Goal: Task Accomplishment & Management: Use online tool/utility

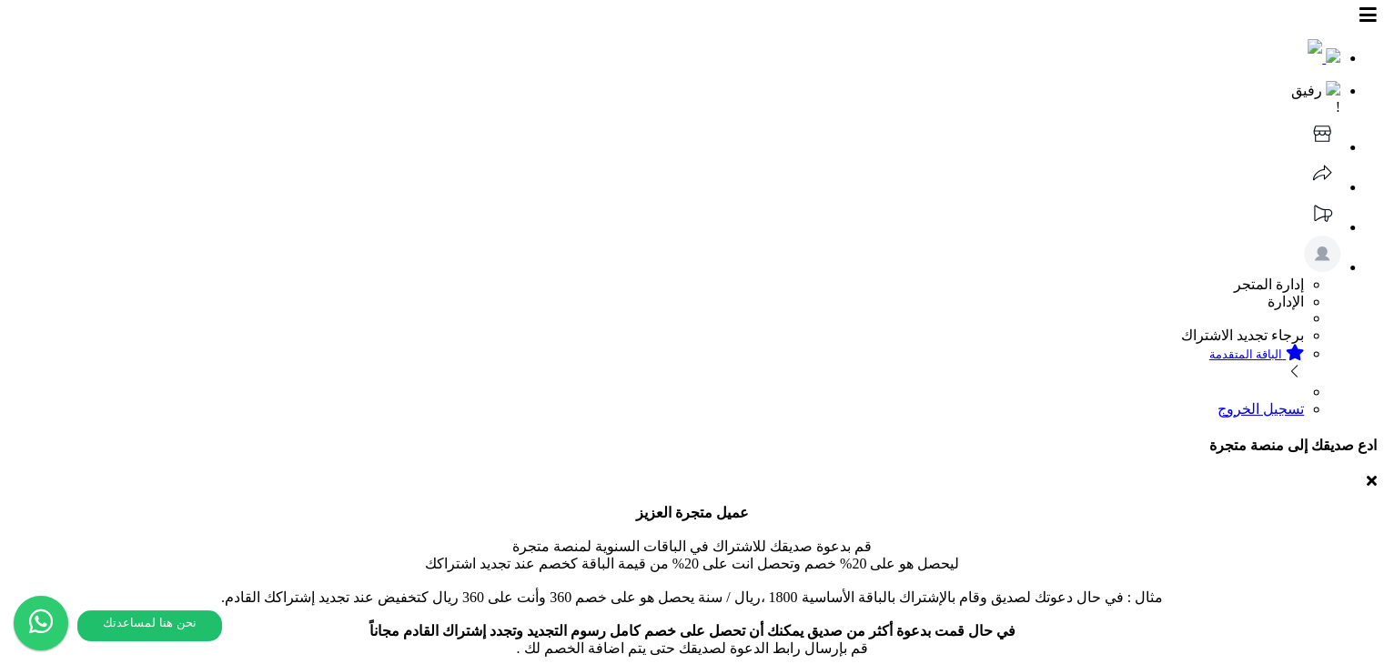
drag, startPoint x: 377, startPoint y: 167, endPoint x: 408, endPoint y: 162, distance: 31.4
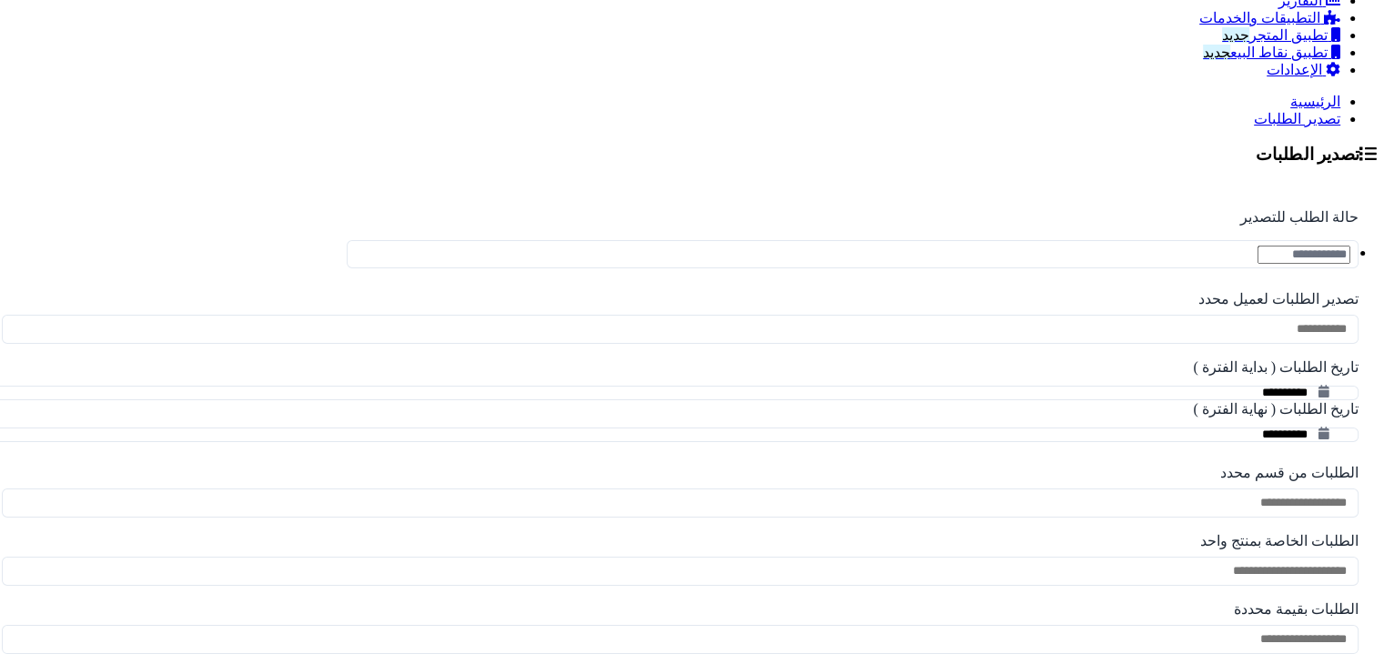
scroll to position [1132, 0]
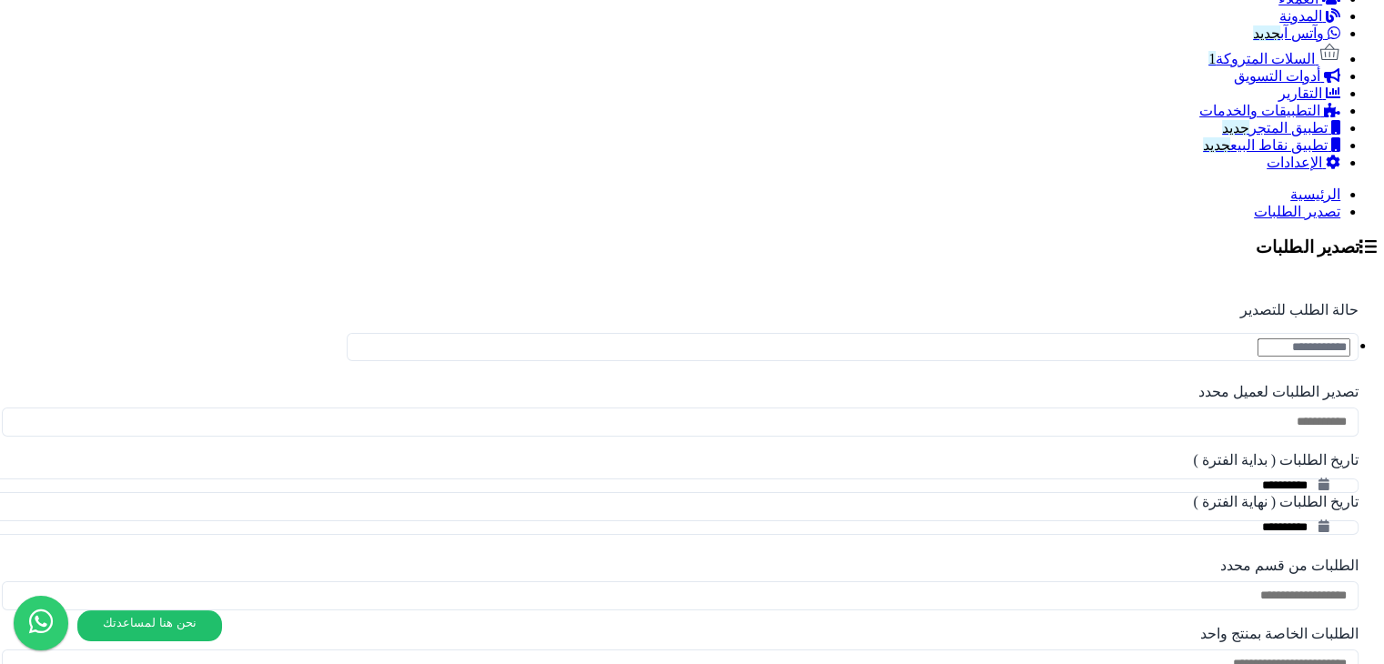
scroll to position [1223, 0]
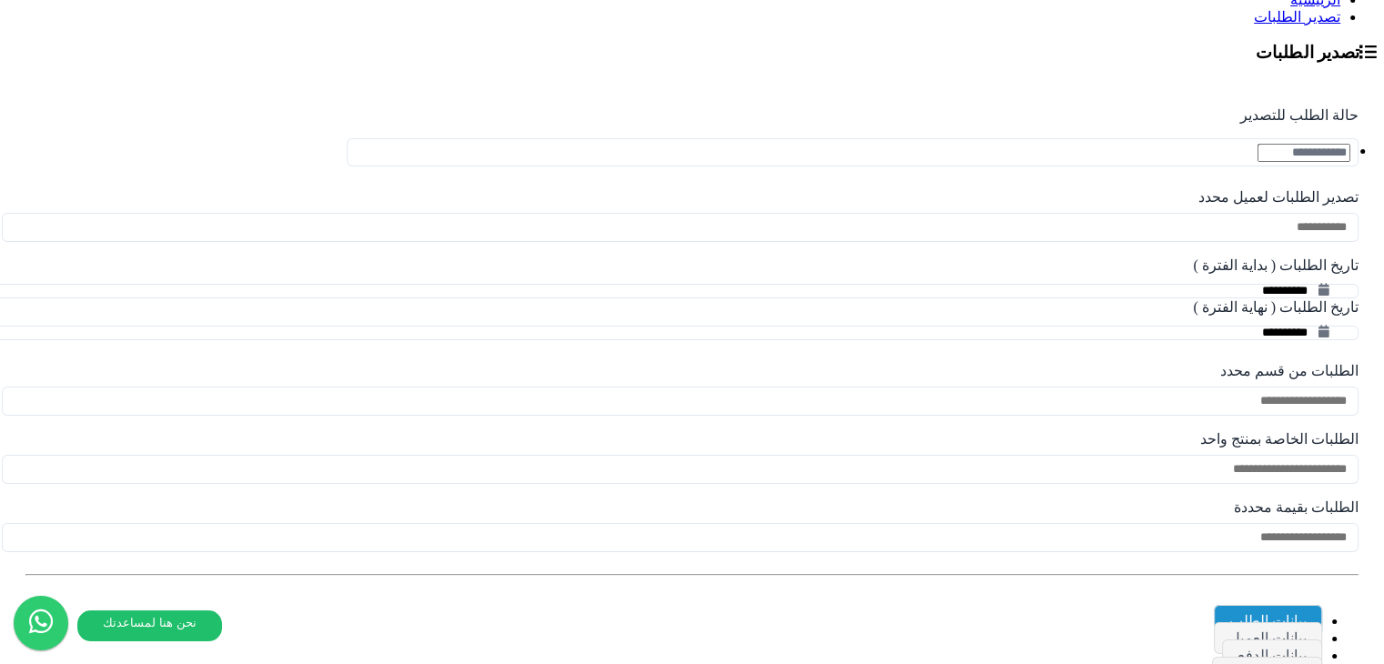
drag, startPoint x: 748, startPoint y: 451, endPoint x: 635, endPoint y: 460, distance: 113.1
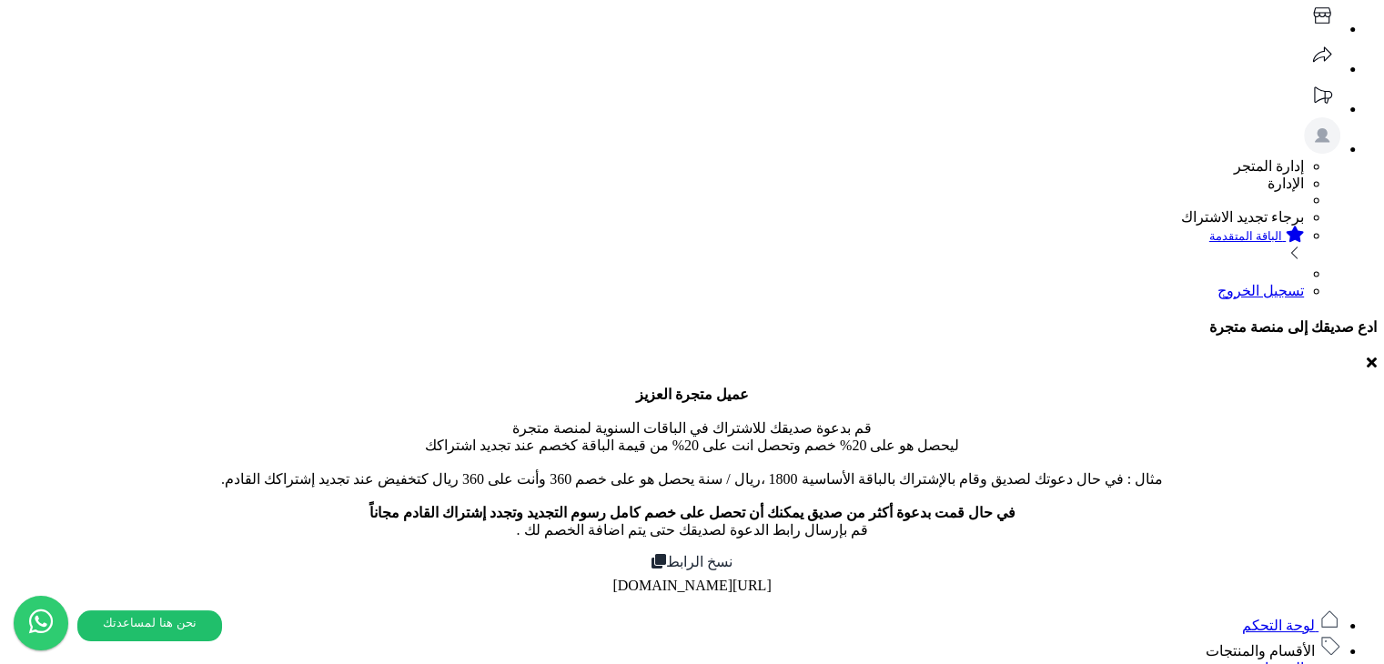
scroll to position [182, 0]
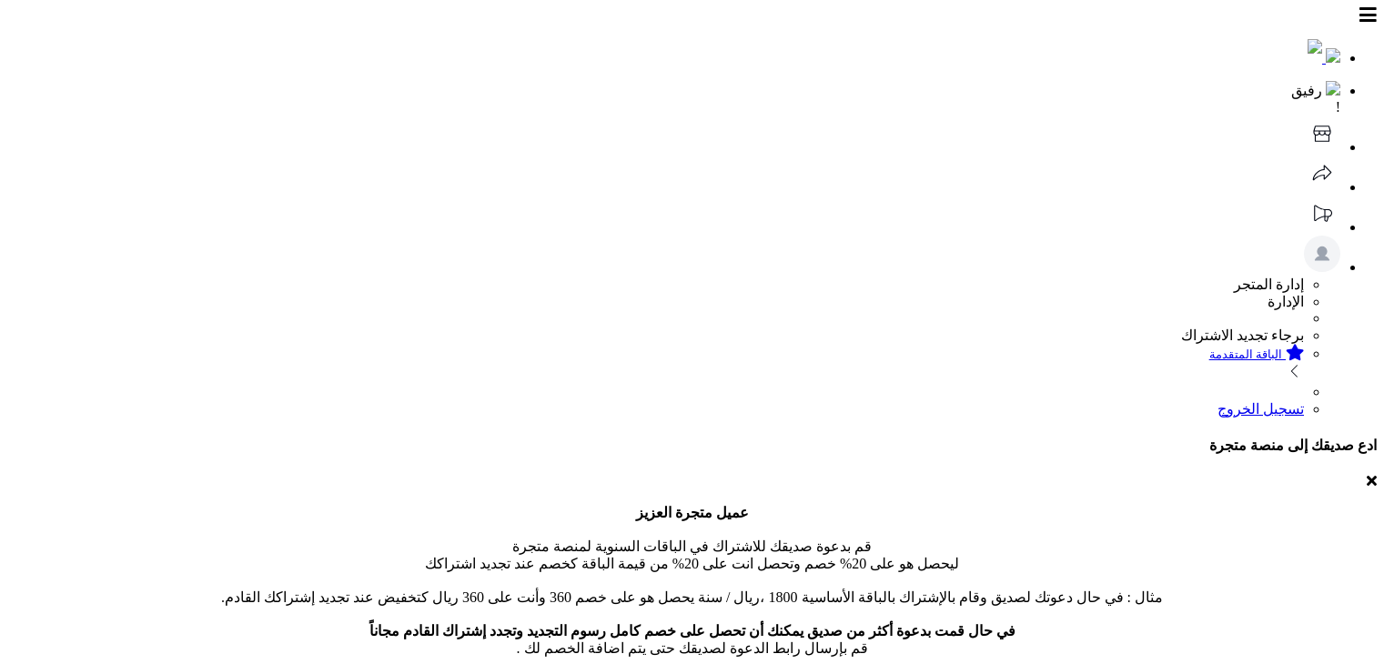
scroll to position [1318, 0]
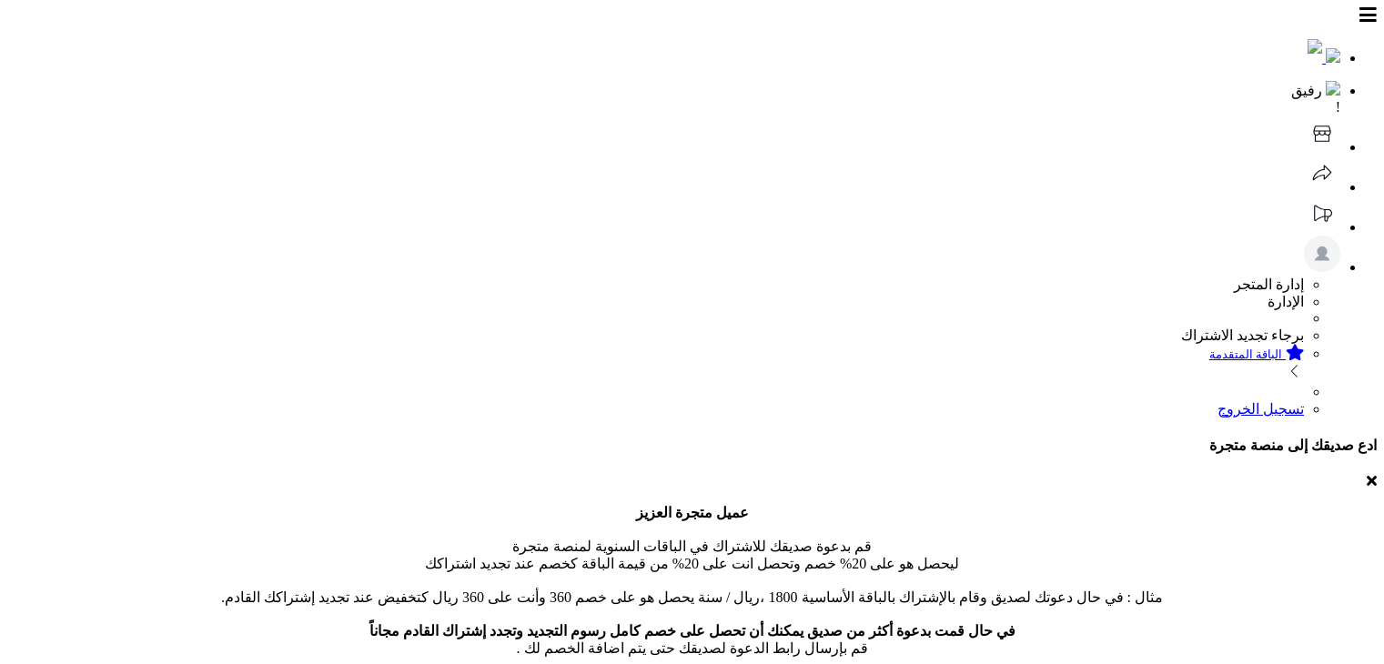
scroll to position [1318, 0]
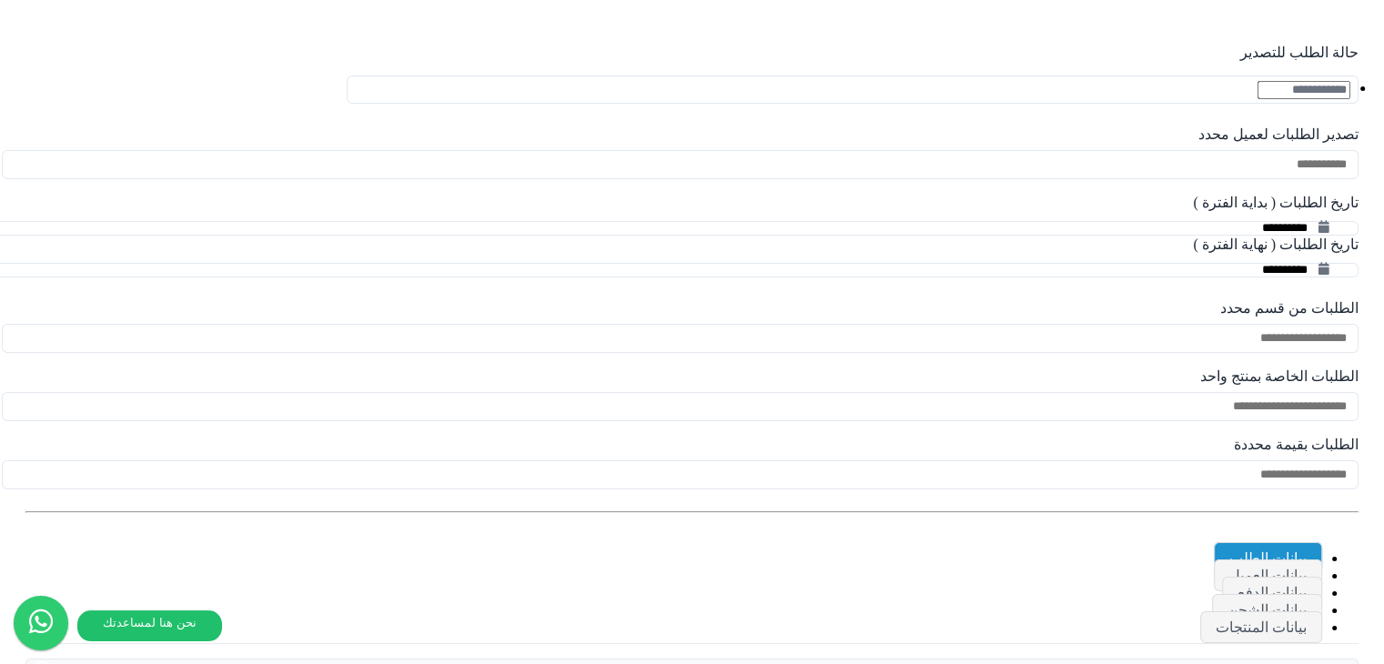
scroll to position [1318, 0]
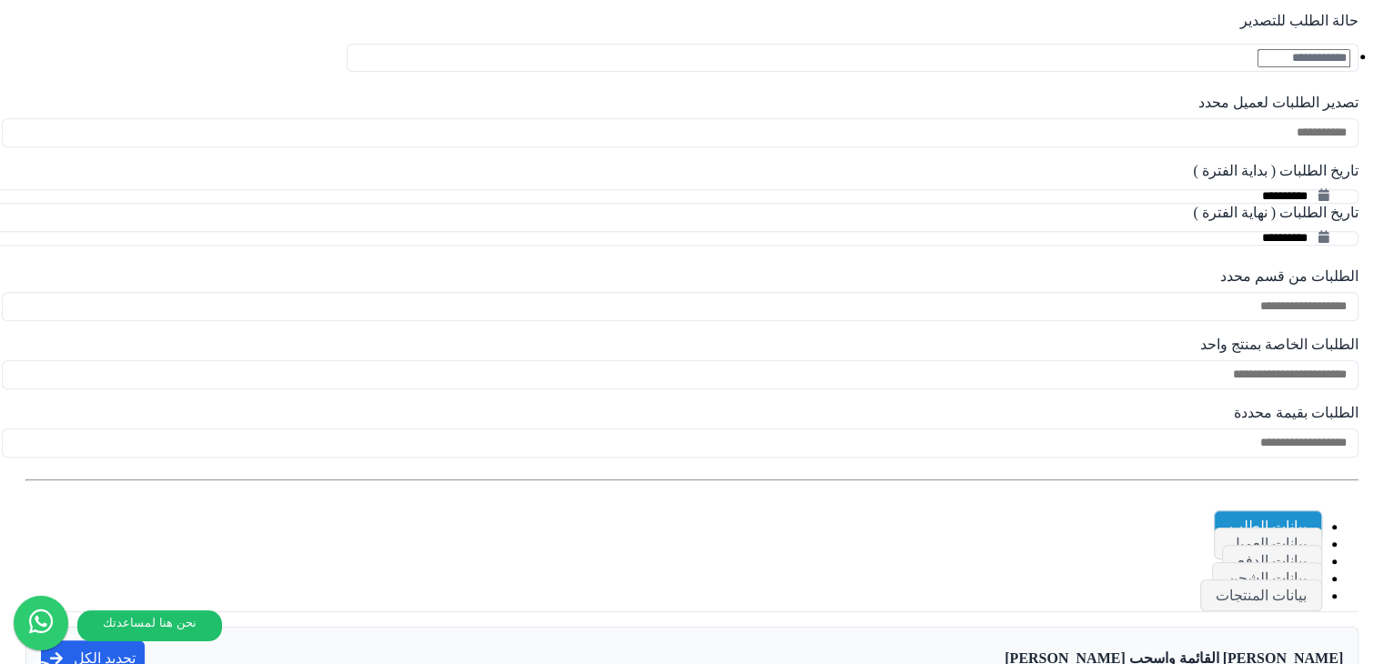
drag, startPoint x: 380, startPoint y: 430, endPoint x: 339, endPoint y: 424, distance: 42.2
drag, startPoint x: 397, startPoint y: 361, endPoint x: 307, endPoint y: 365, distance: 90.2
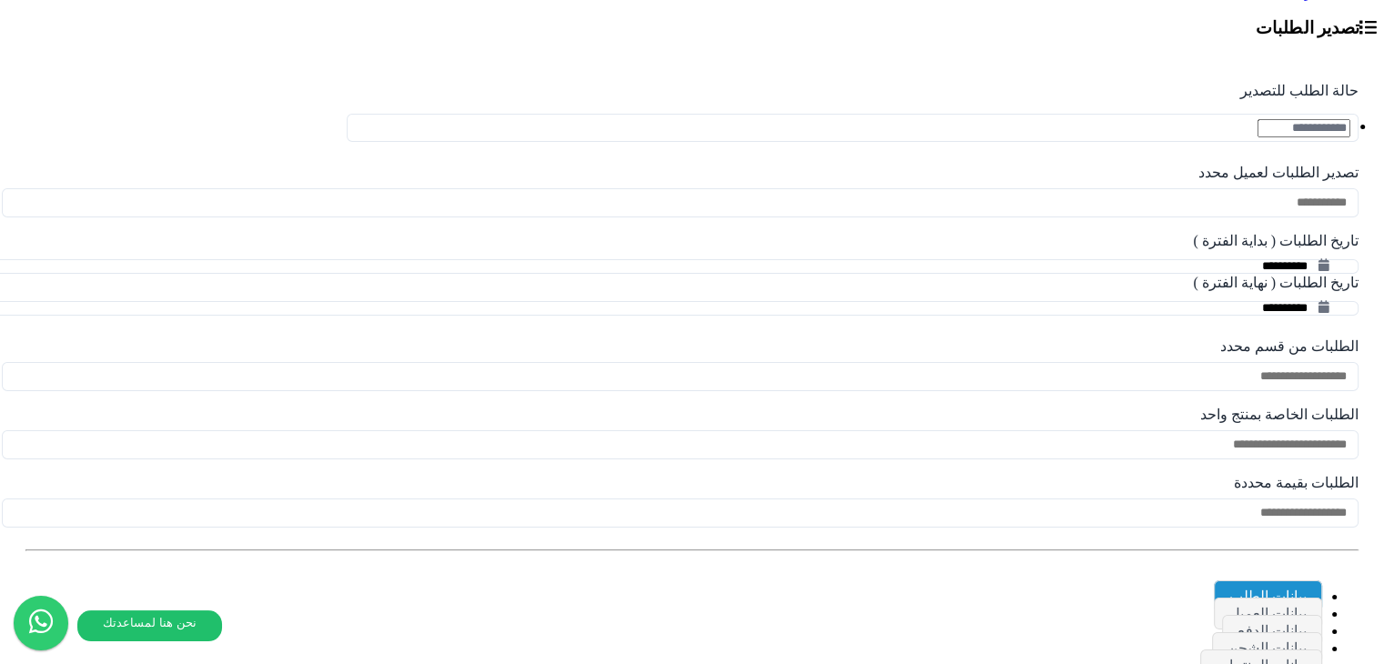
scroll to position [1227, 0]
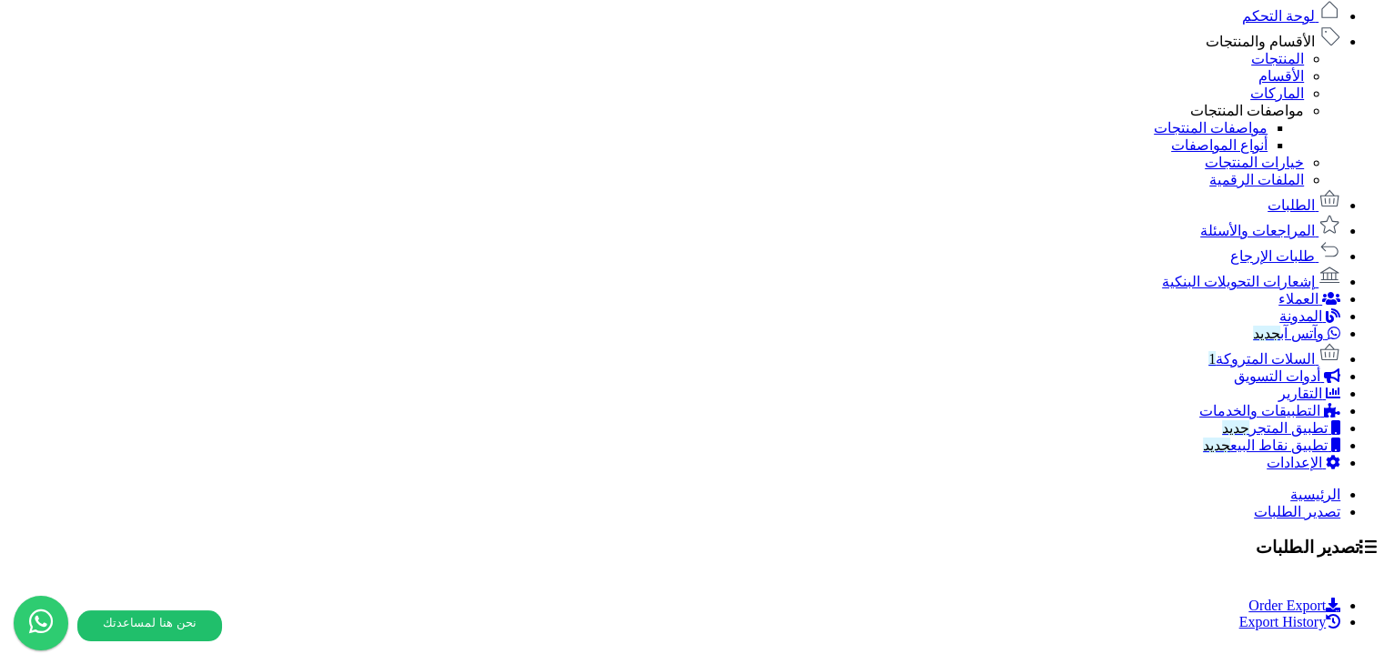
scroll to position [983, 0]
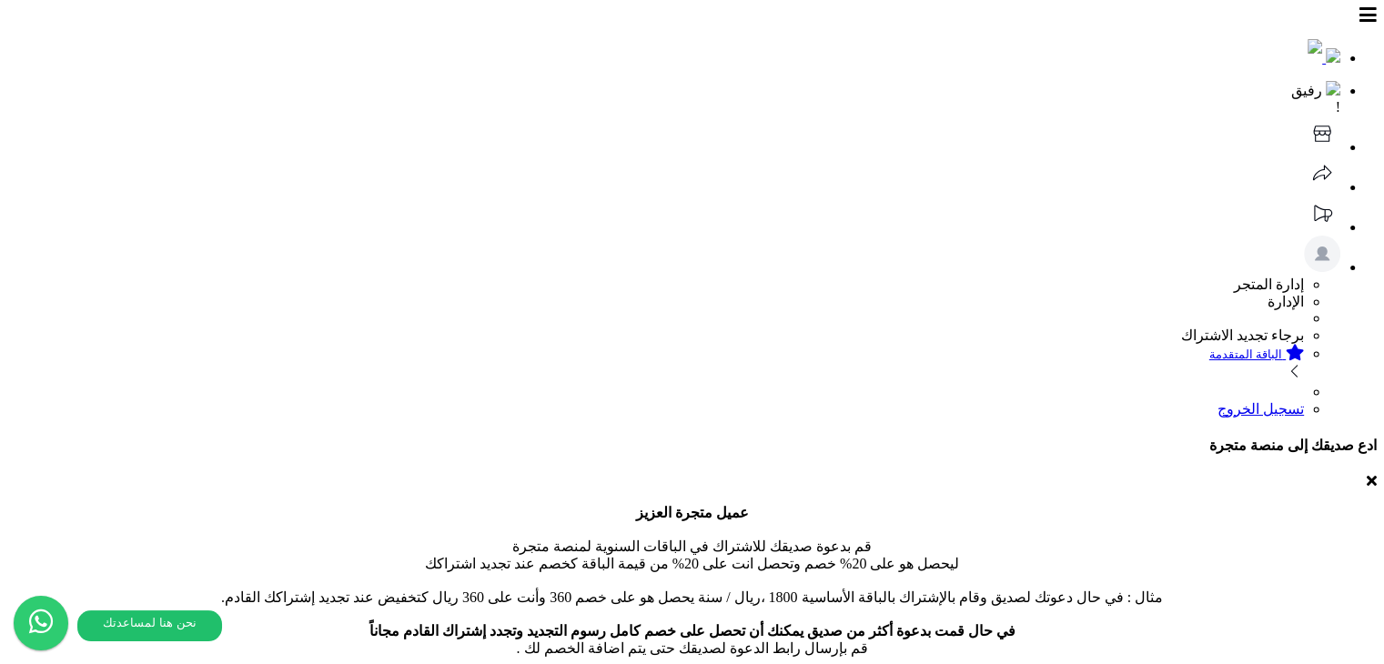
drag, startPoint x: 1111, startPoint y: 157, endPoint x: 1032, endPoint y: 165, distance: 79.5
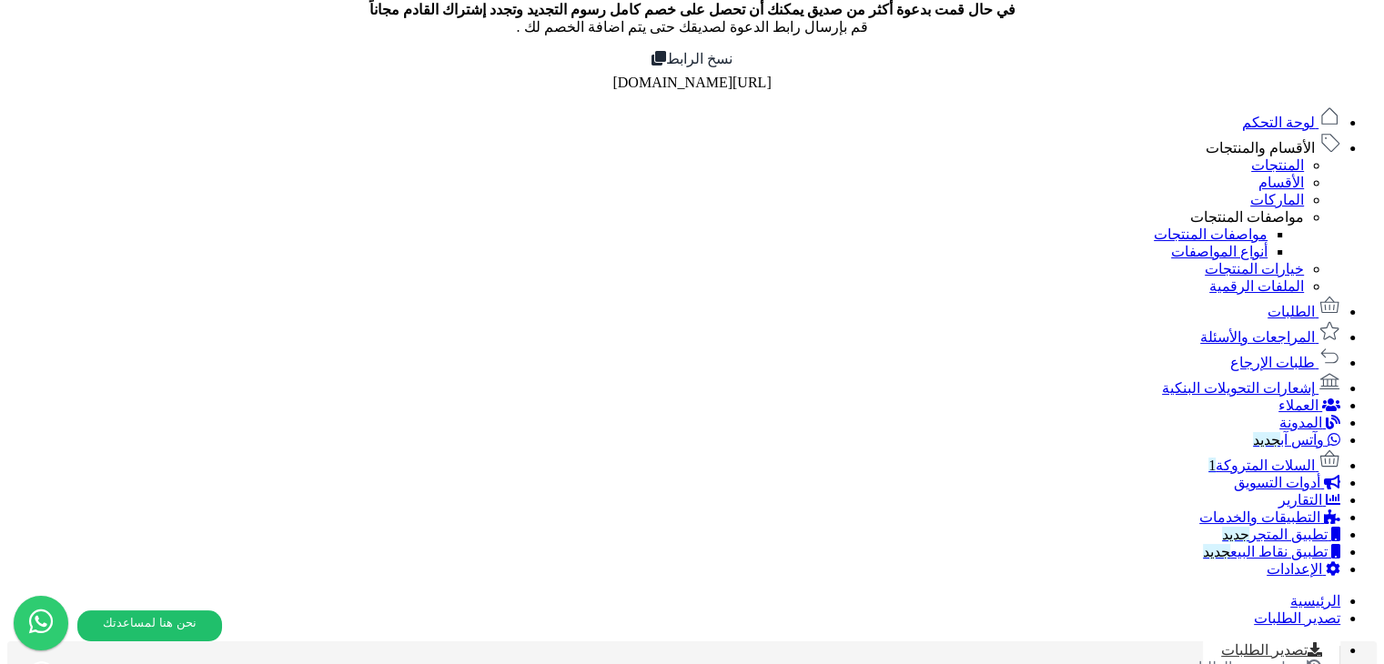
scroll to position [455, 0]
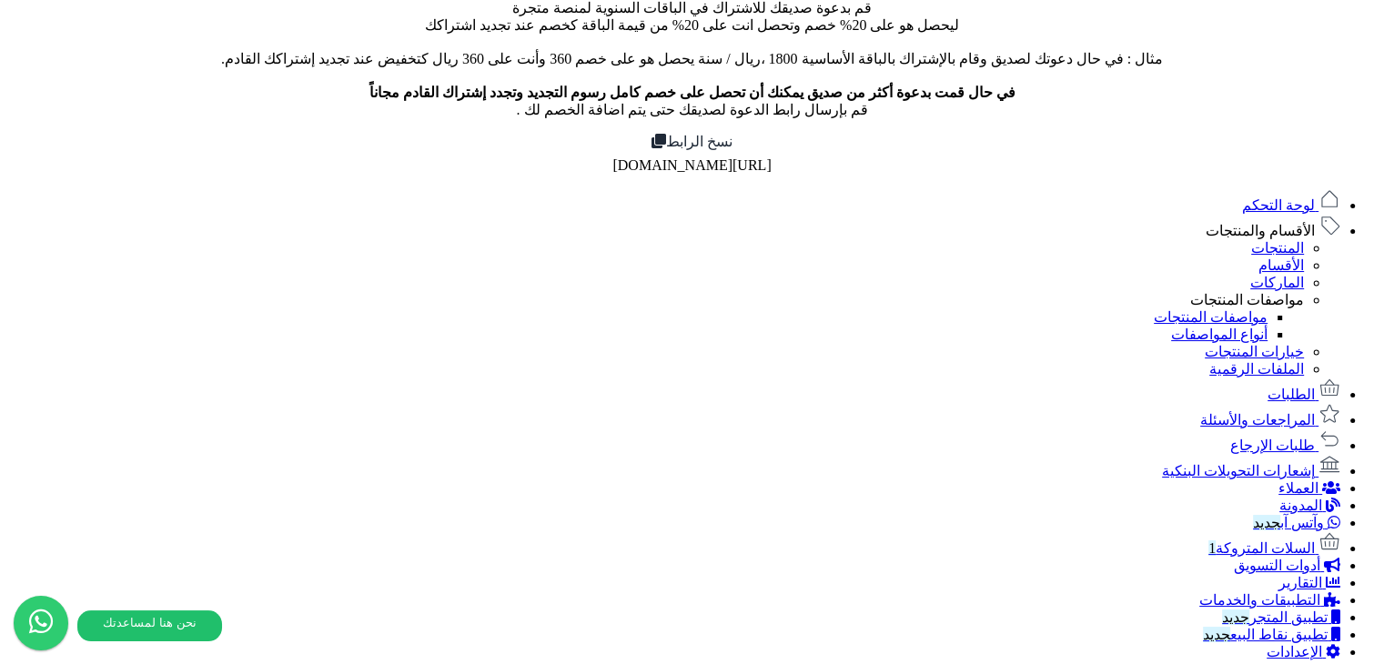
scroll to position [546, 0]
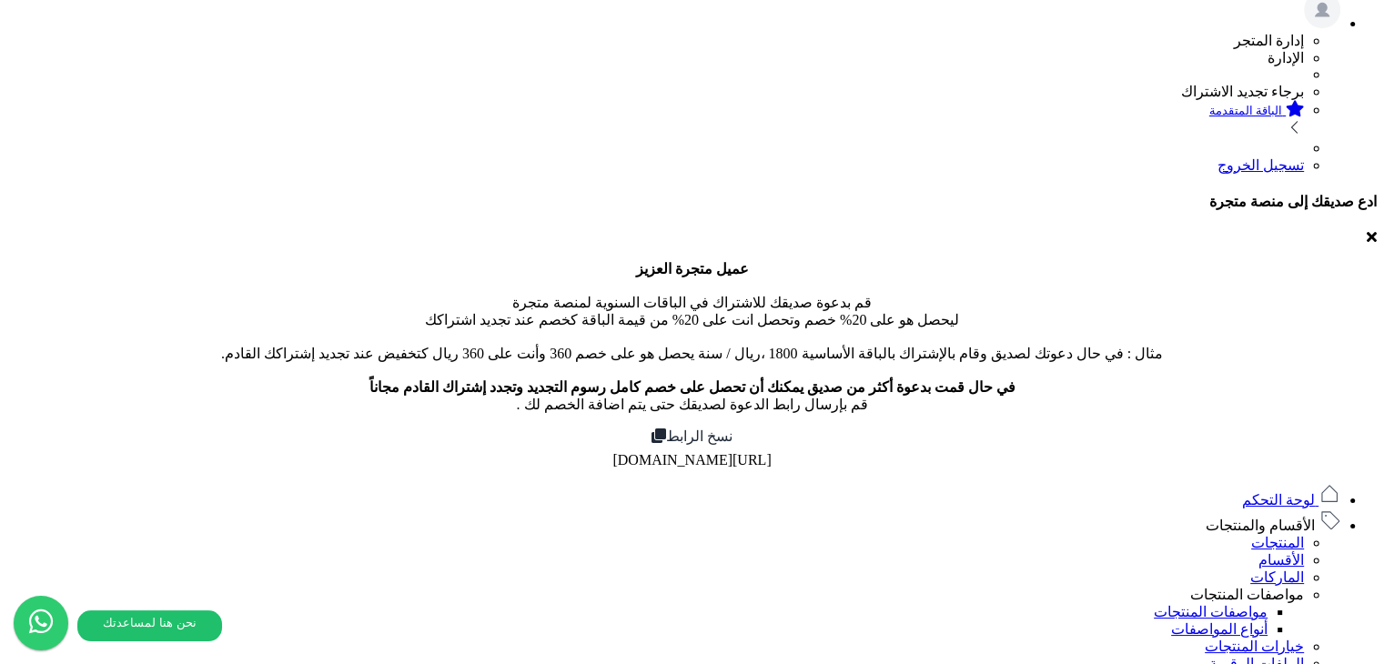
scroll to position [0, 0]
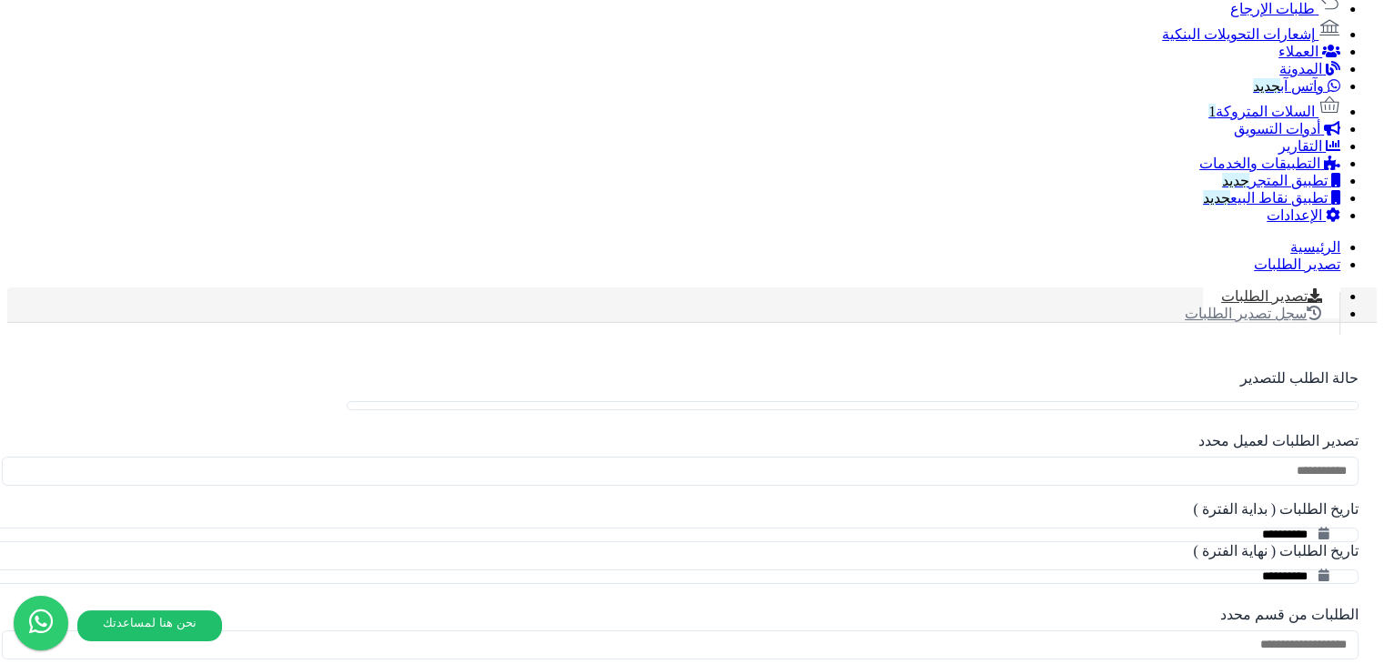
scroll to position [977, 0]
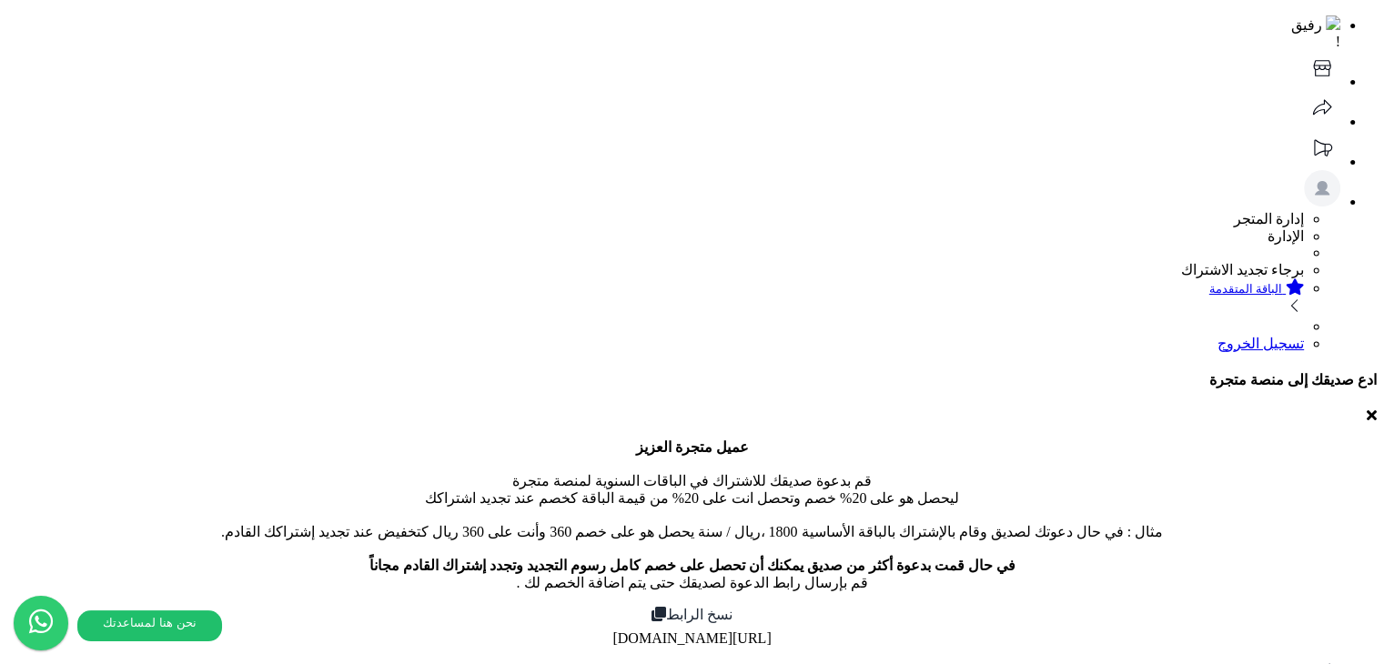
scroll to position [0, 0]
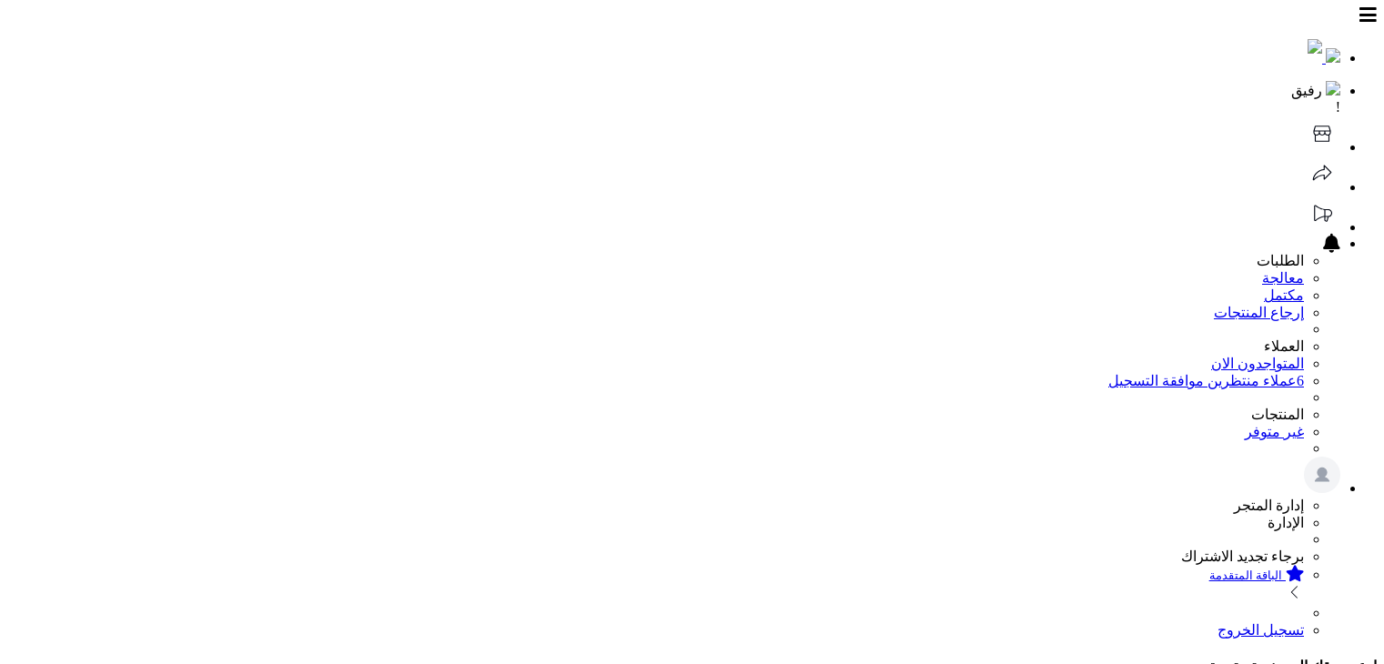
select select
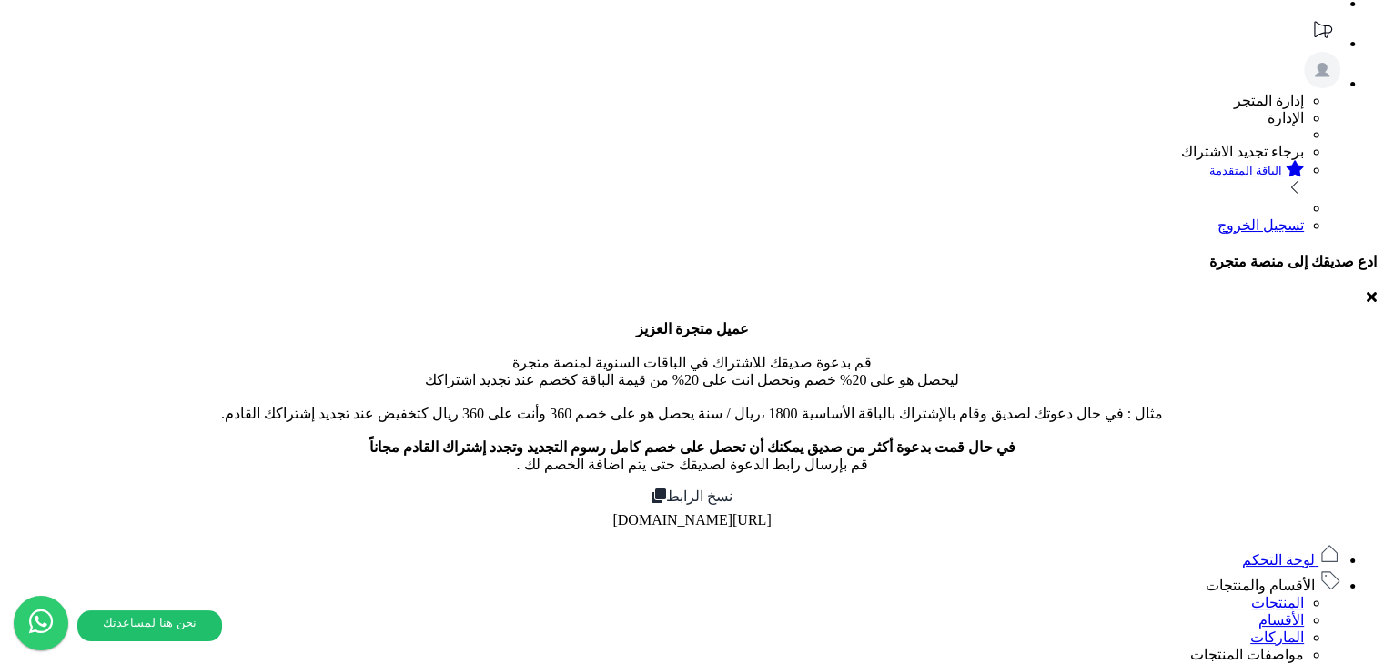
scroll to position [182, 0]
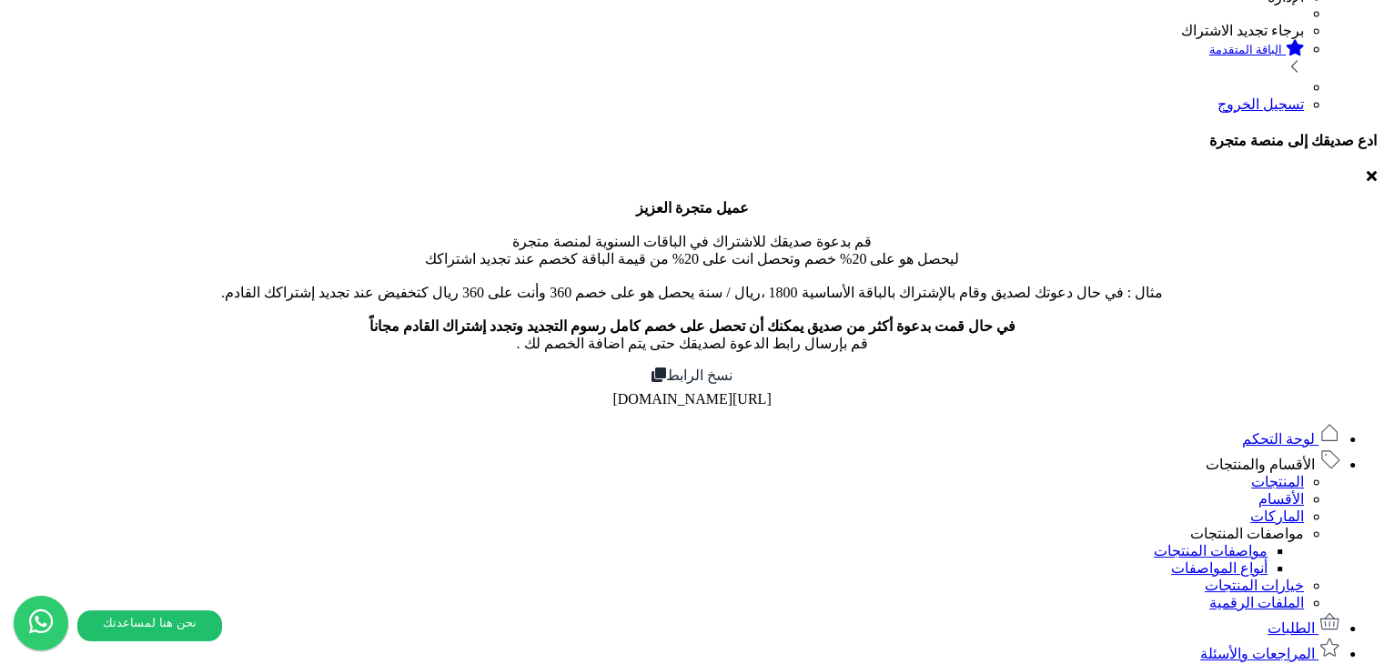
scroll to position [455, 0]
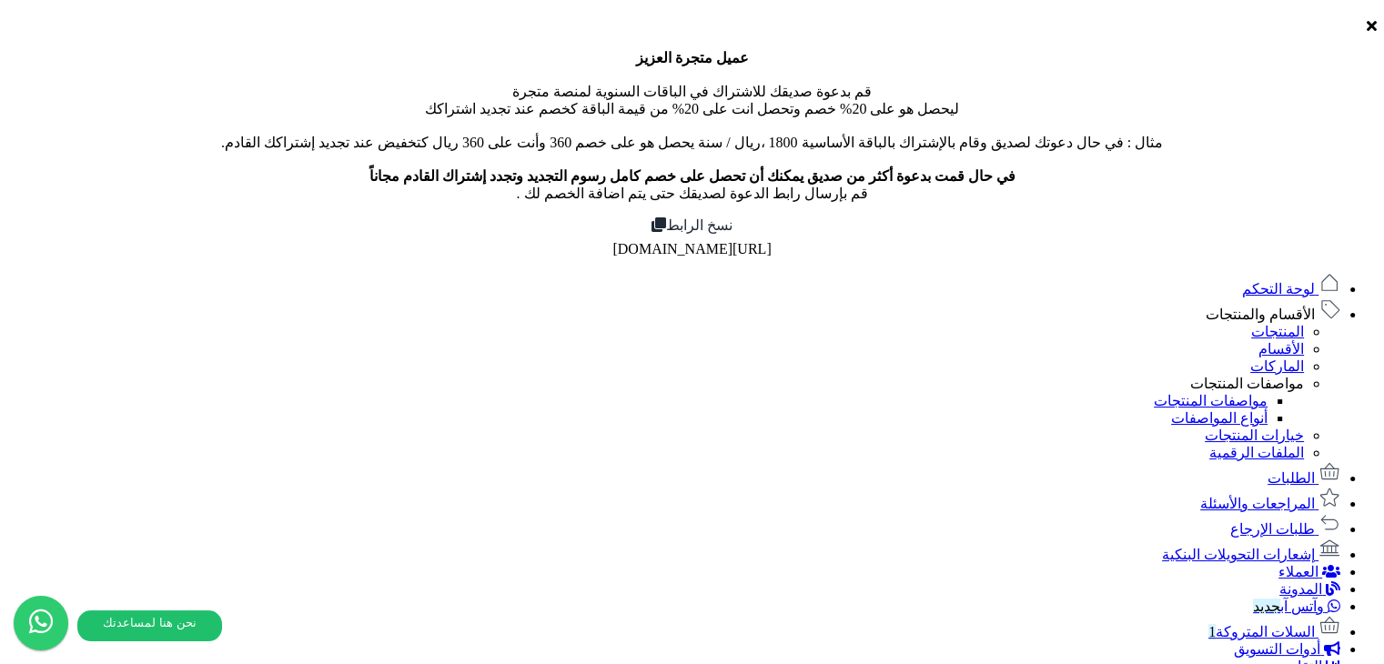
scroll to position [448, 0]
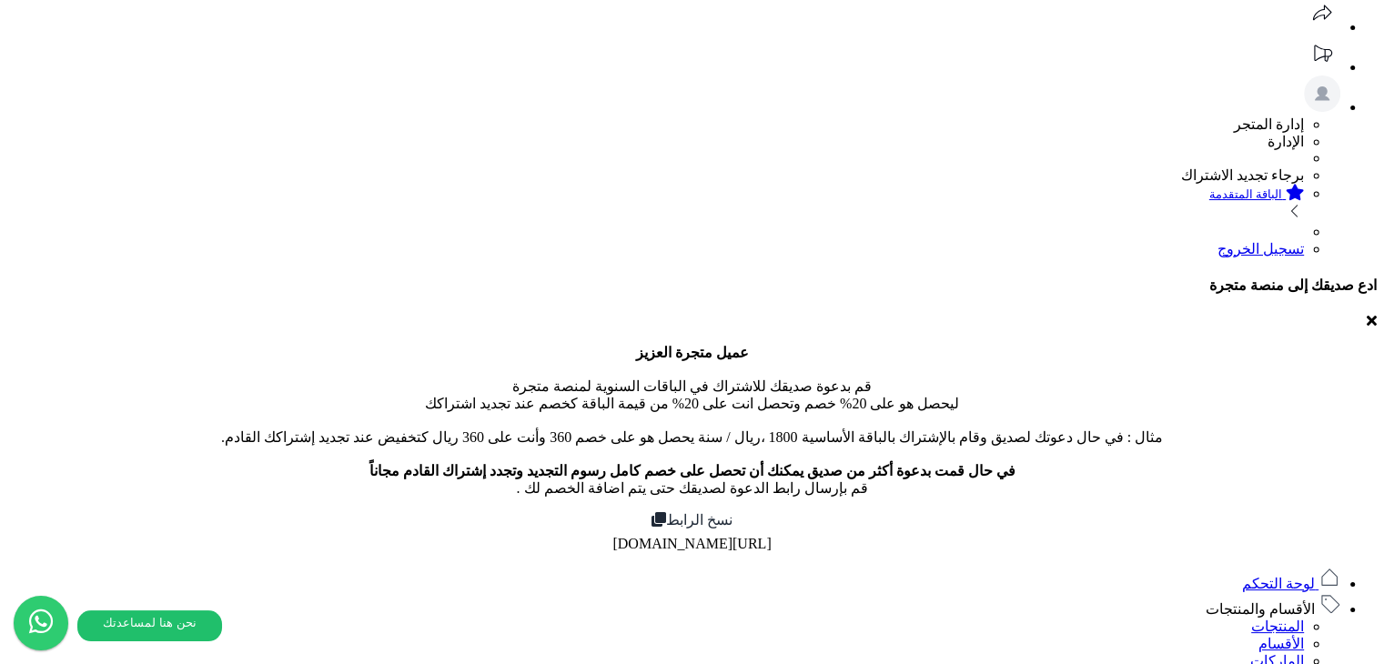
scroll to position [0, 0]
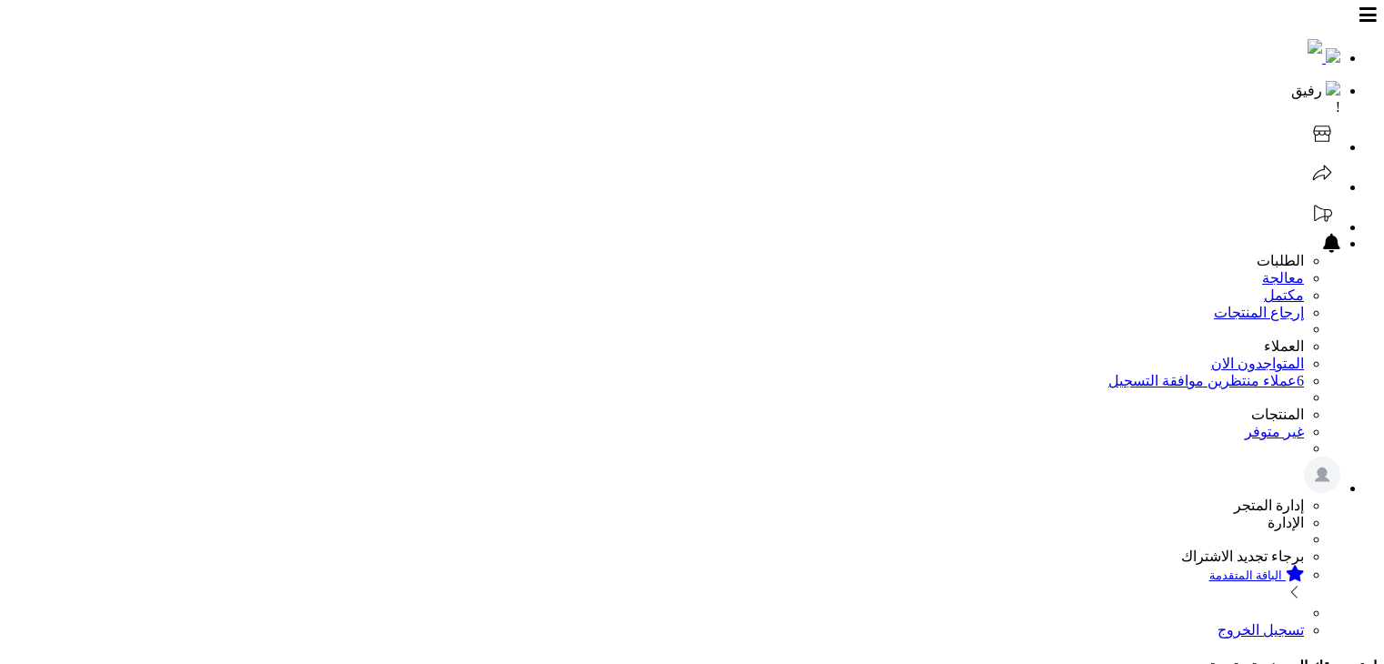
select select
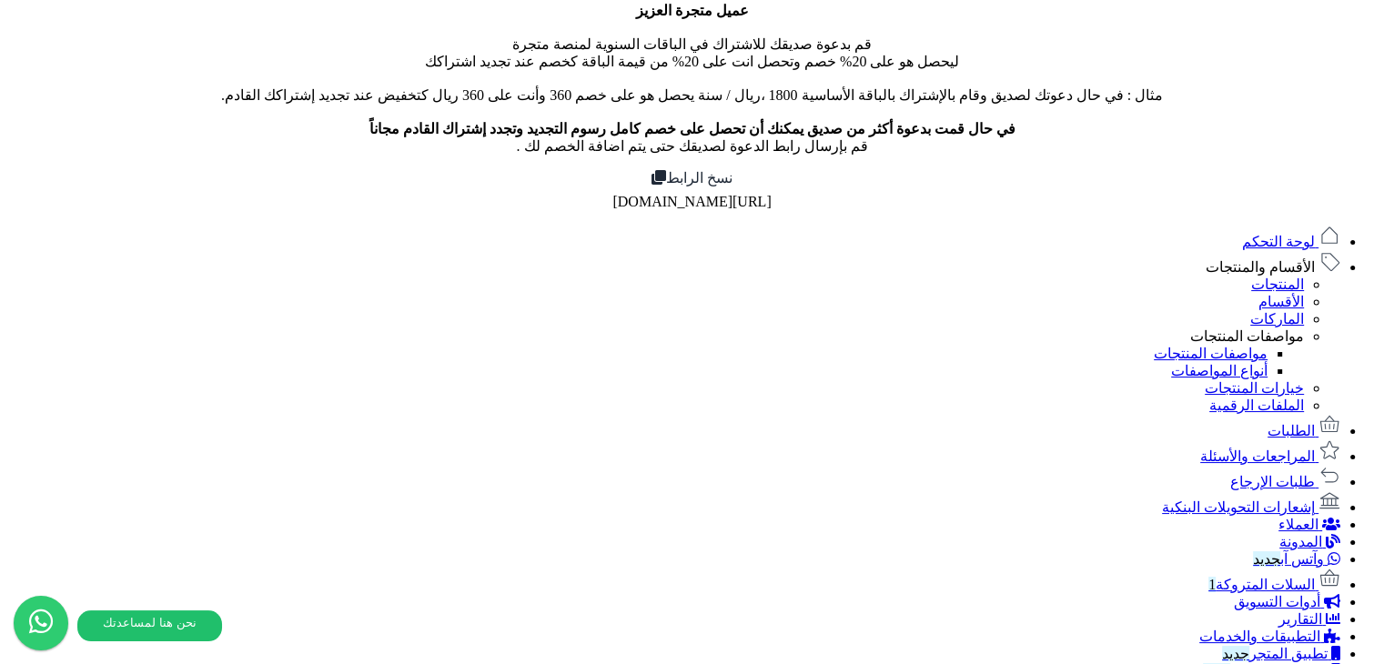
scroll to position [481, 0]
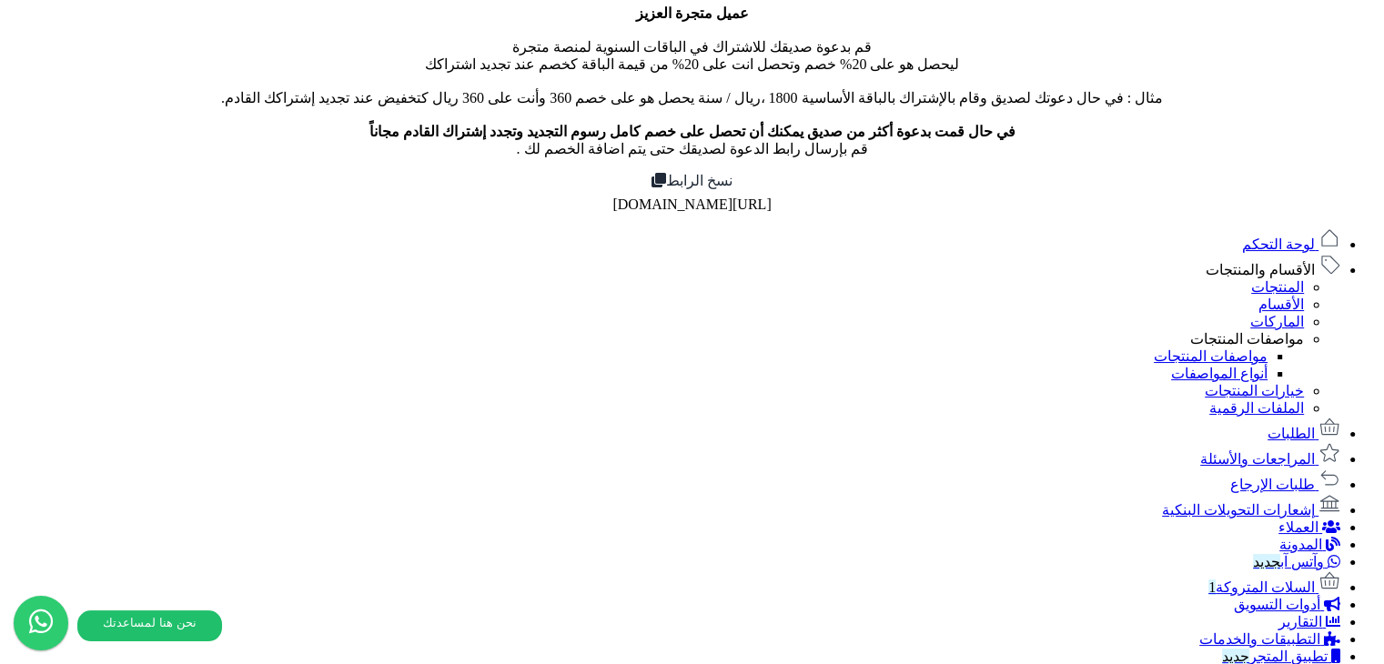
scroll to position [323, 0]
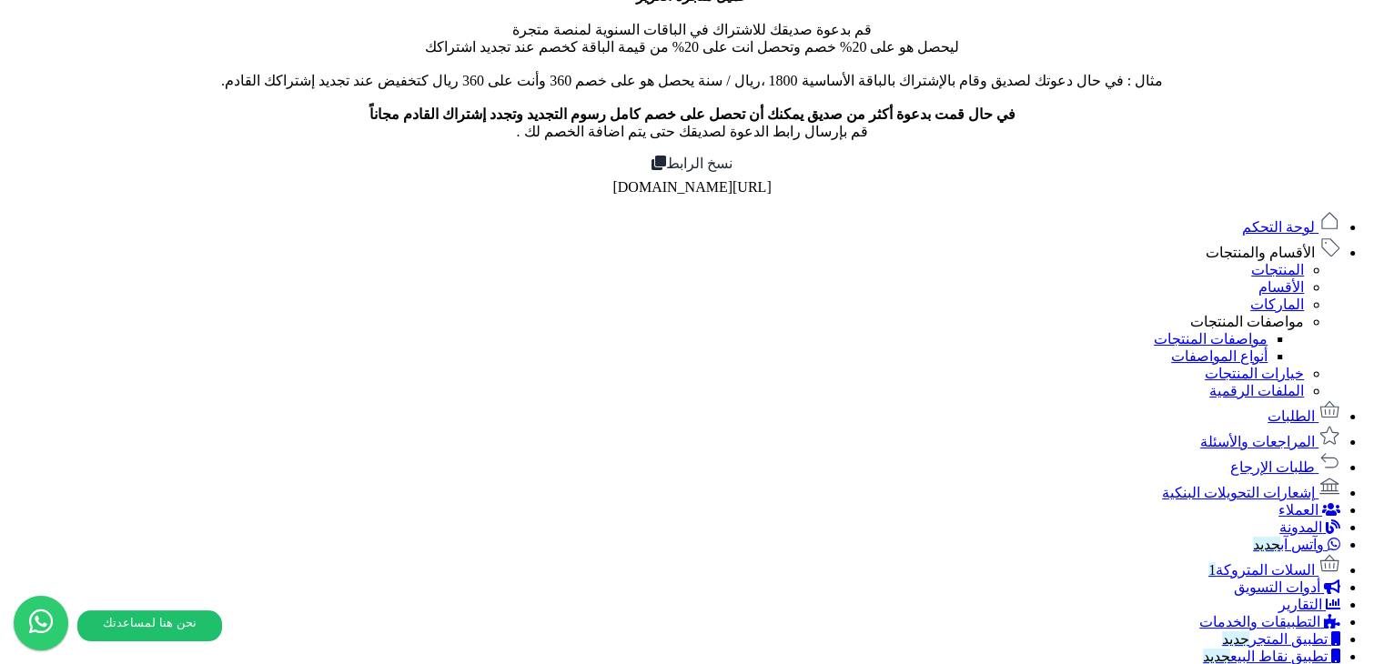
scroll to position [505, 0]
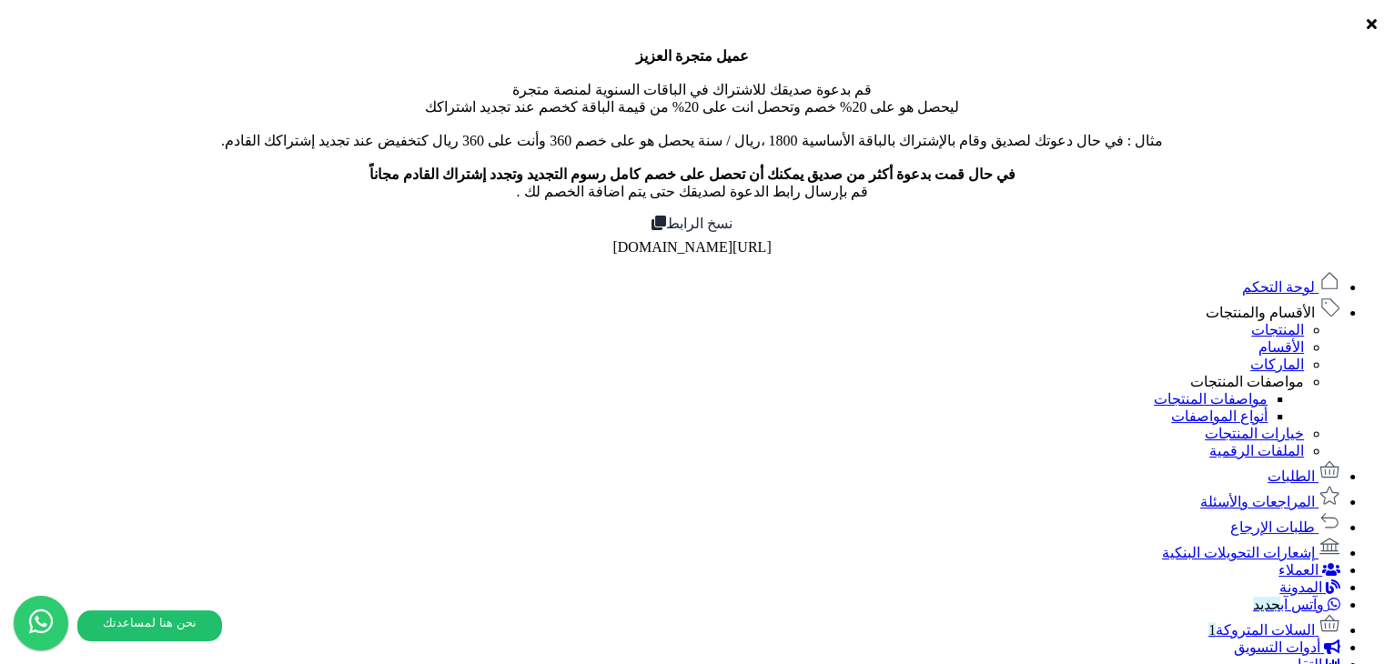
scroll to position [437, 0]
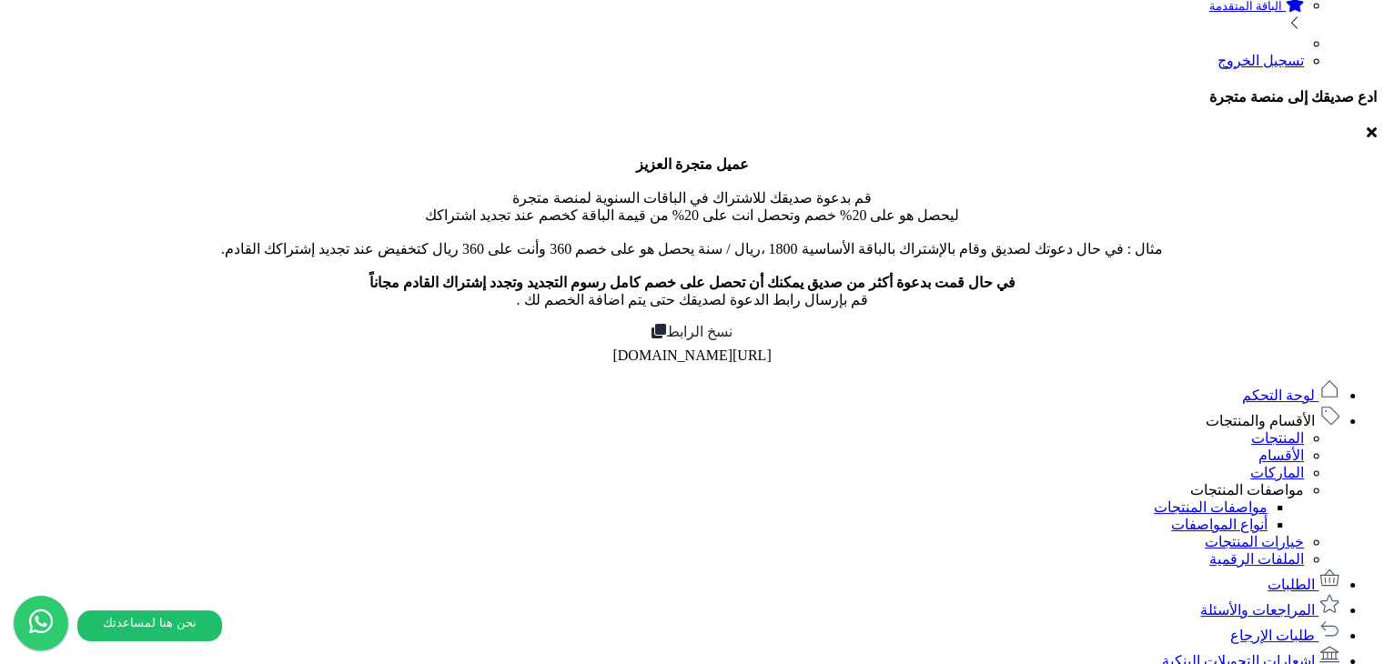
scroll to position [346, 0]
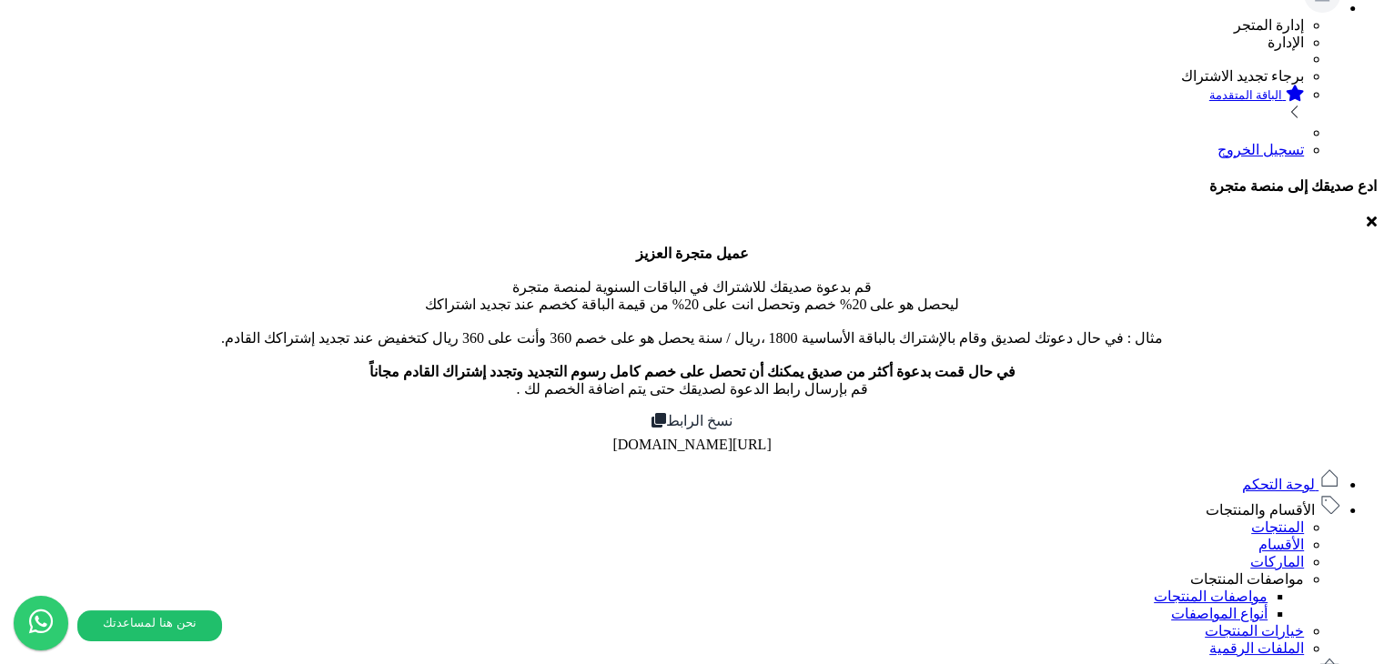
scroll to position [218, 0]
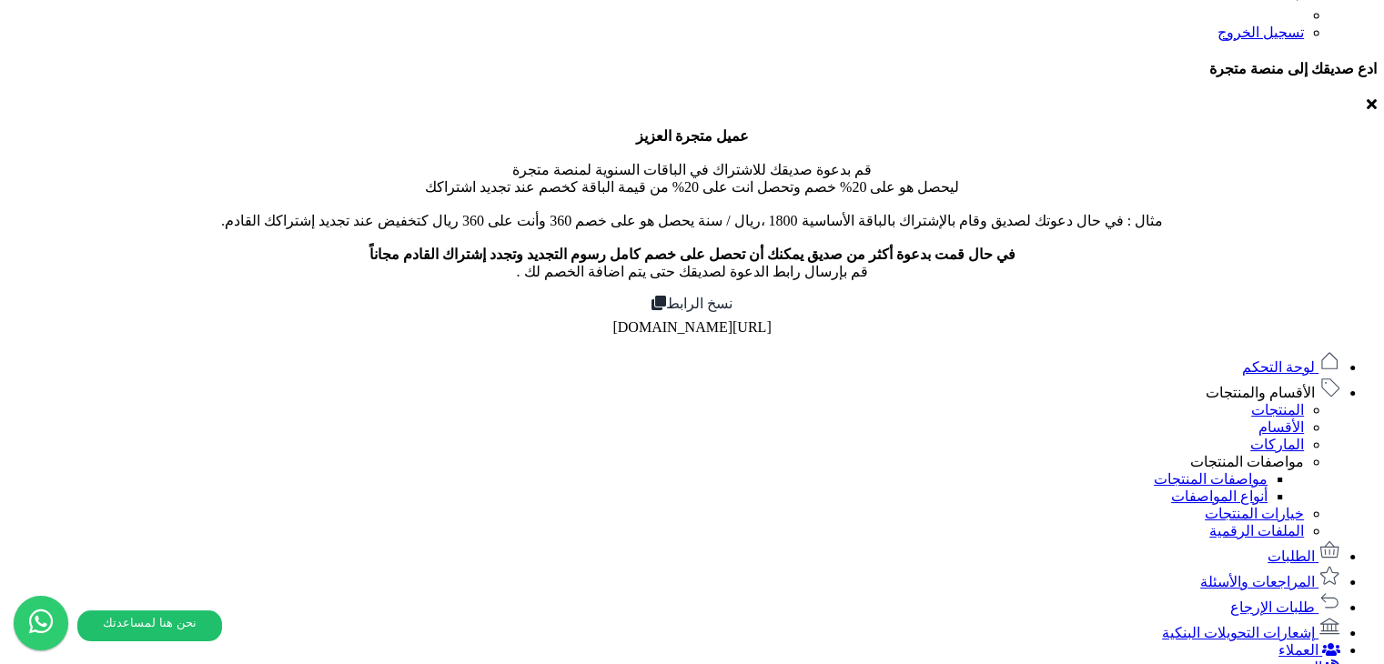
scroll to position [491, 0]
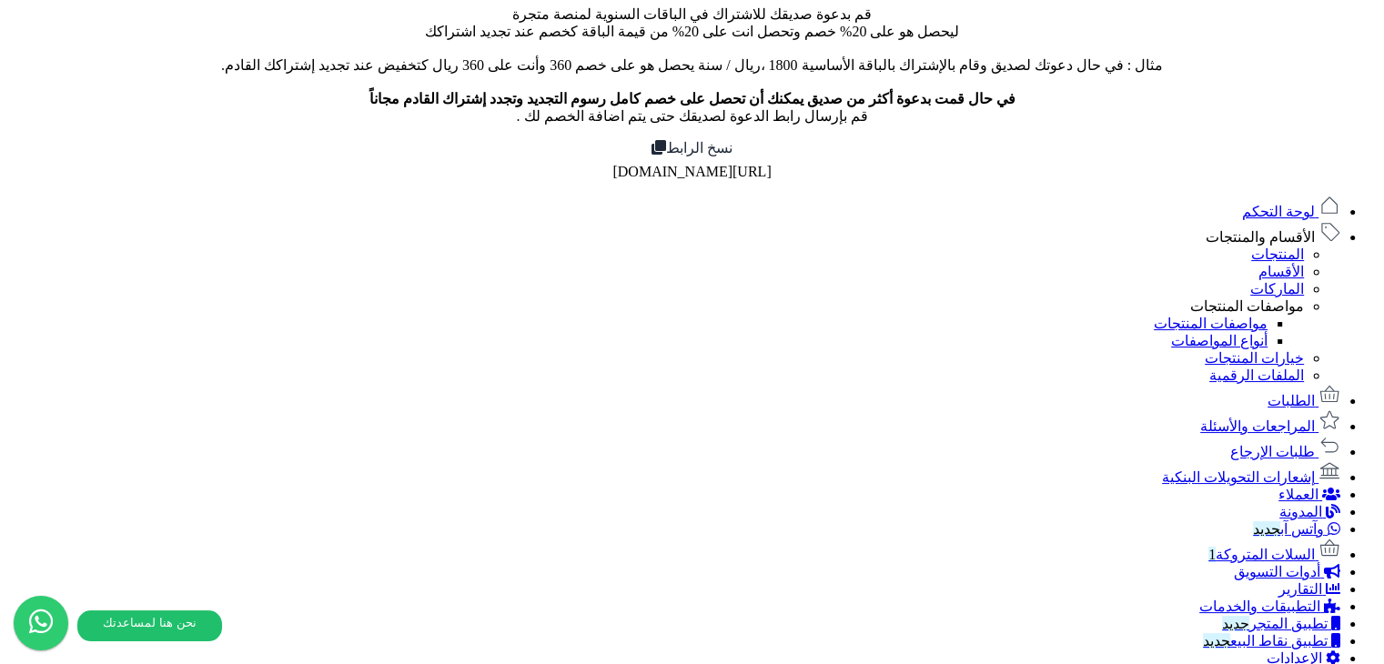
scroll to position [528, 0]
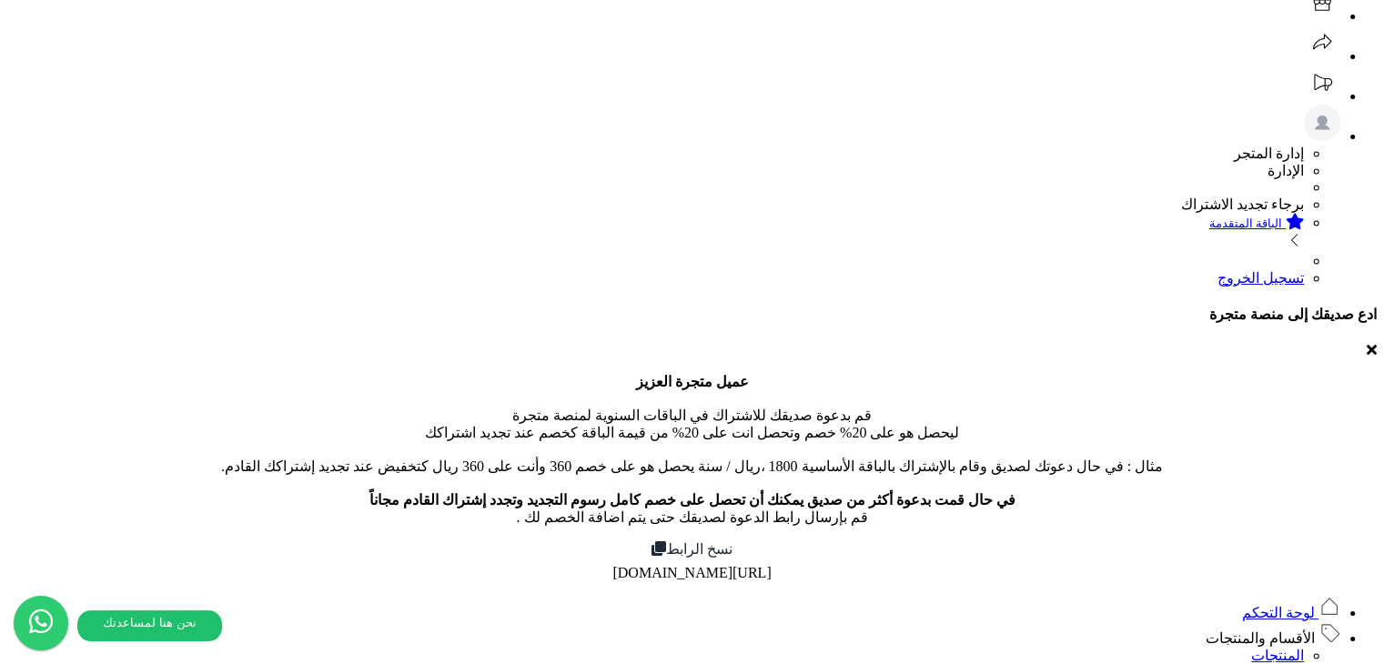
scroll to position [0, 0]
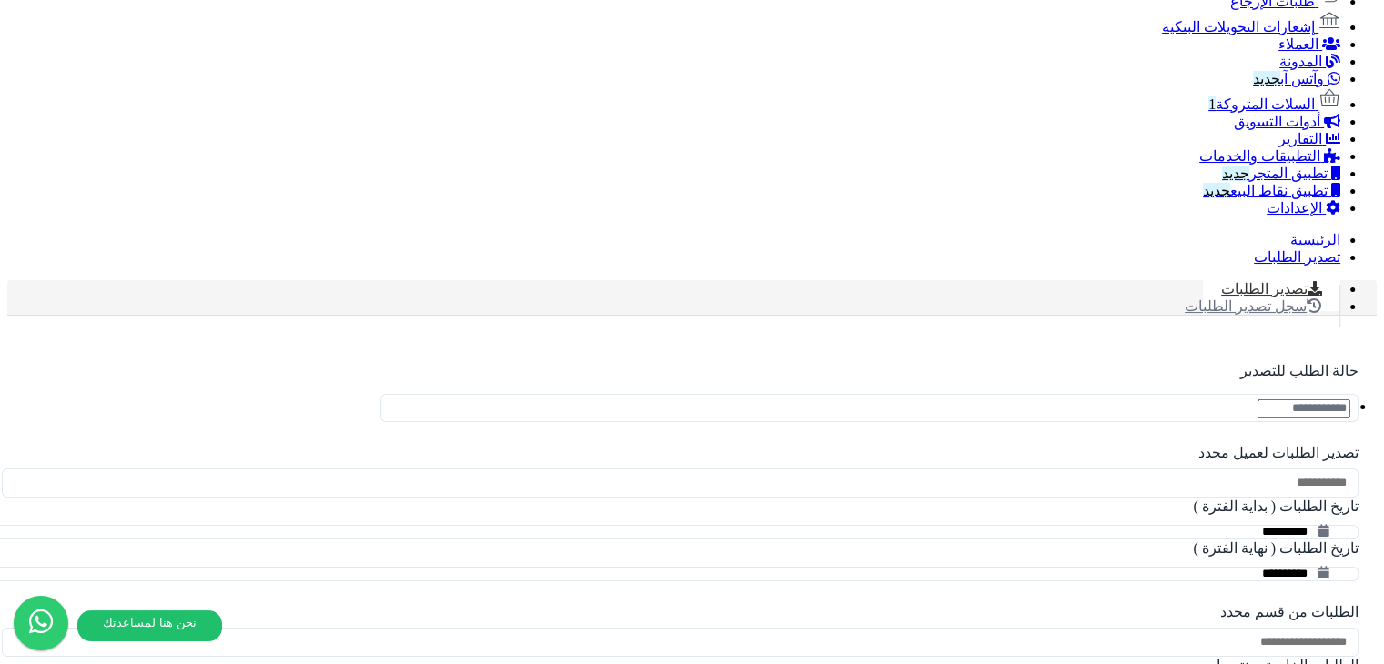
scroll to position [437, 0]
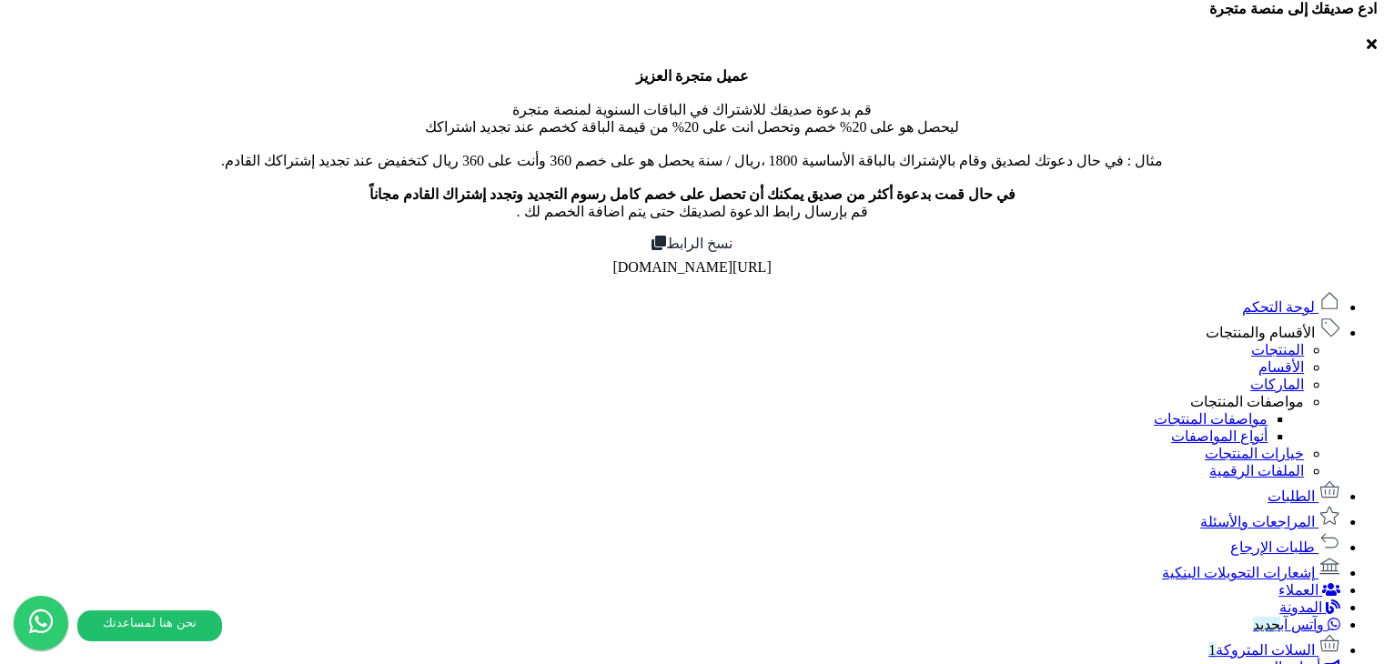
drag, startPoint x: 825, startPoint y: 344, endPoint x: 1043, endPoint y: 412, distance: 228.0
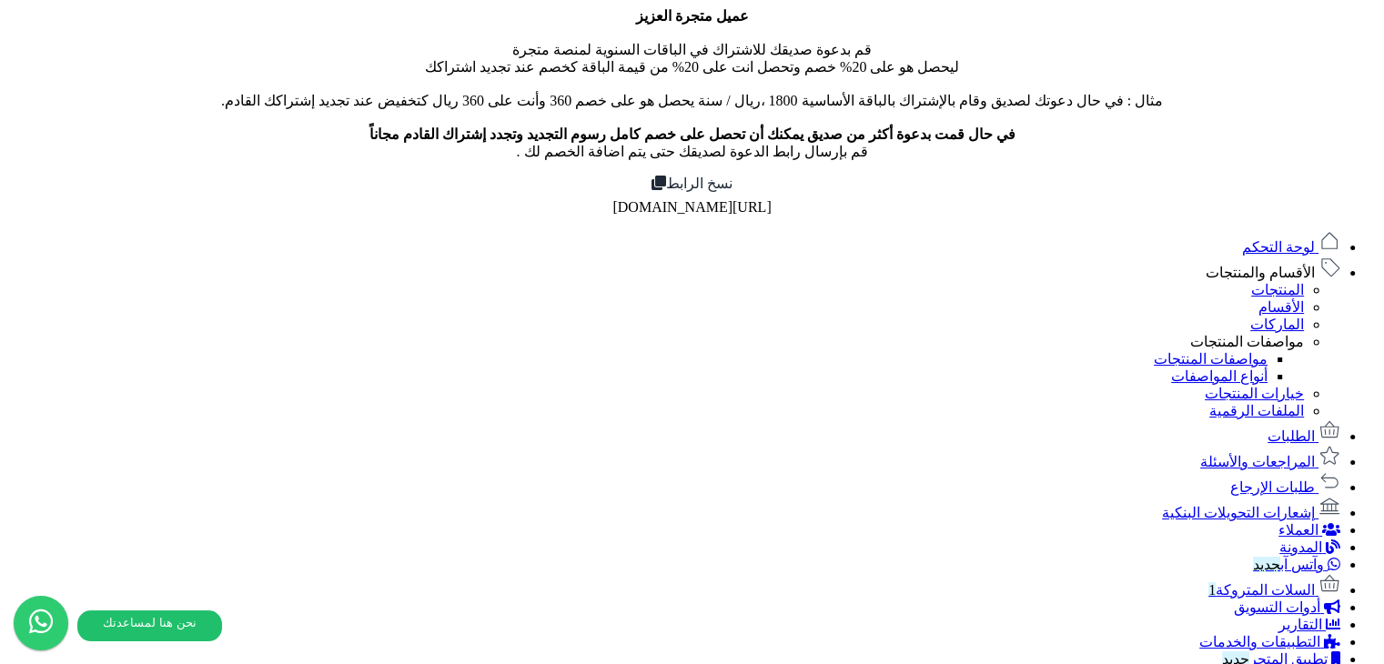
scroll to position [710, 0]
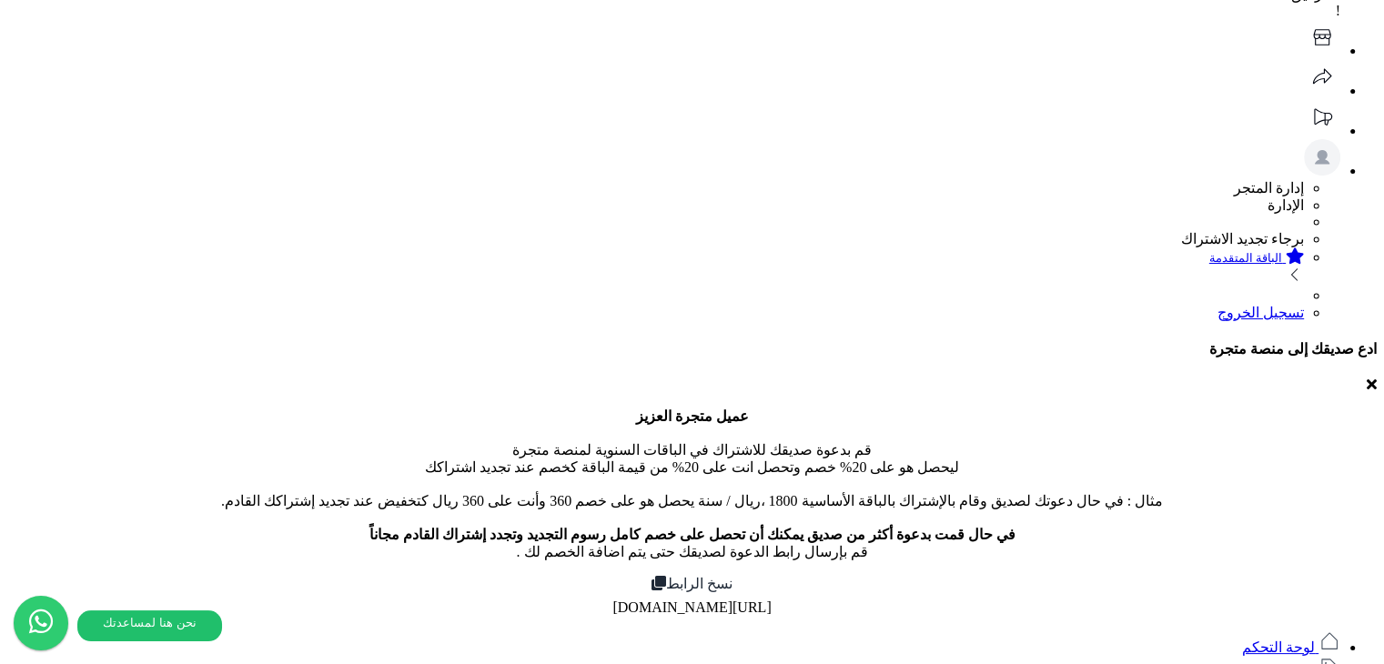
scroll to position [278, 0]
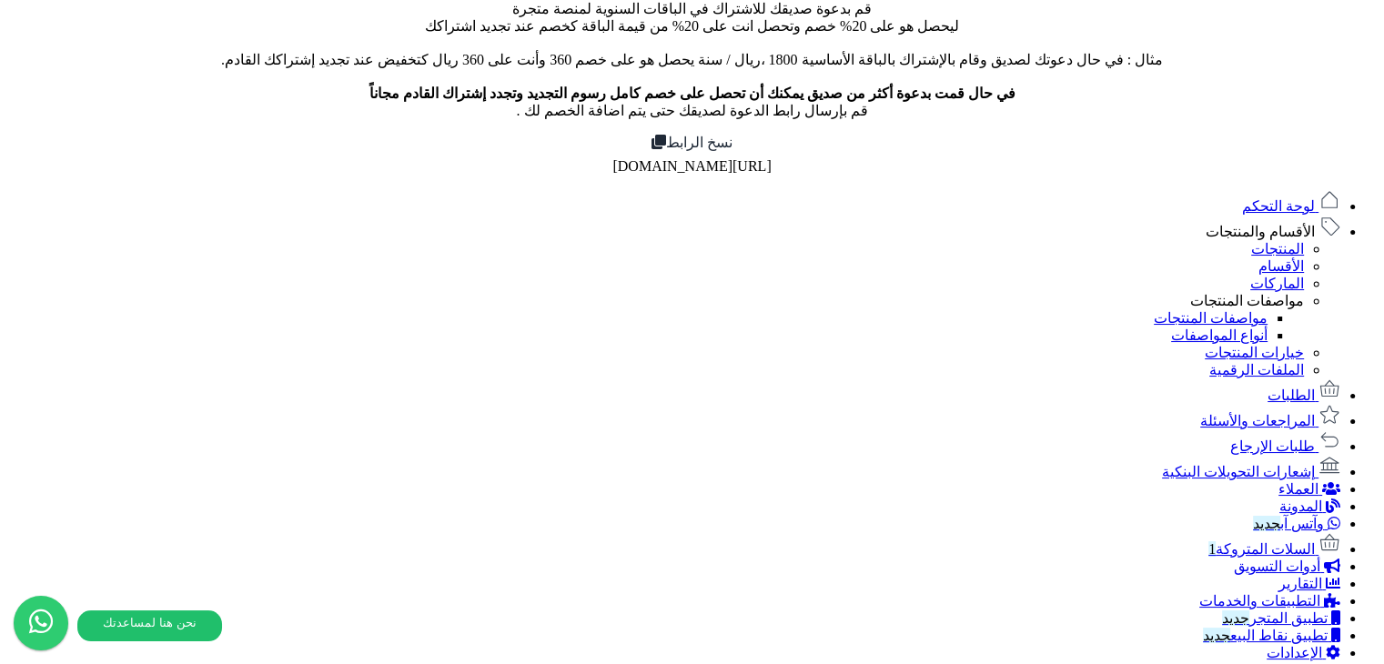
scroll to position [552, 0]
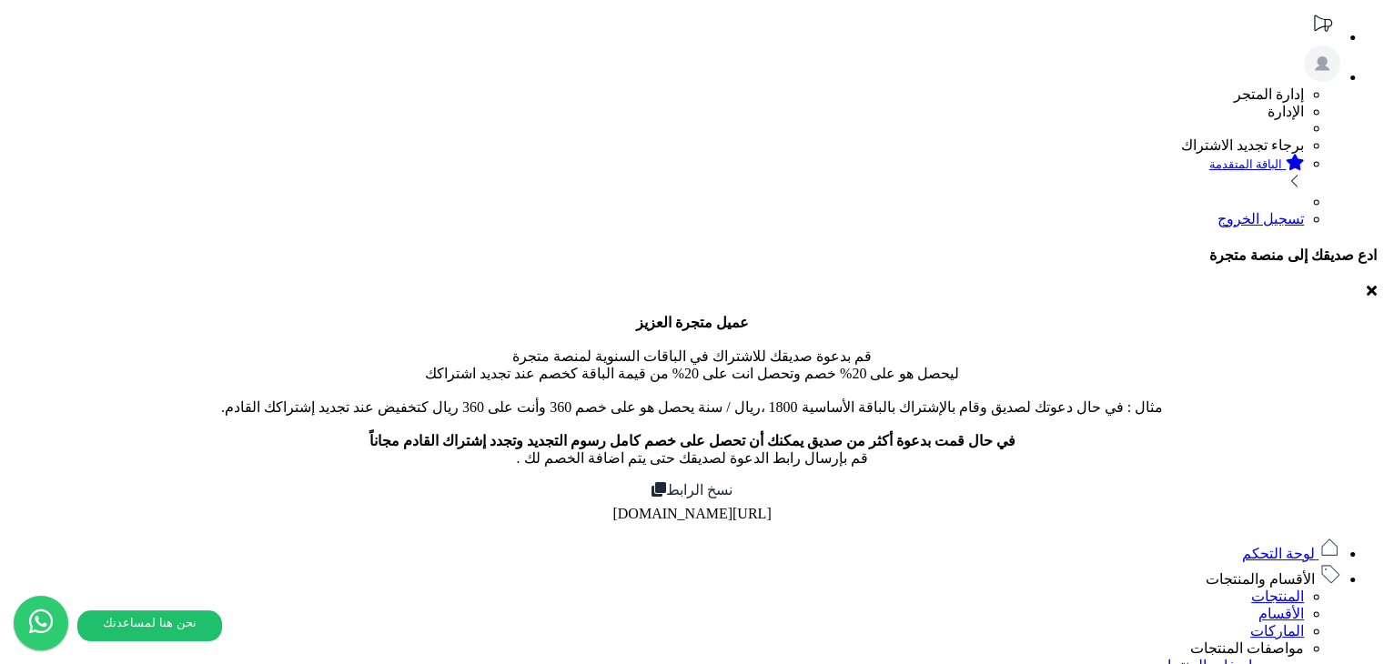
scroll to position [182, 0]
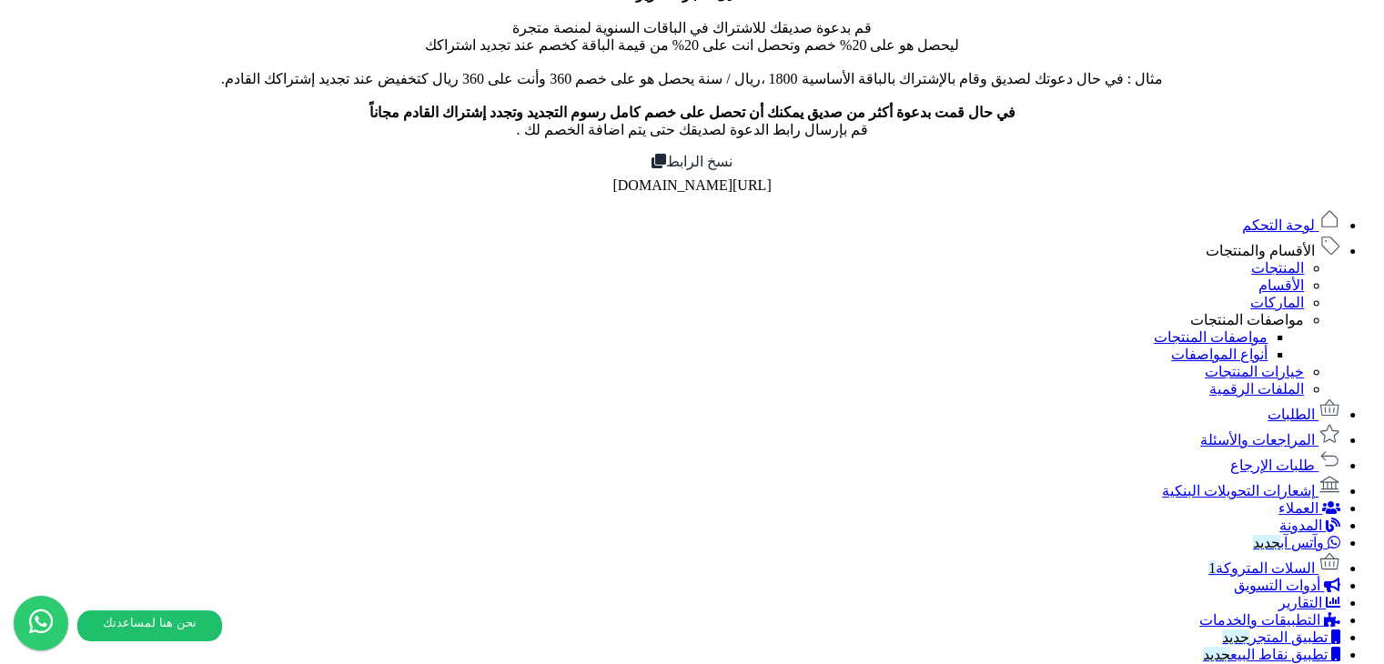
scroll to position [546, 0]
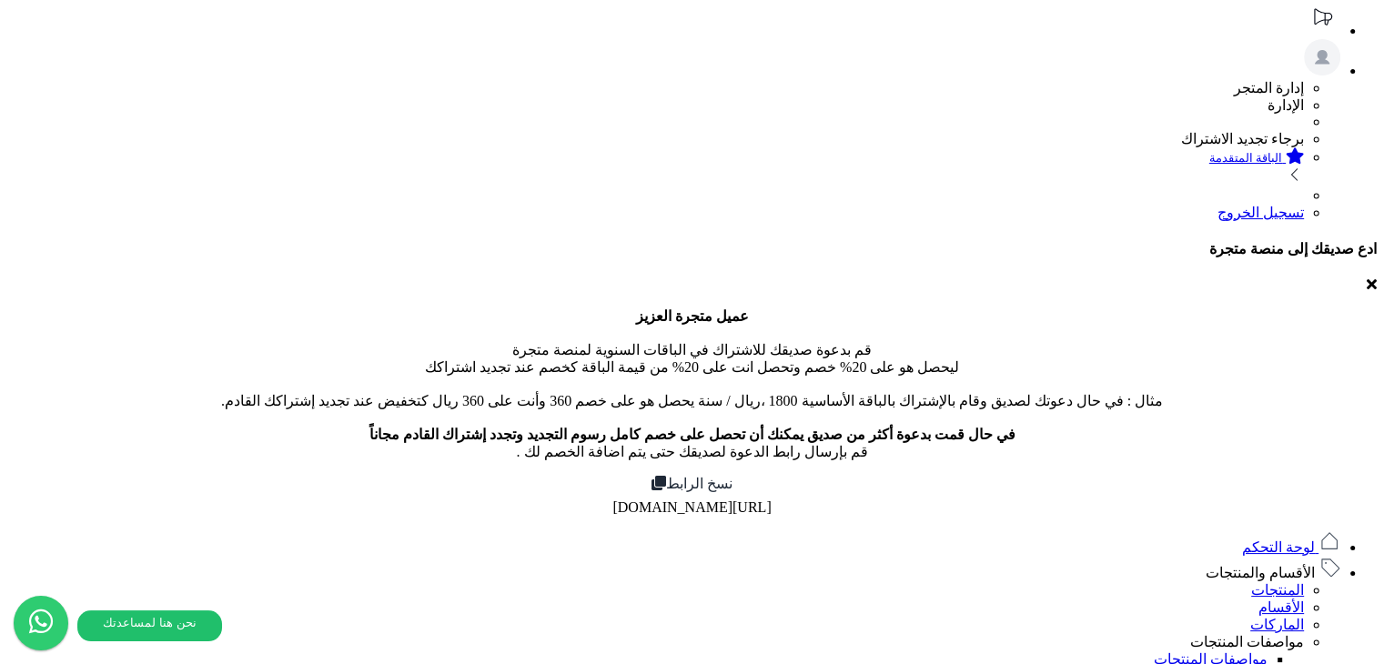
scroll to position [364, 0]
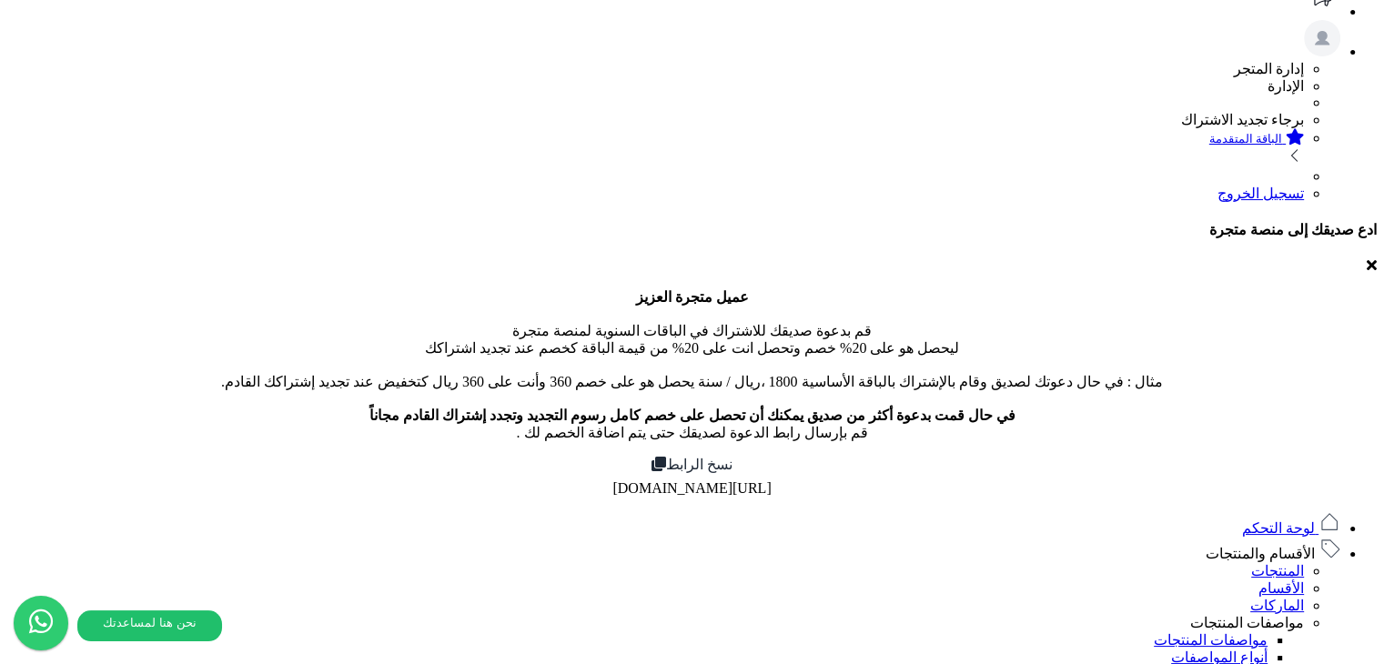
scroll to position [0, 0]
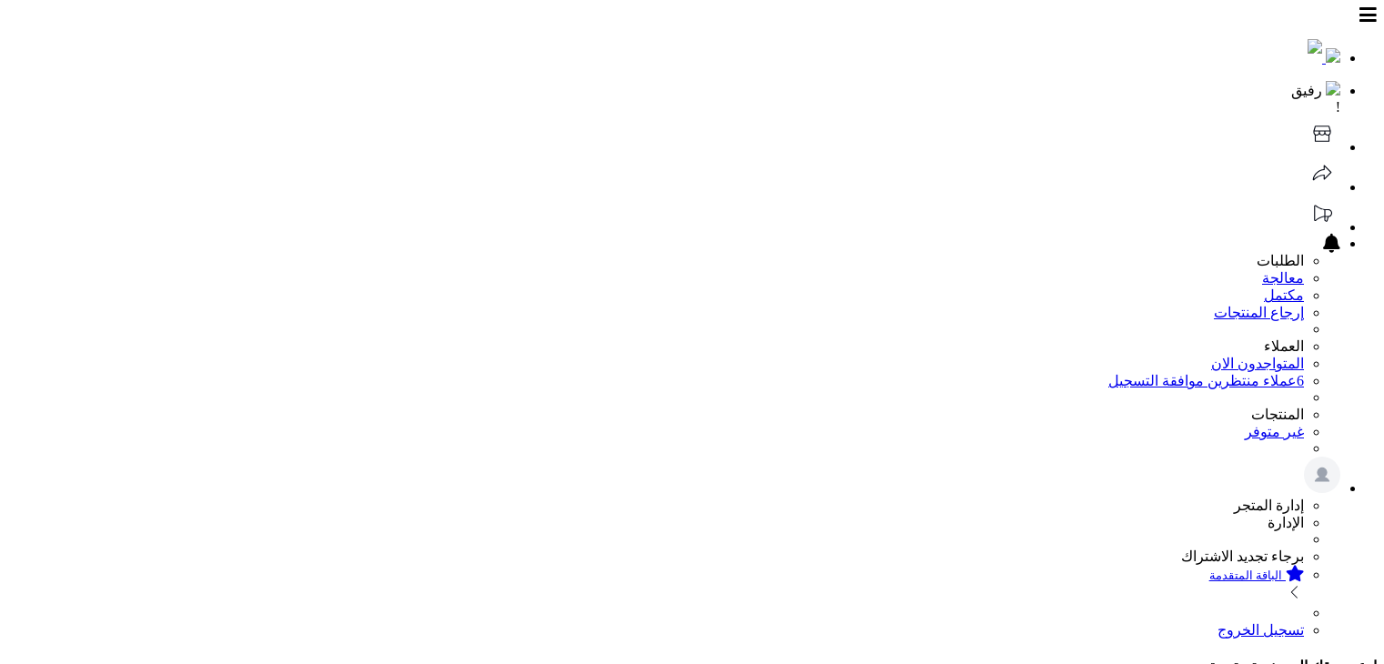
select select
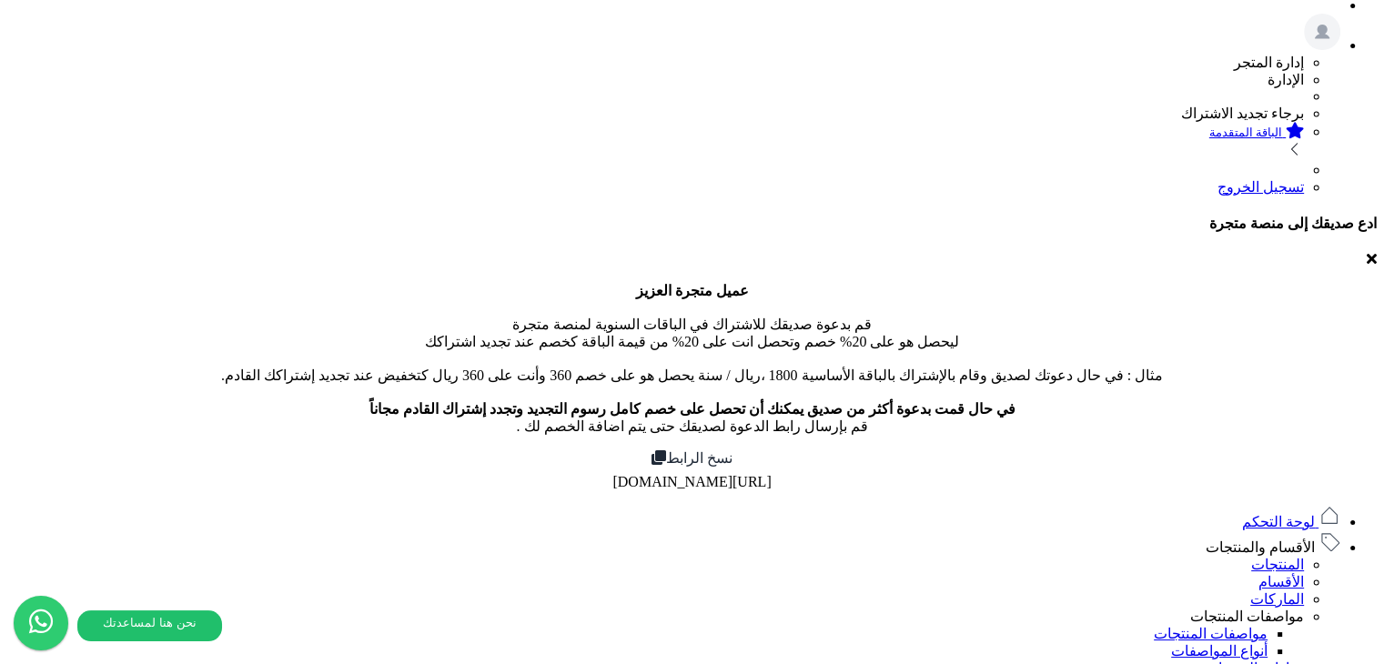
scroll to position [176, 0]
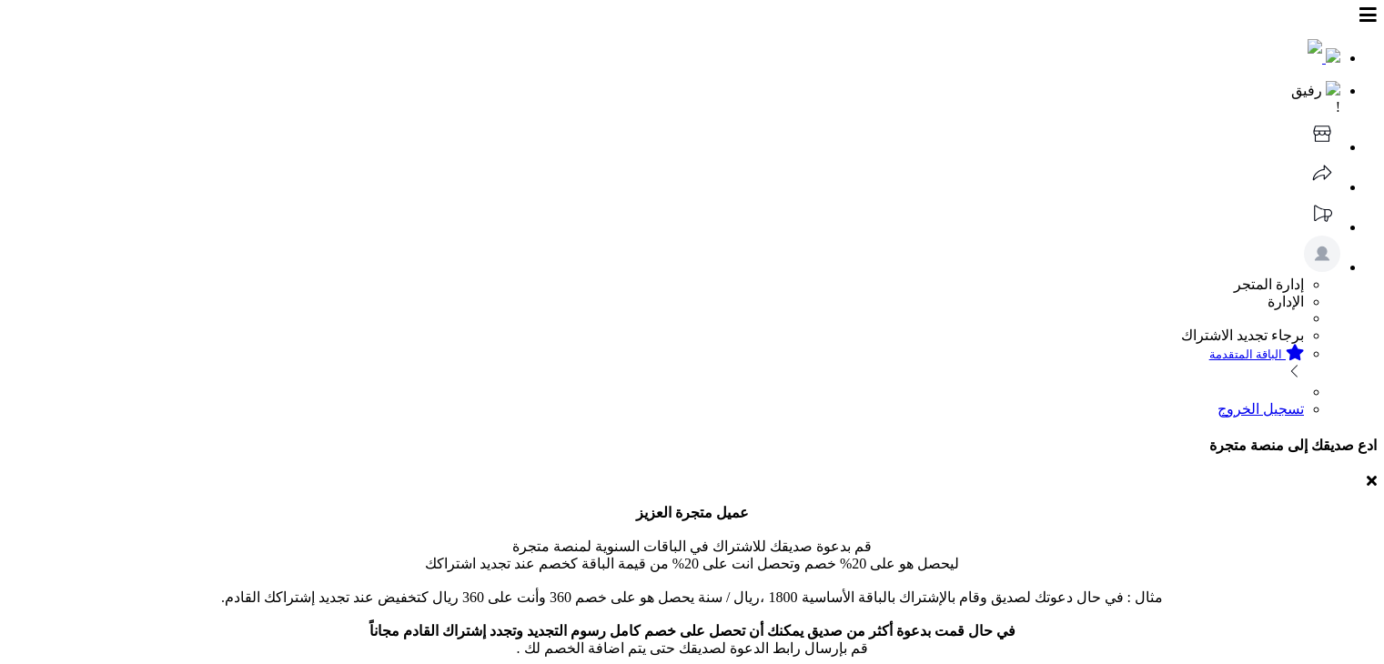
select select
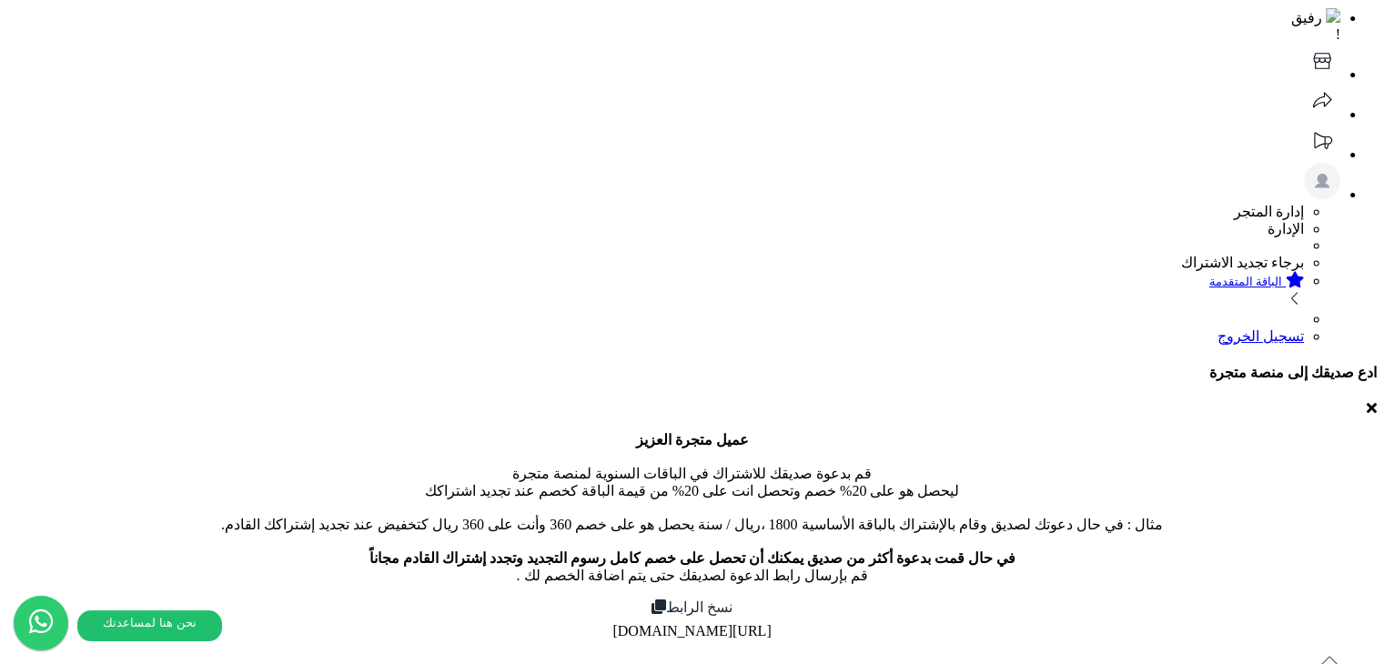
scroll to position [0, 0]
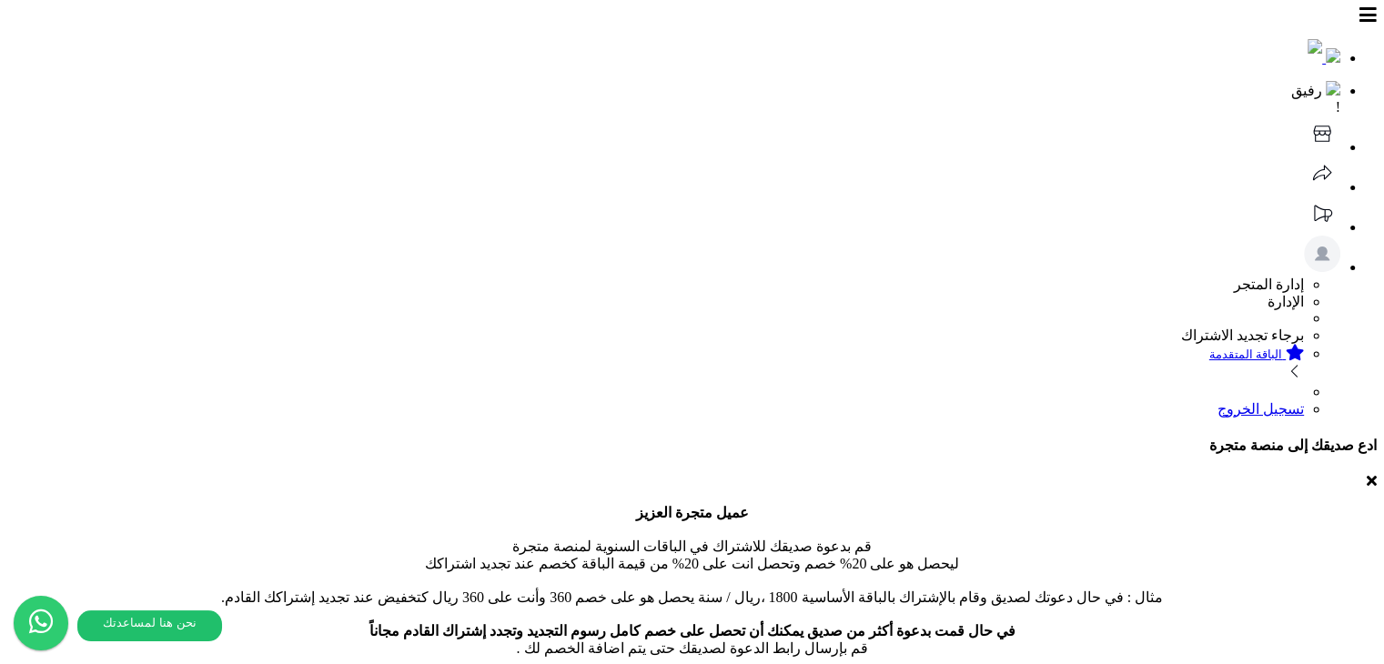
click at [746, 11] on header "رفيق ! 0 الطلبات معالجة مكتمل إرجاع المنتجات العملاء المتواجدون الان 6 عملاء من…" at bounding box center [692, 212] width 1370 height 410
select select
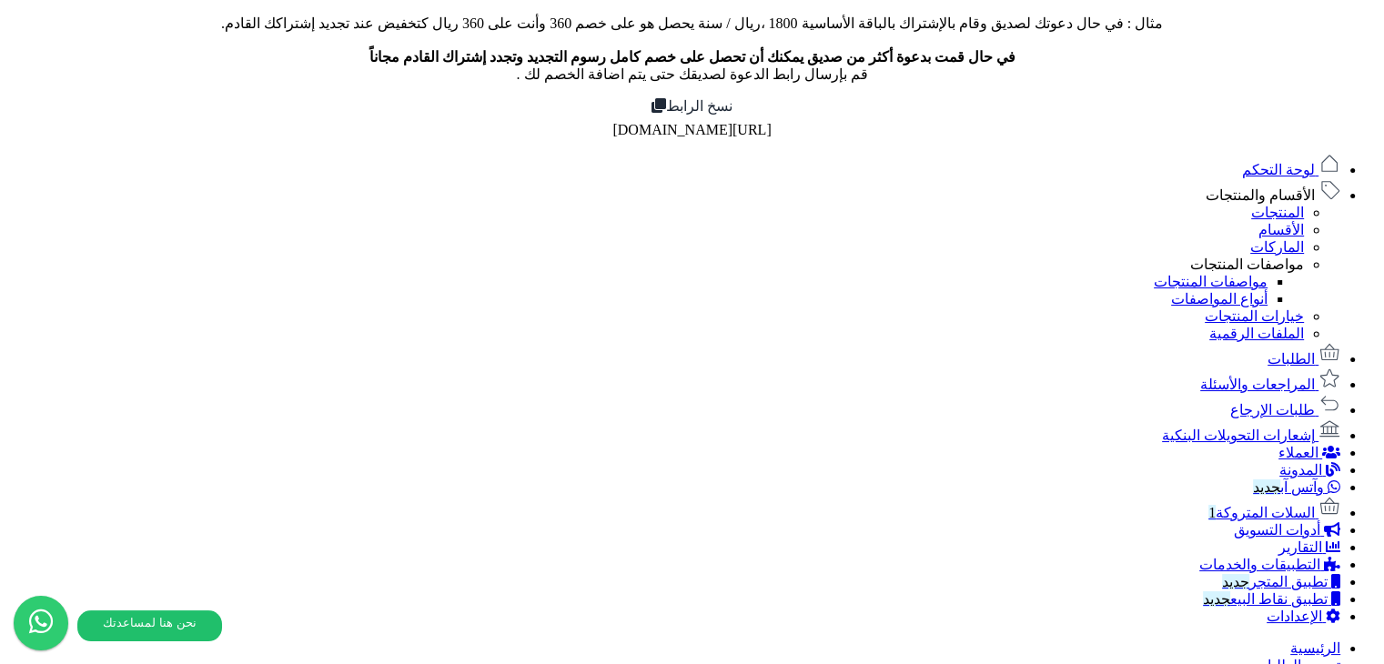
scroll to position [546, 0]
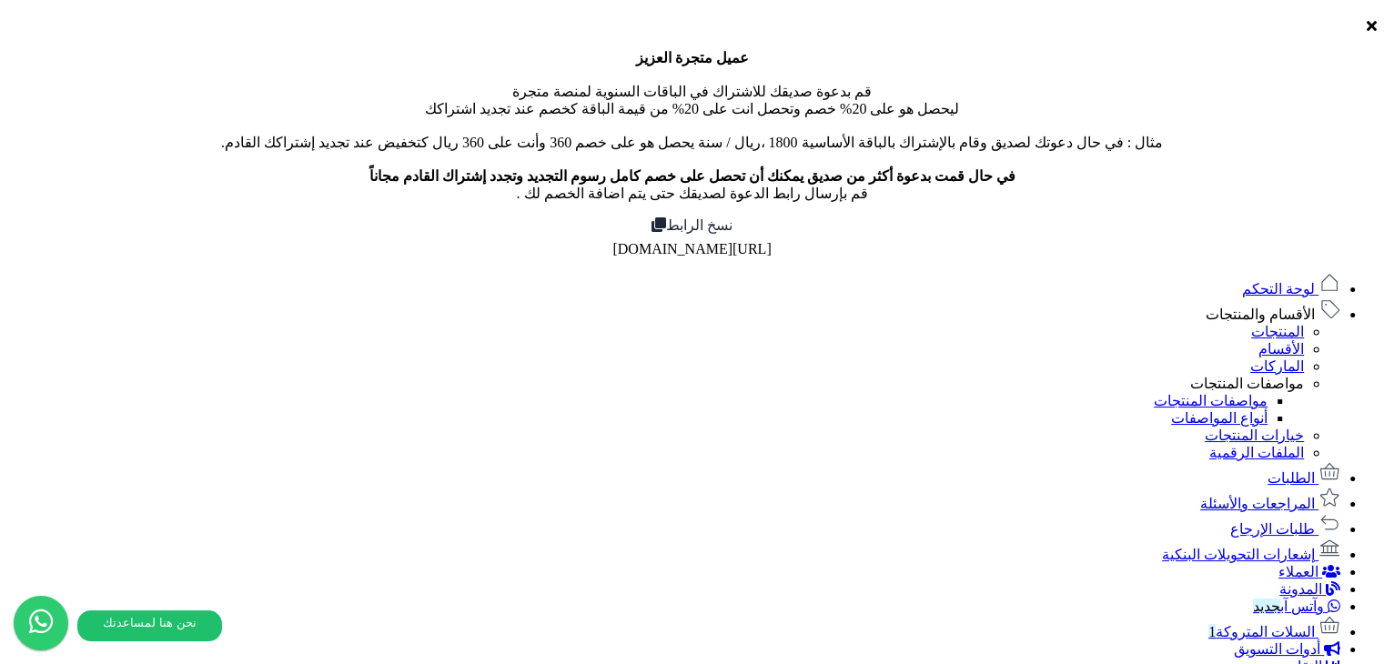
select select "***"
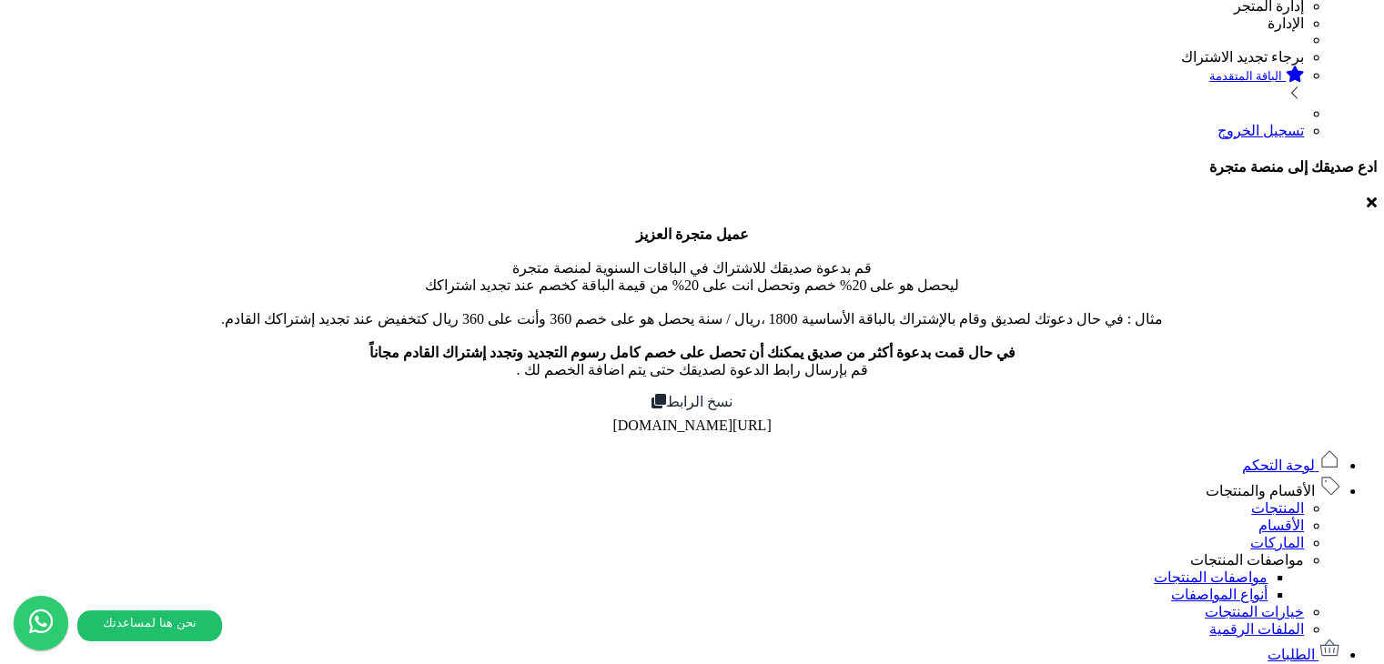
scroll to position [0, 0]
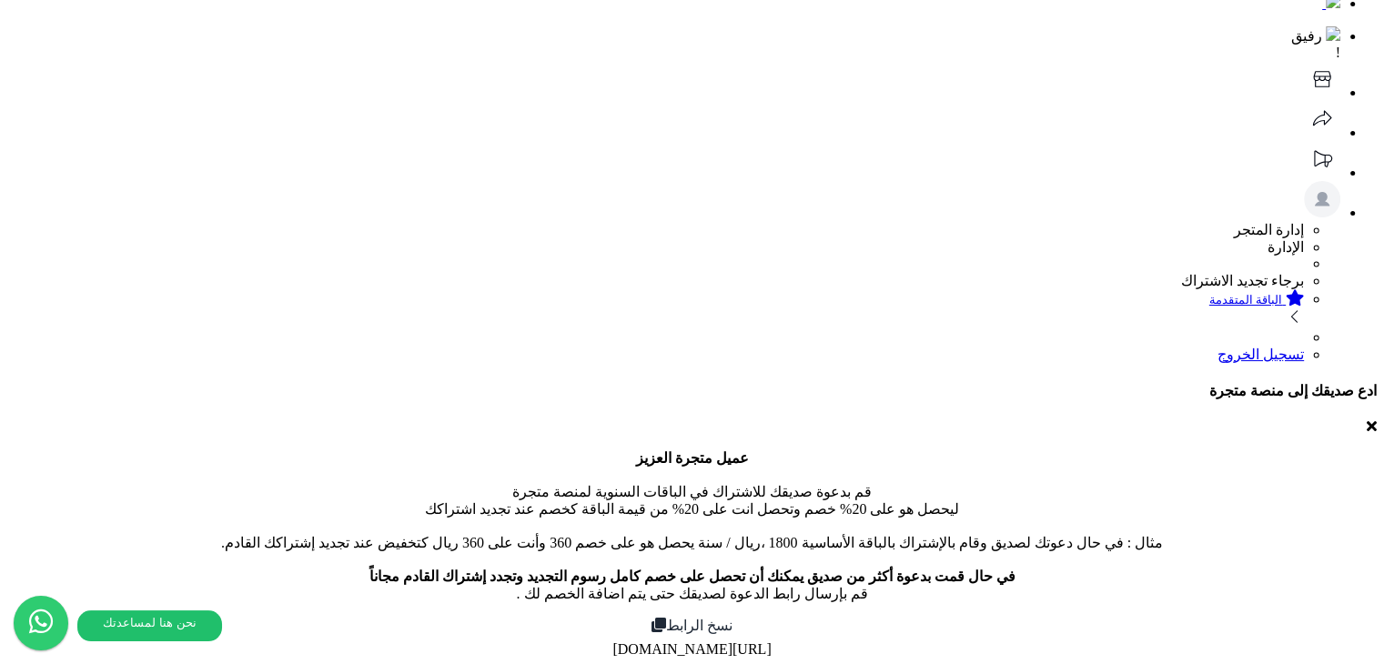
scroll to position [85, 0]
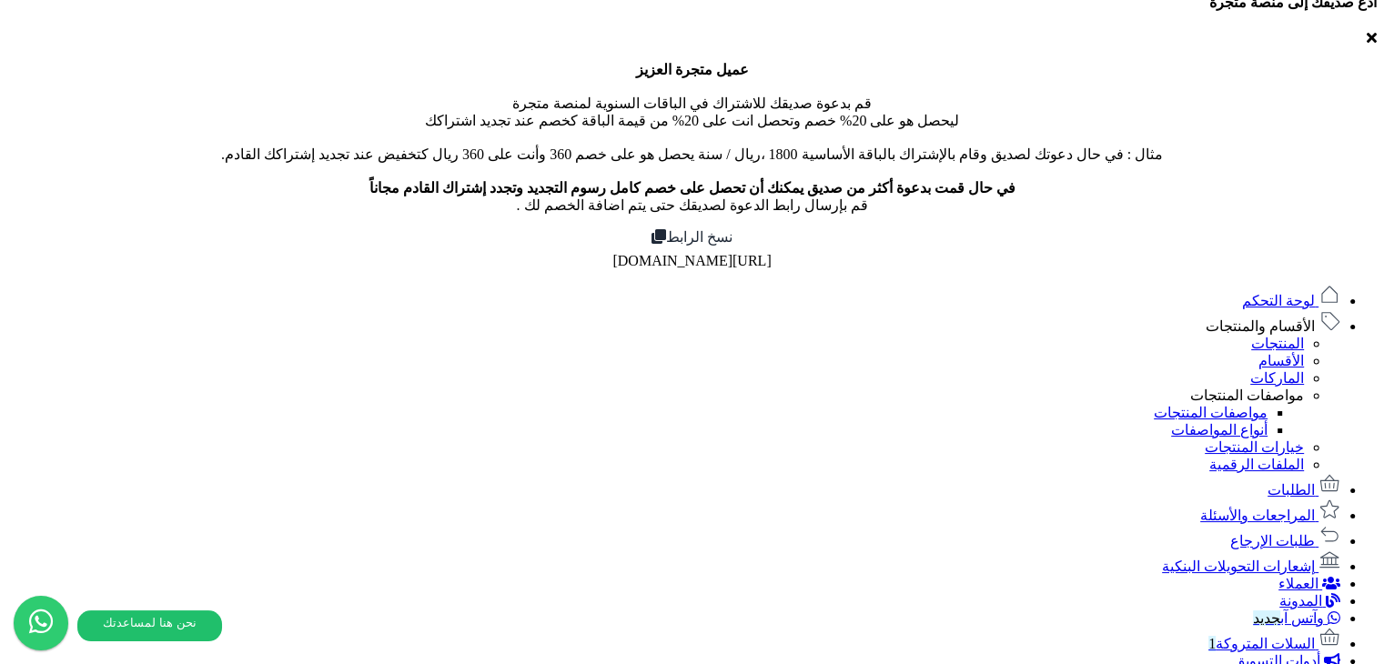
scroll to position [449, 0]
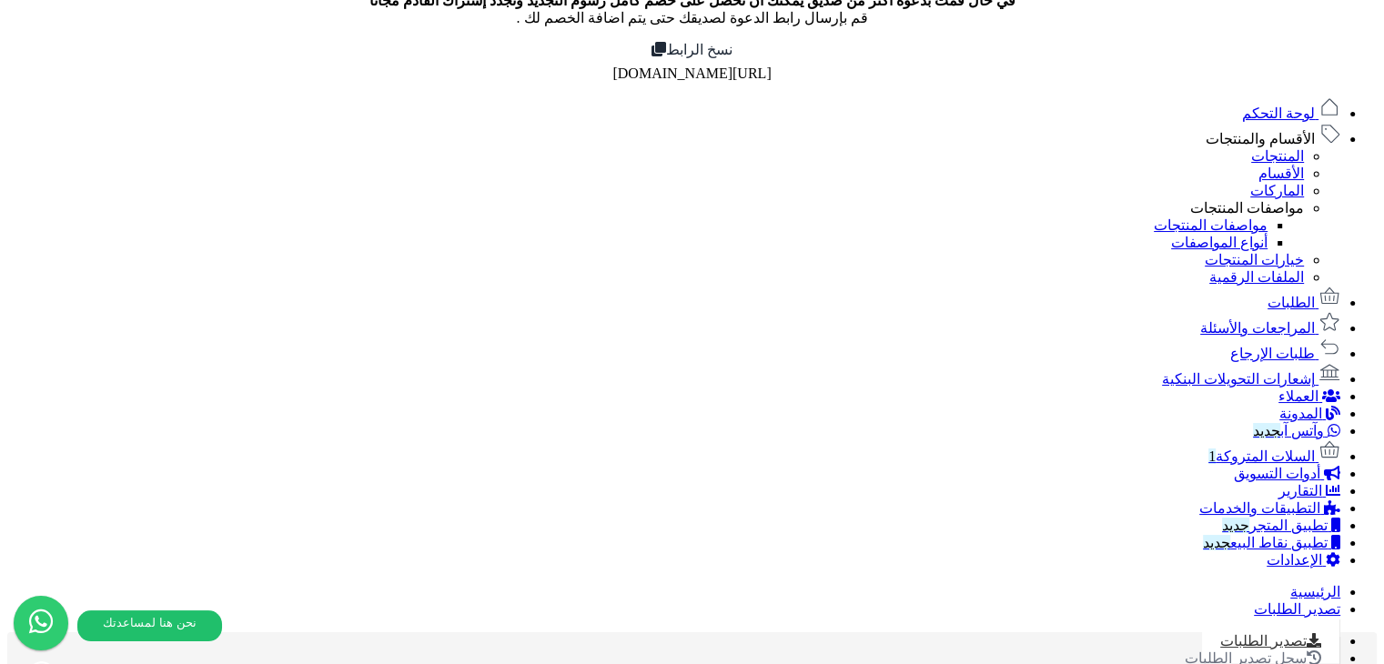
scroll to position [407, 0]
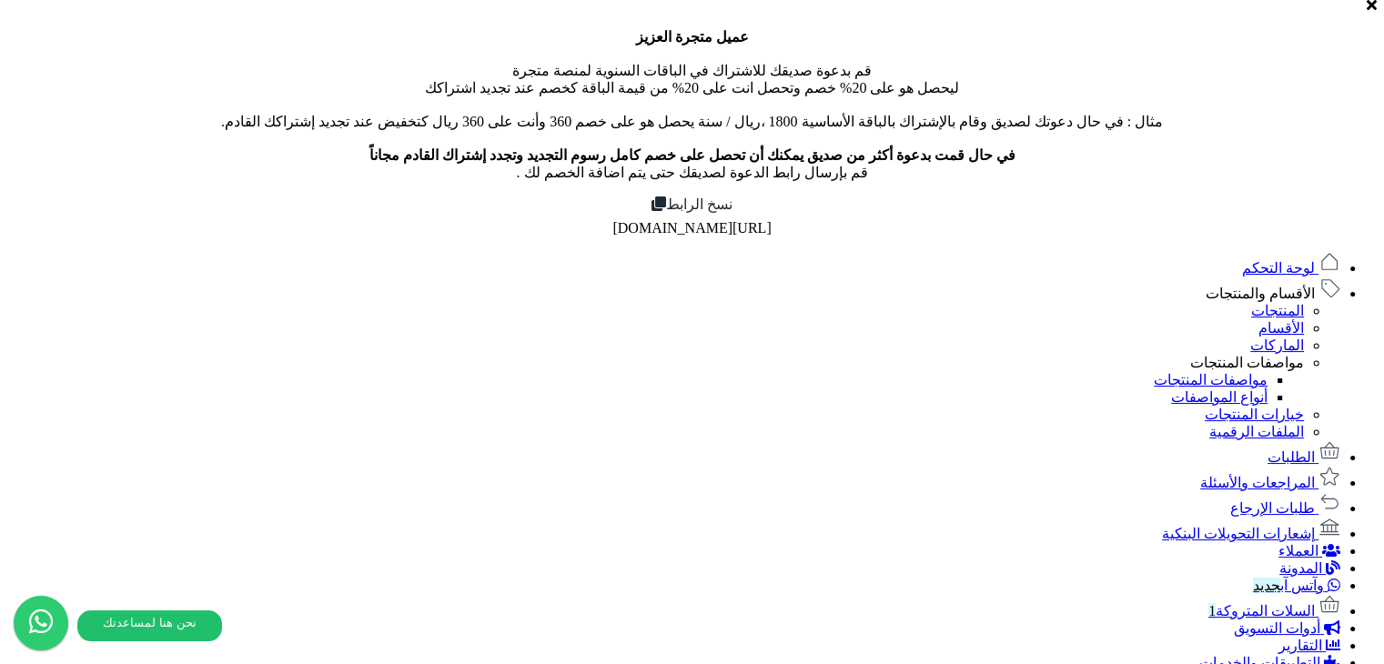
scroll to position [398, 0]
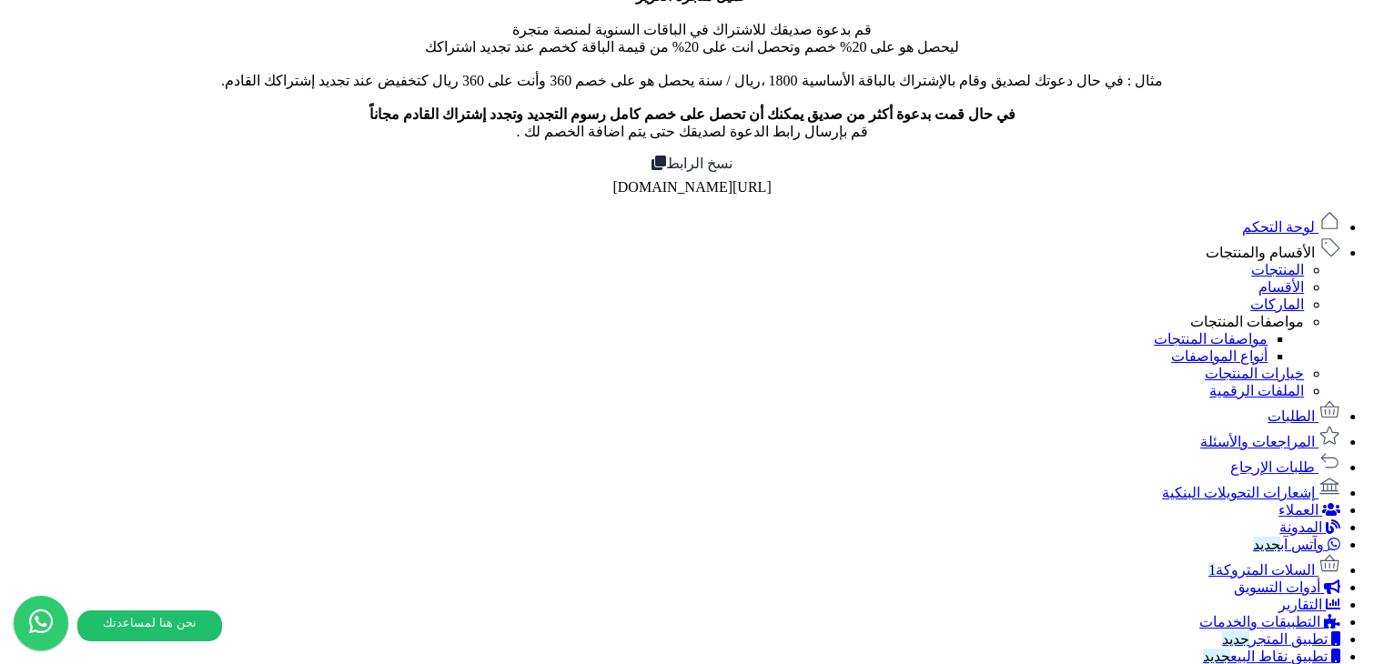
scroll to position [398, 0]
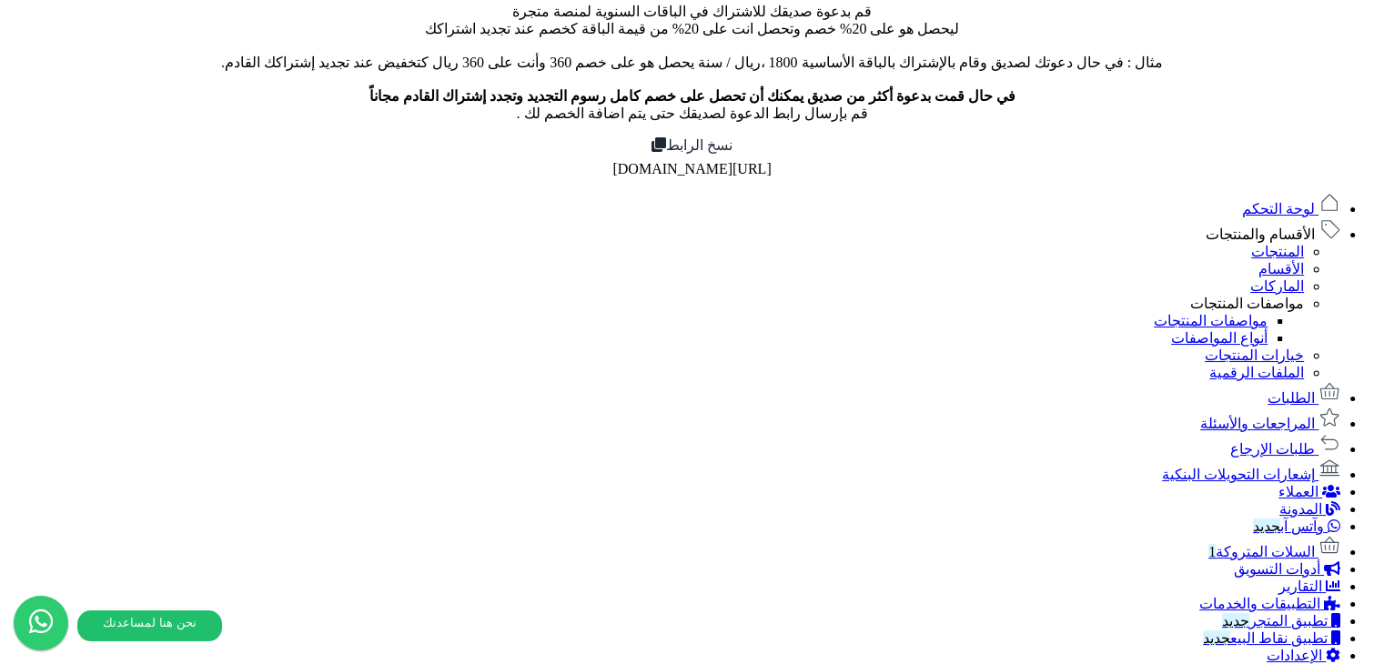
scroll to position [671, 0]
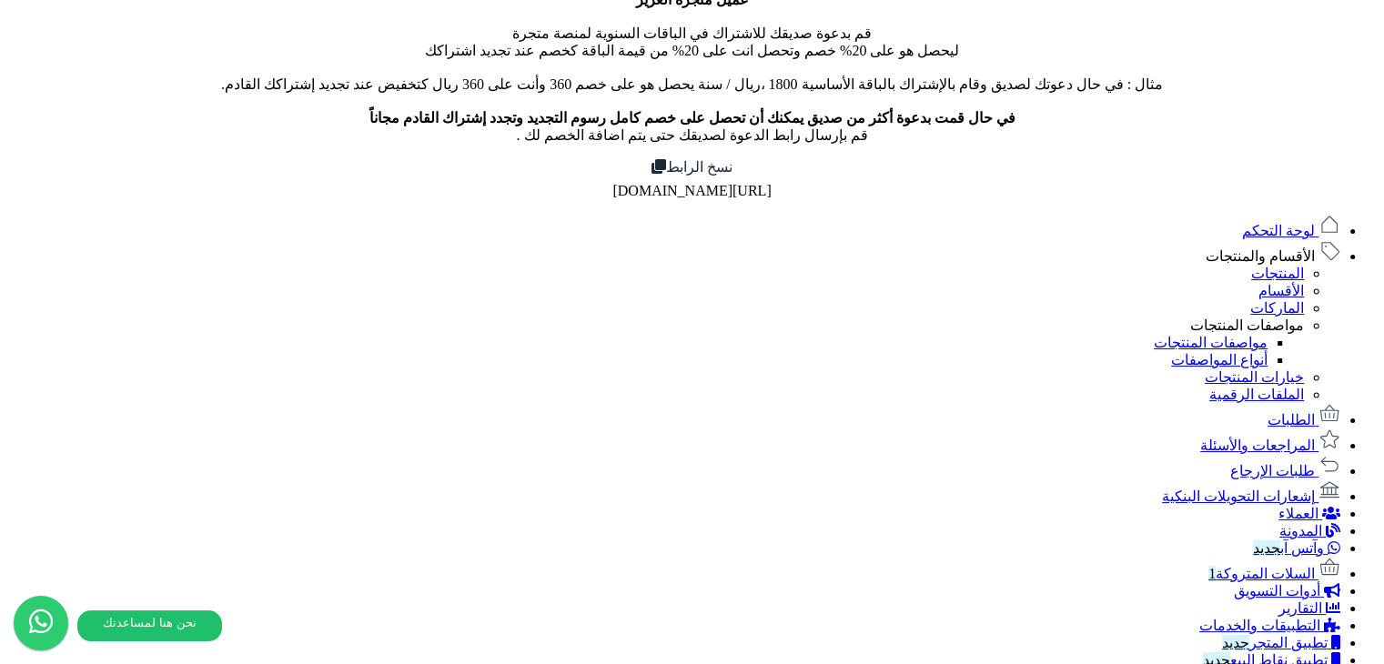
scroll to position [489, 0]
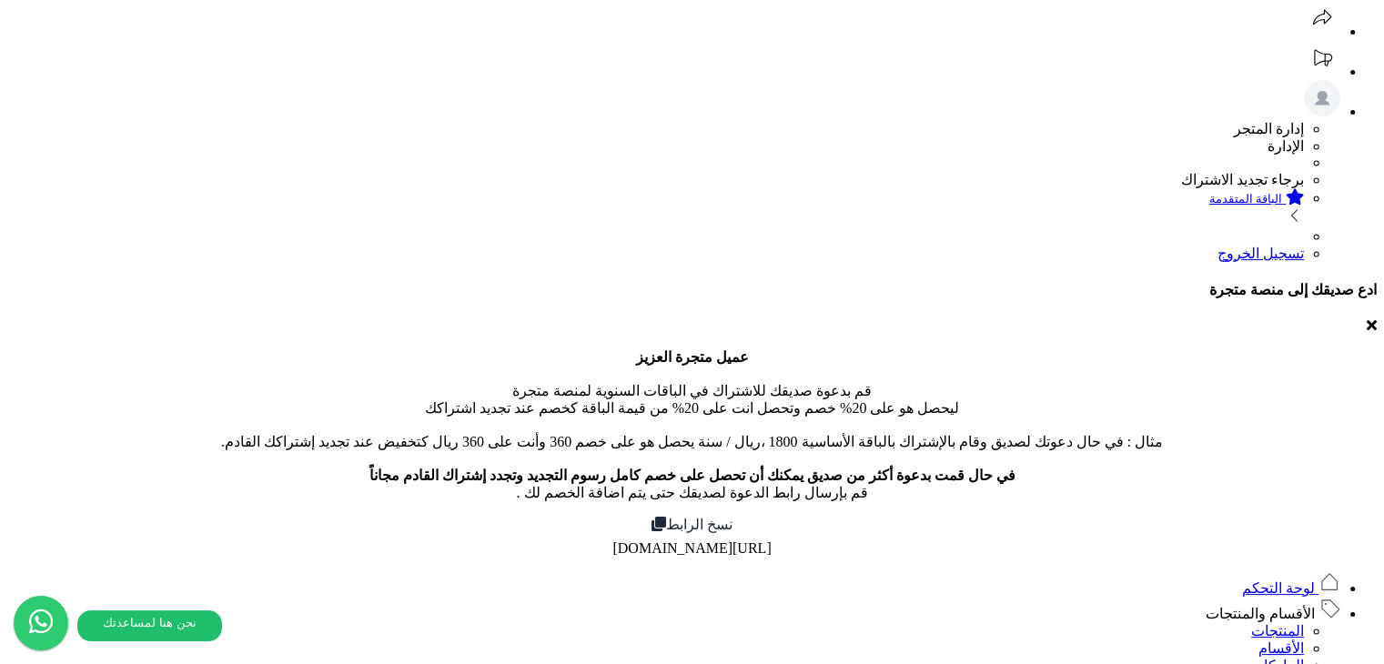
scroll to position [91, 0]
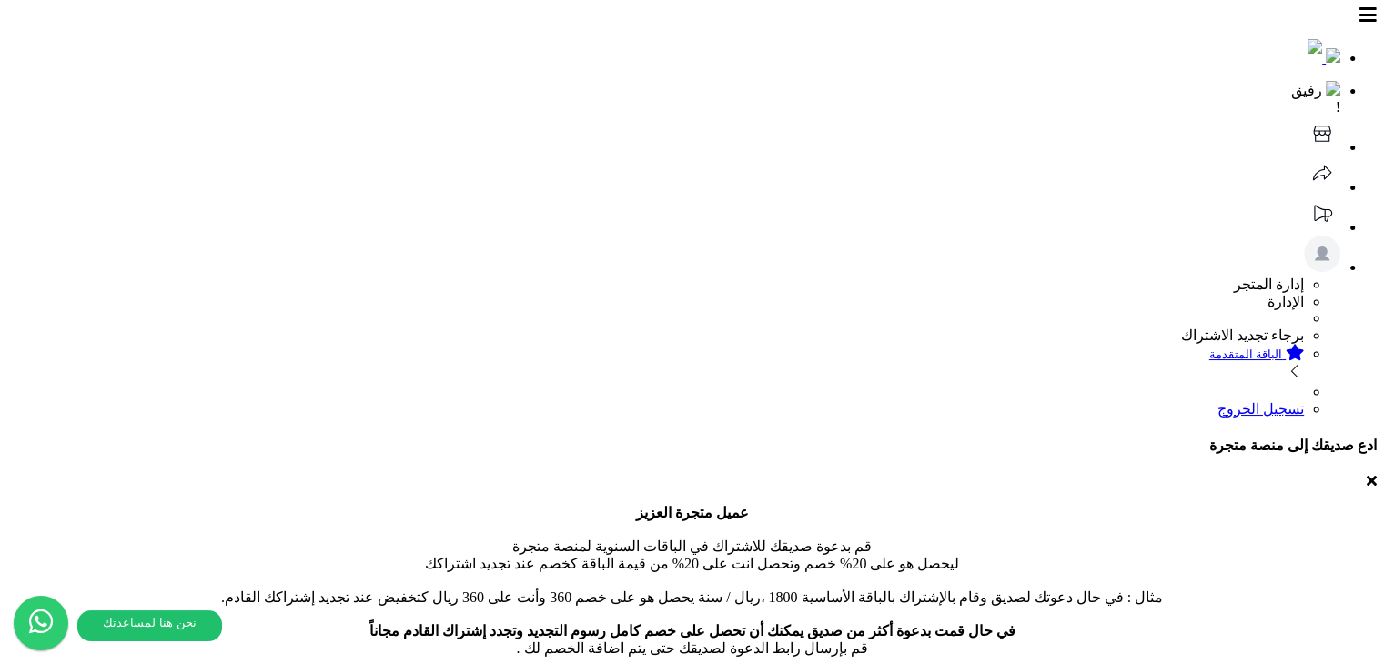
scroll to position [0, 0]
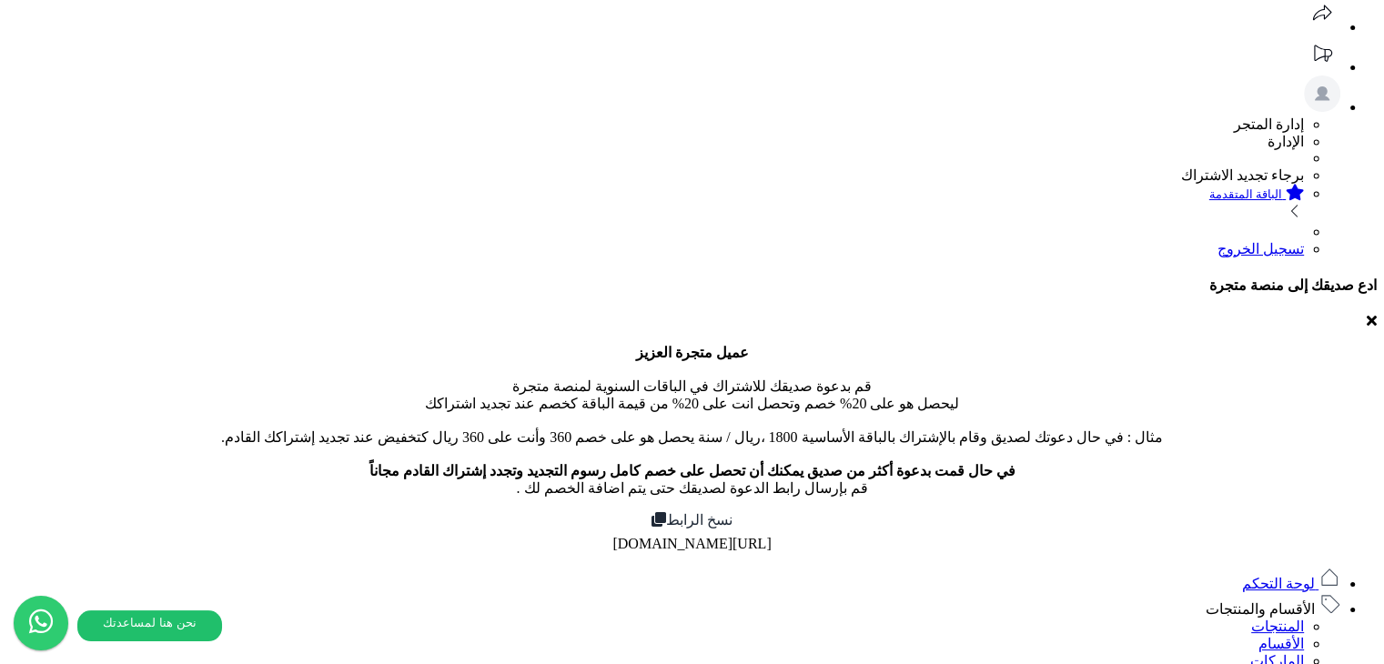
scroll to position [455, 0]
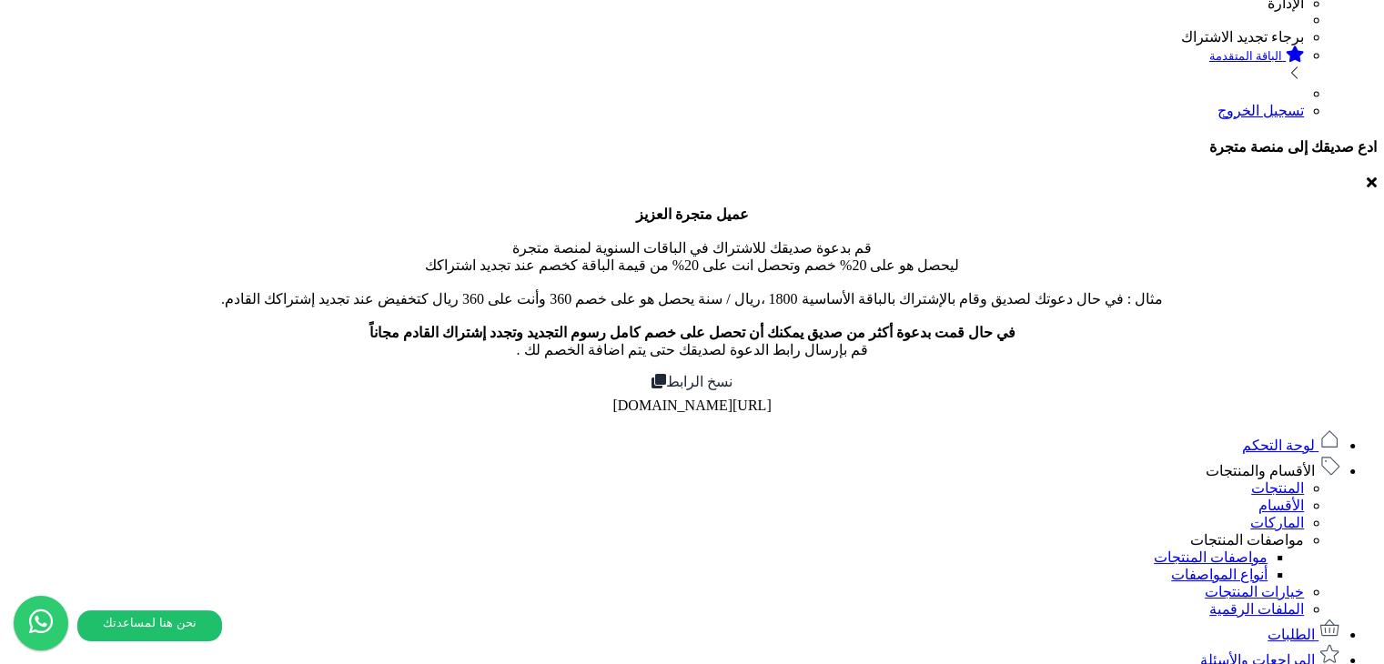
scroll to position [277, 0]
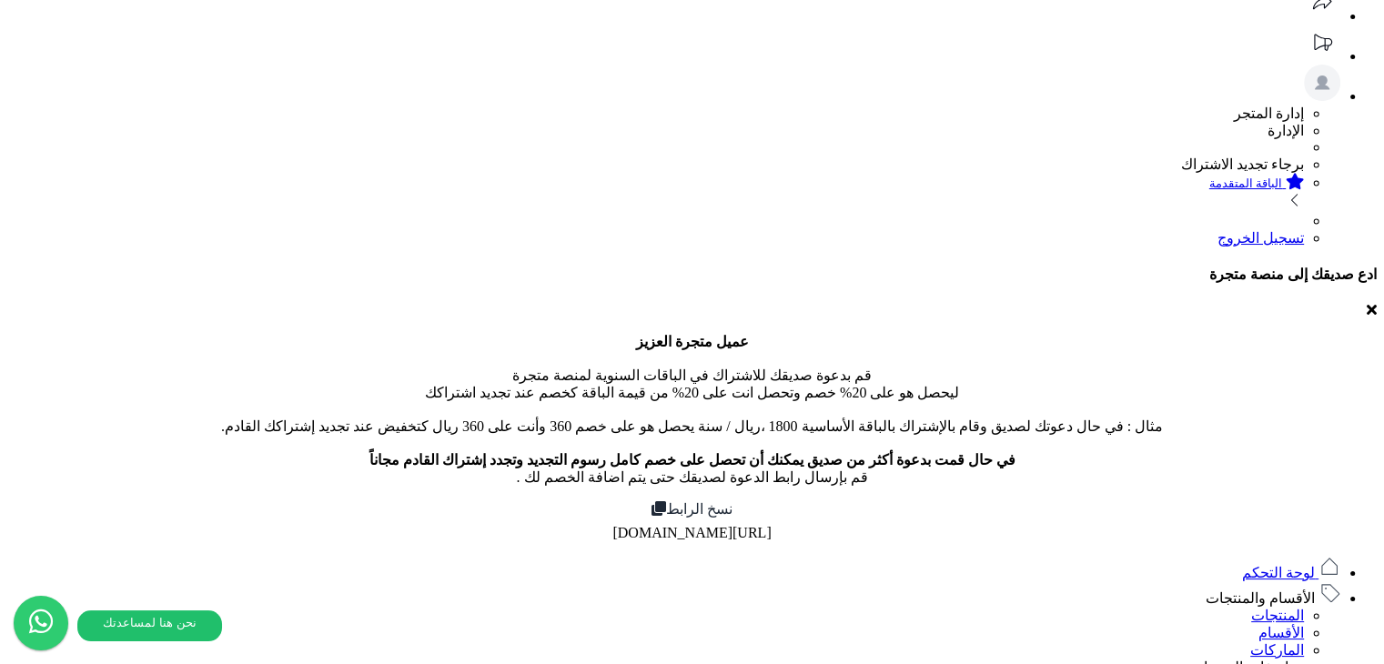
scroll to position [0, 0]
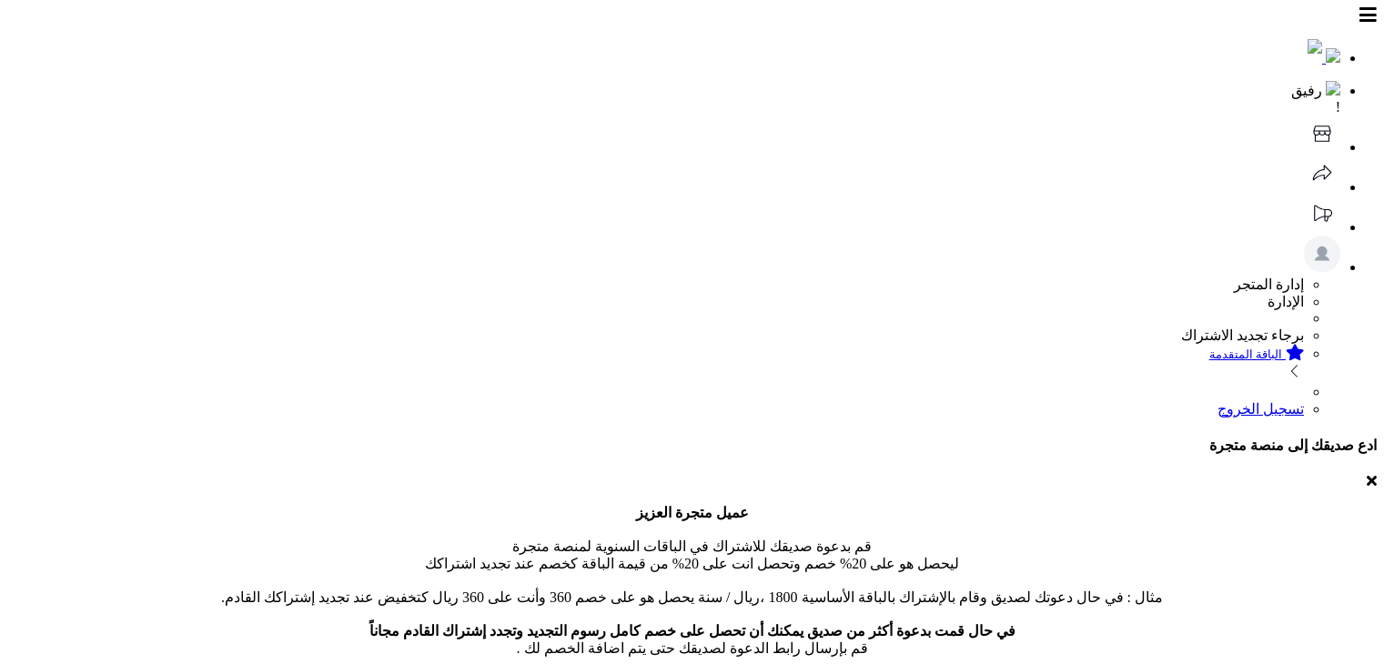
select select
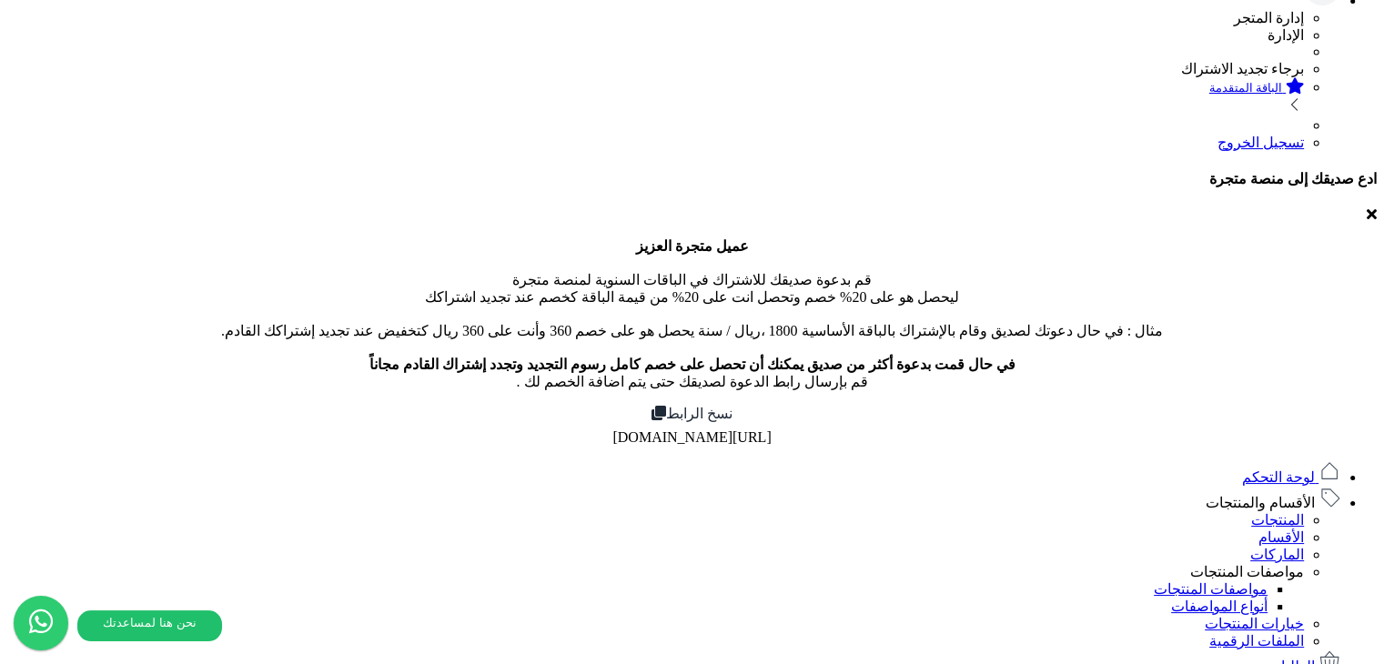
scroll to position [273, 0]
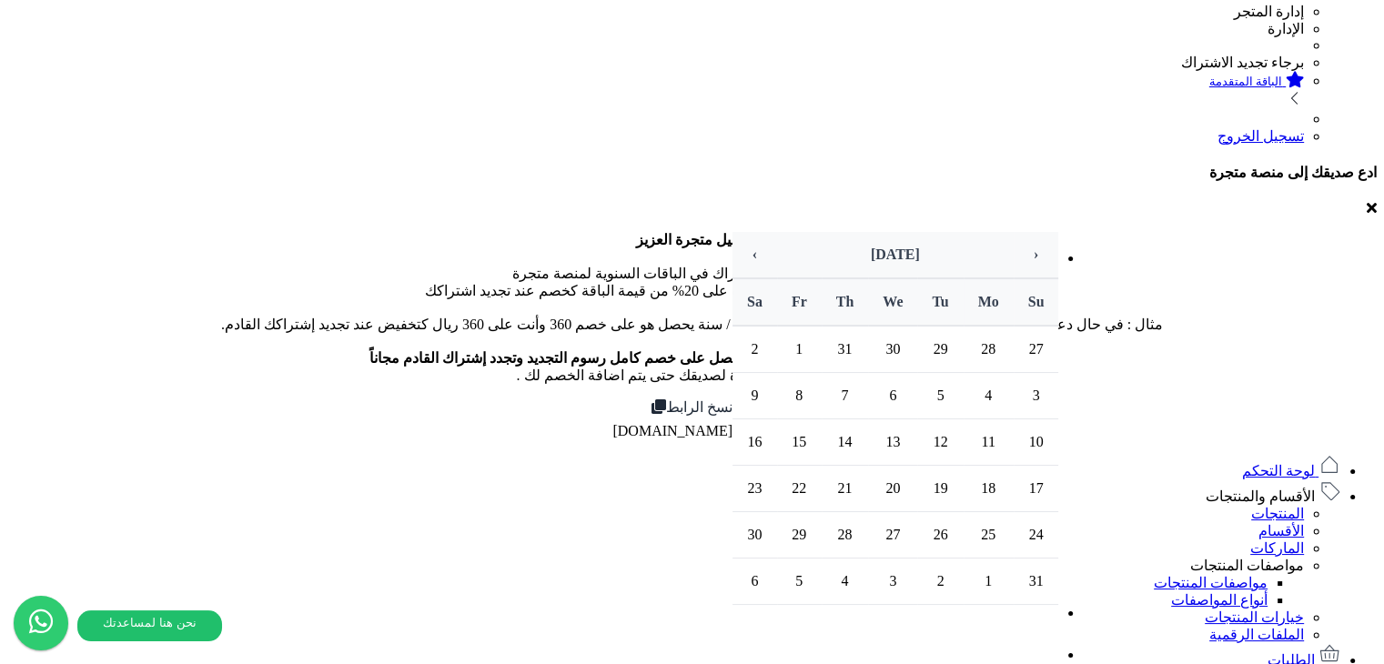
click at [1014, 232] on th "‹" at bounding box center [1037, 255] width 46 height 46
click at [753, 234] on th "›" at bounding box center [755, 255] width 45 height 46
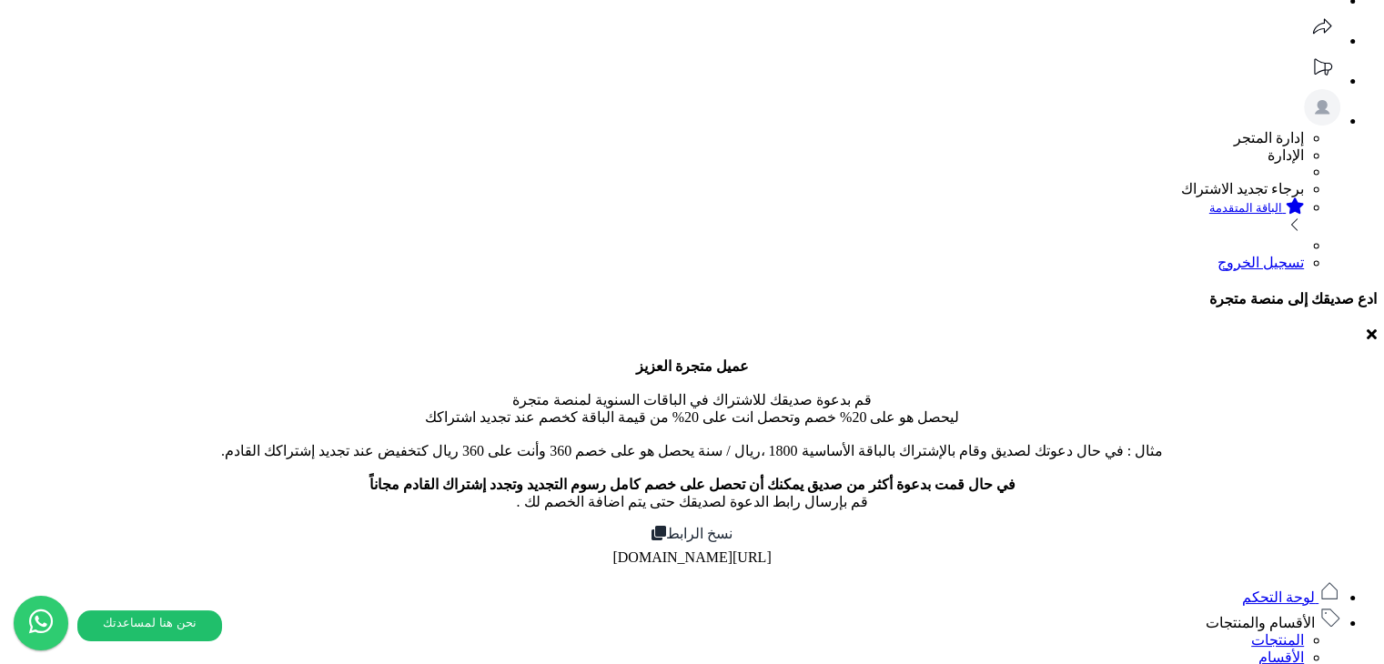
scroll to position [0, 0]
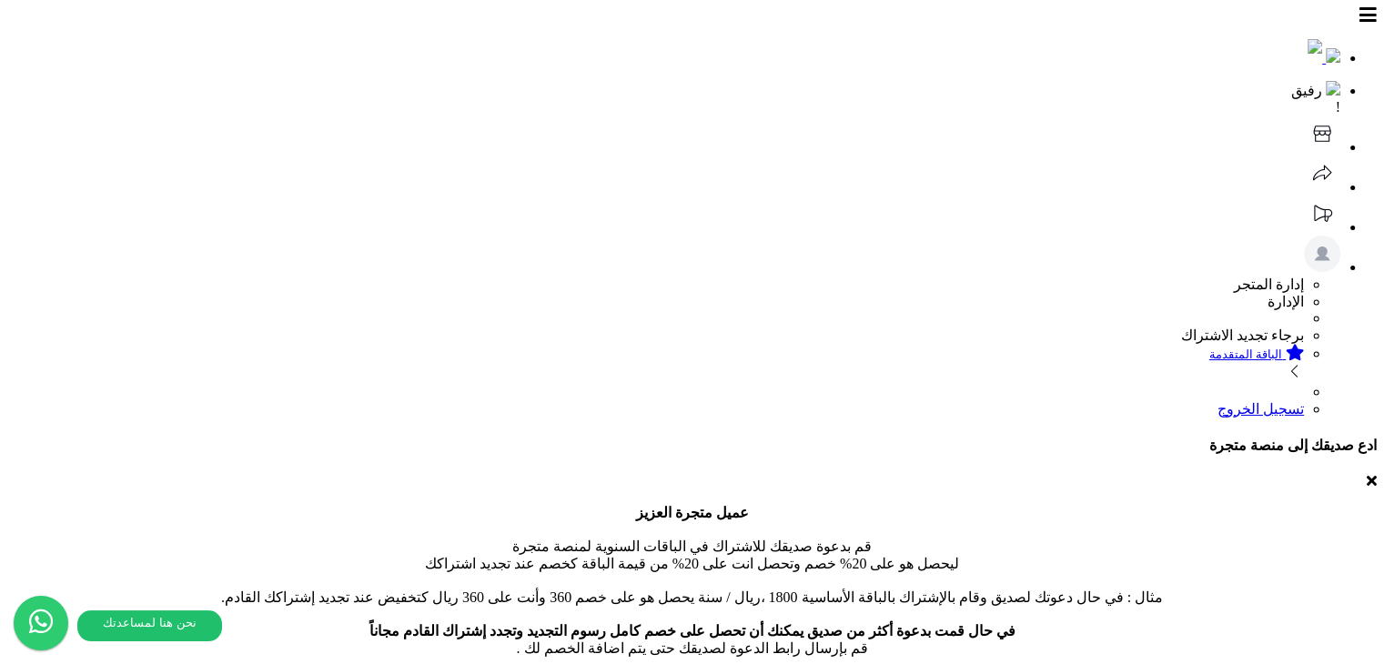
type input "**********"
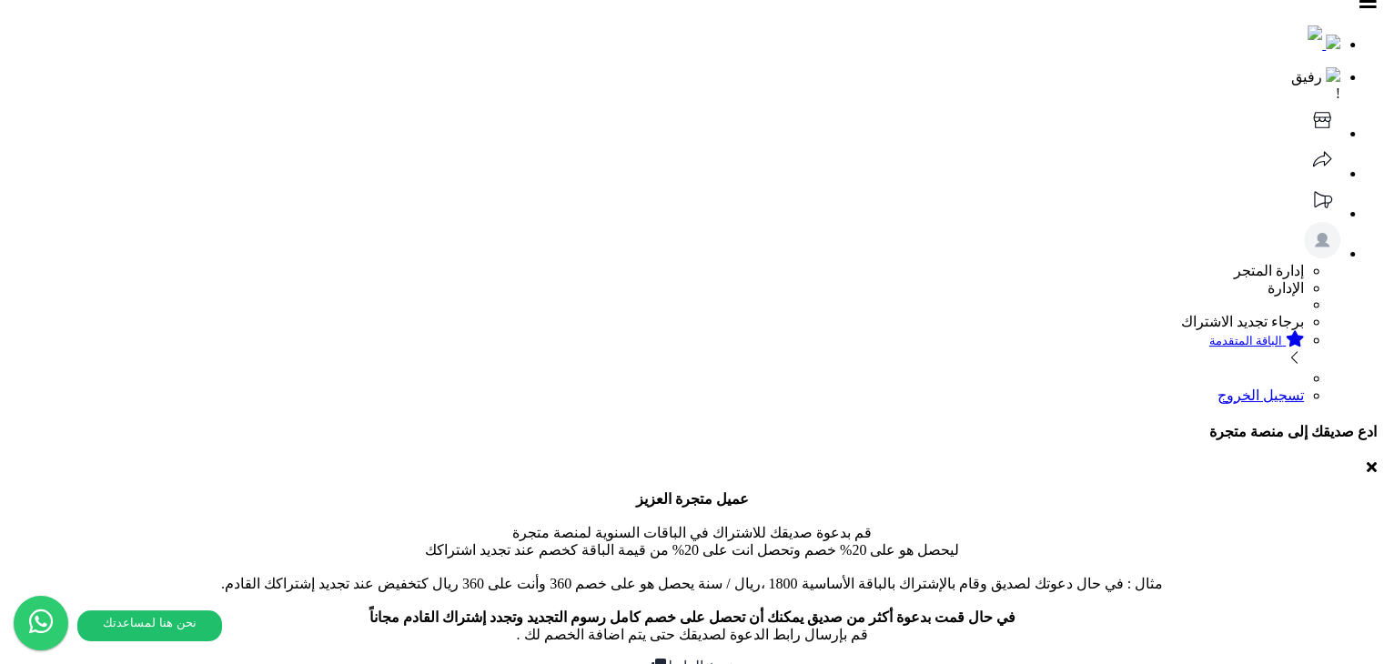
scroll to position [203, 0]
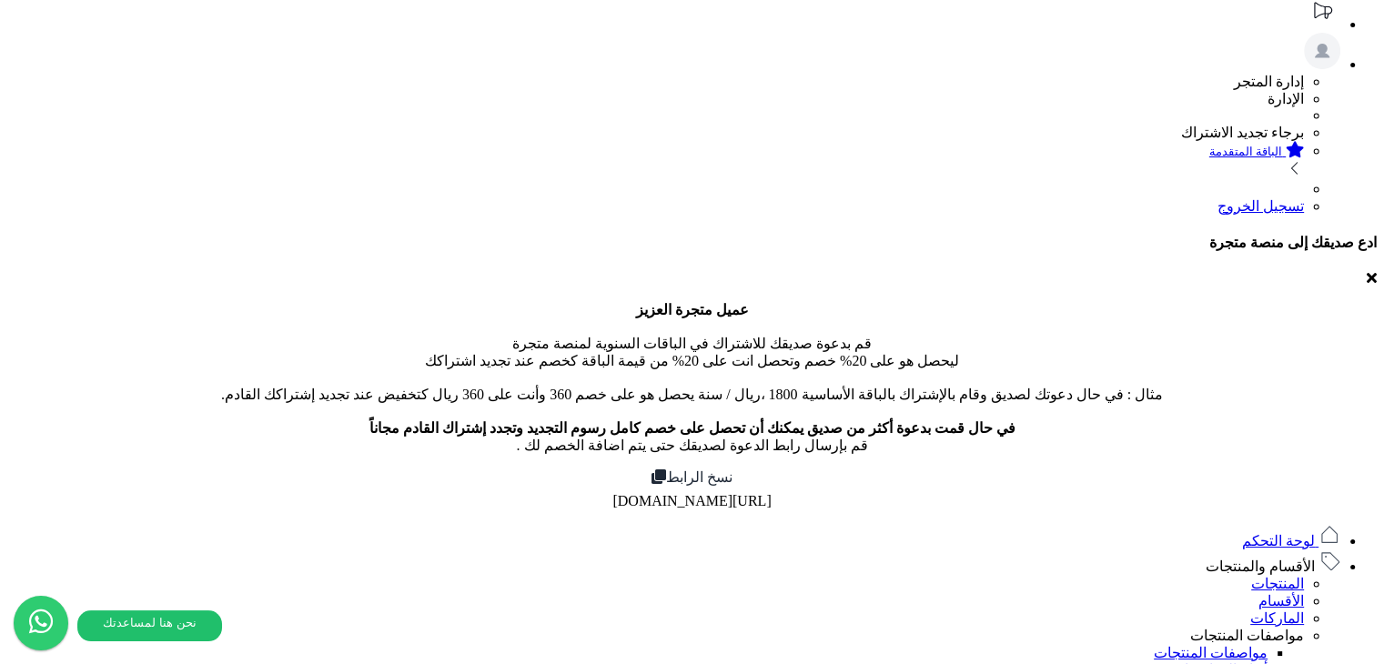
drag, startPoint x: 558, startPoint y: 212, endPoint x: 843, endPoint y: 207, distance: 284.9
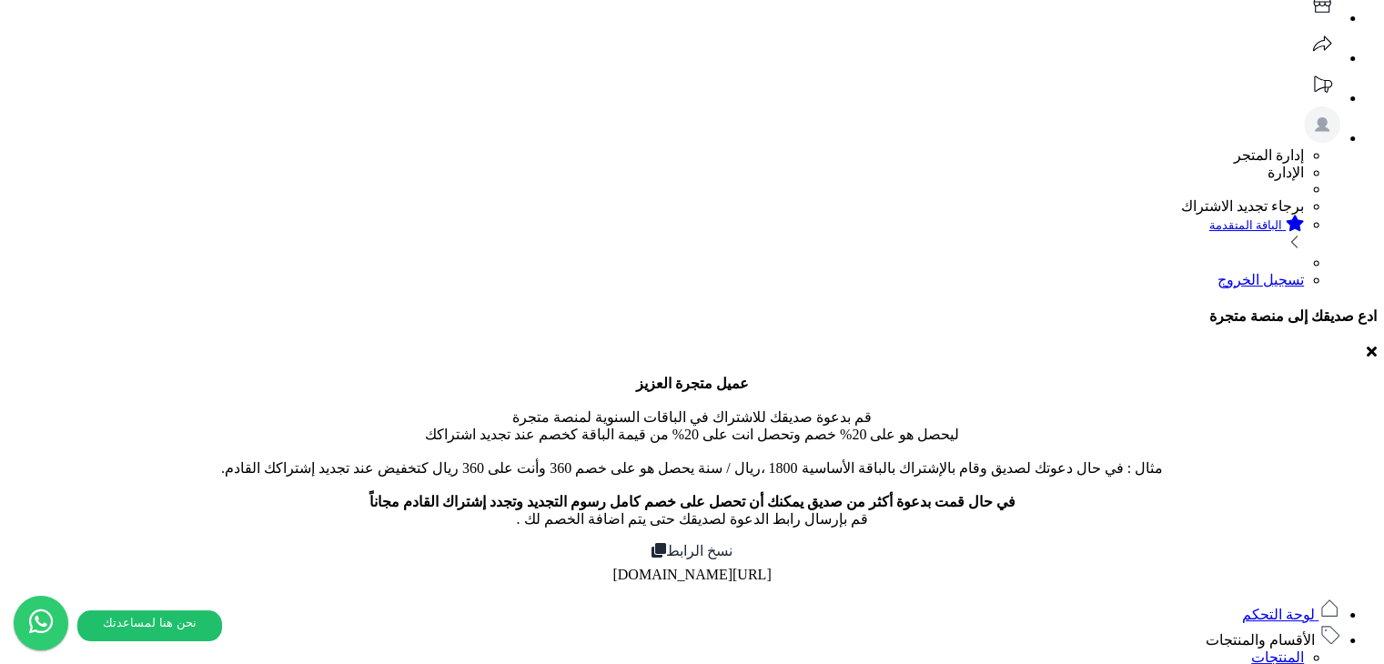
scroll to position [21, 0]
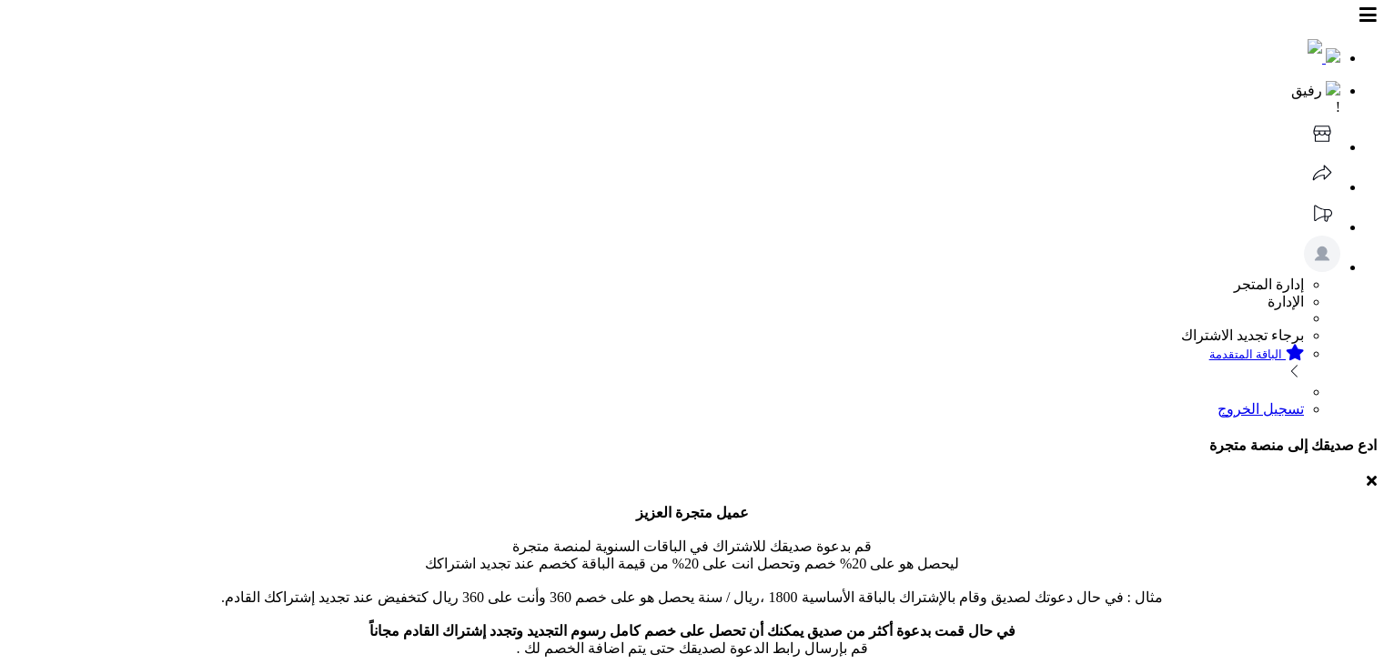
select select
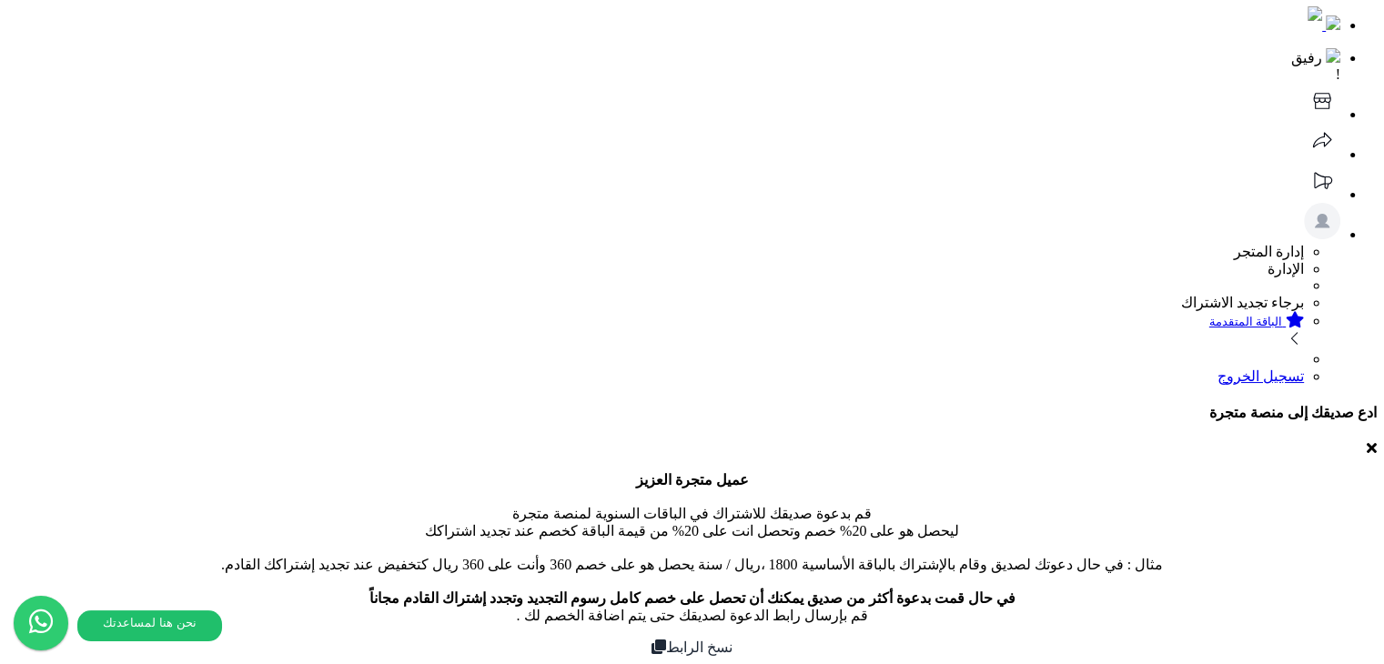
scroll to position [144, 0]
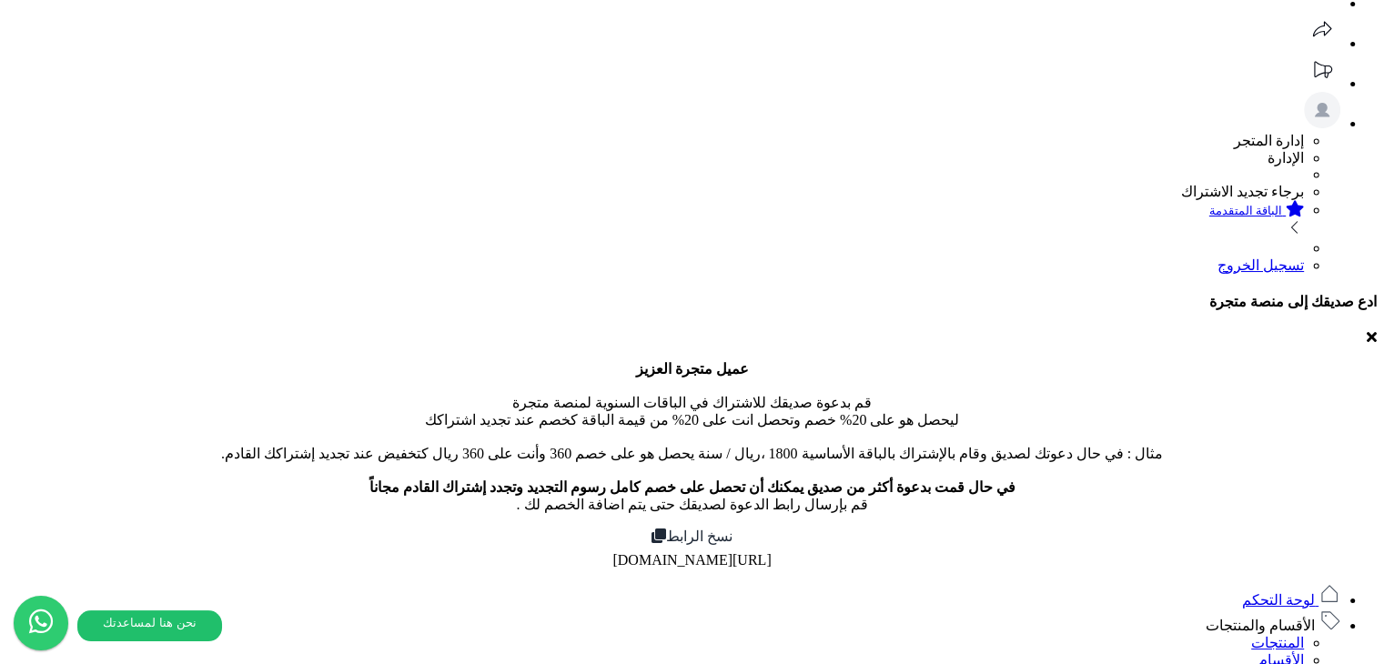
drag, startPoint x: 808, startPoint y: 228, endPoint x: 786, endPoint y: 227, distance: 21.9
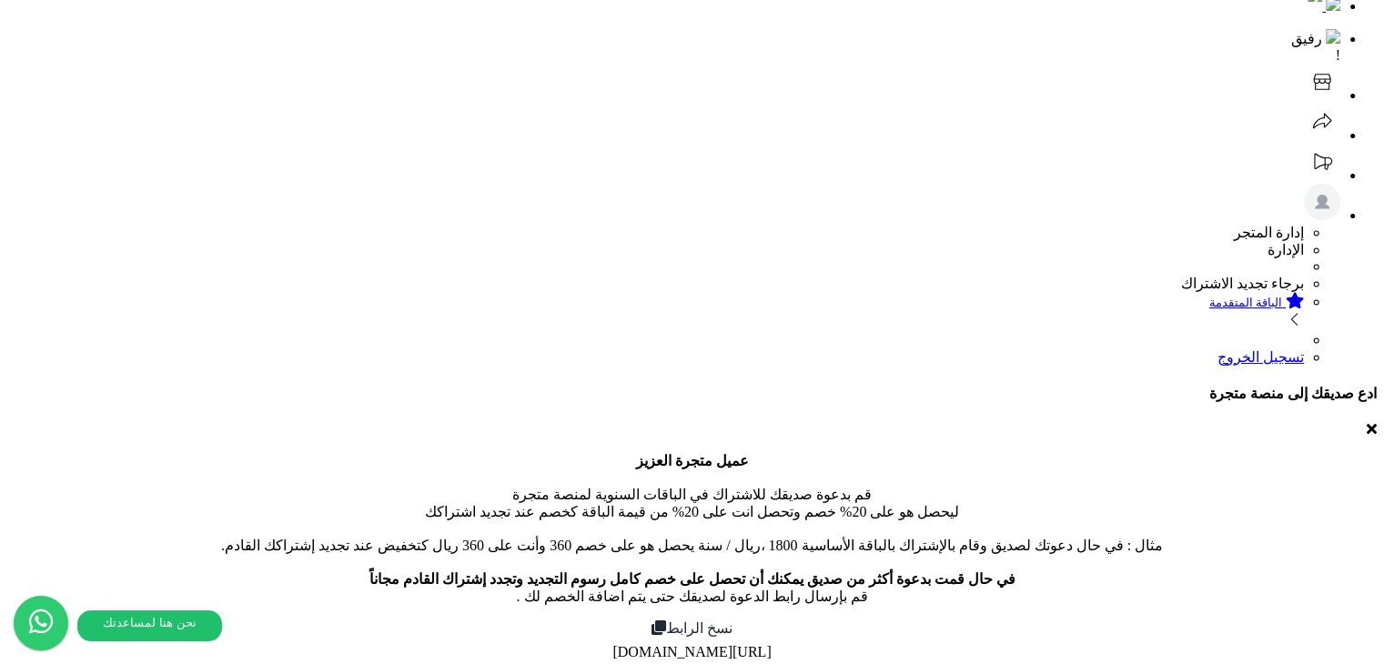
scroll to position [0, 0]
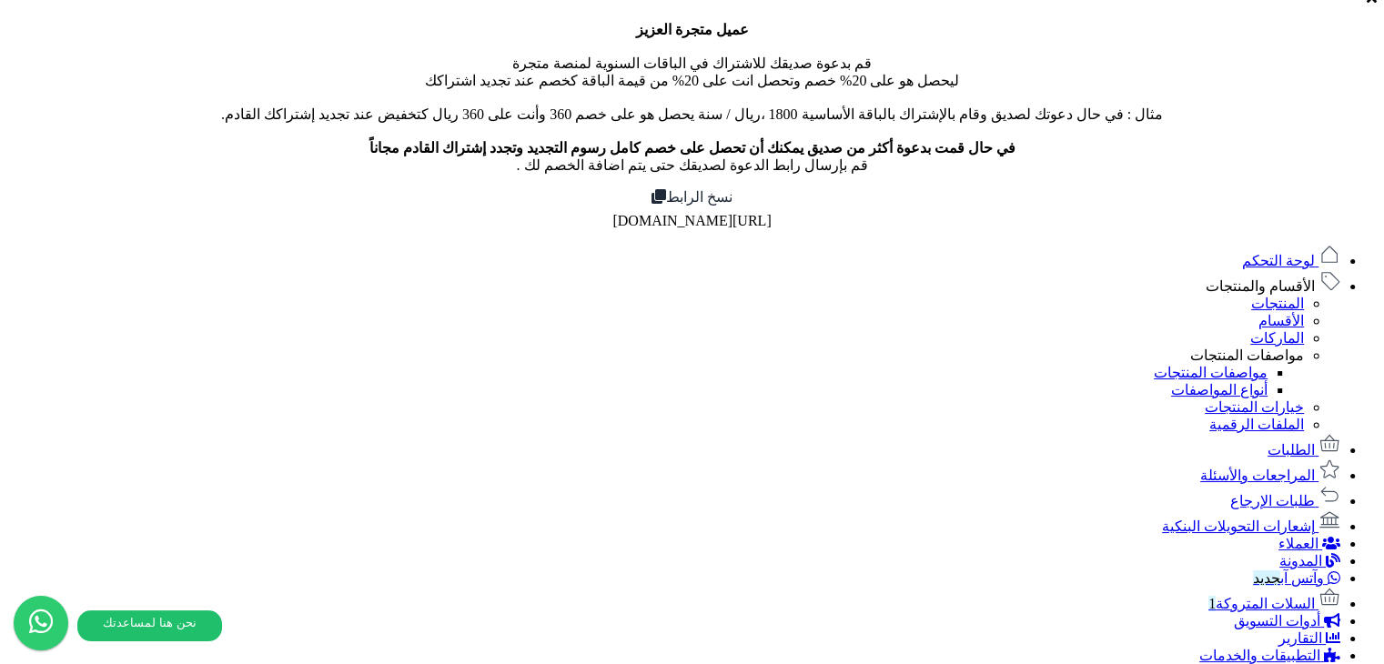
scroll to position [546, 0]
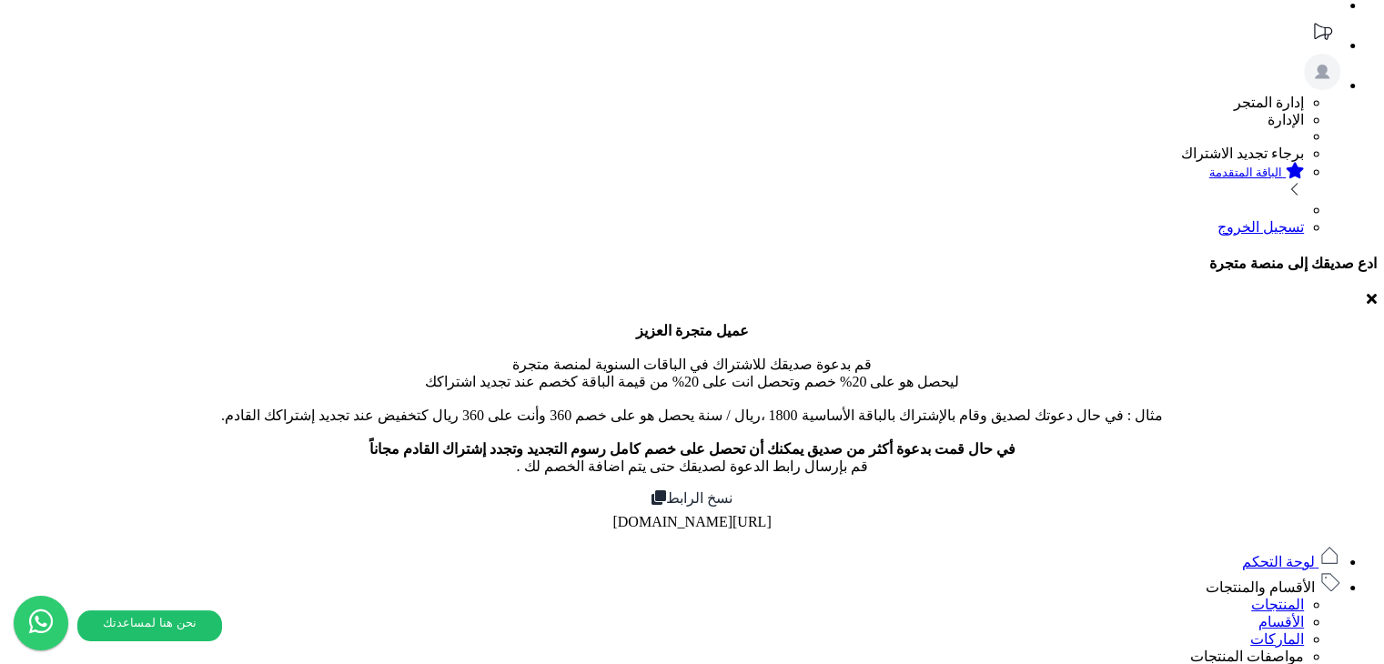
scroll to position [0, 0]
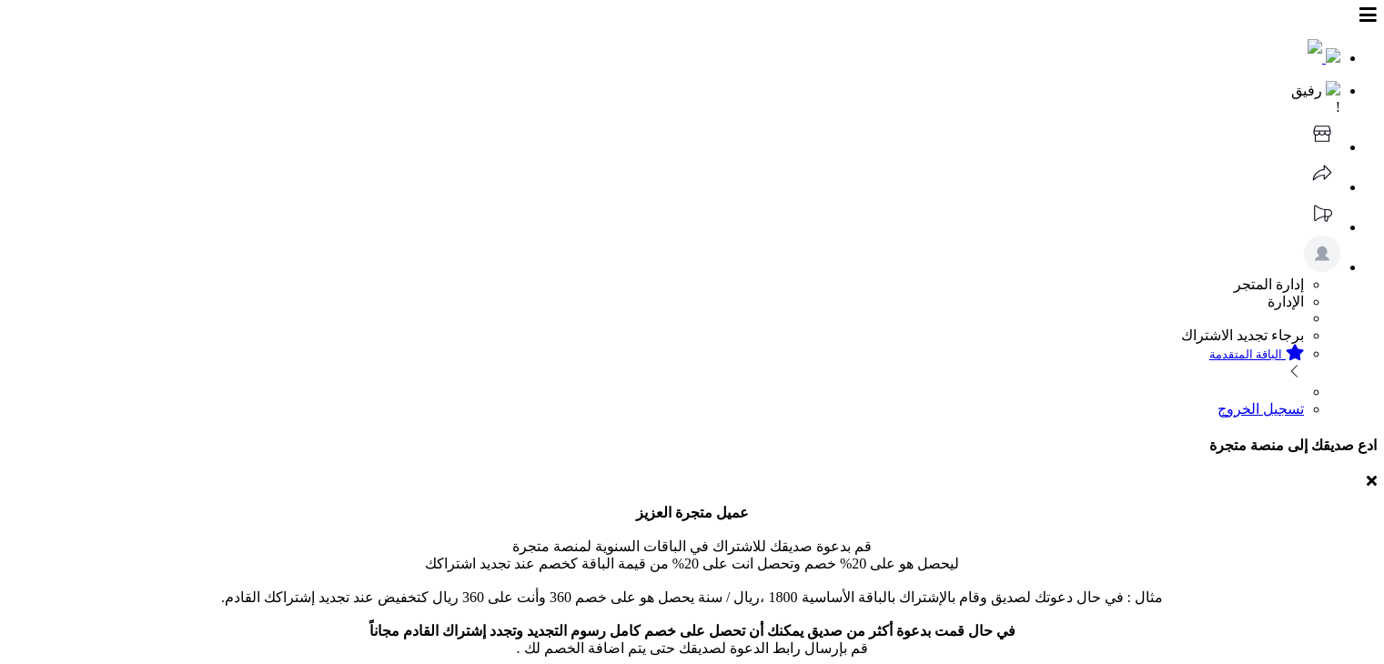
select select
drag, startPoint x: 118, startPoint y: 366, endPoint x: 88, endPoint y: 360, distance: 30.5
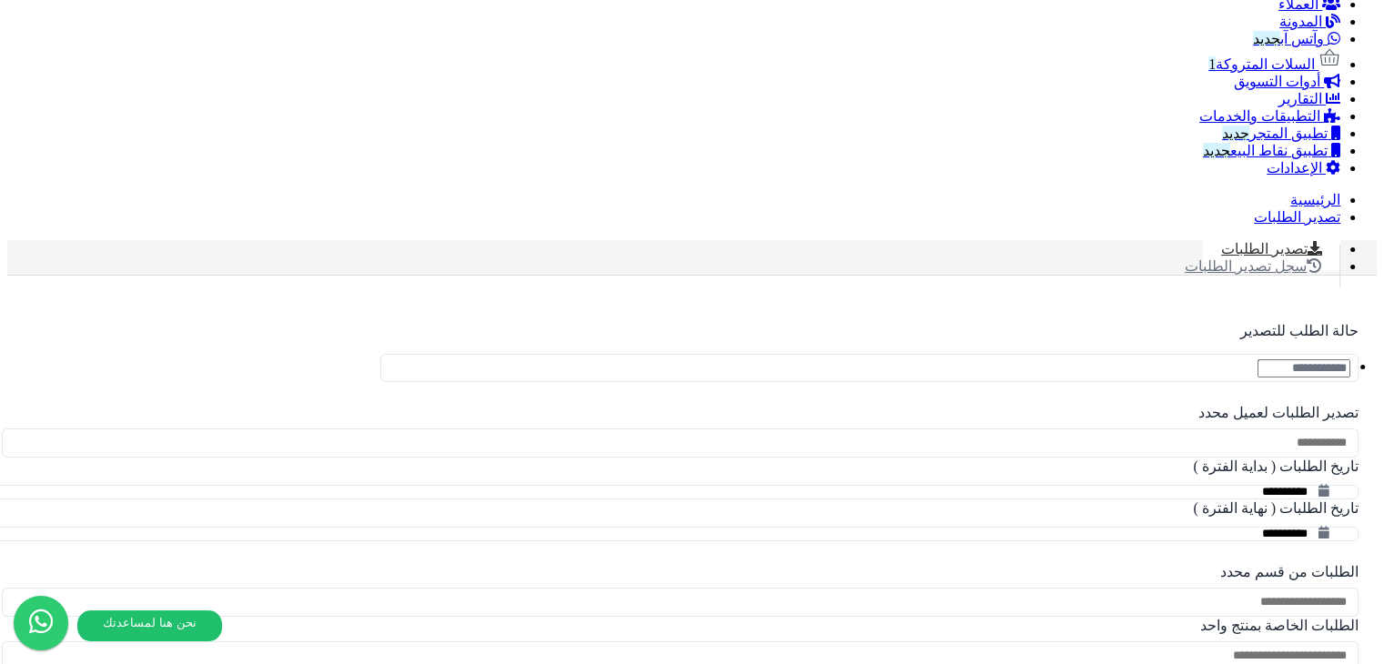
scroll to position [481, 0]
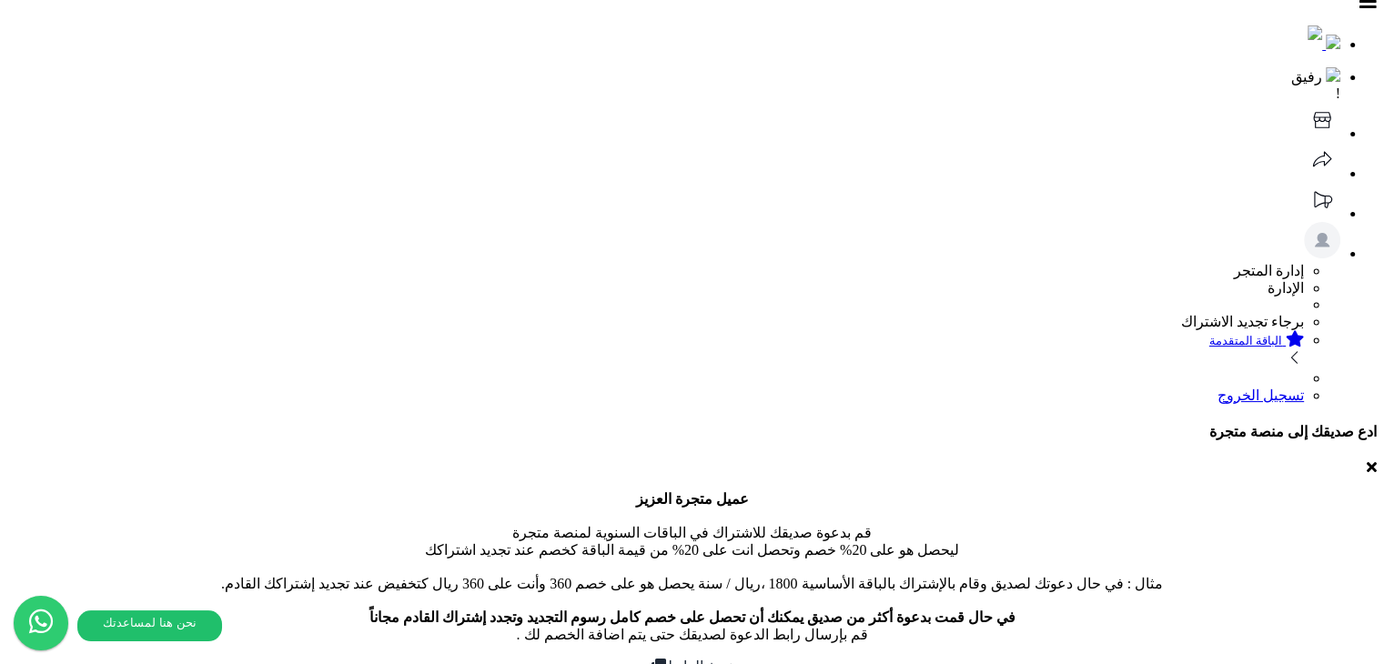
scroll to position [0, 0]
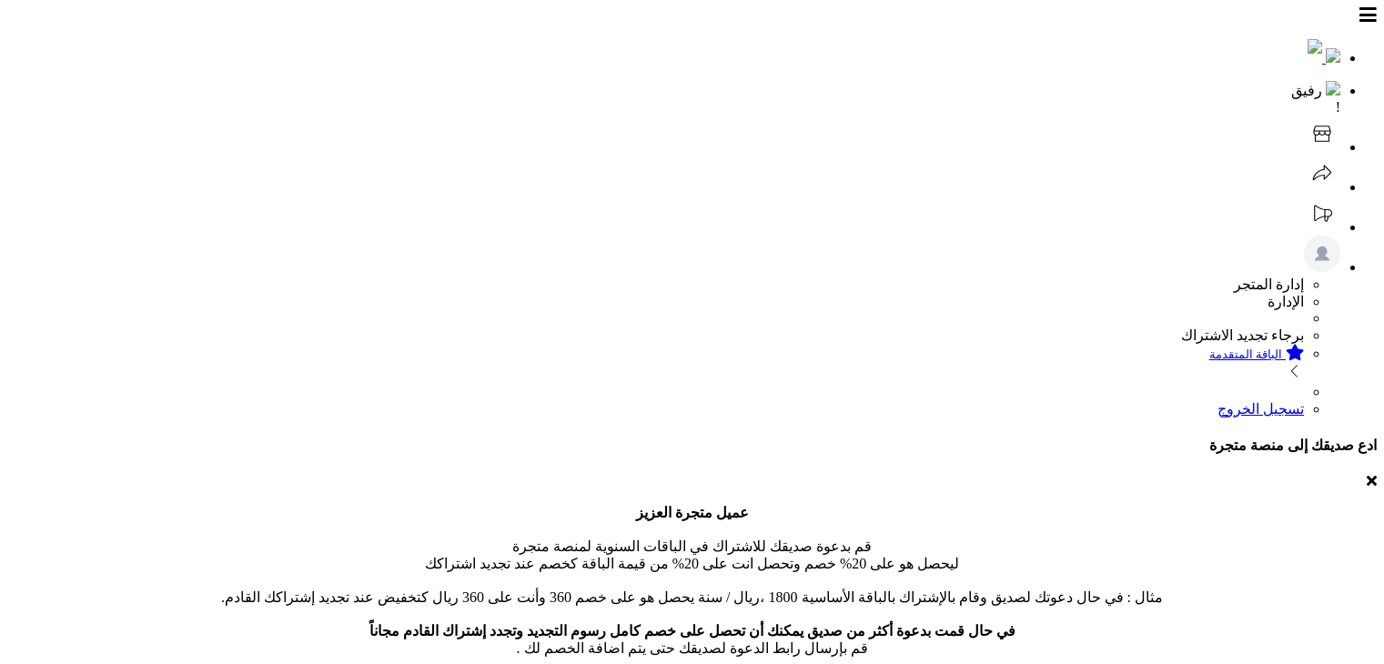
select select
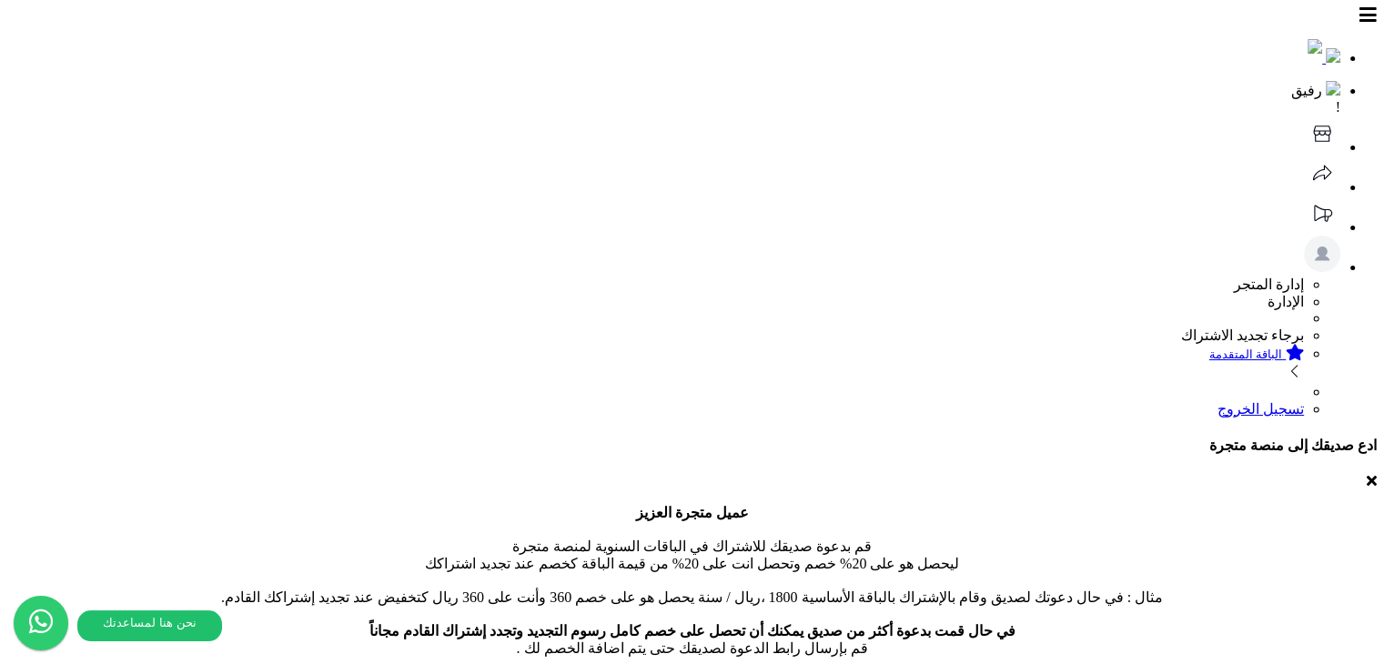
drag, startPoint x: 1062, startPoint y: 183, endPoint x: 1082, endPoint y: 165, distance: 27.1
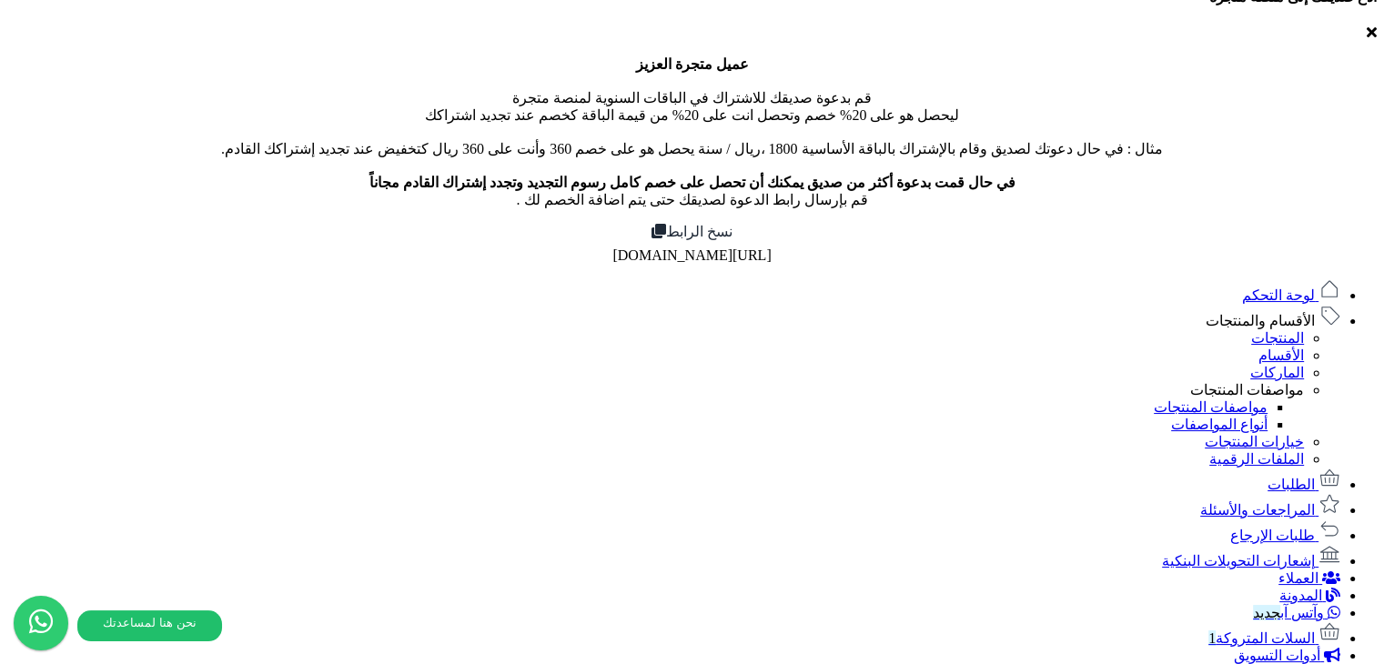
scroll to position [299, 0]
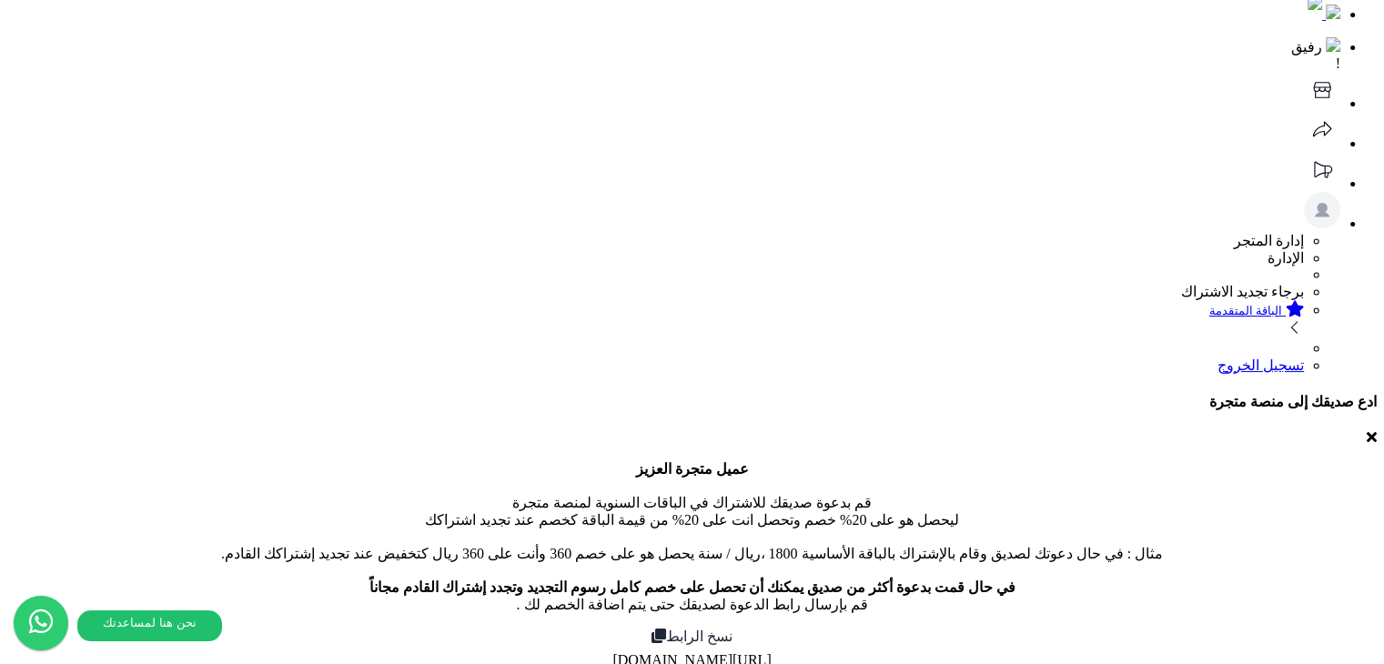
scroll to position [0, 0]
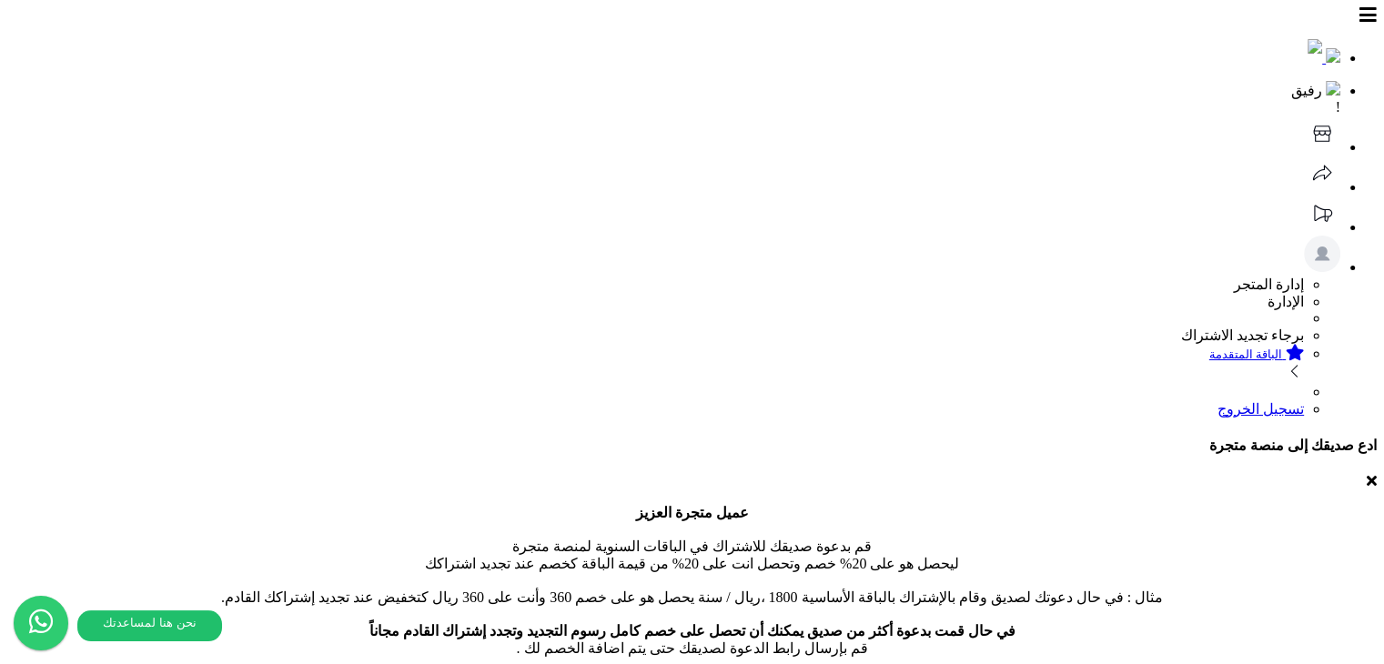
select select
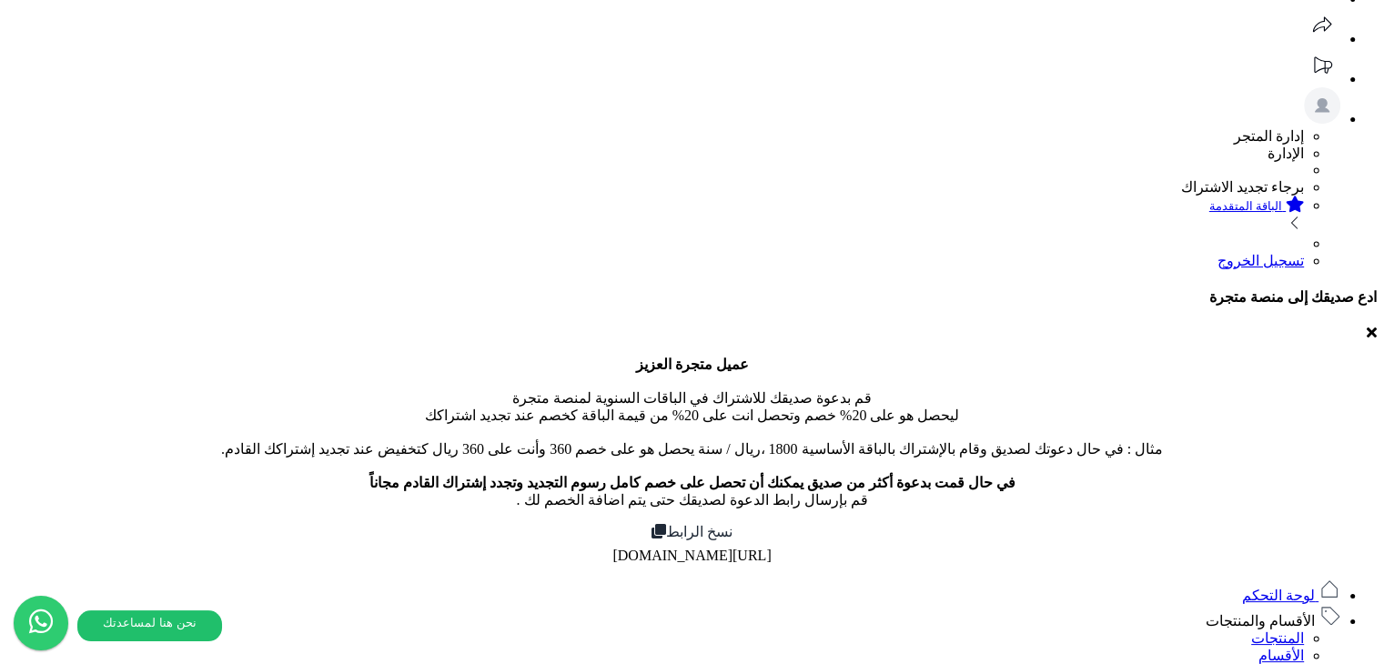
scroll to position [116, 0]
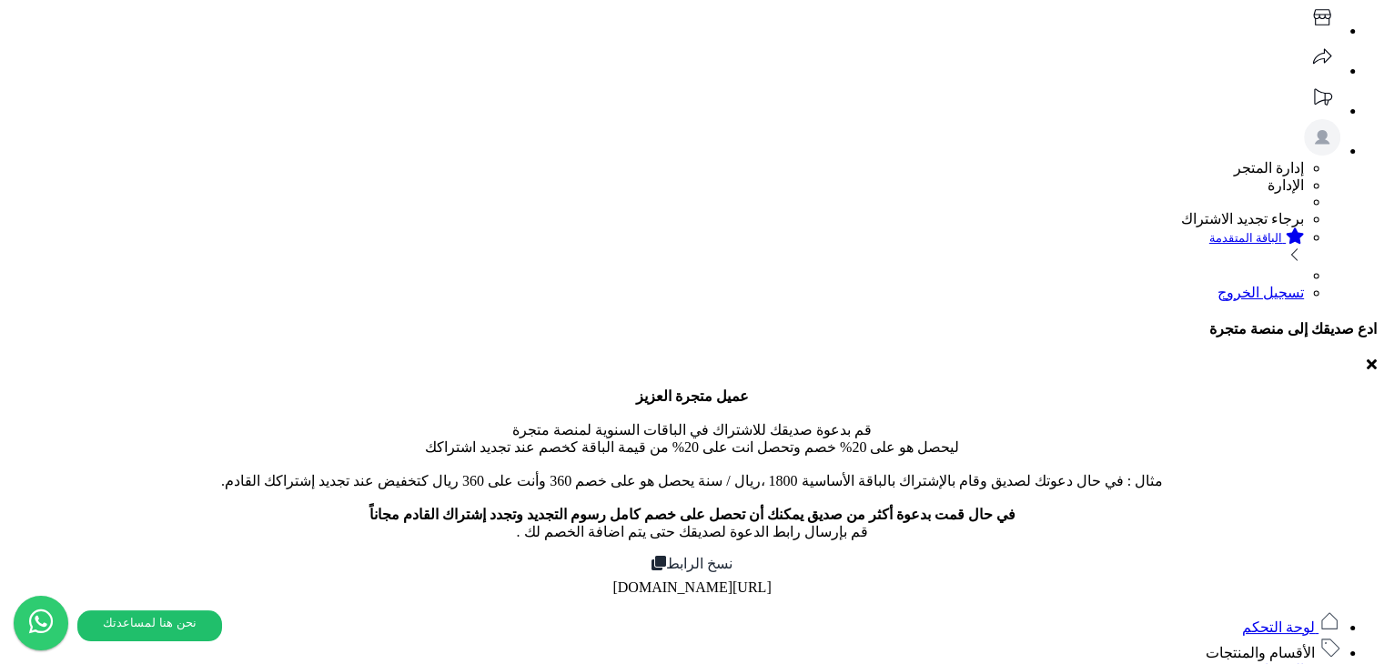
type input "**********"
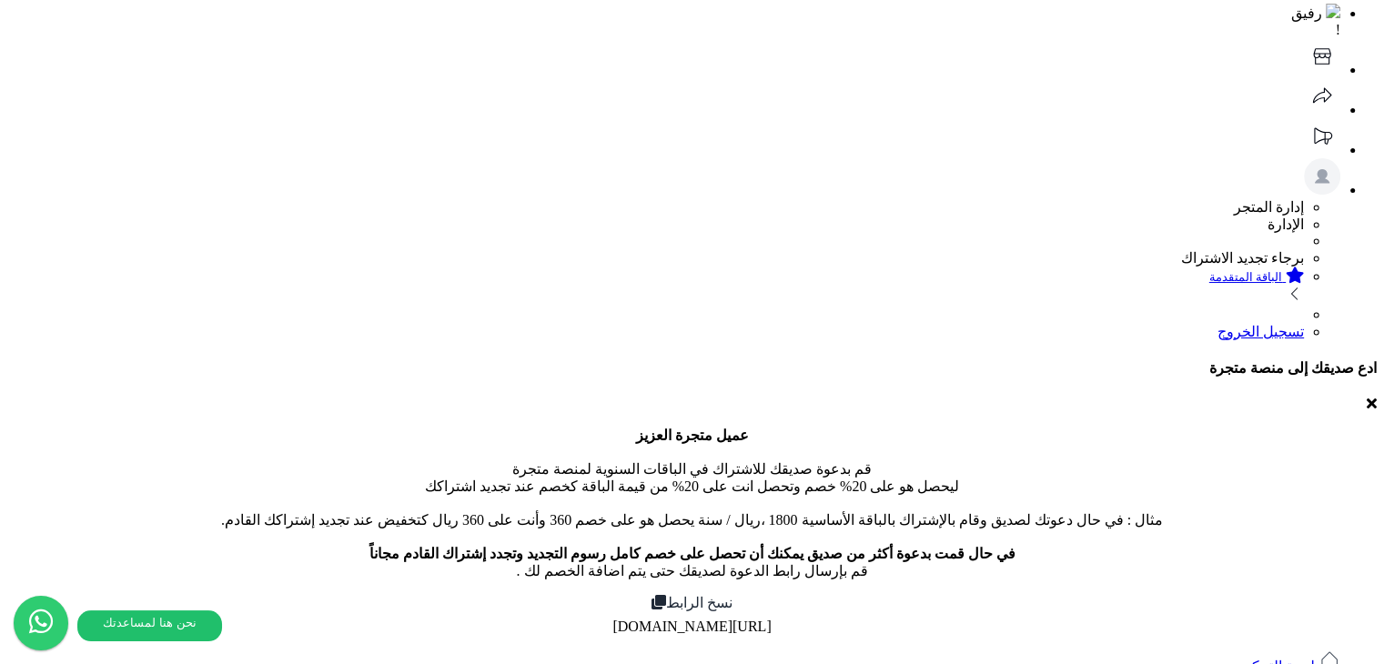
scroll to position [0, 0]
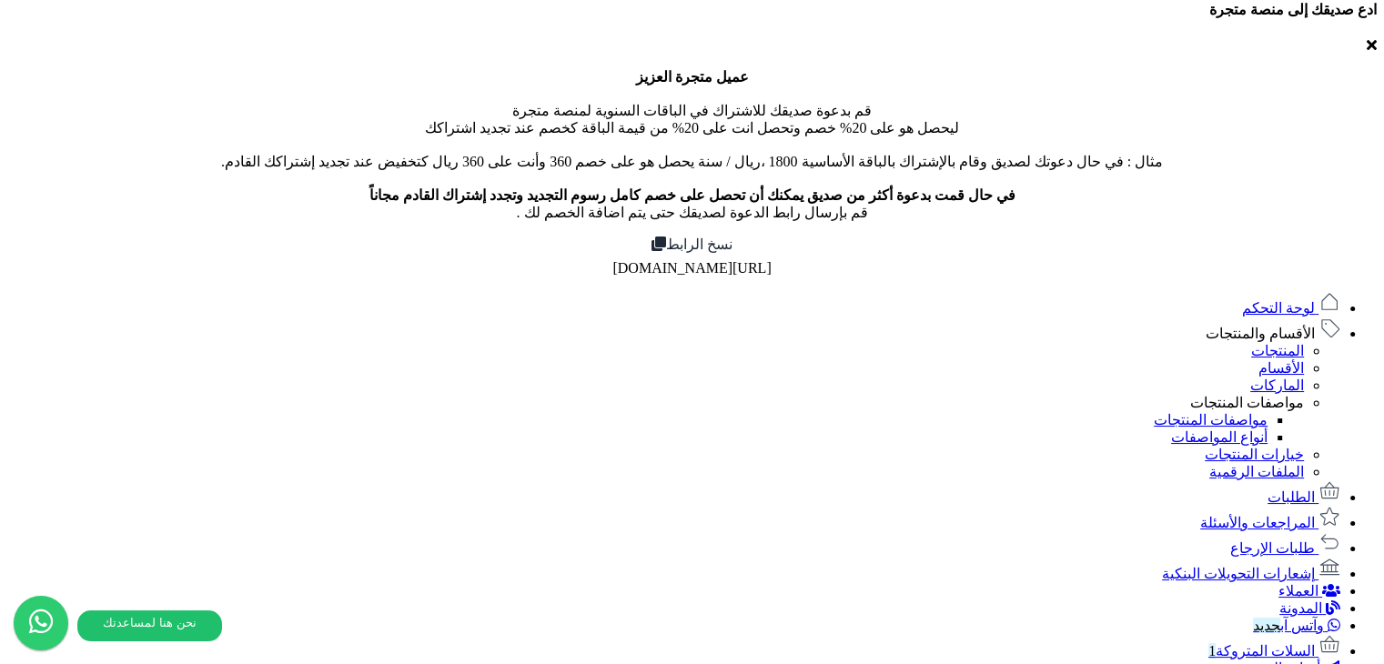
scroll to position [364, 0]
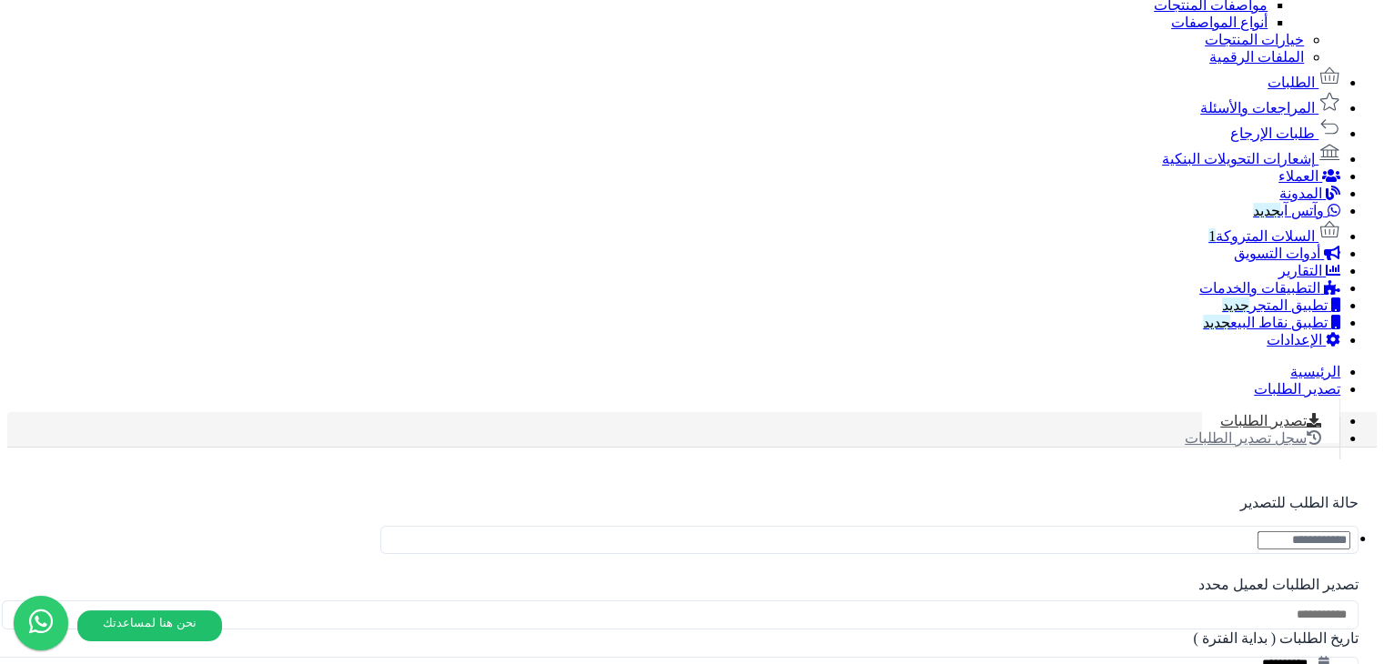
scroll to position [819, 0]
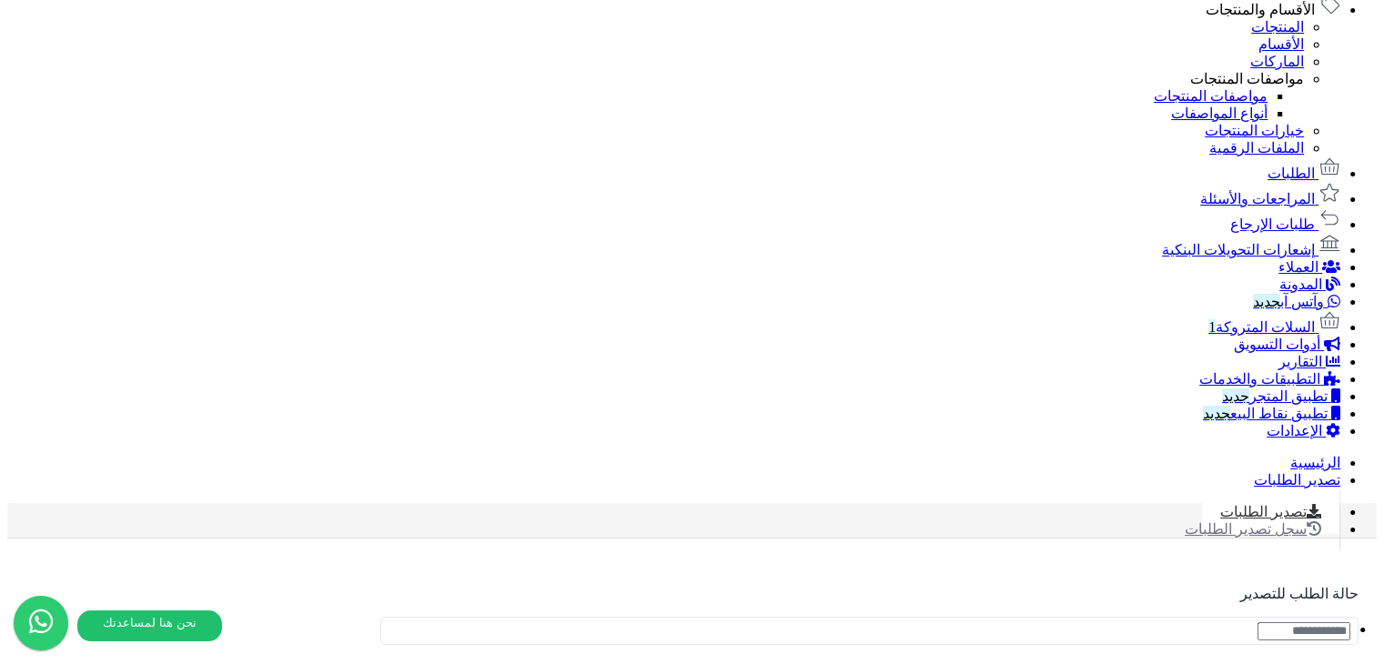
scroll to position [728, 0]
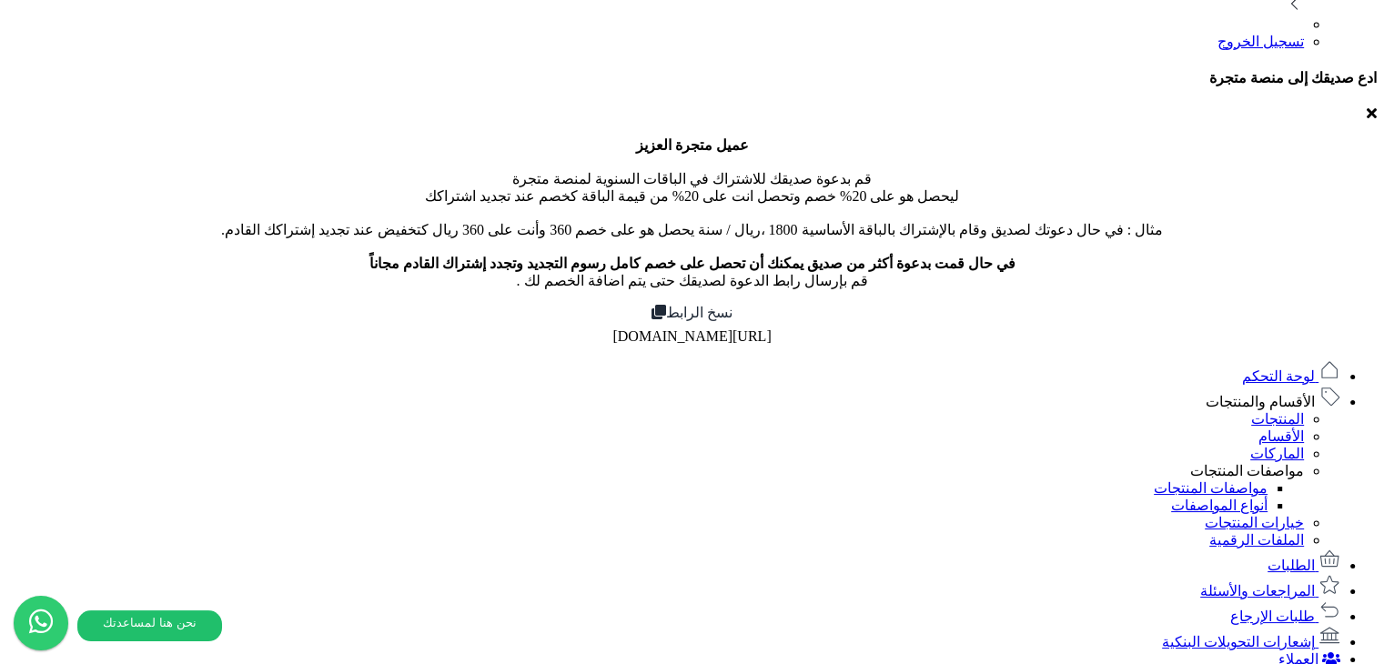
scroll to position [364, 0]
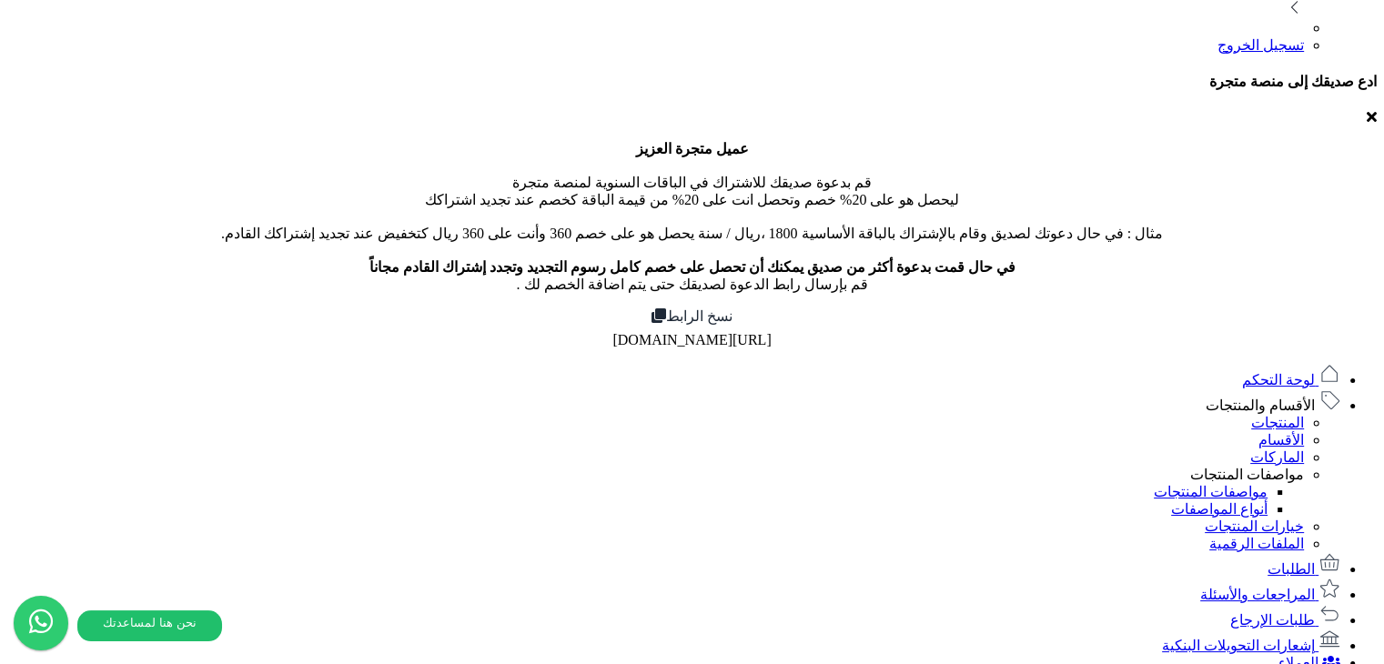
drag, startPoint x: 144, startPoint y: 289, endPoint x: 149, endPoint y: 299, distance: 11.4
select select "****"
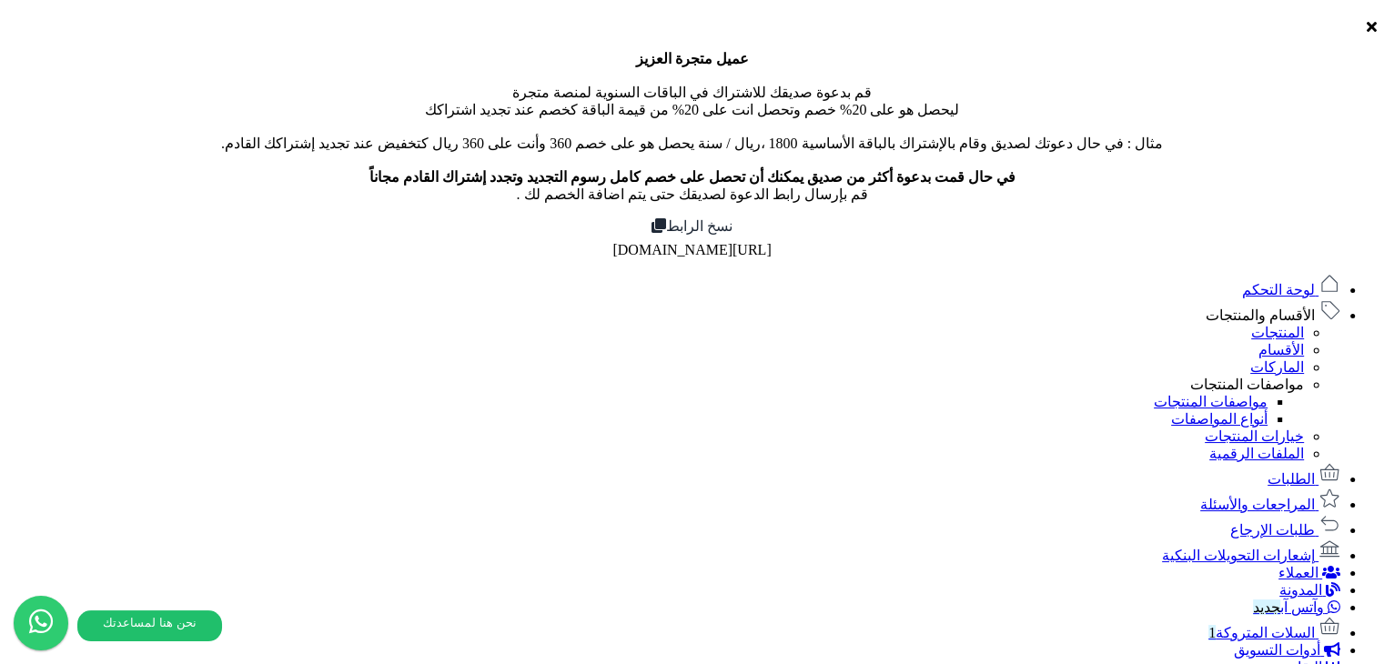
scroll to position [455, 0]
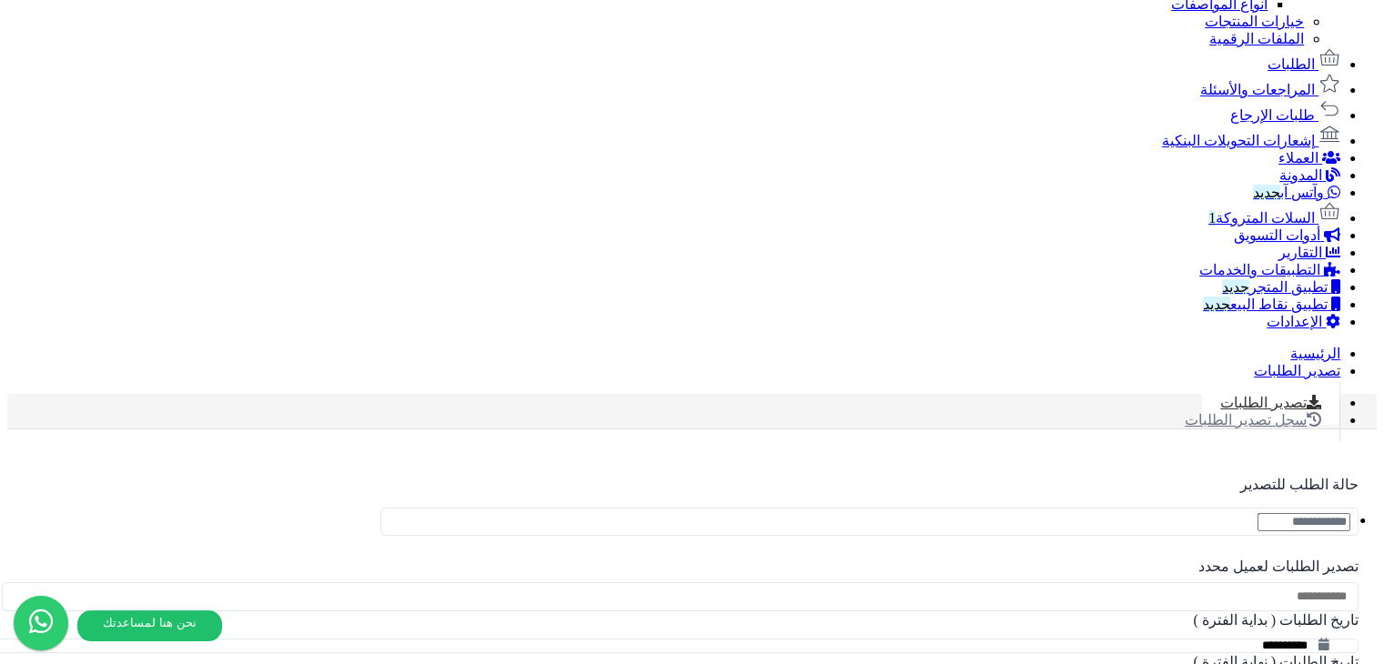
scroll to position [910, 0]
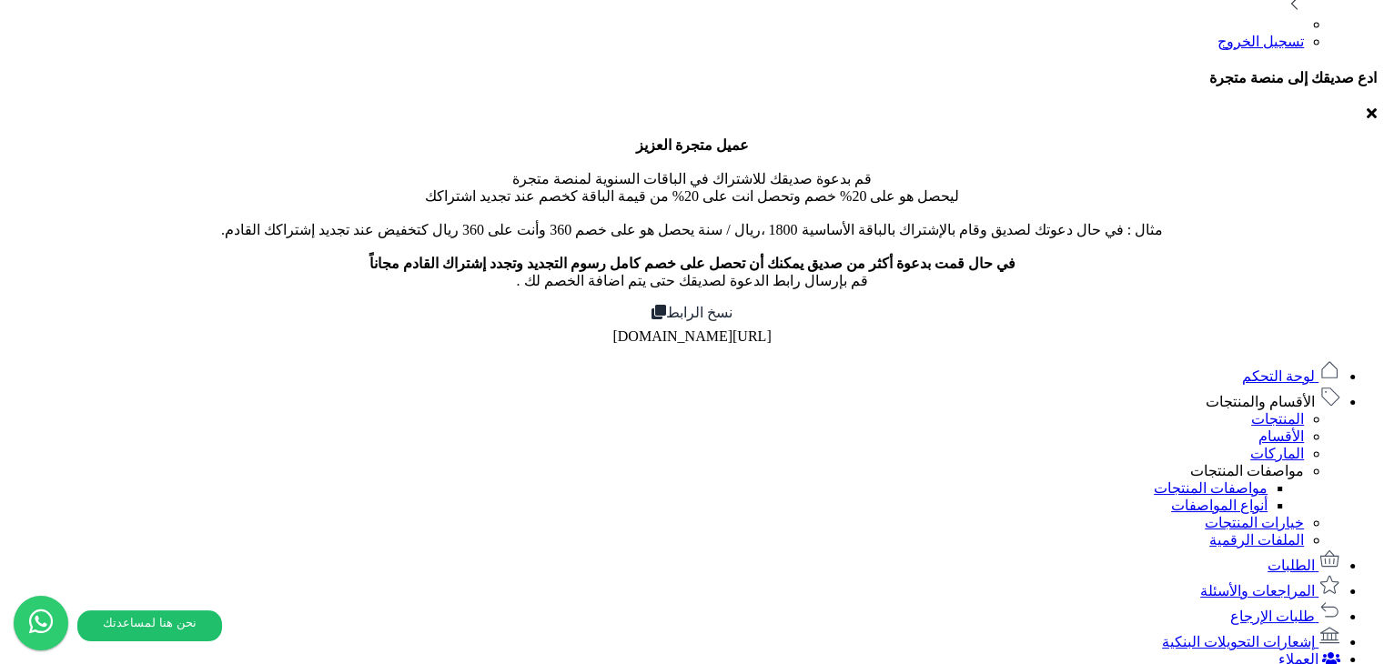
scroll to position [364, 0]
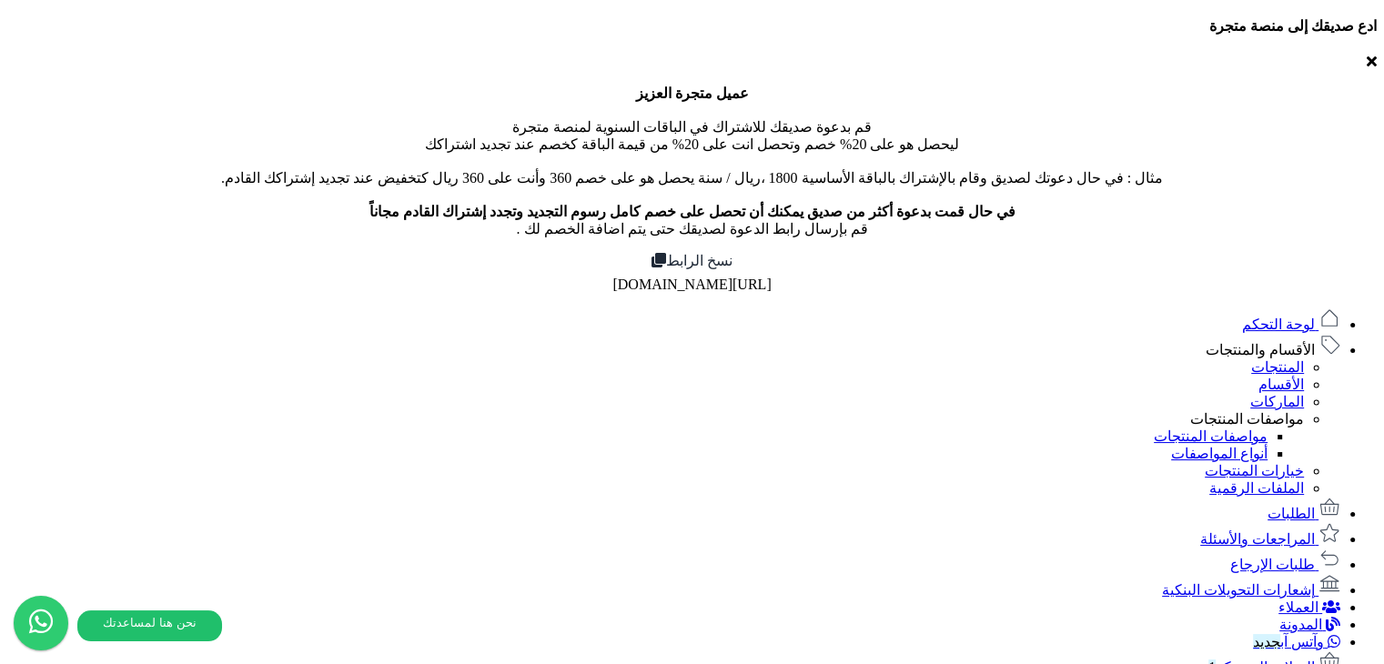
scroll to position [455, 0]
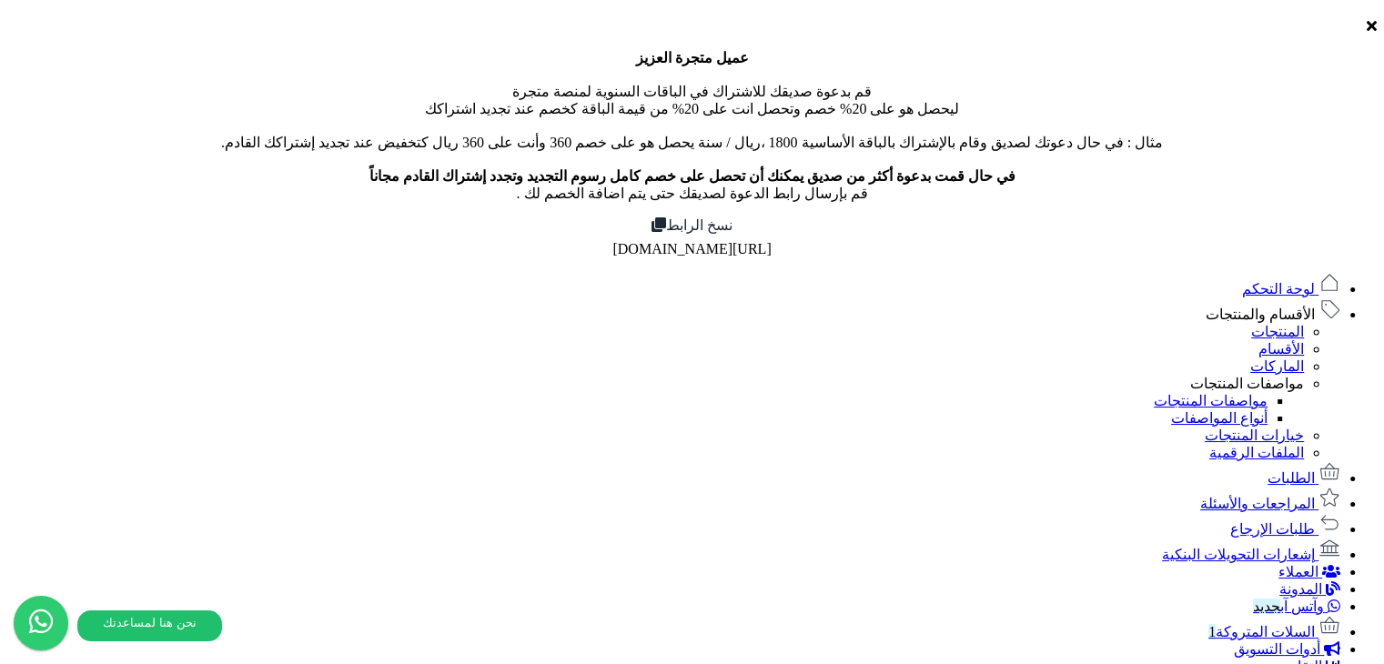
type input "****"
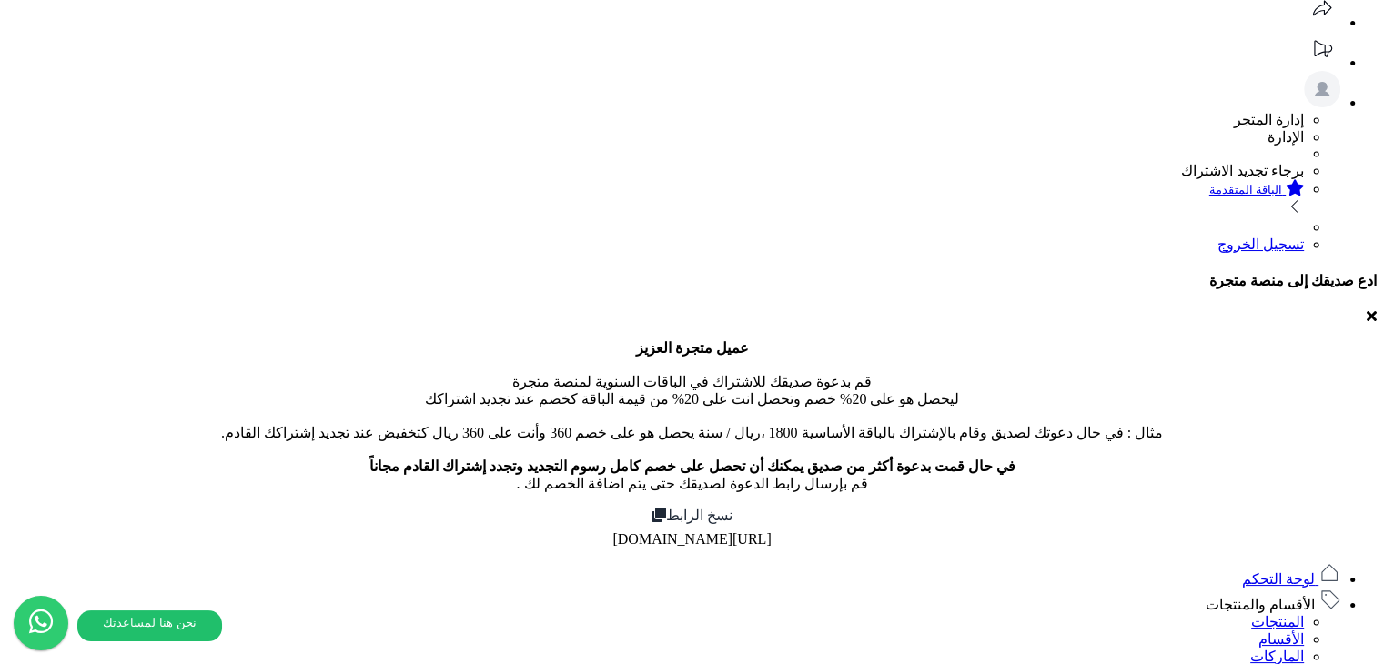
scroll to position [91, 0]
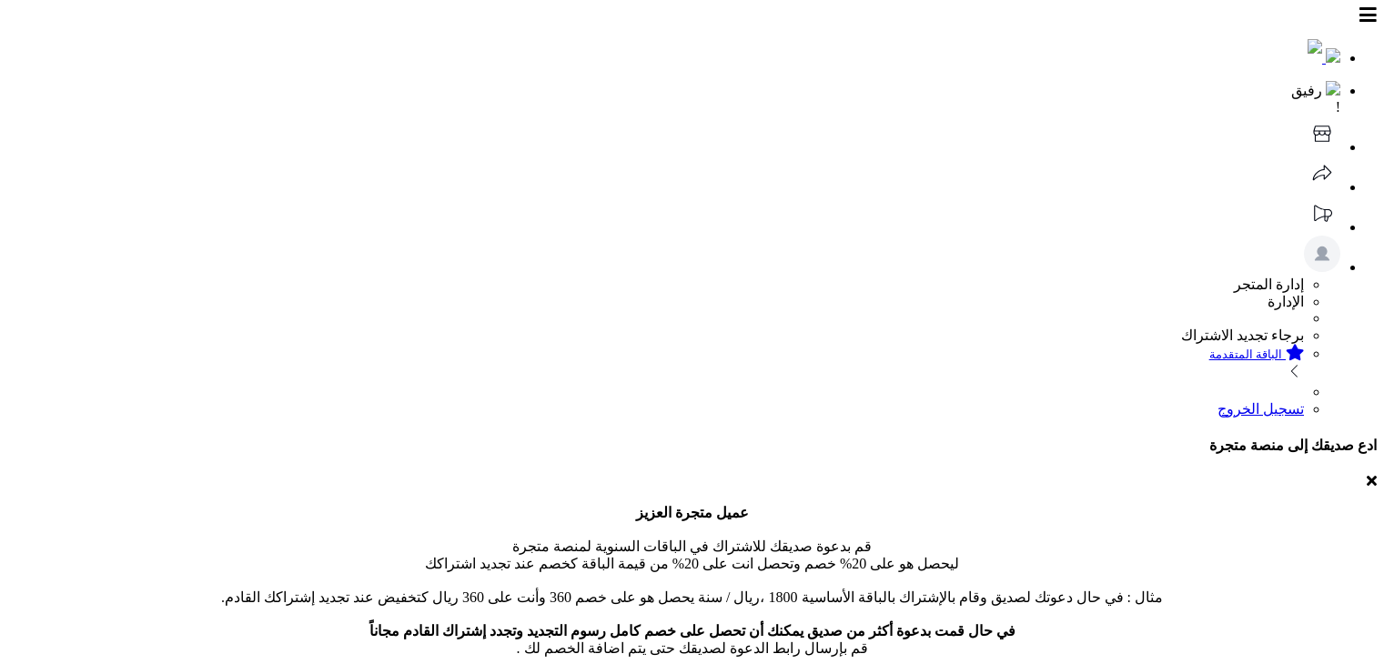
select select
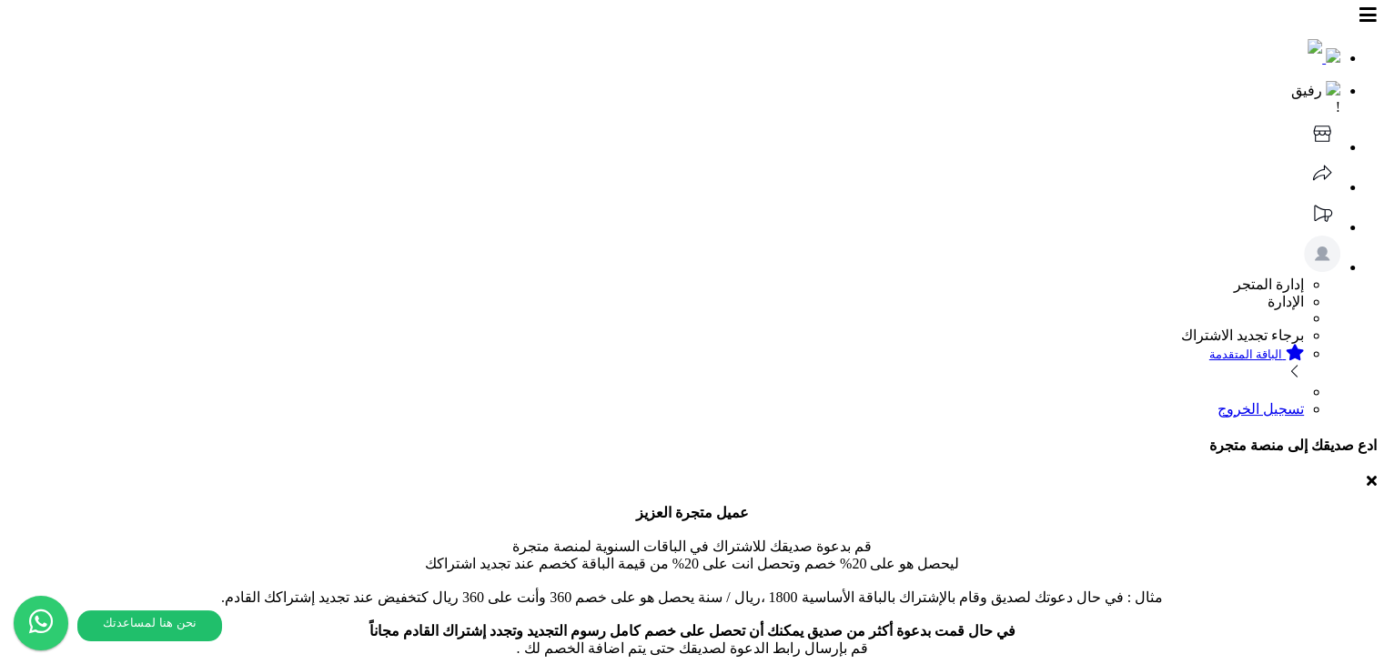
select select "*"
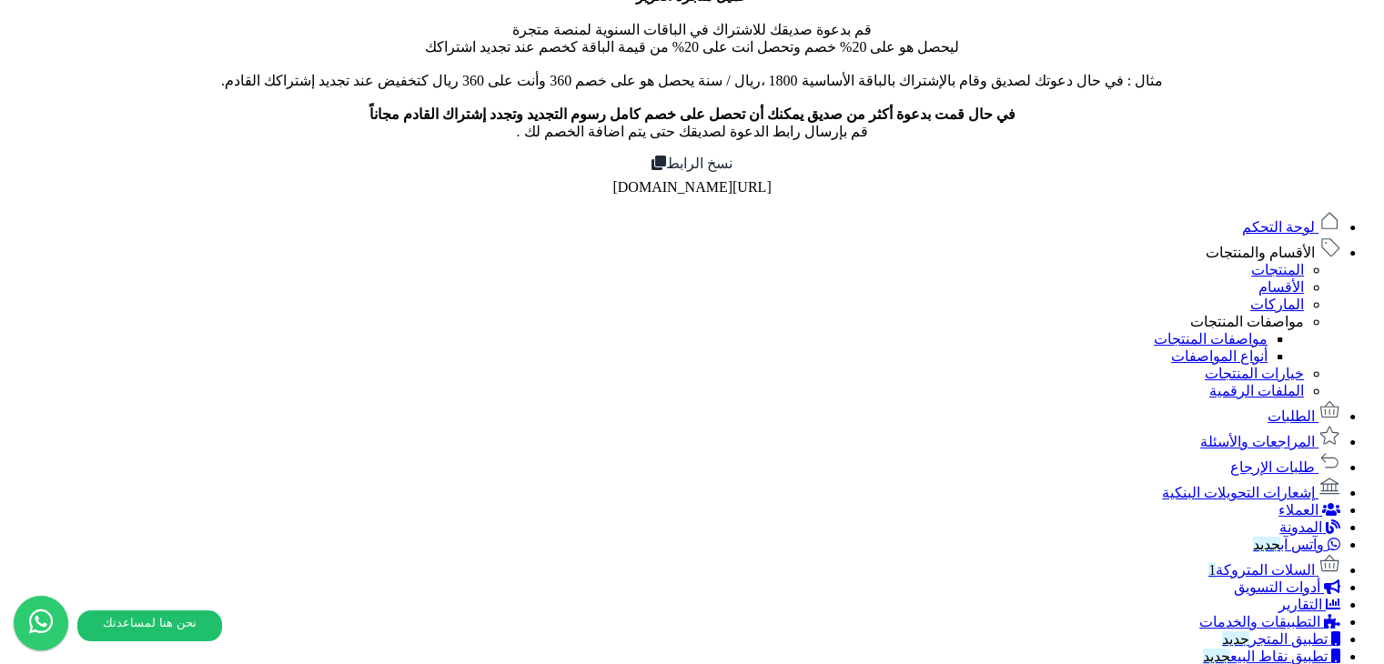
scroll to position [546, 0]
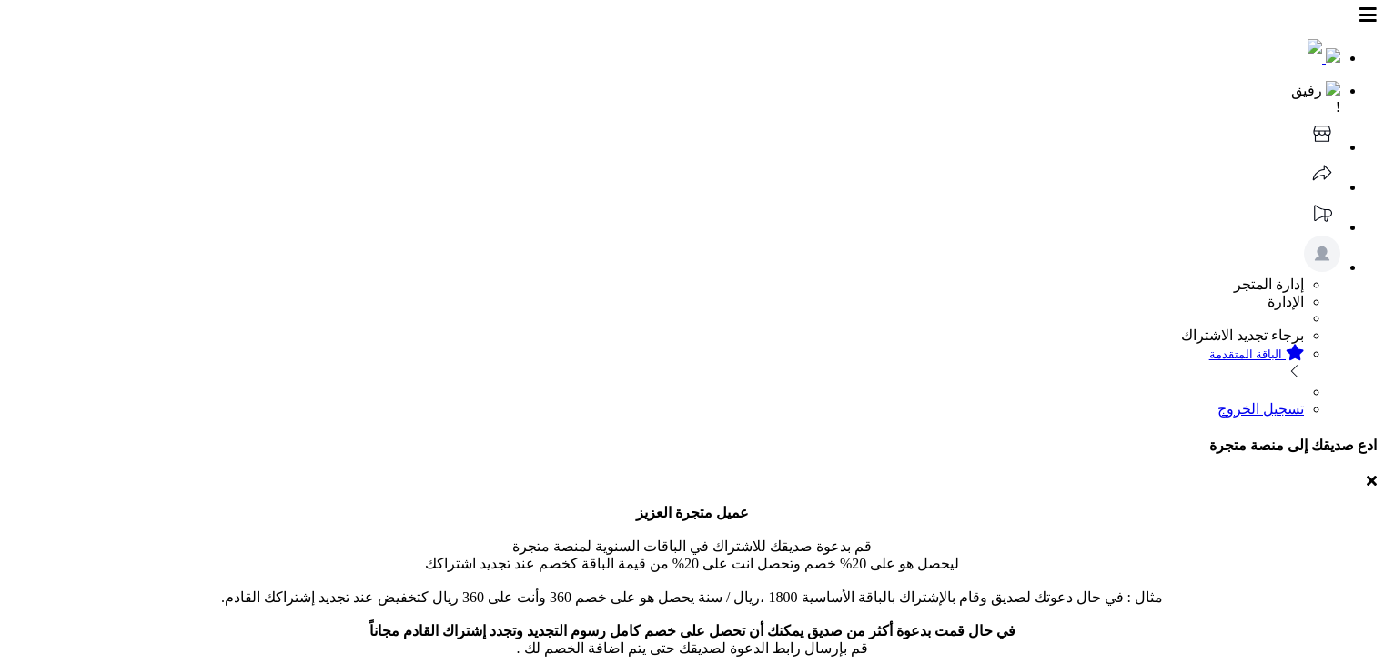
select select
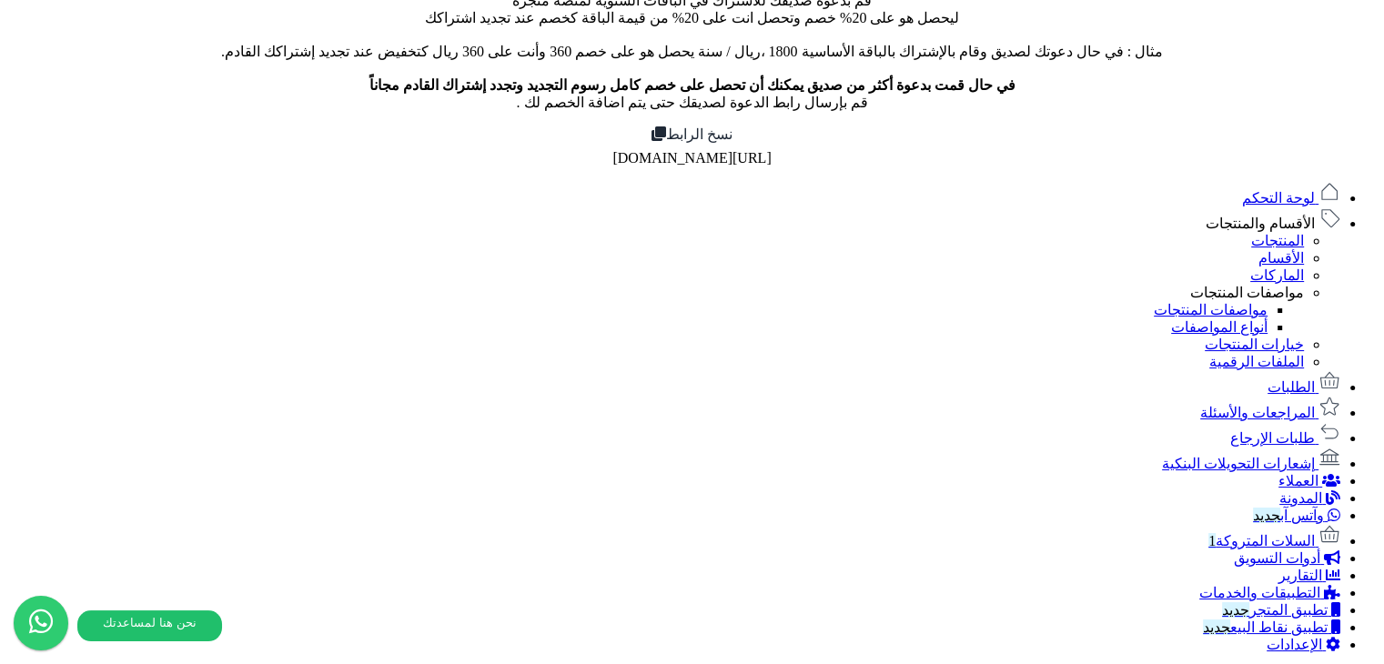
scroll to position [476, 0]
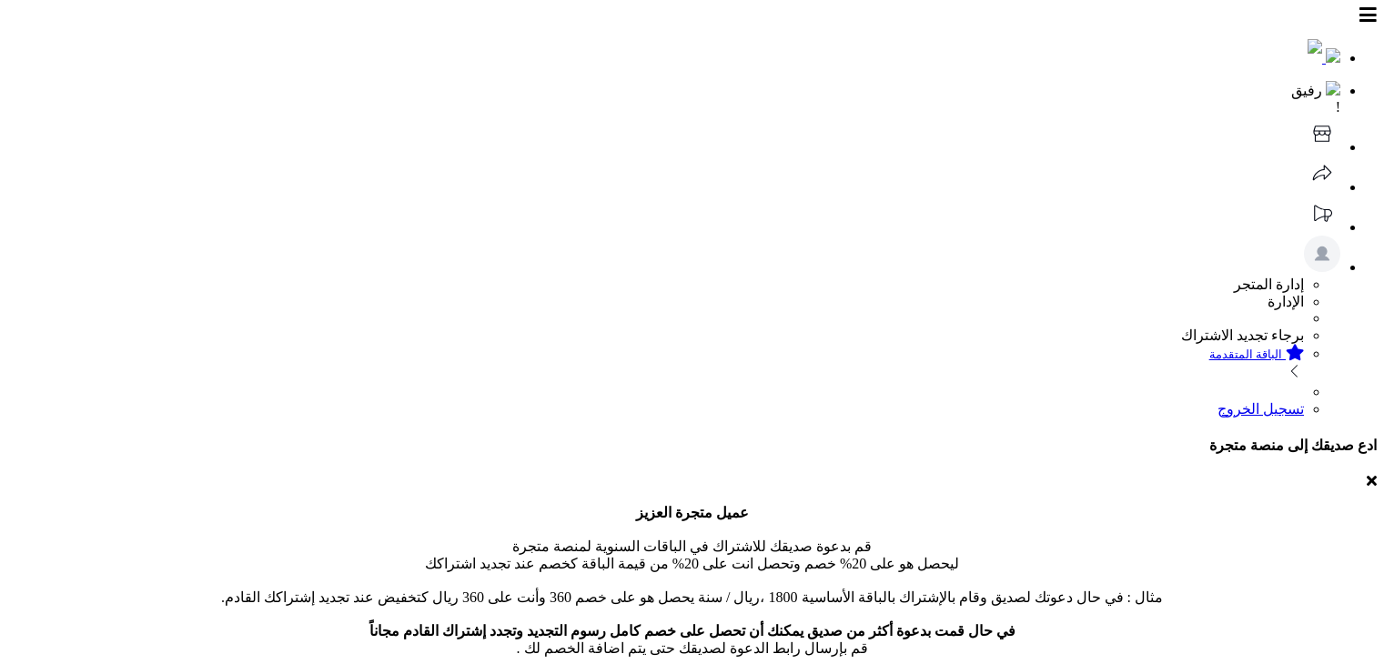
select select
select select "*"
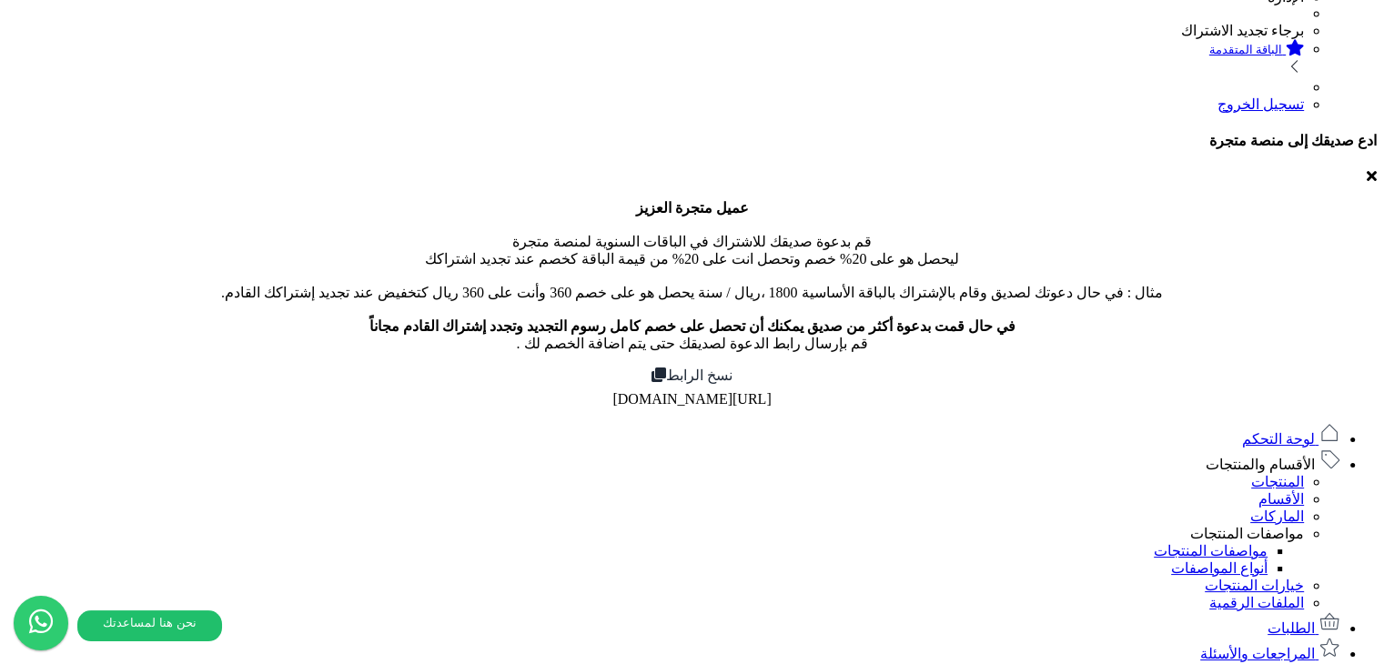
scroll to position [546, 0]
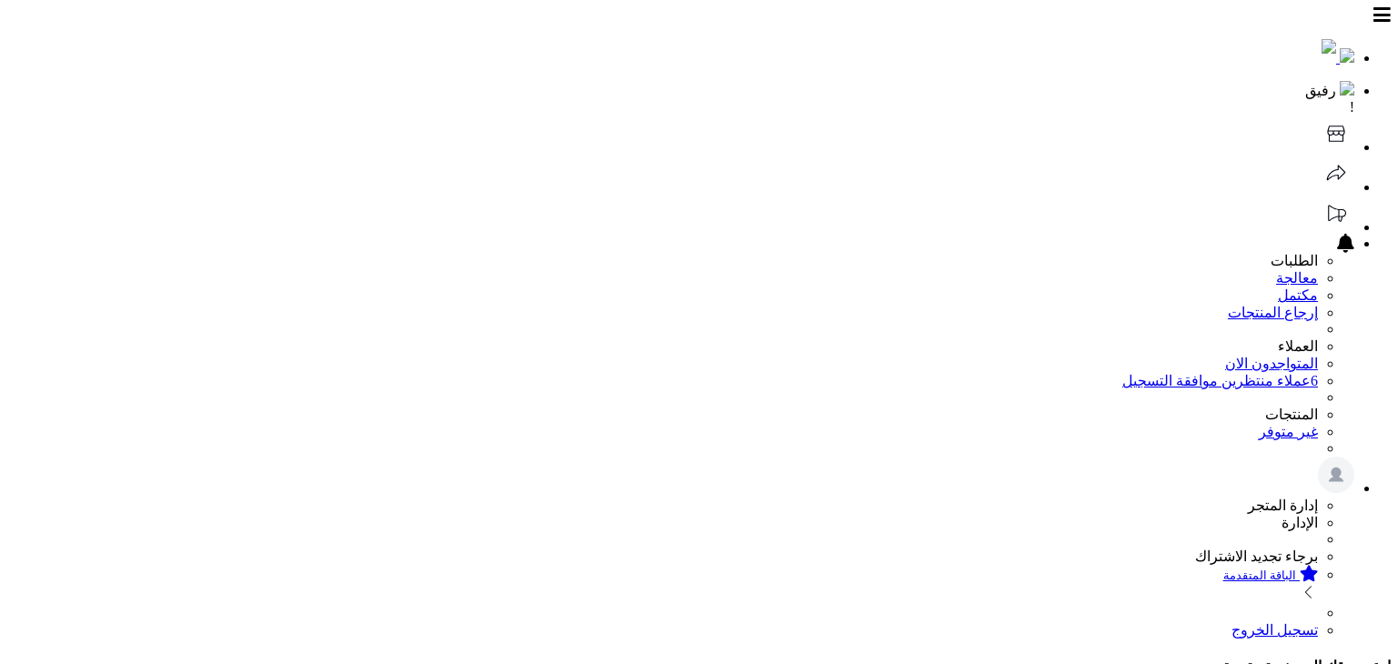
select select
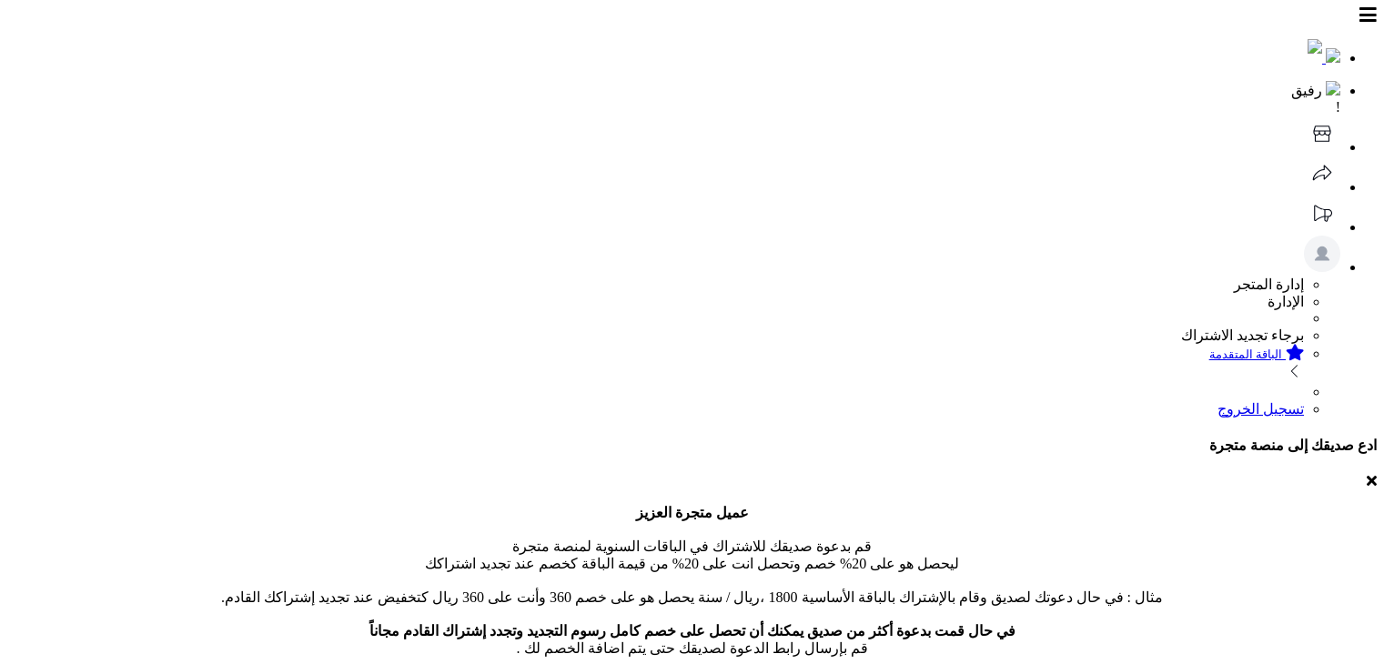
select select
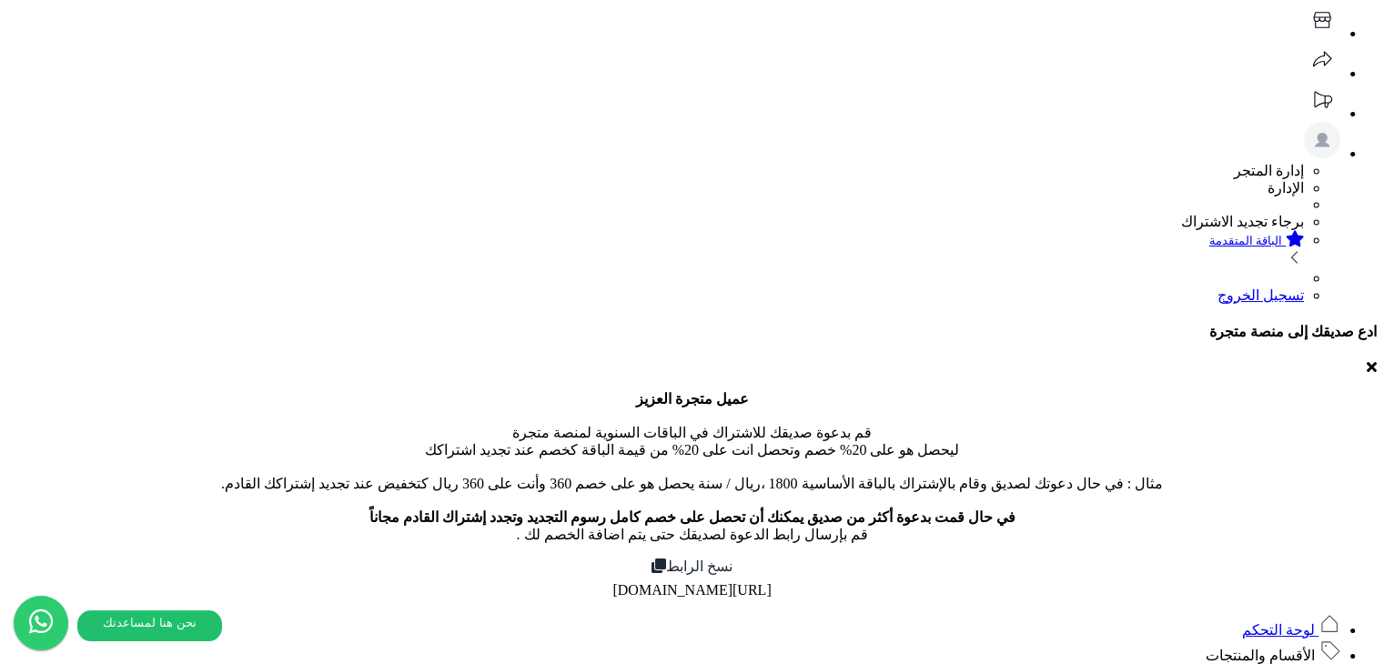
scroll to position [273, 0]
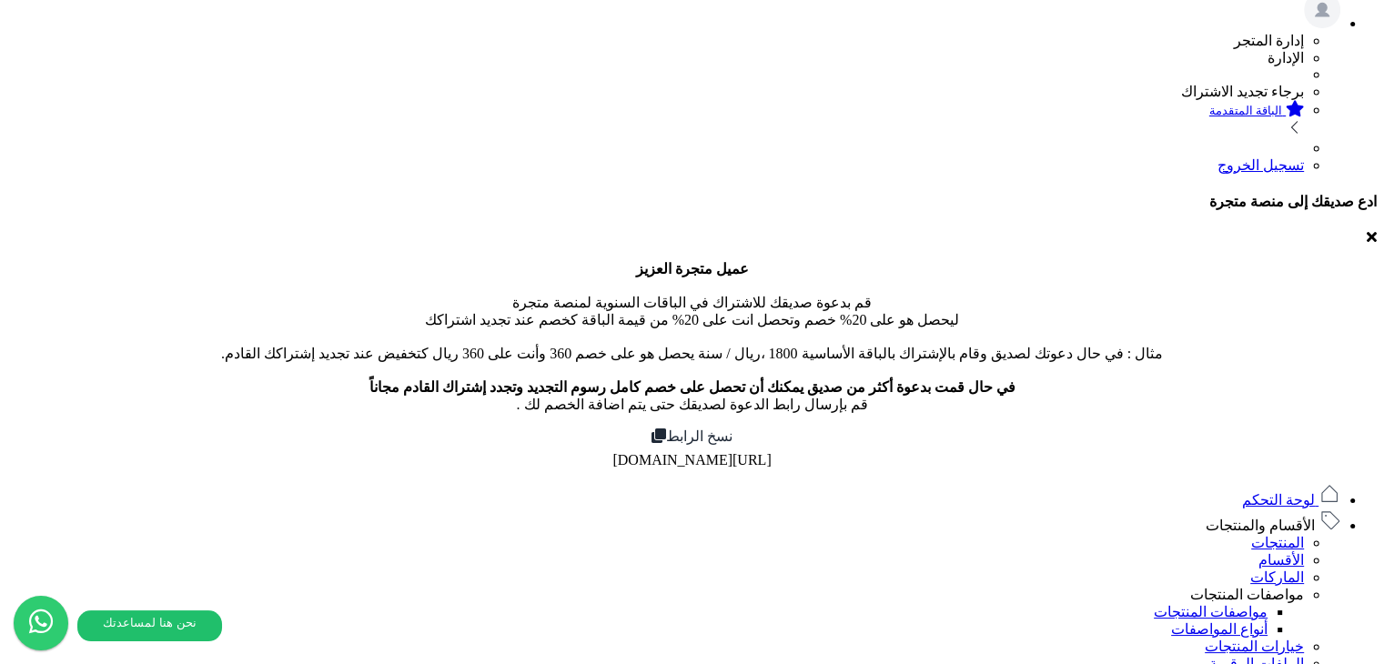
scroll to position [0, 0]
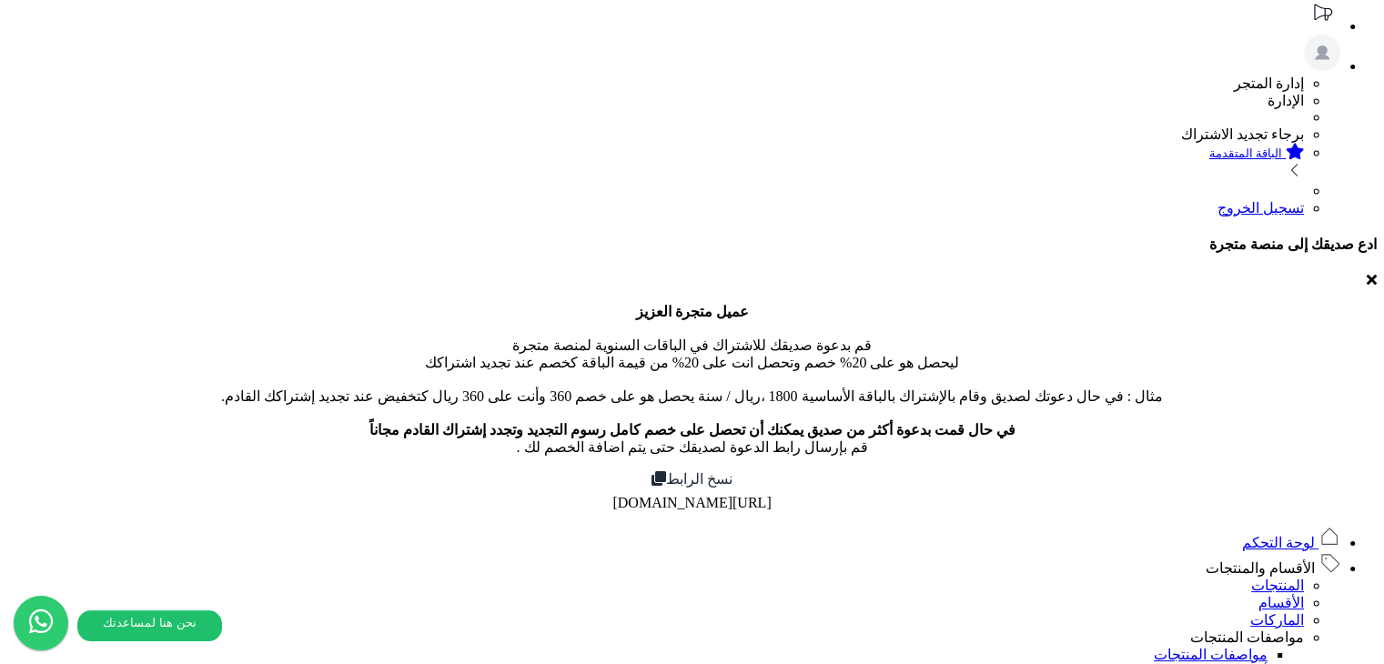
scroll to position [91, 0]
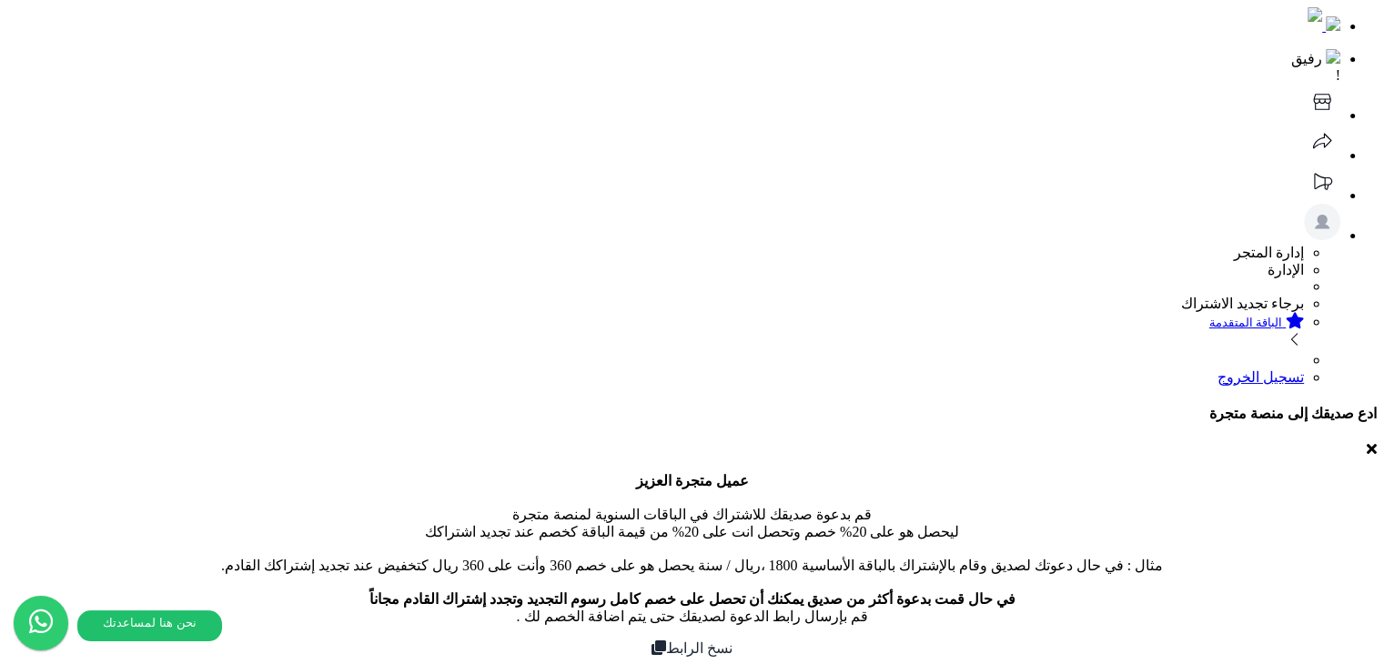
scroll to position [0, 0]
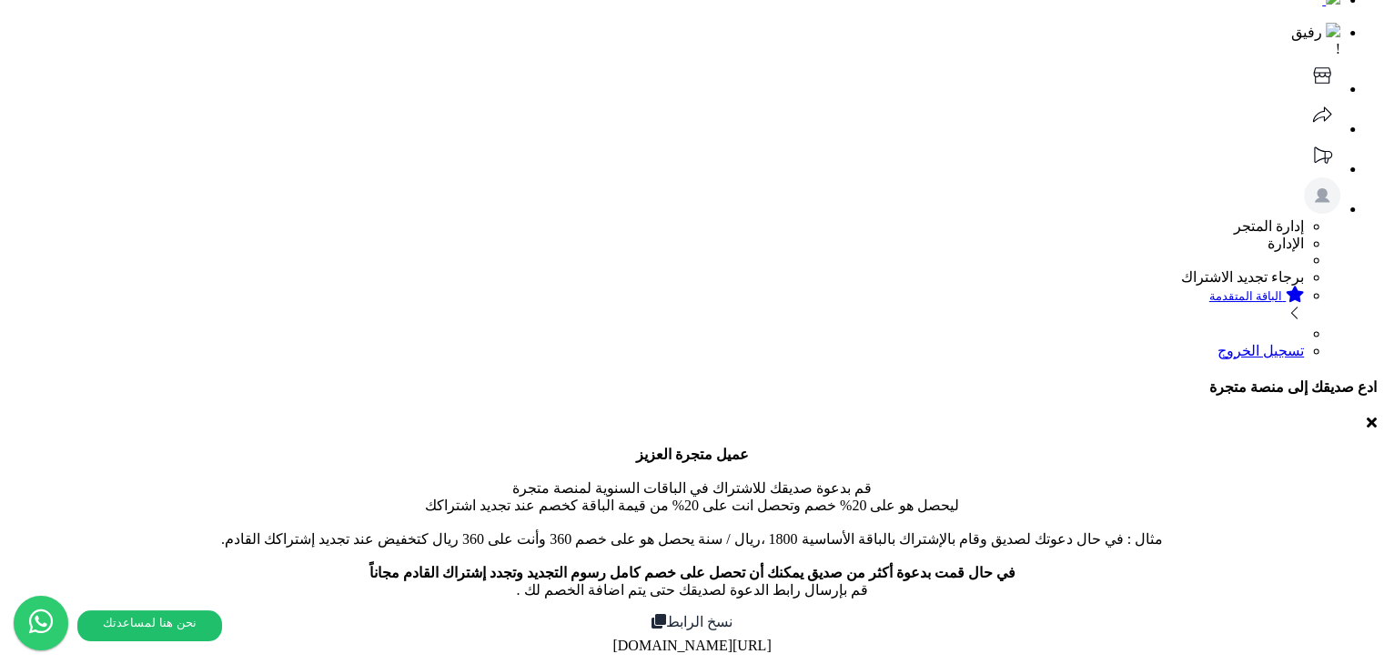
scroll to position [91, 0]
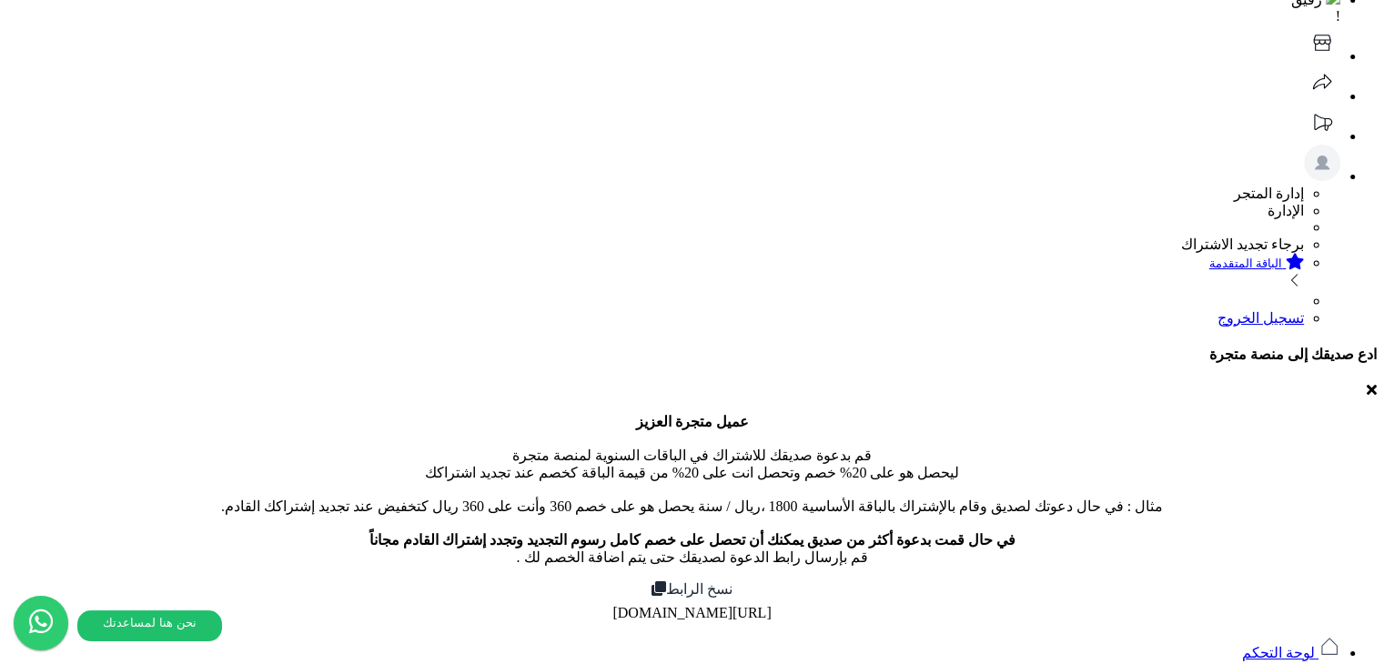
type input "*"
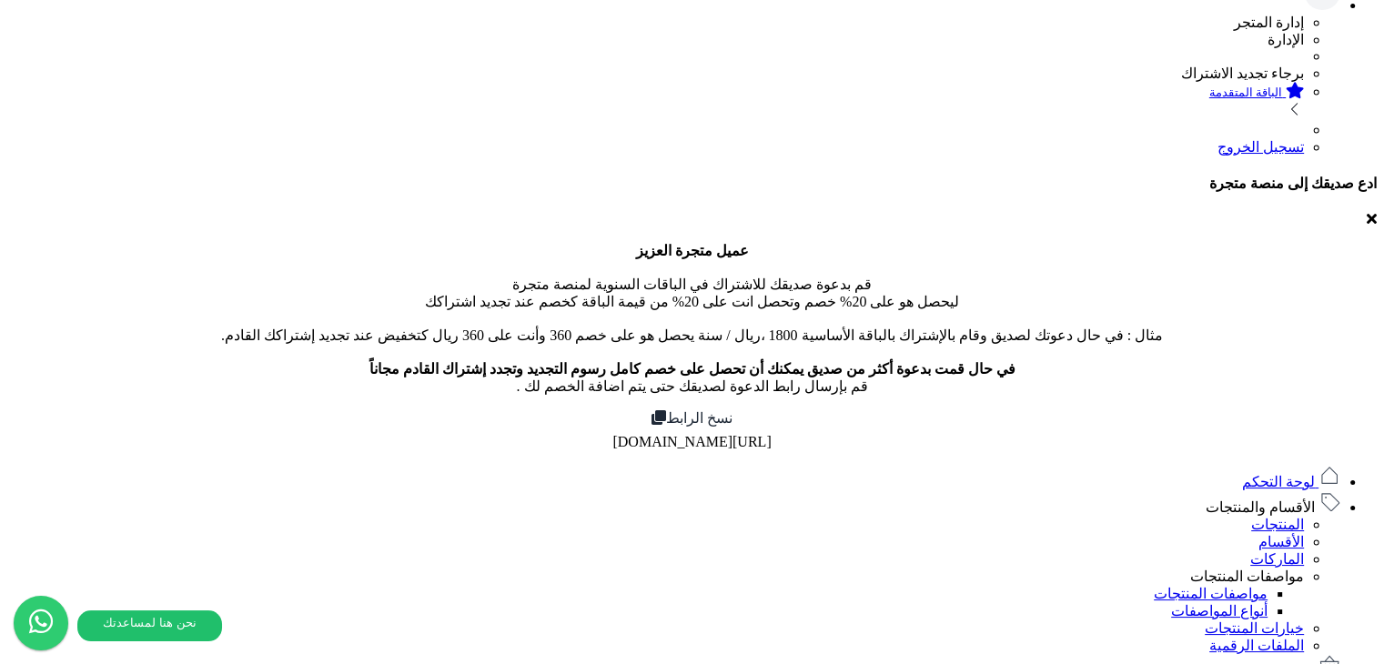
scroll to position [455, 0]
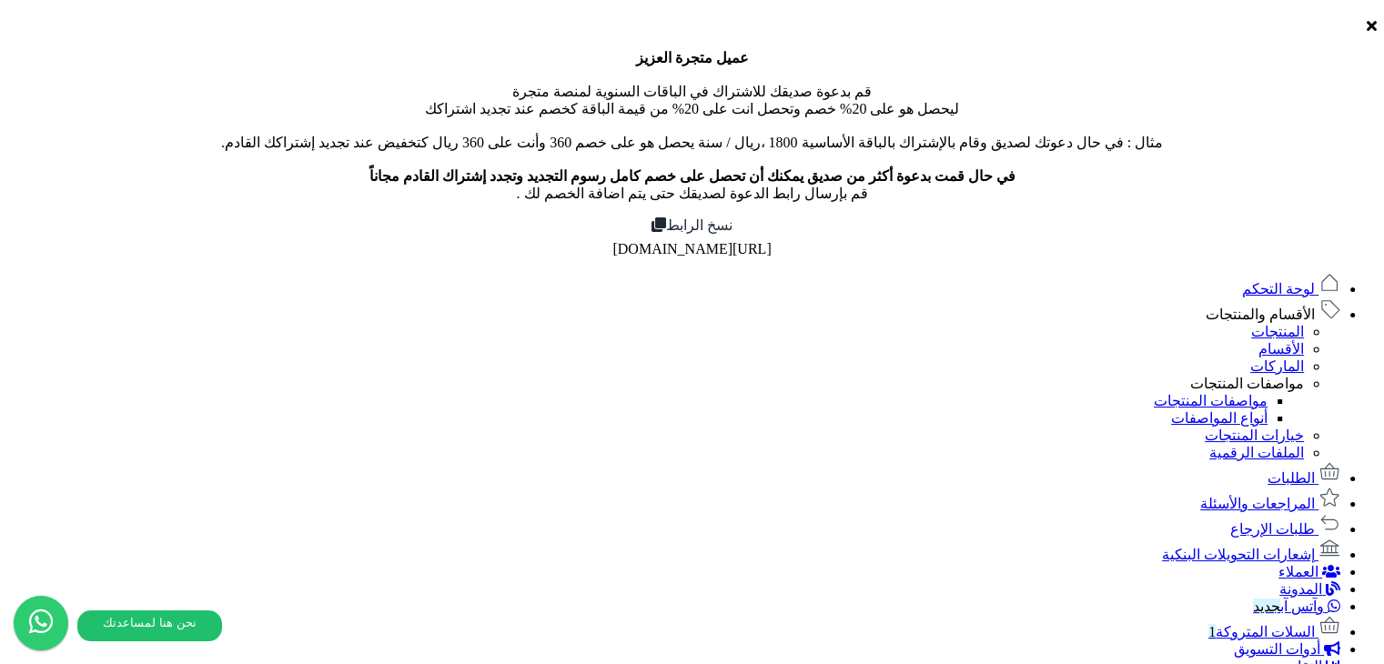
type input "****"
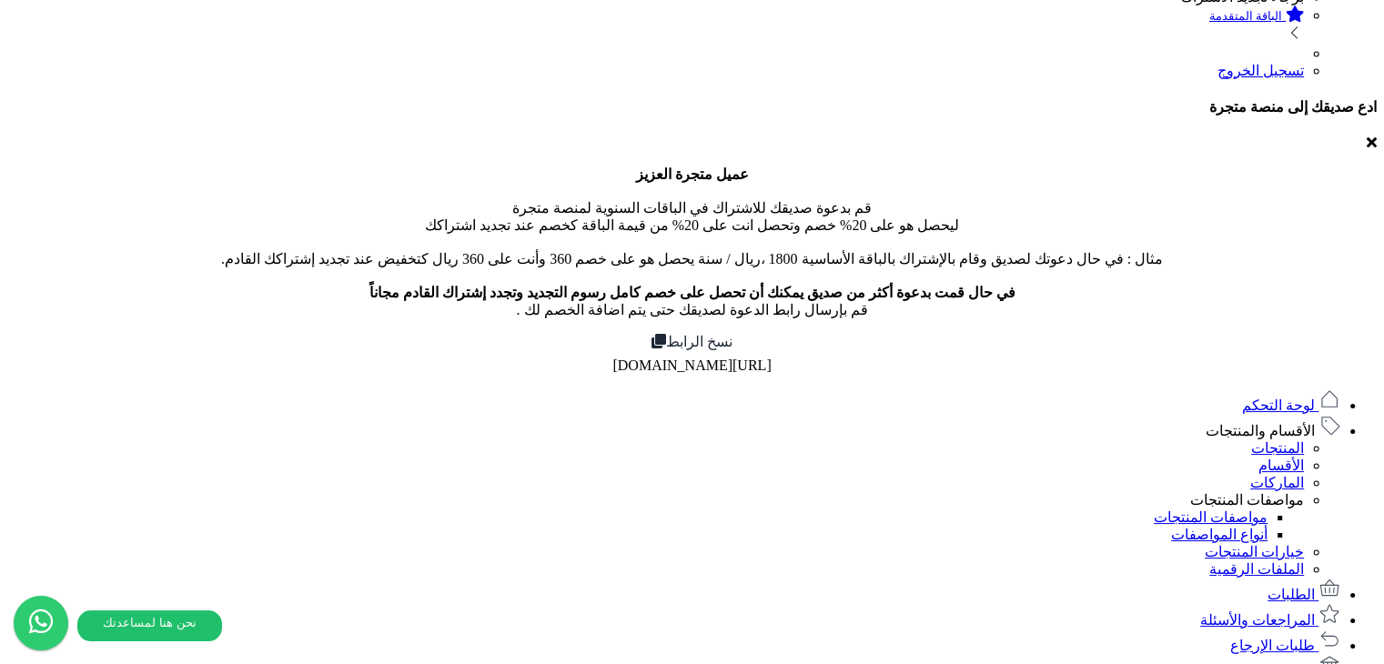
scroll to position [273, 0]
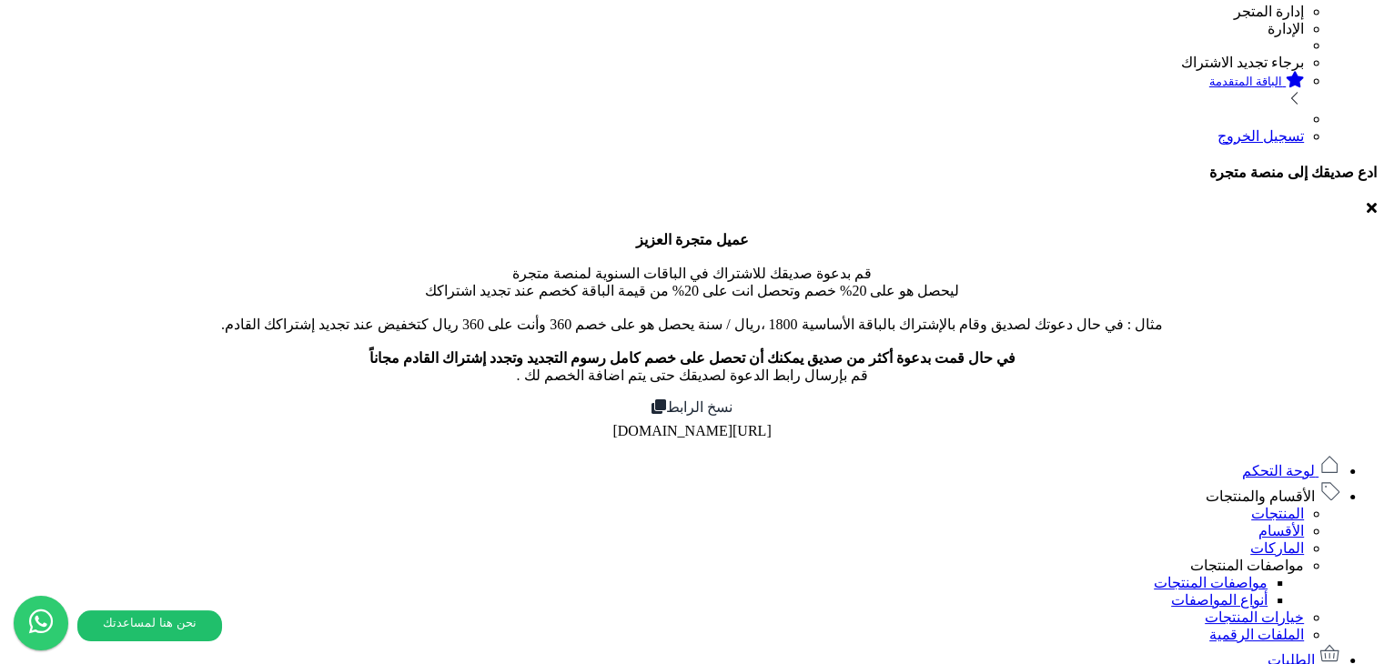
drag, startPoint x: 947, startPoint y: 313, endPoint x: 882, endPoint y: 295, distance: 68.0
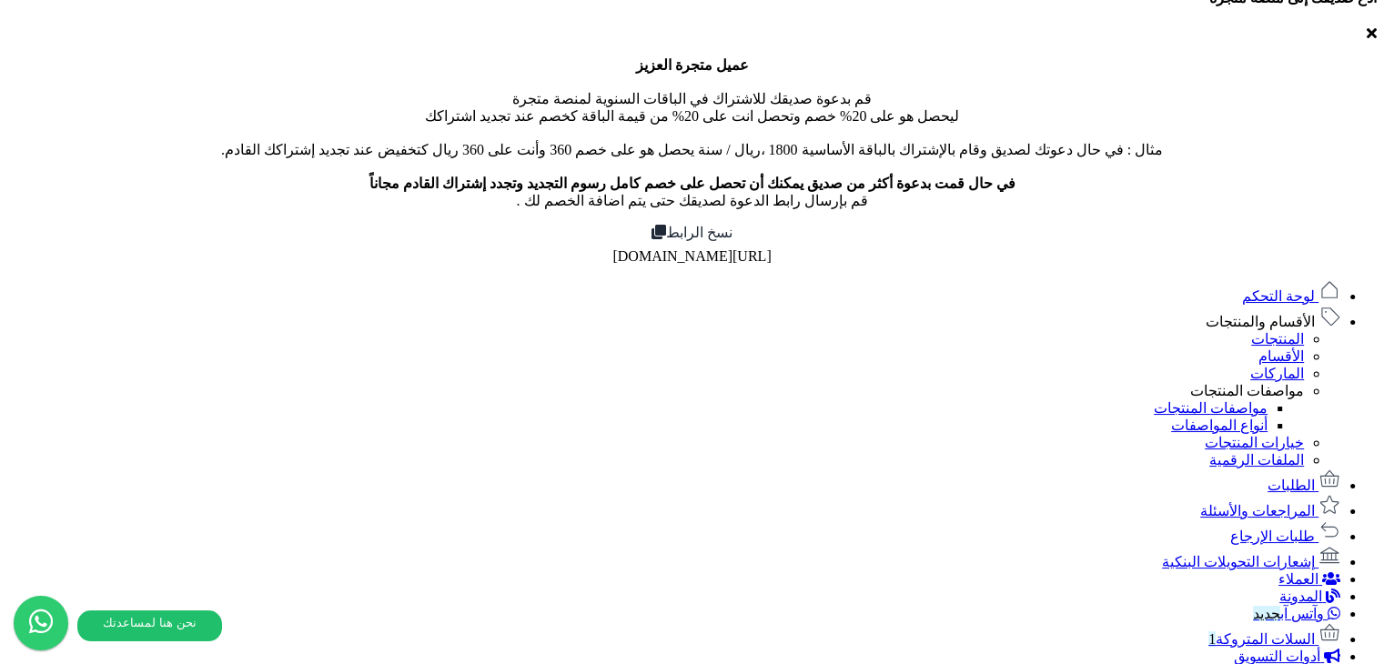
scroll to position [637, 0]
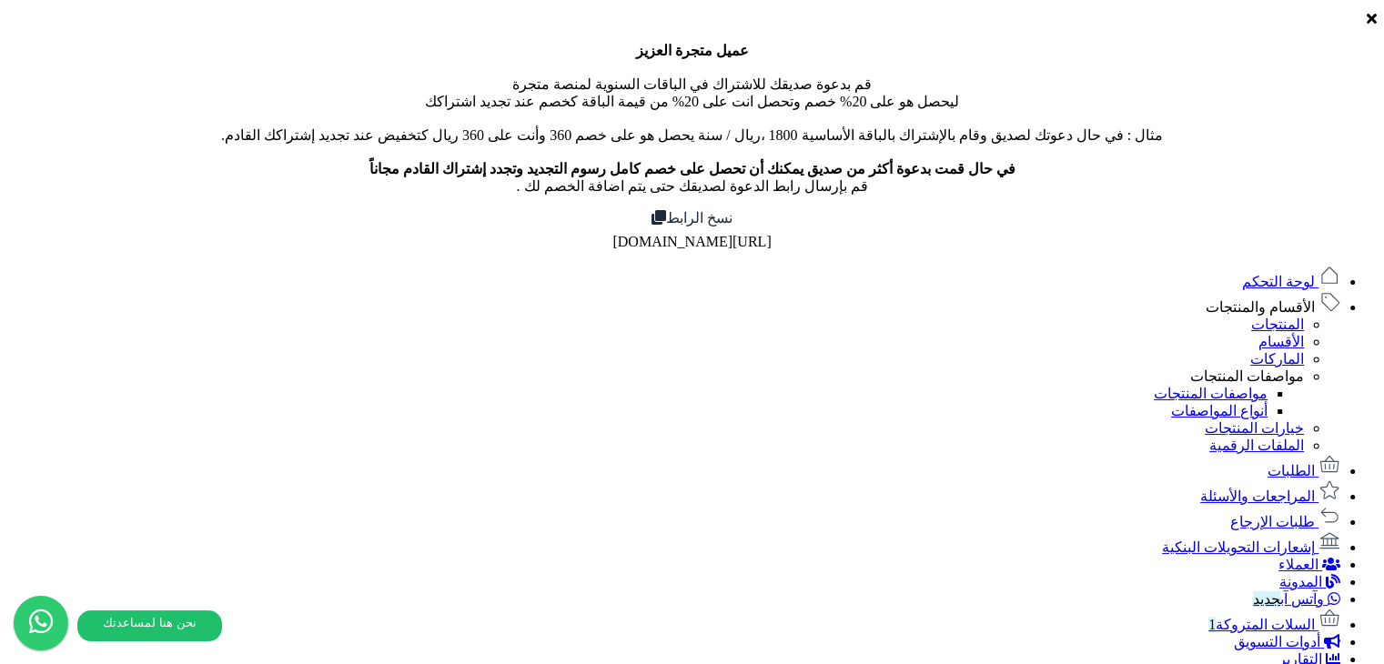
scroll to position [546, 0]
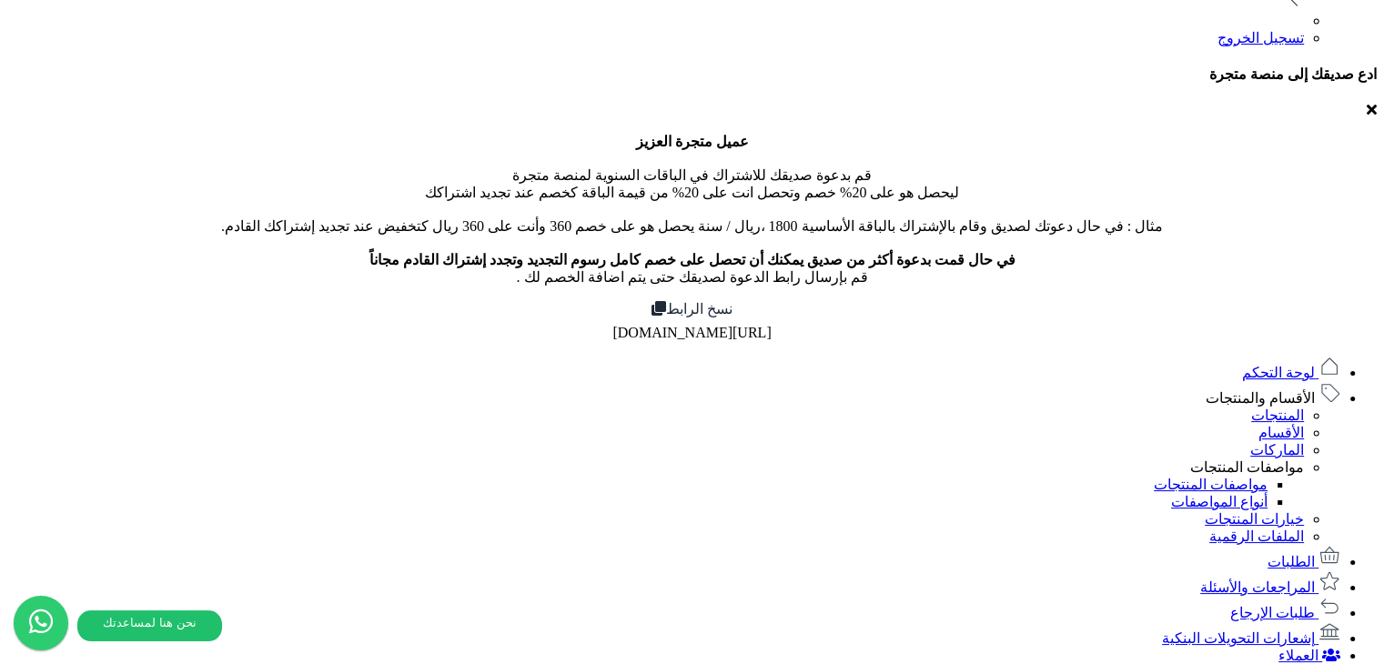
scroll to position [364, 0]
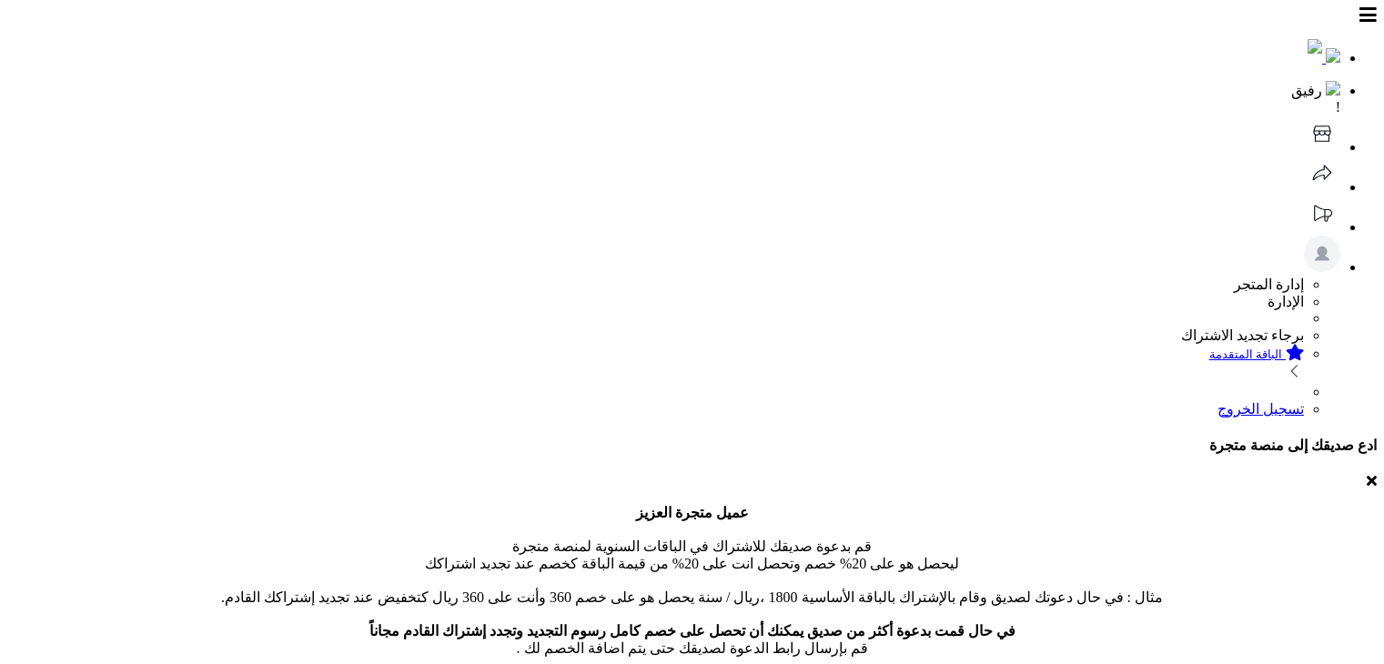
select select
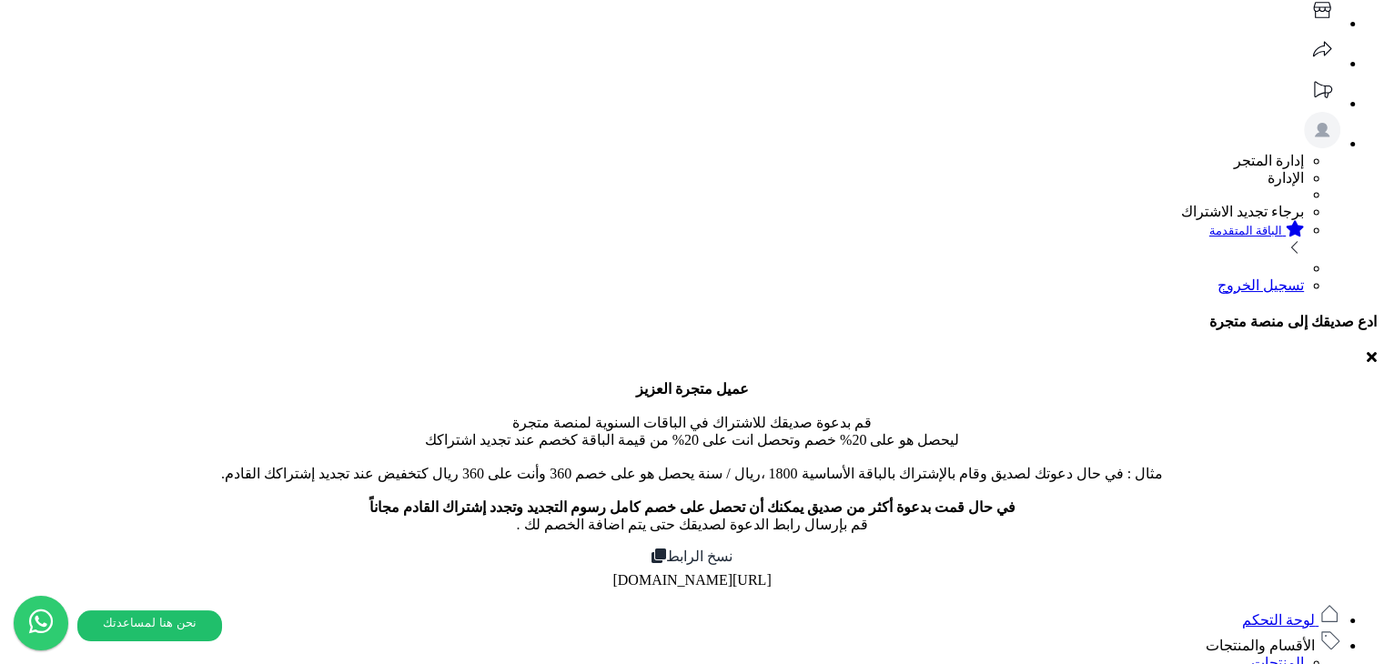
scroll to position [182, 0]
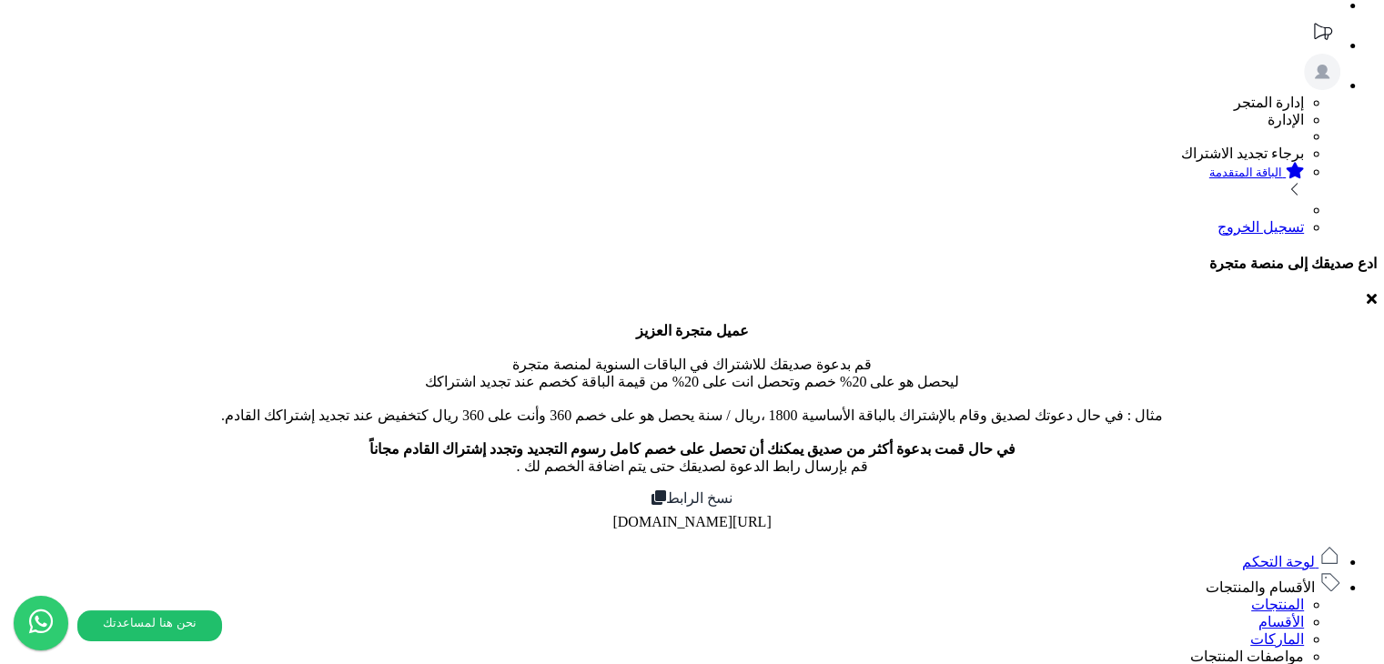
type input "*"
type input "****"
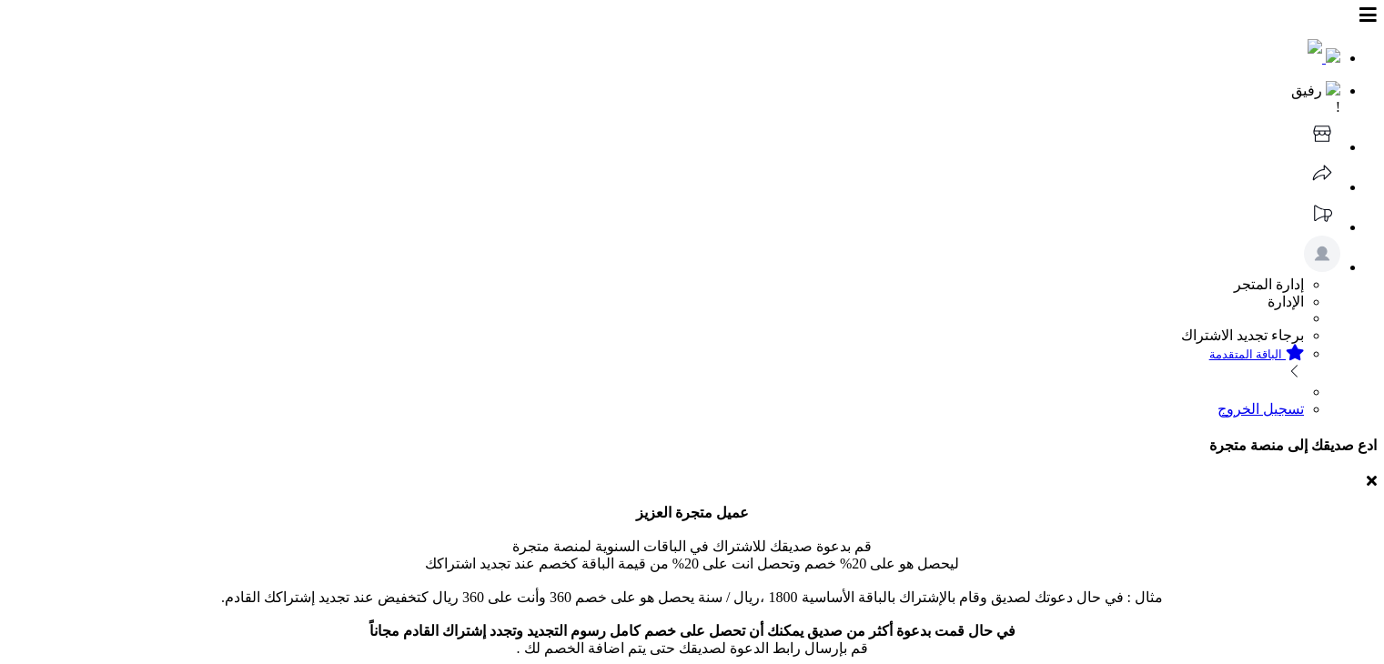
select select
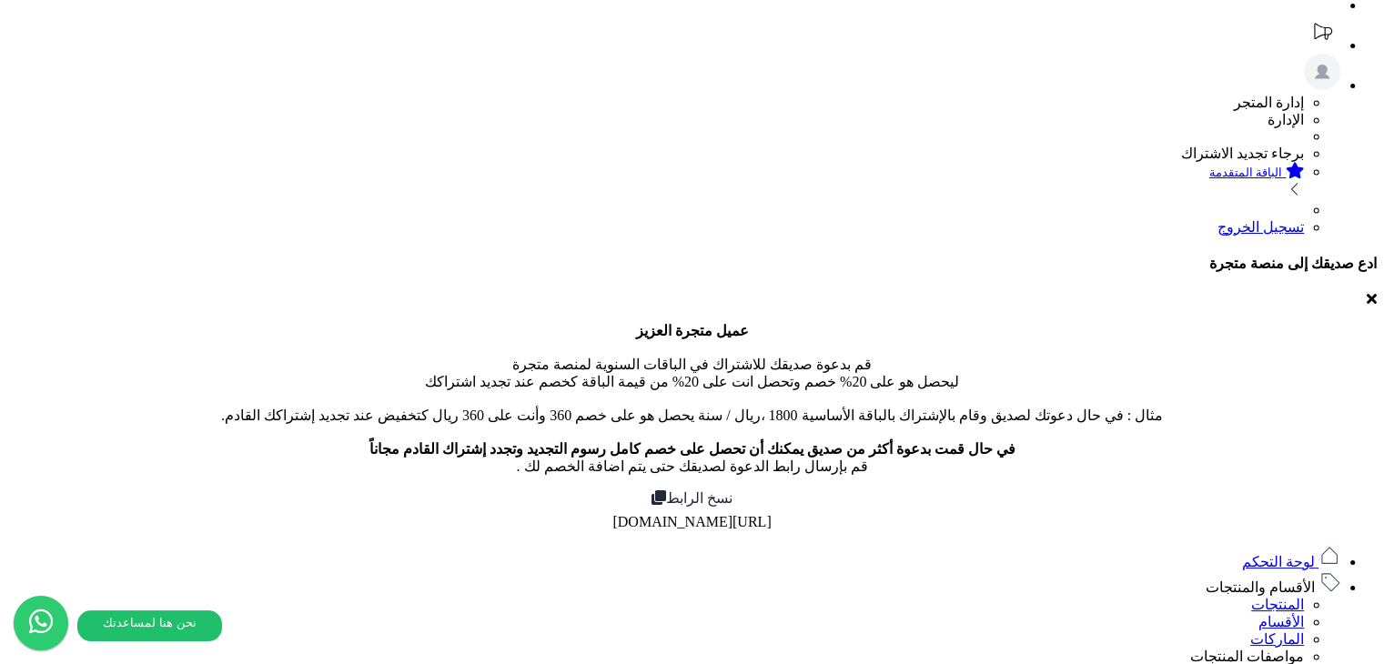
type input "****"
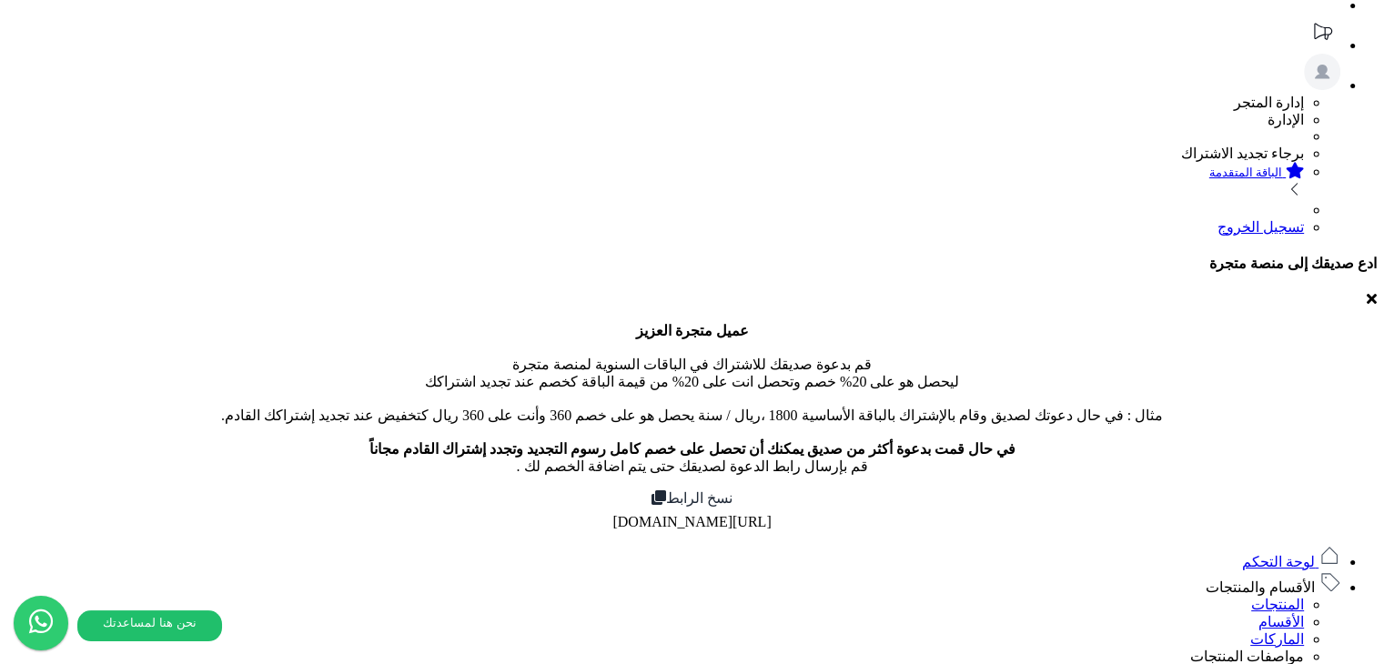
type input "*"
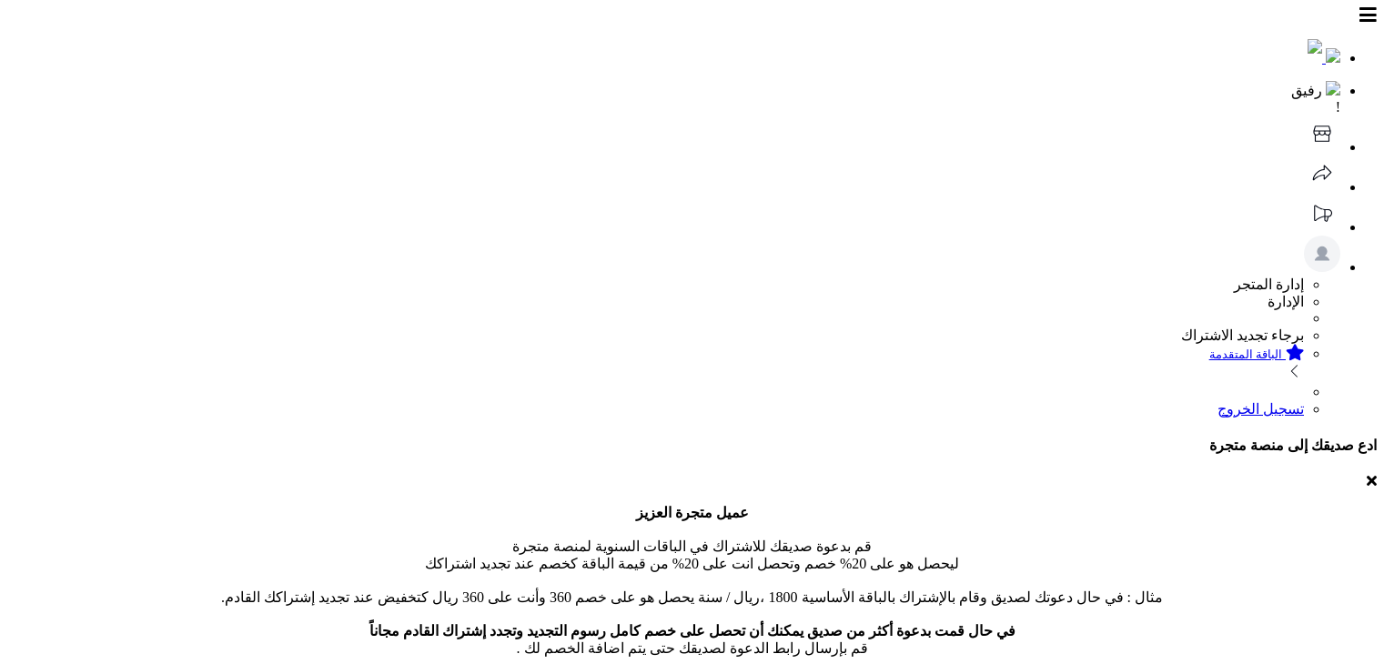
select select
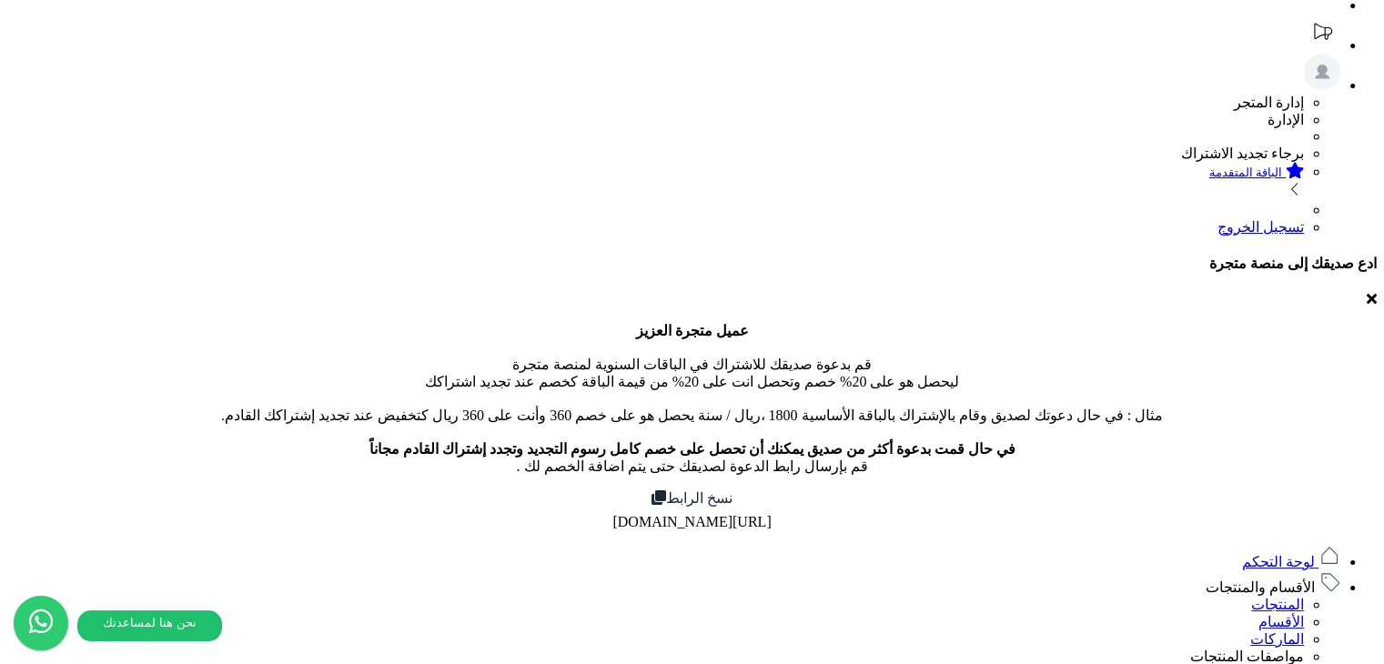
type input "*"
type input "****"
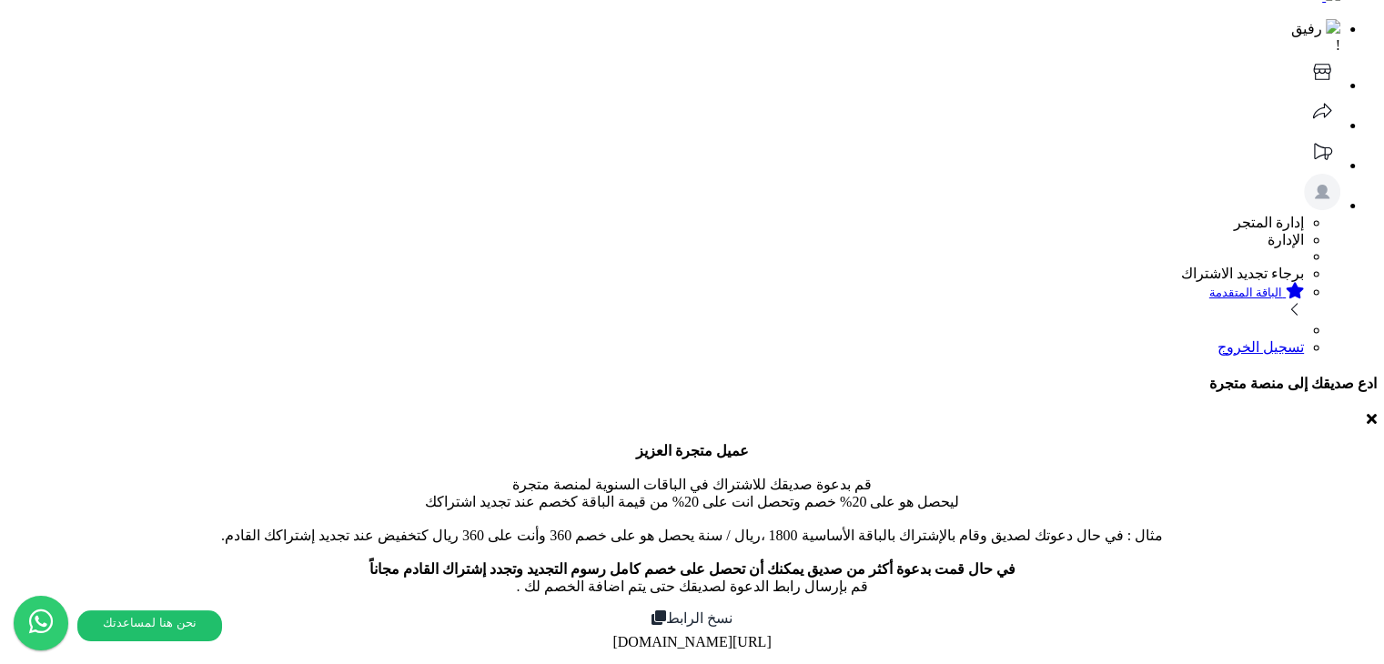
scroll to position [0, 0]
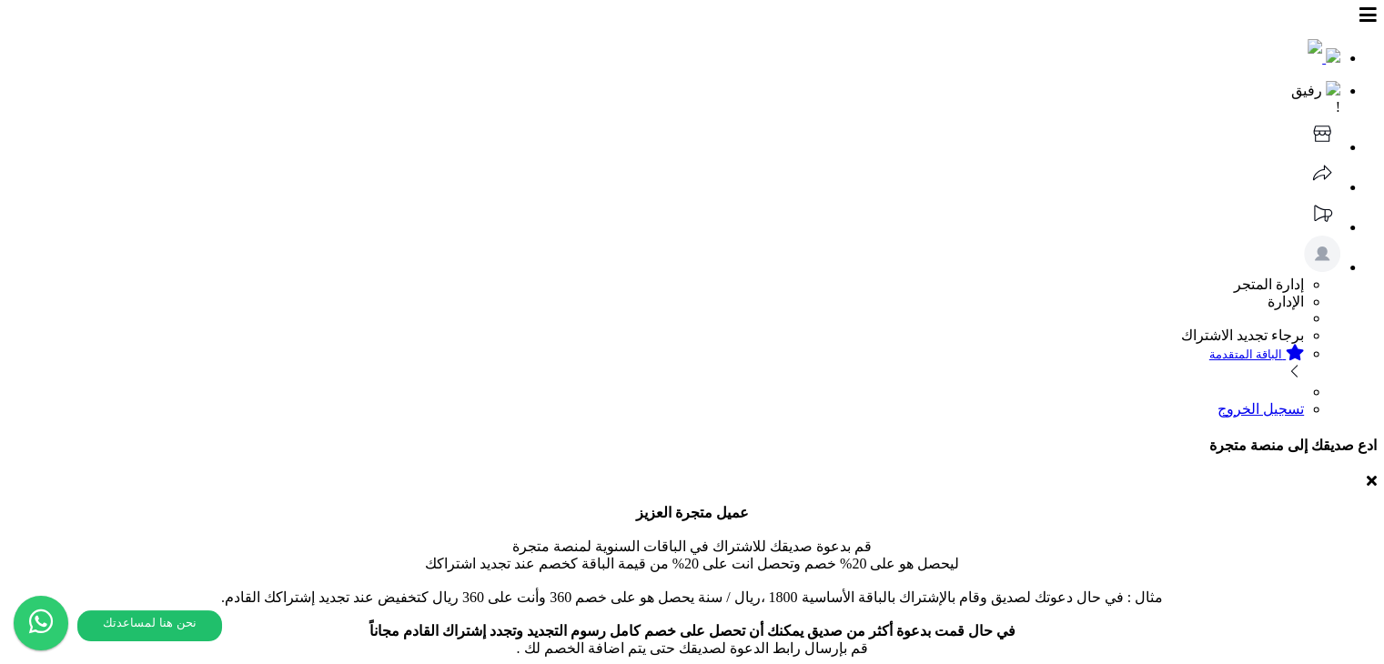
select select
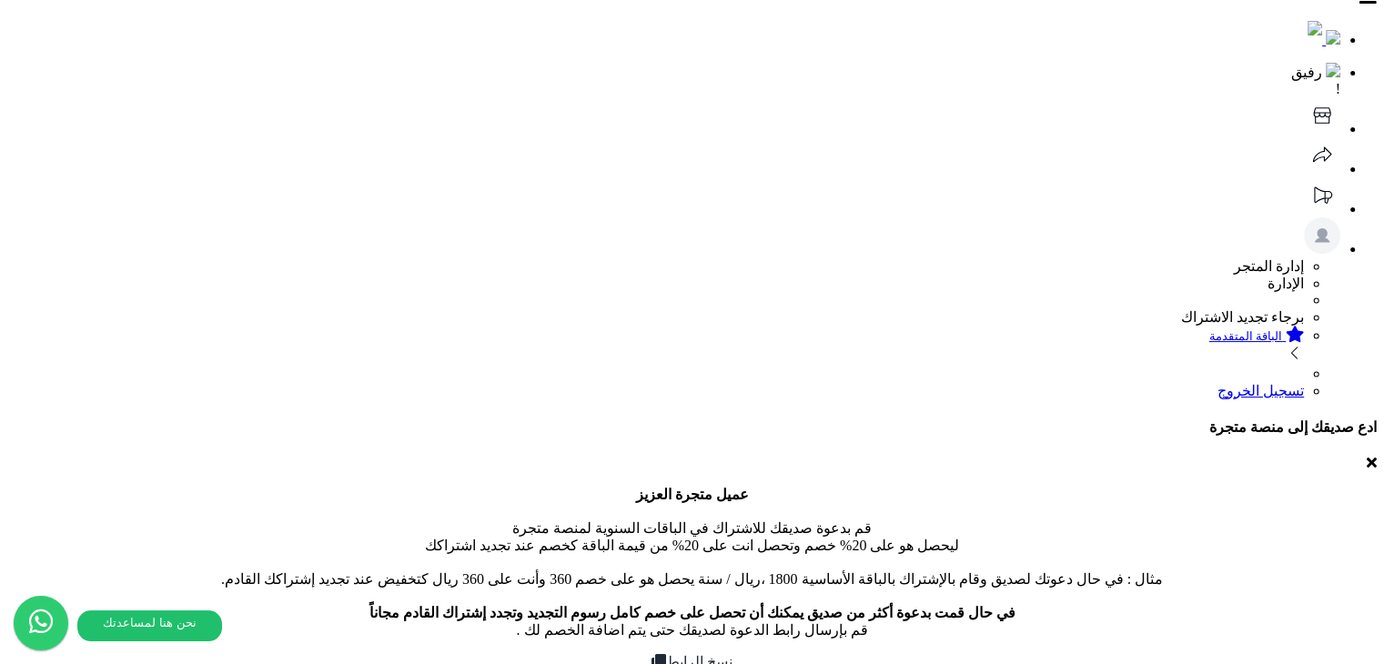
scroll to position [473, 0]
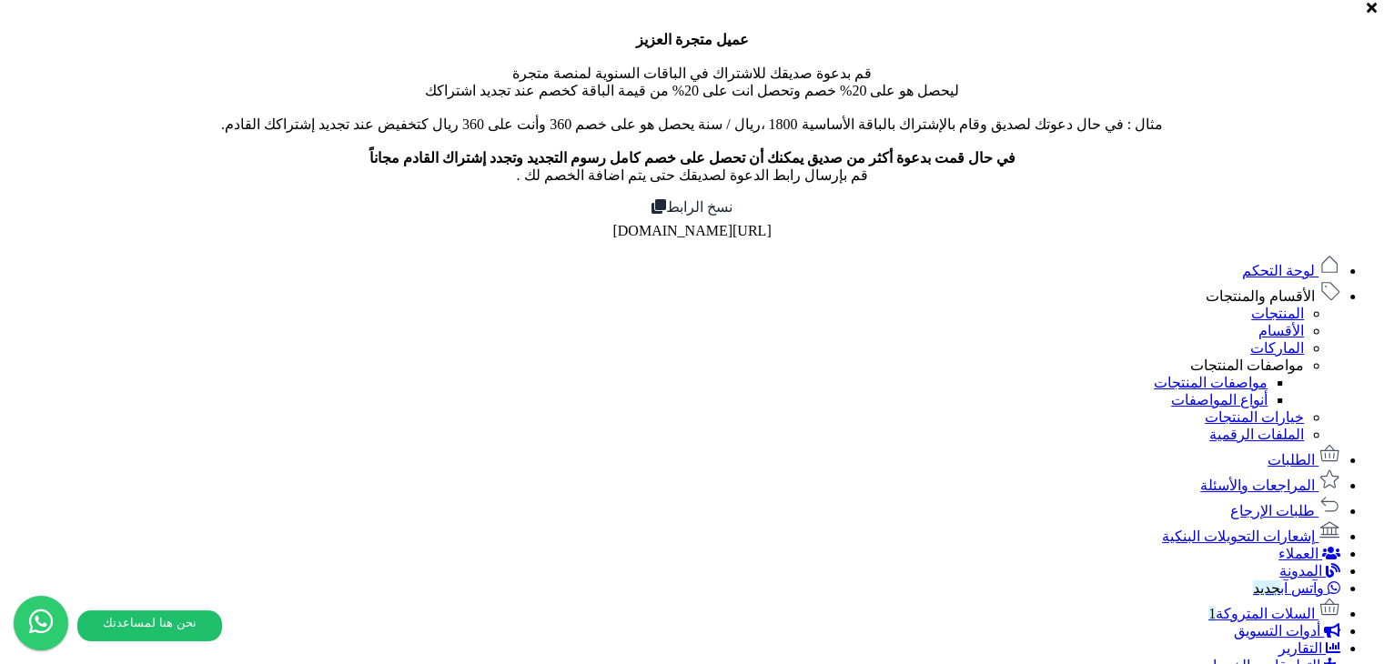
select select "****"
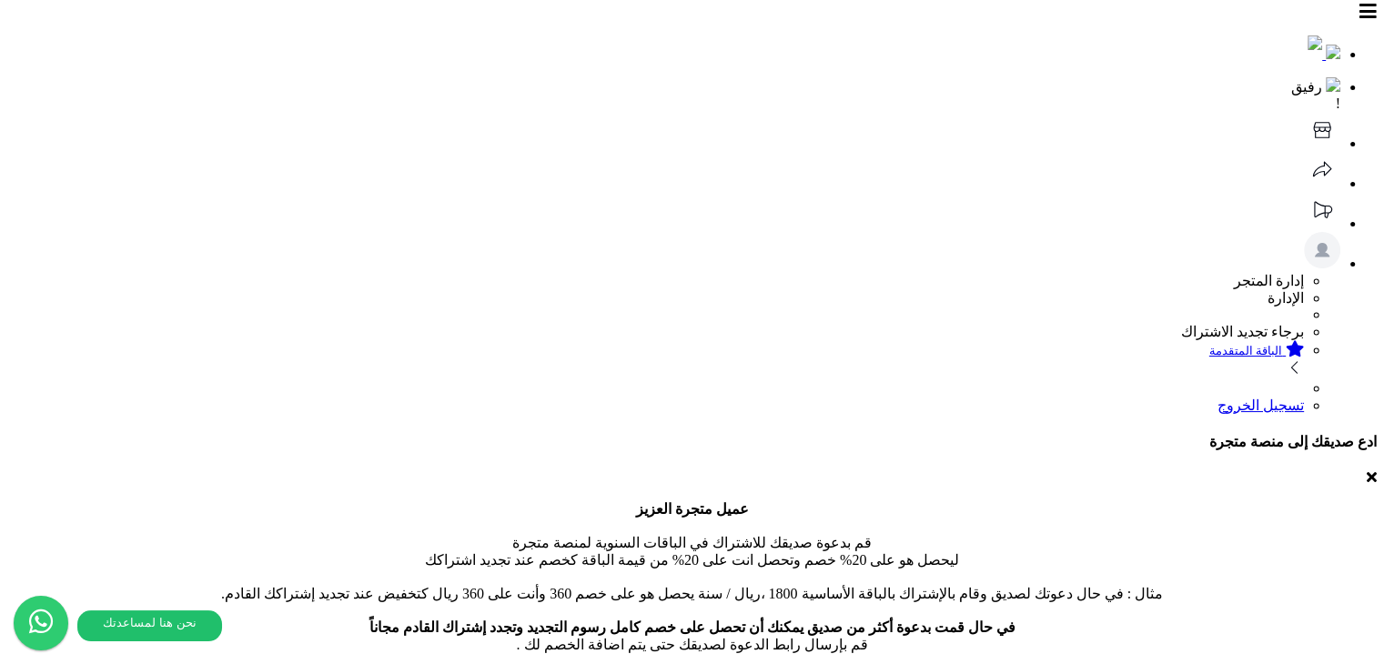
scroll to position [0, 0]
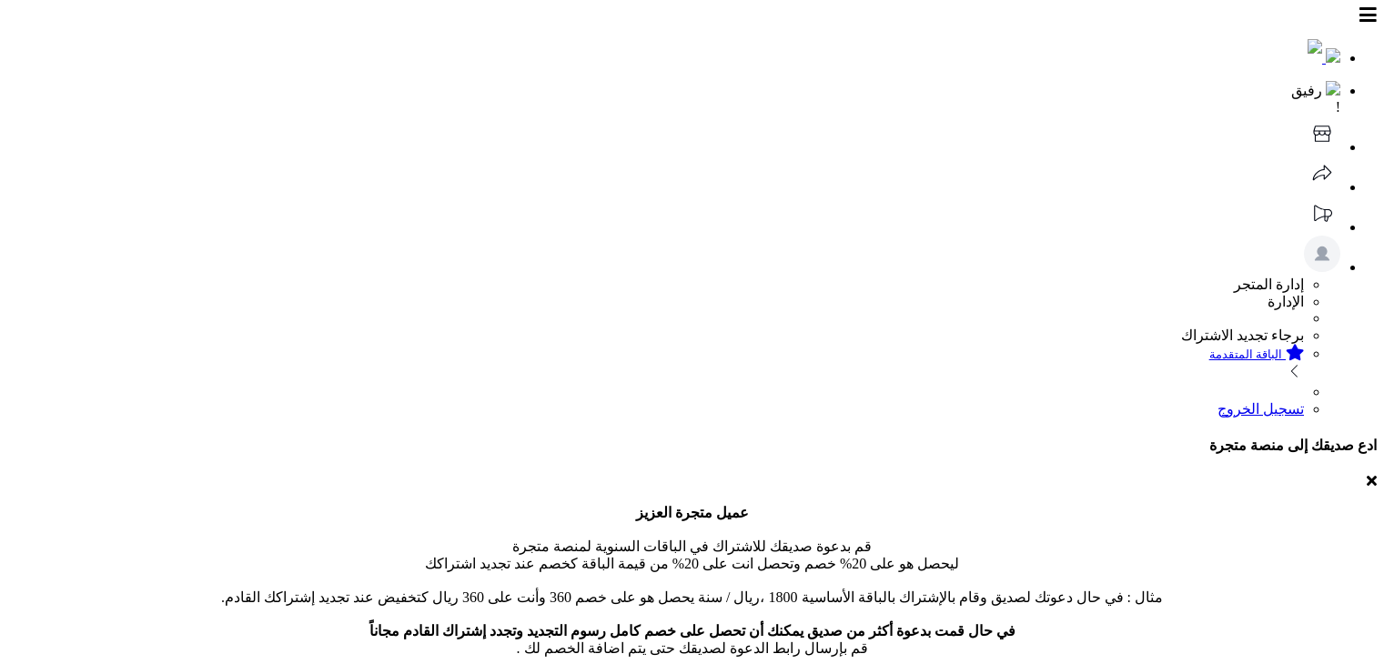
select select
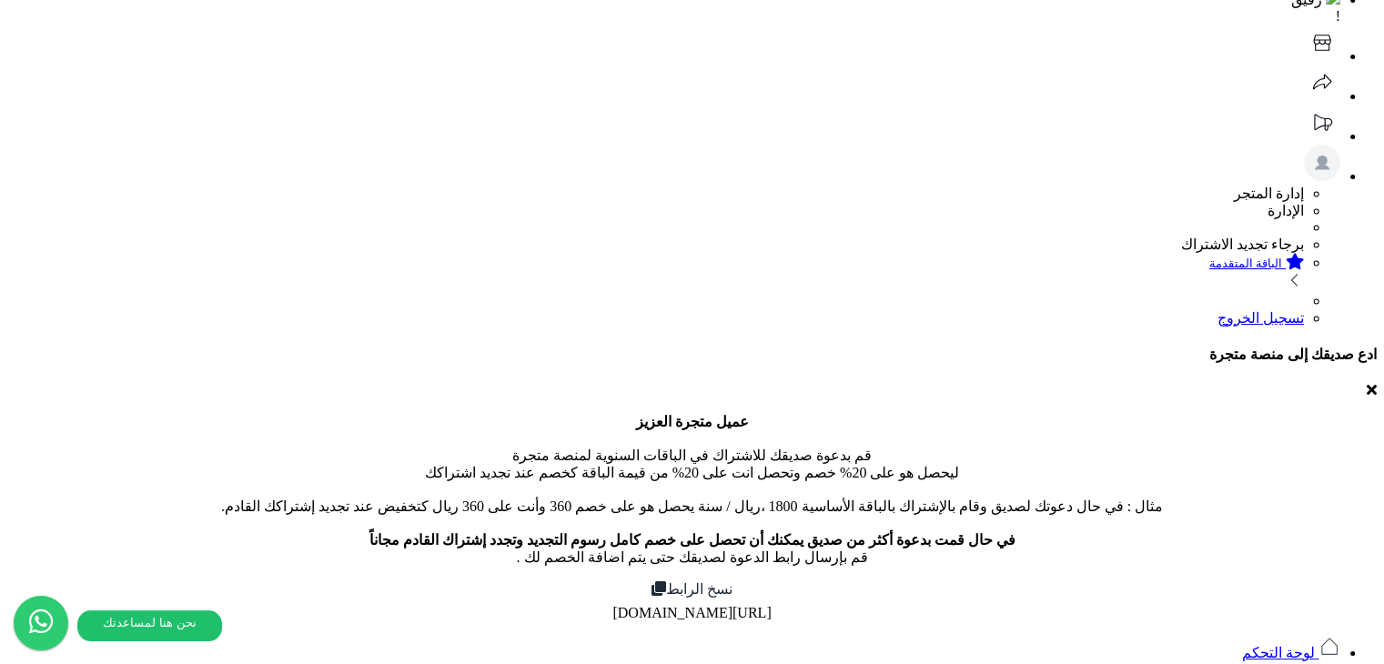
scroll to position [91, 0]
type input "*"
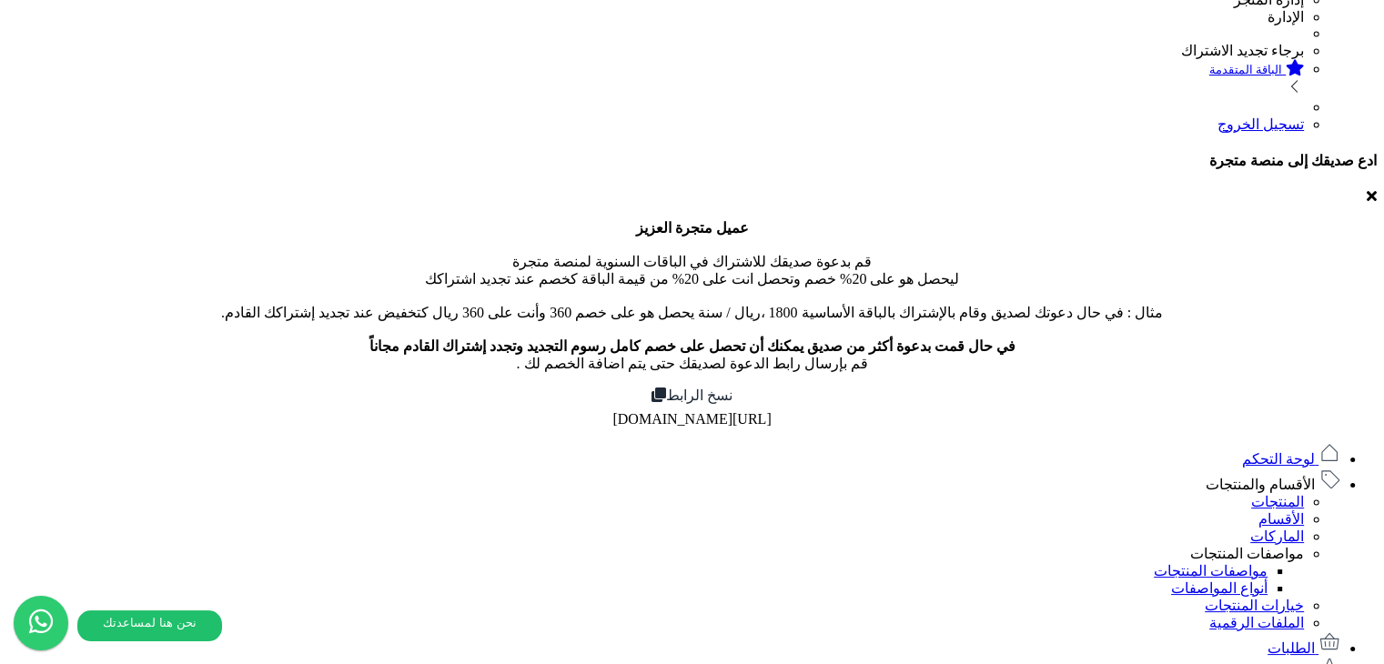
scroll to position [0, 0]
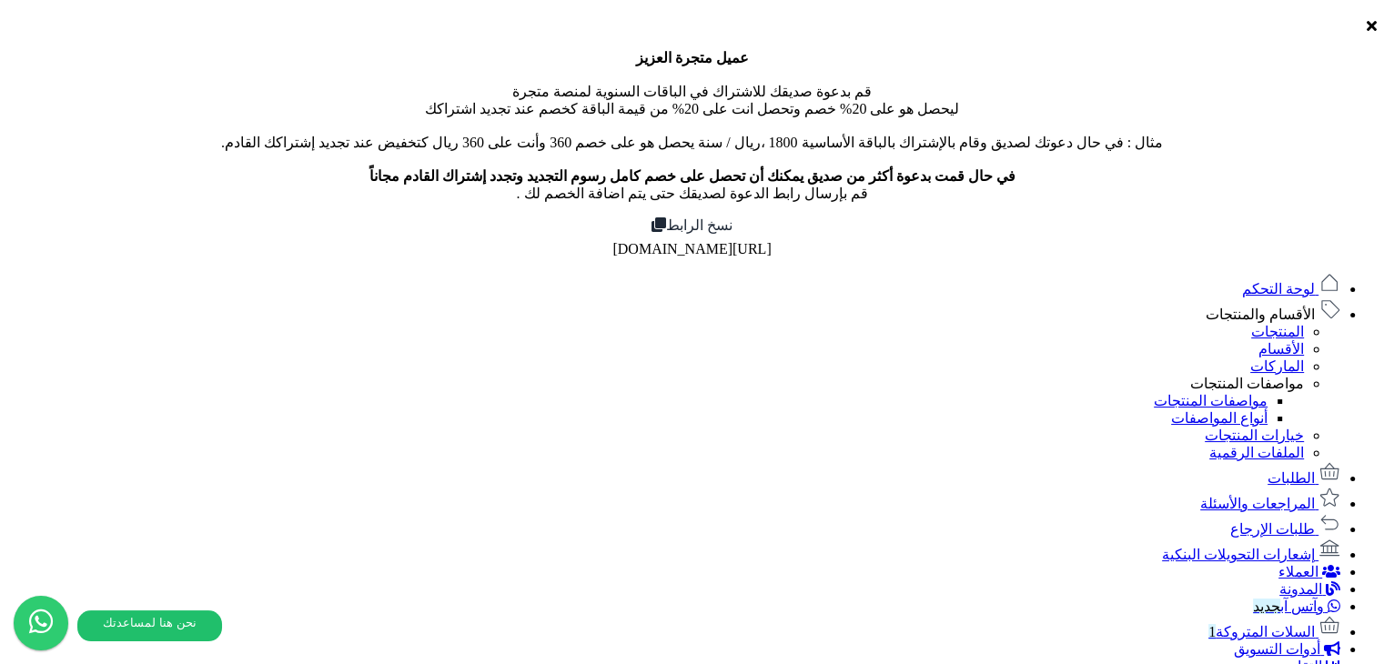
scroll to position [273, 0]
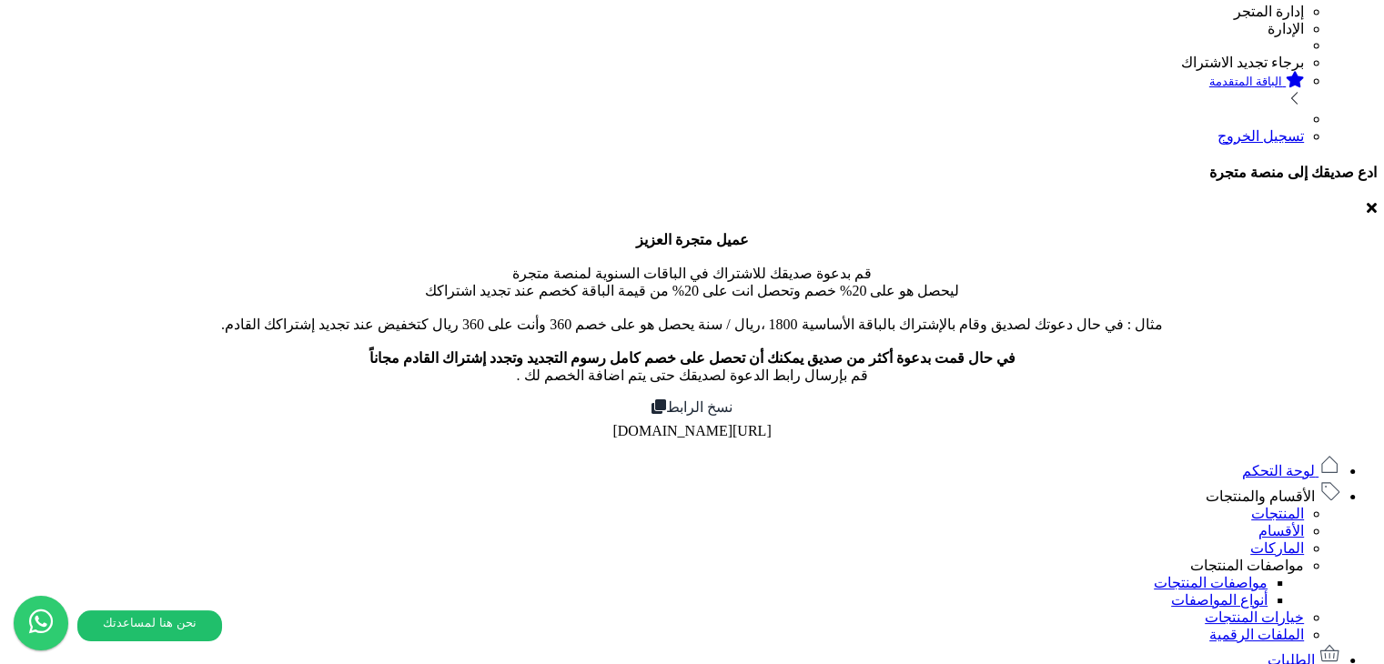
type input "*"
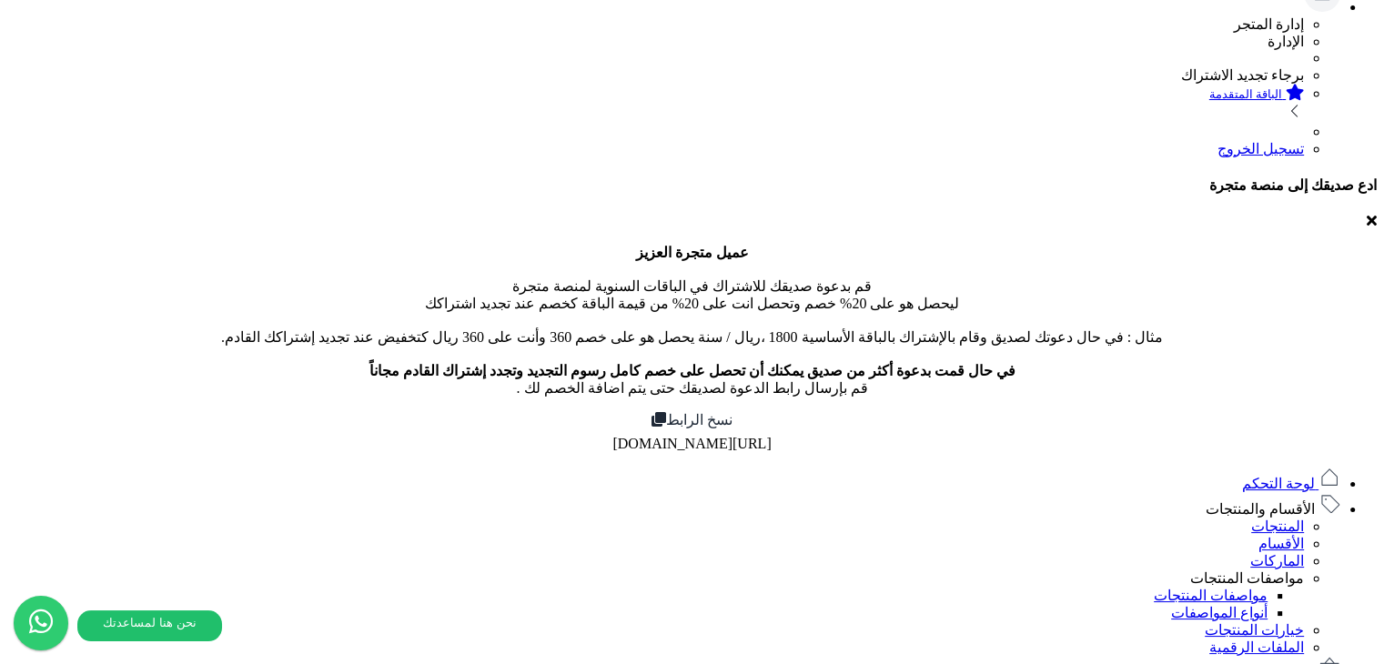
scroll to position [182, 0]
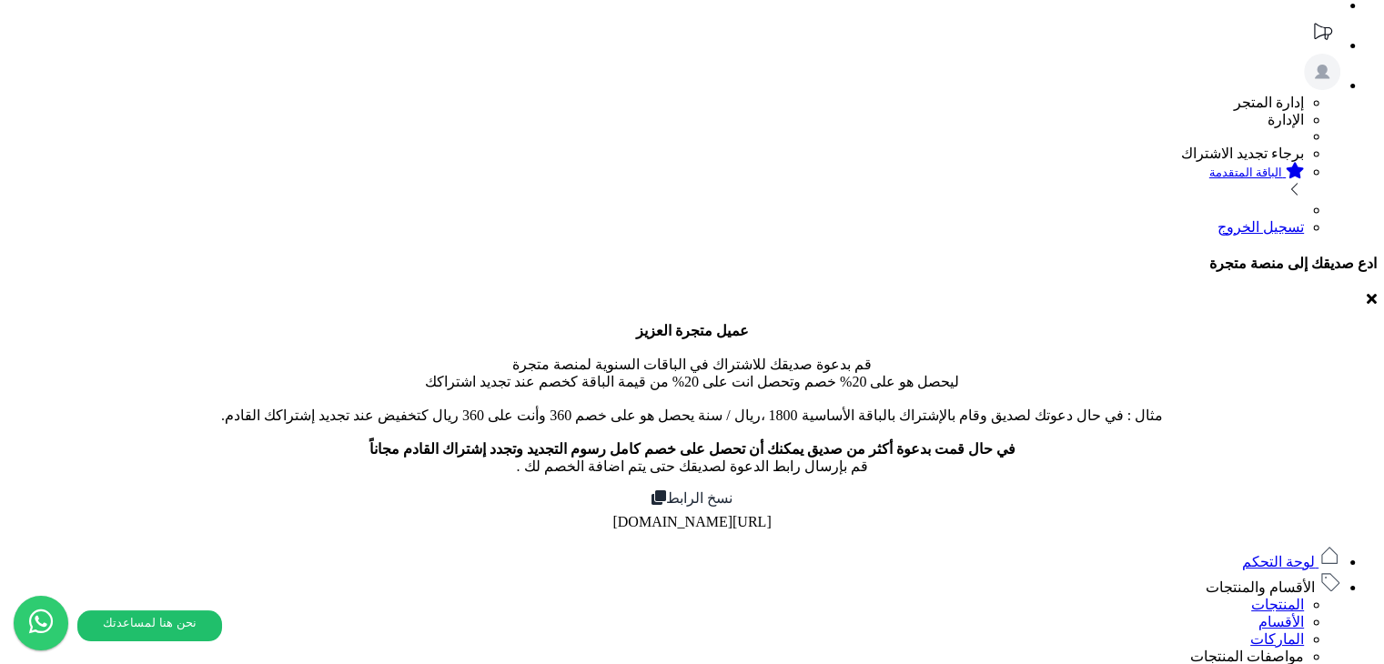
type input "****"
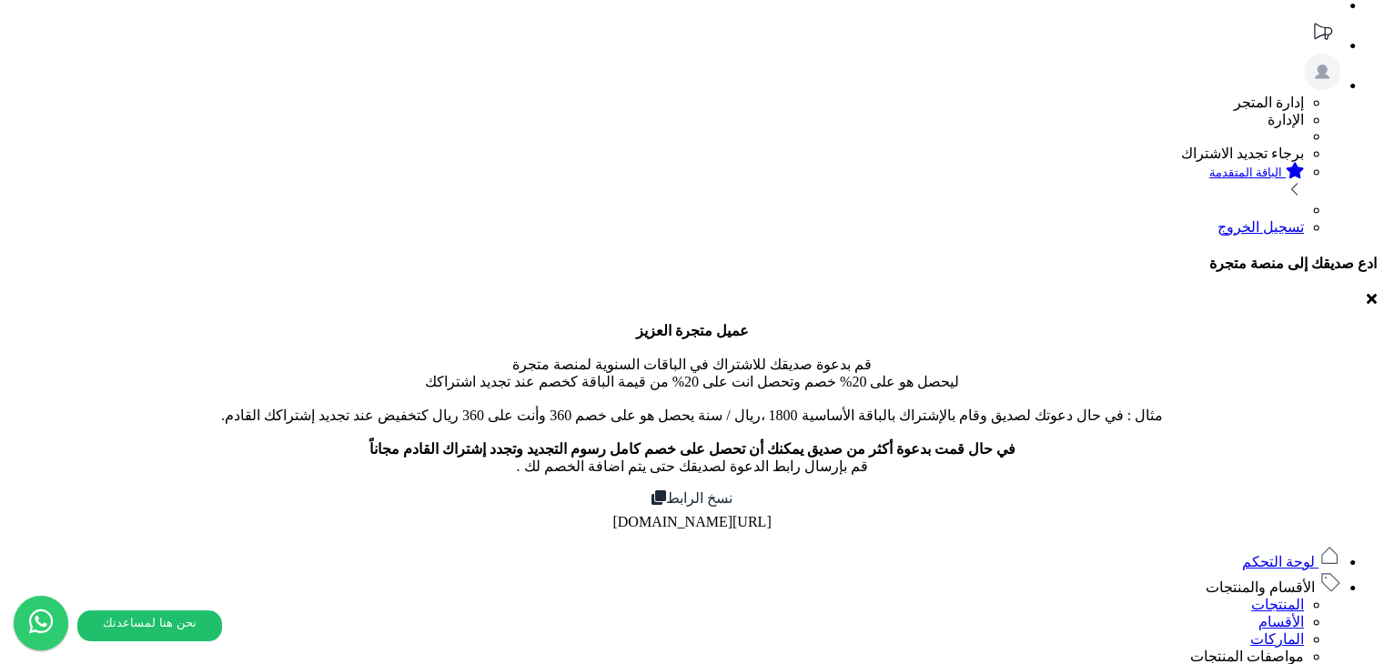
type input "*"
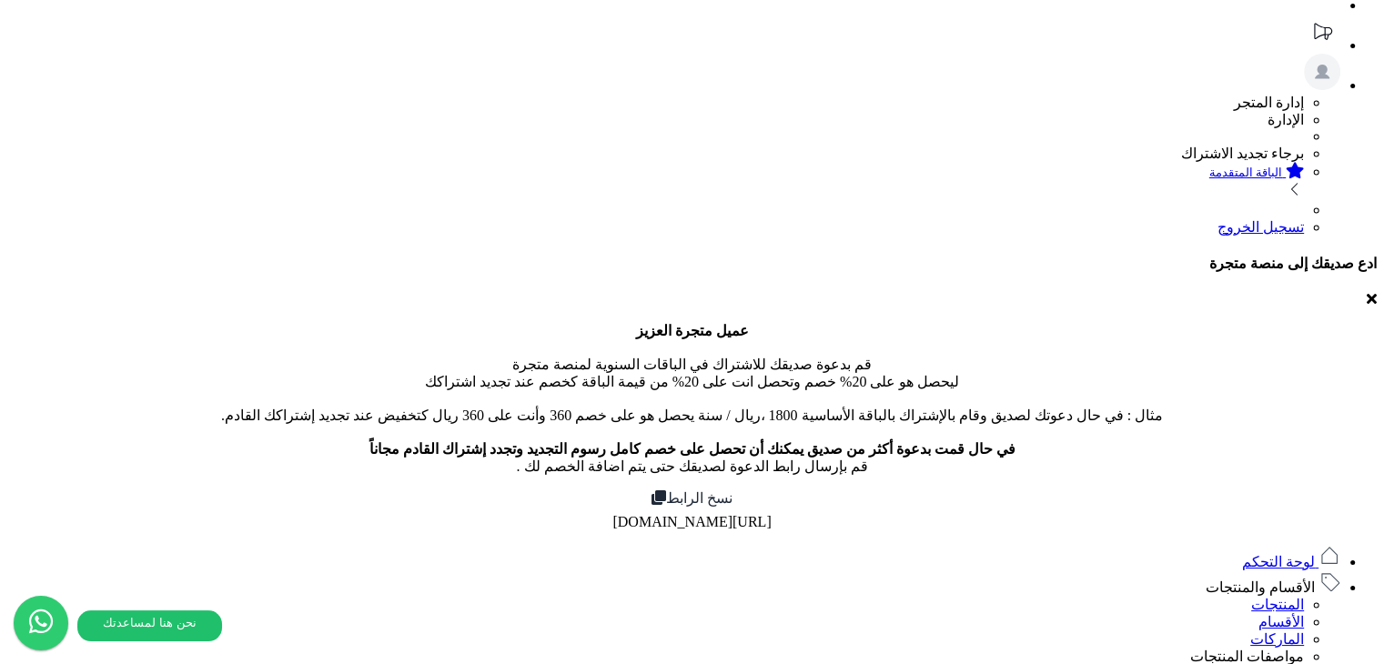
type input "***"
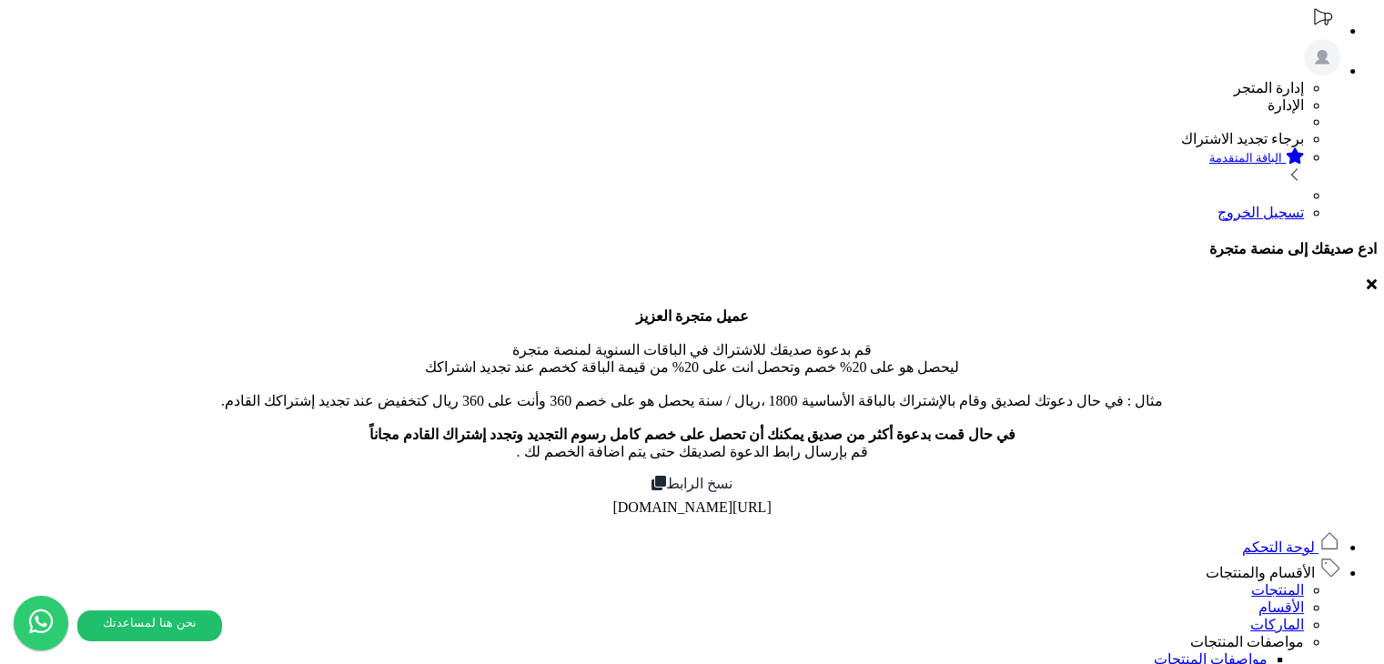
scroll to position [364, 0]
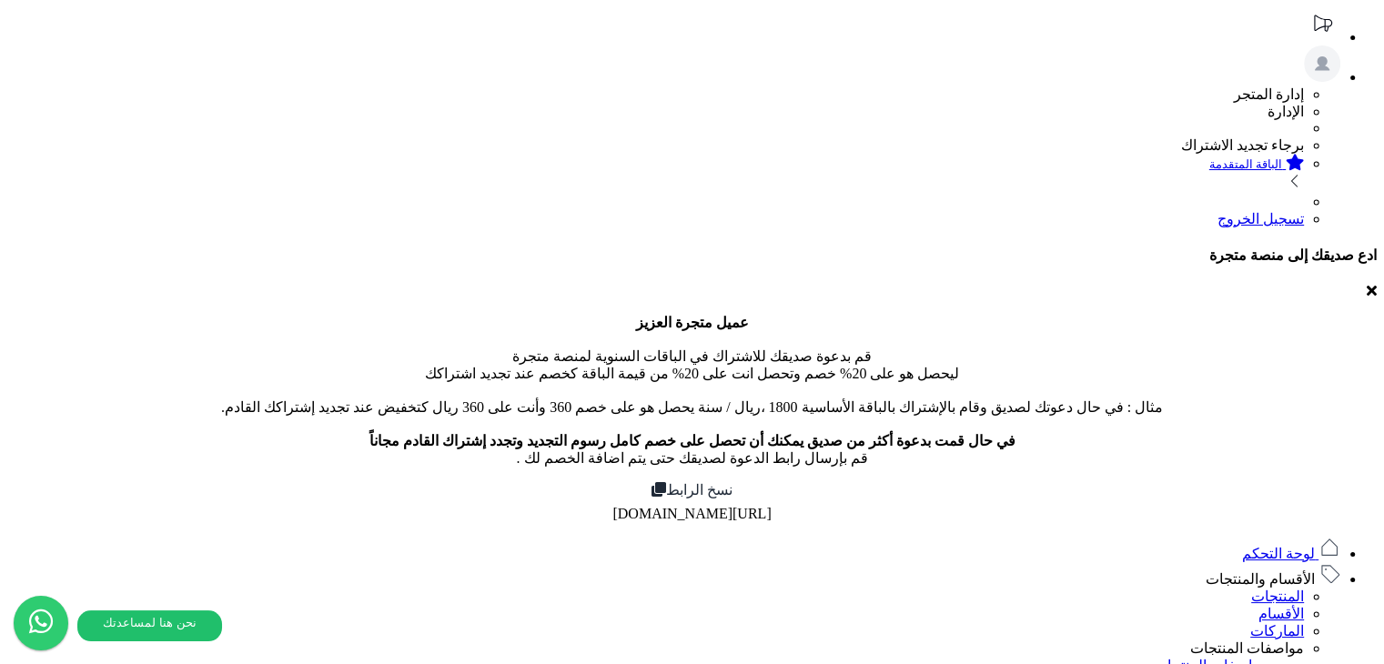
scroll to position [182, 0]
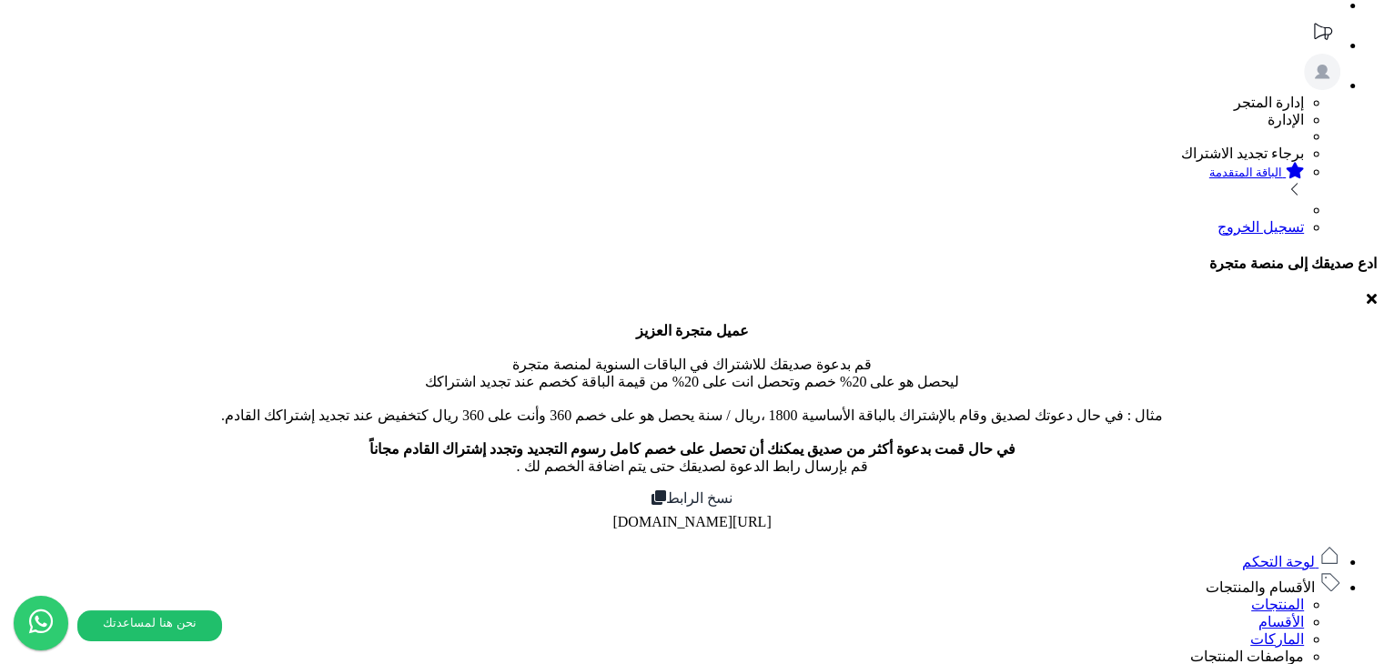
type input "*"
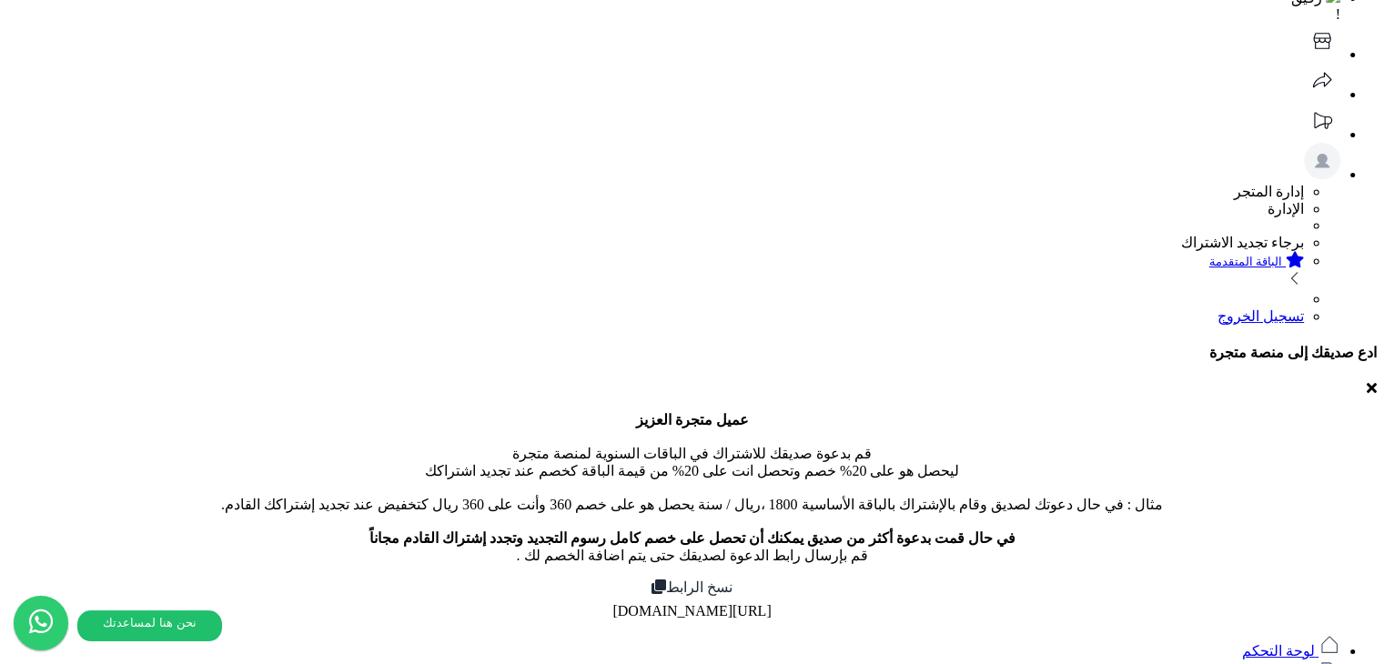
scroll to position [273, 0]
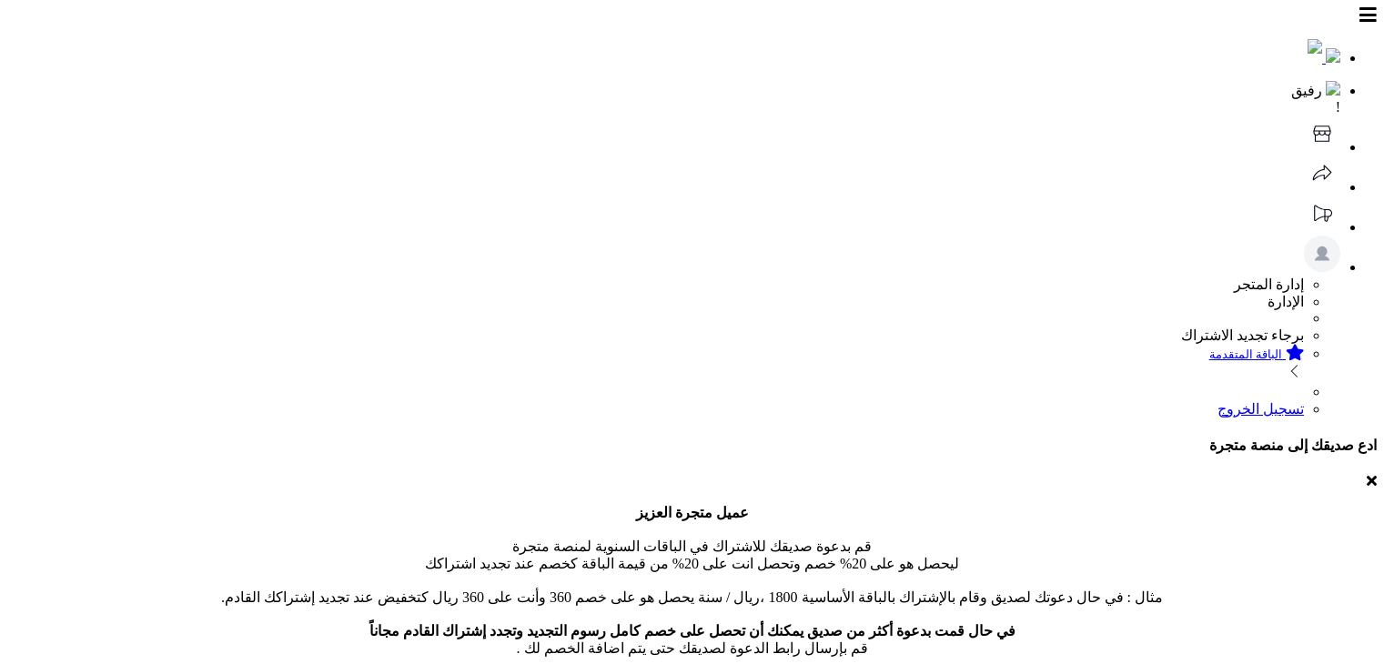
select select
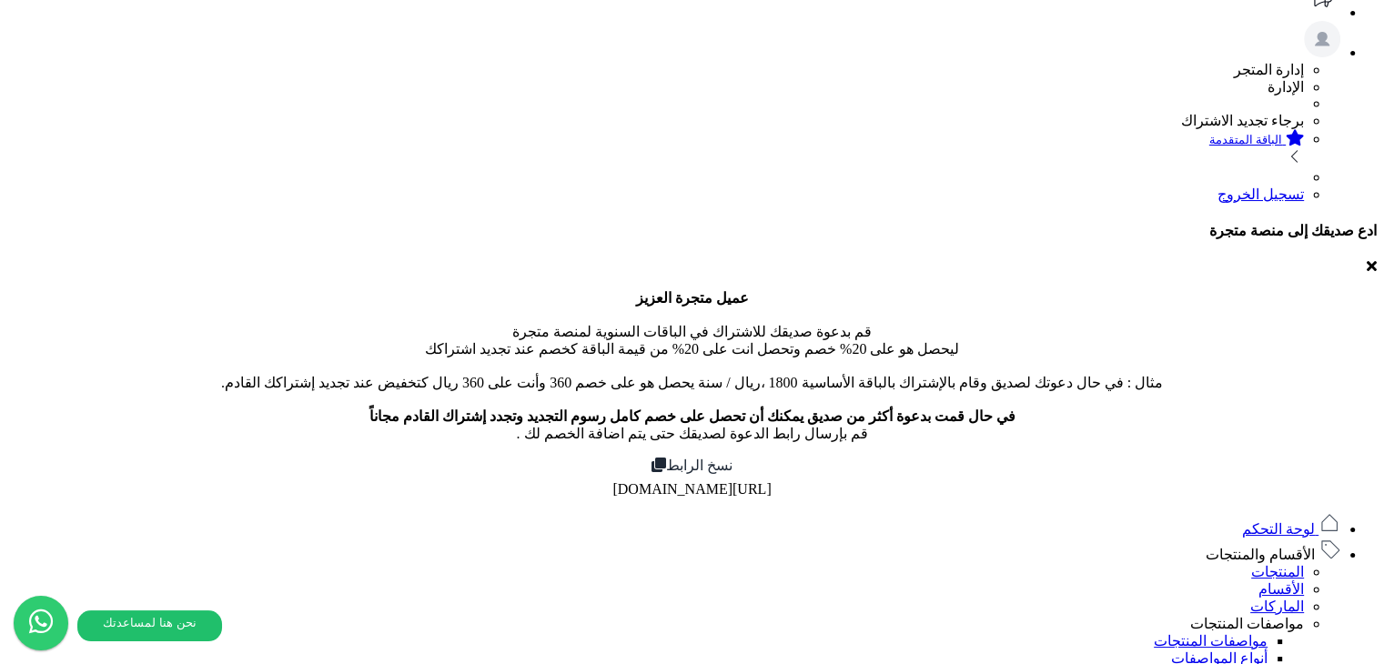
type input "*"
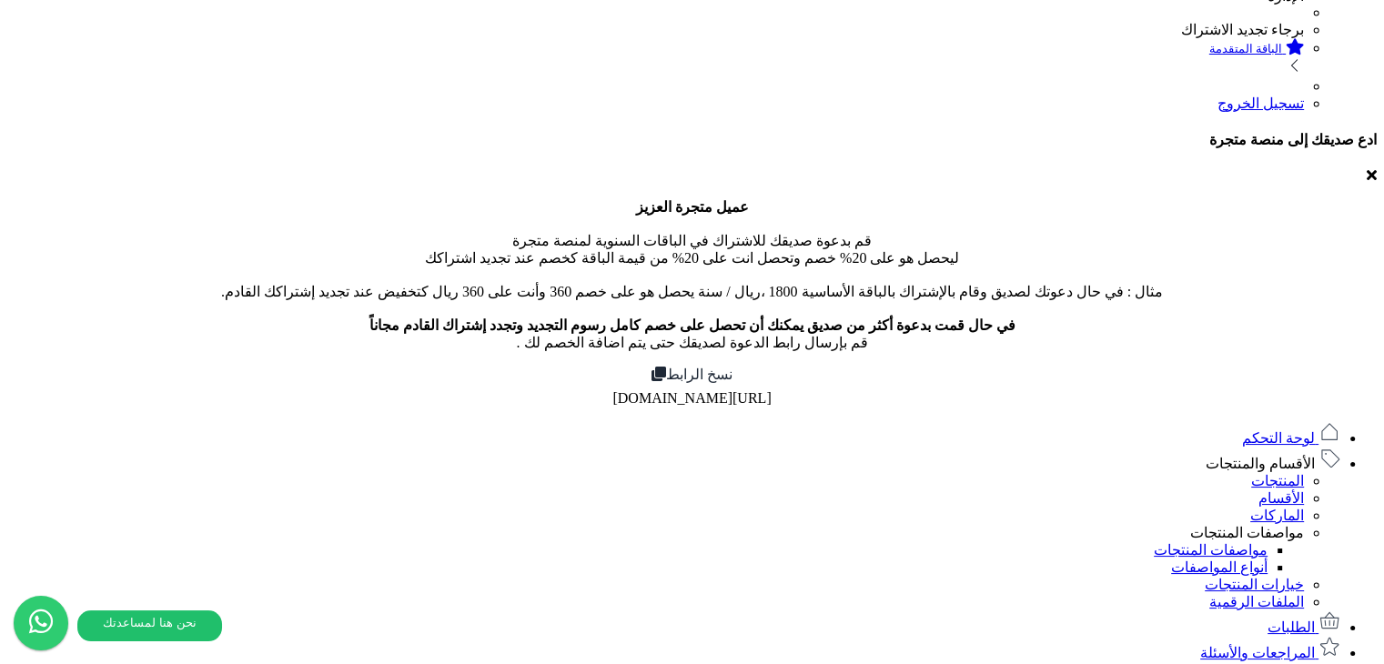
type input "*"
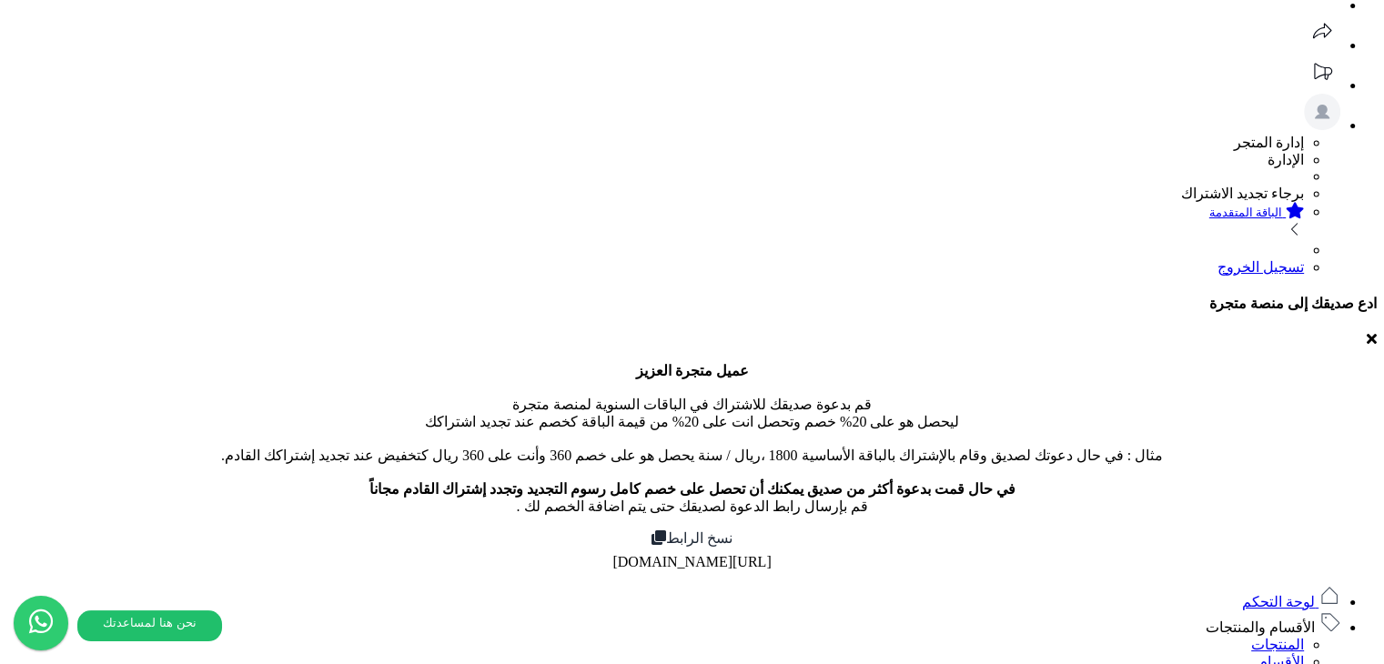
scroll to position [0, 0]
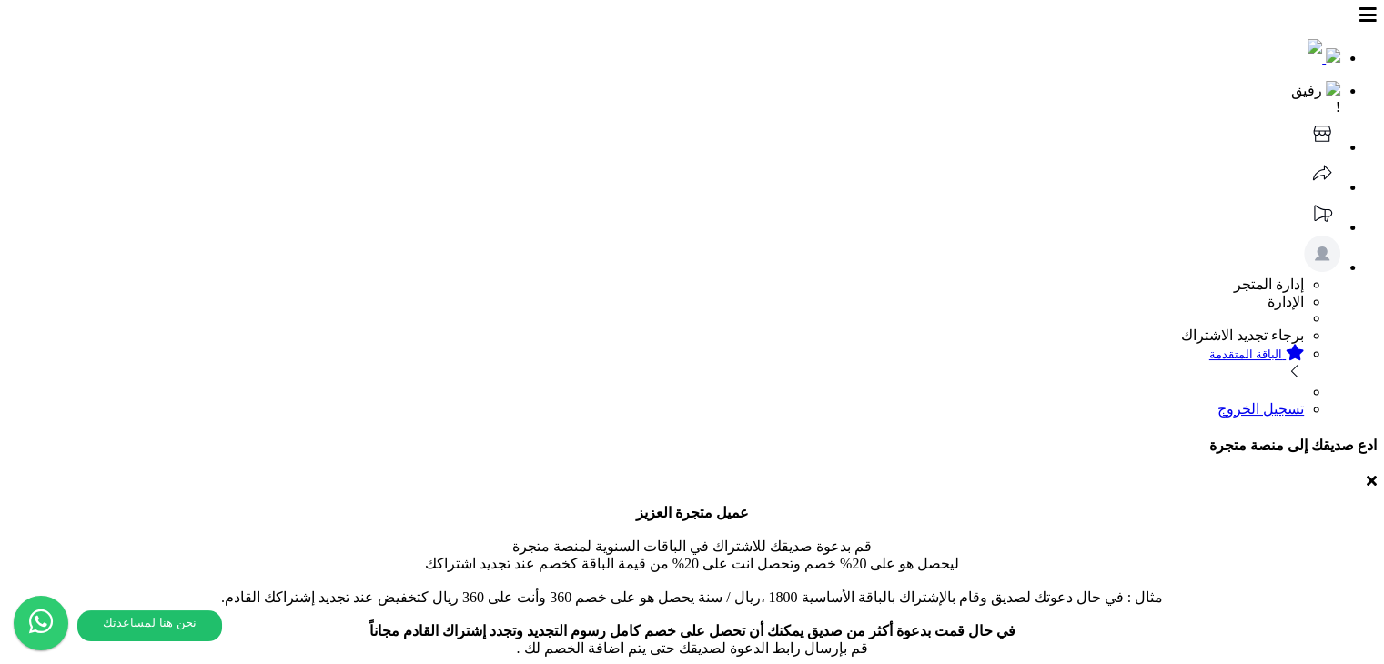
type input "****"
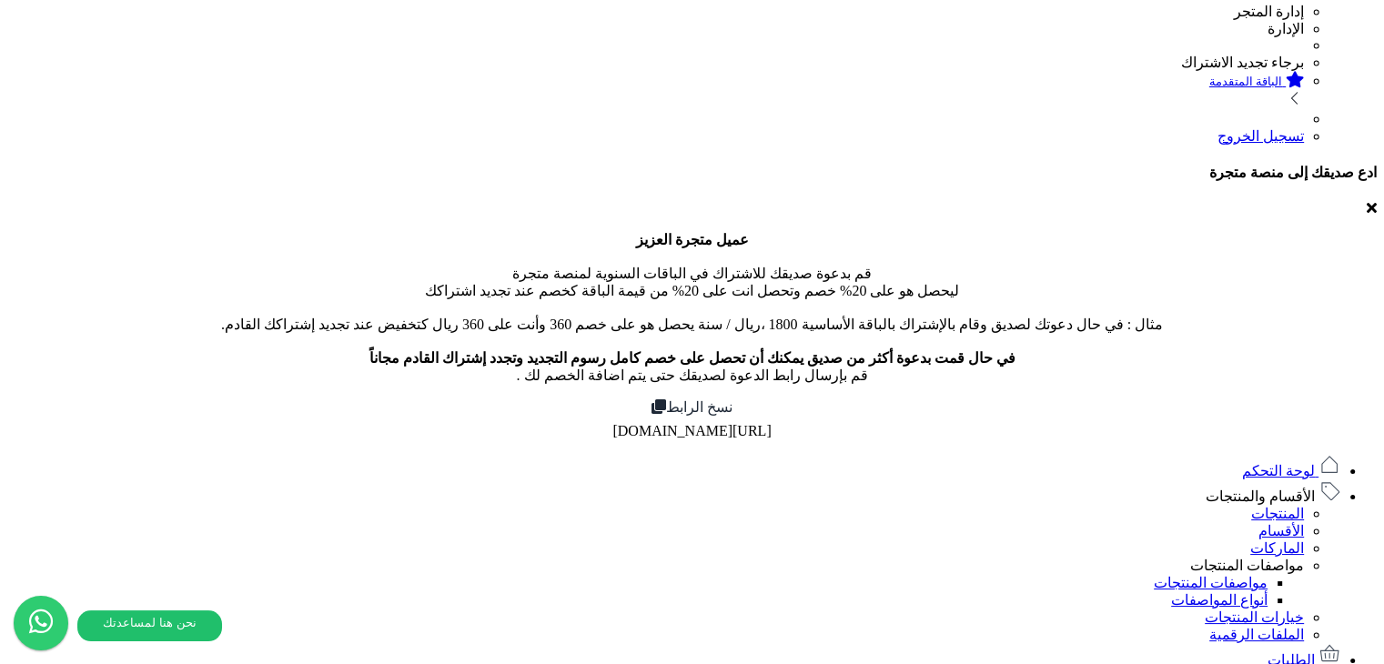
type input "****"
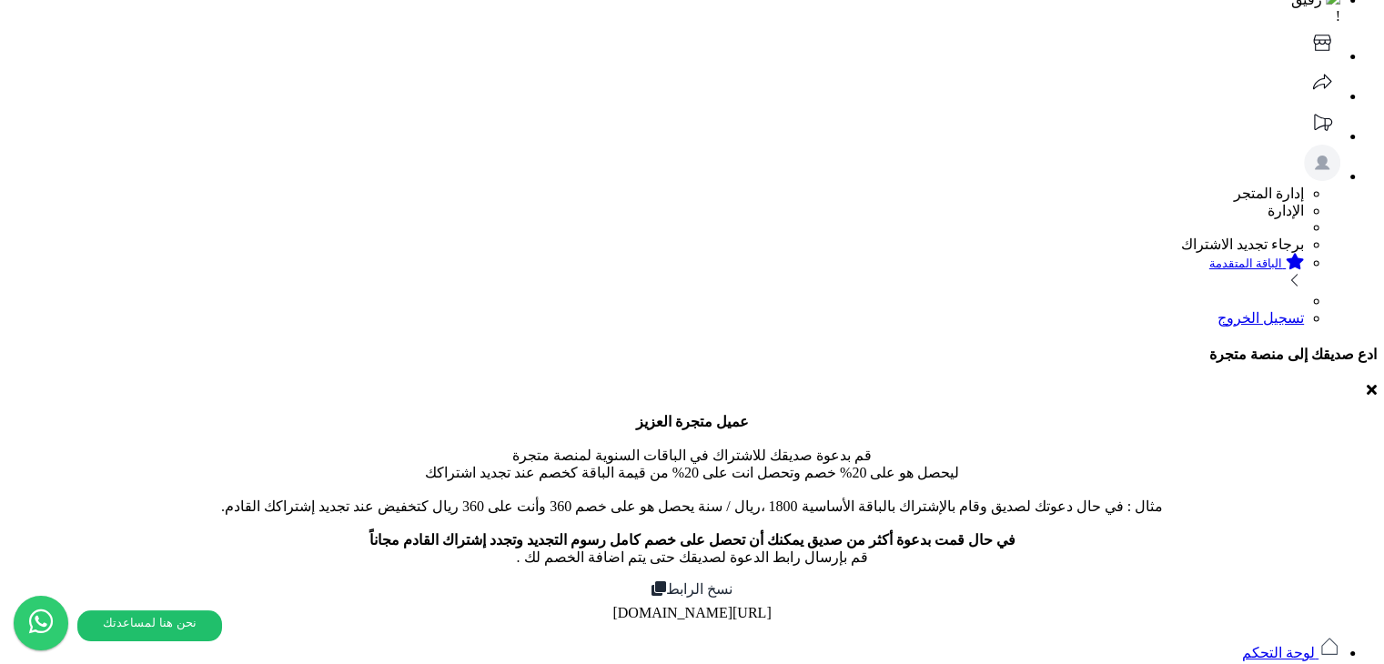
scroll to position [91, 0]
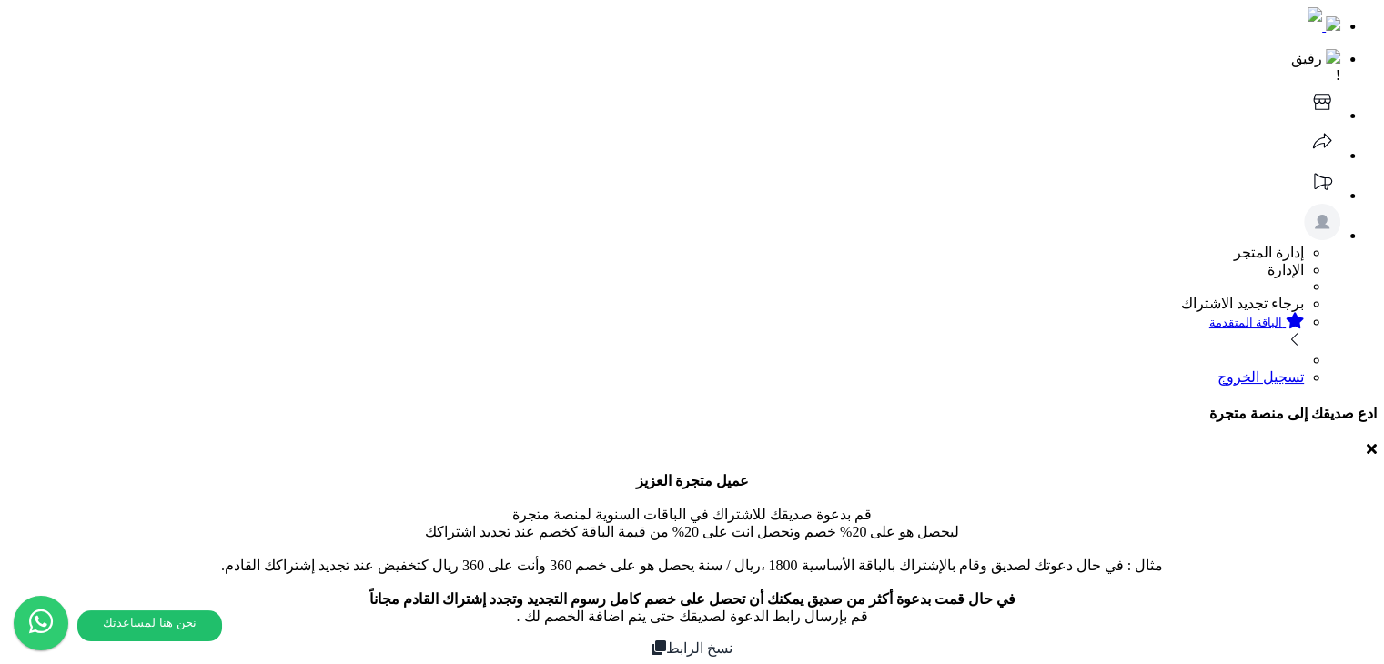
scroll to position [0, 0]
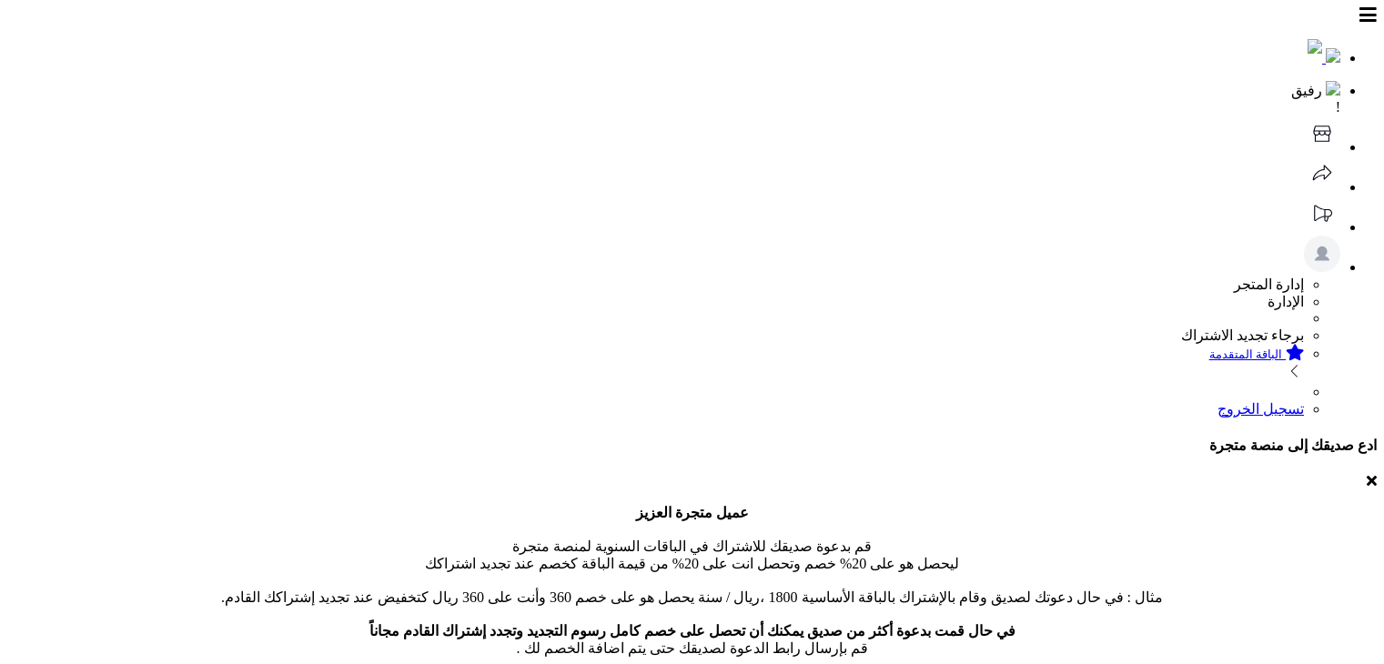
select select
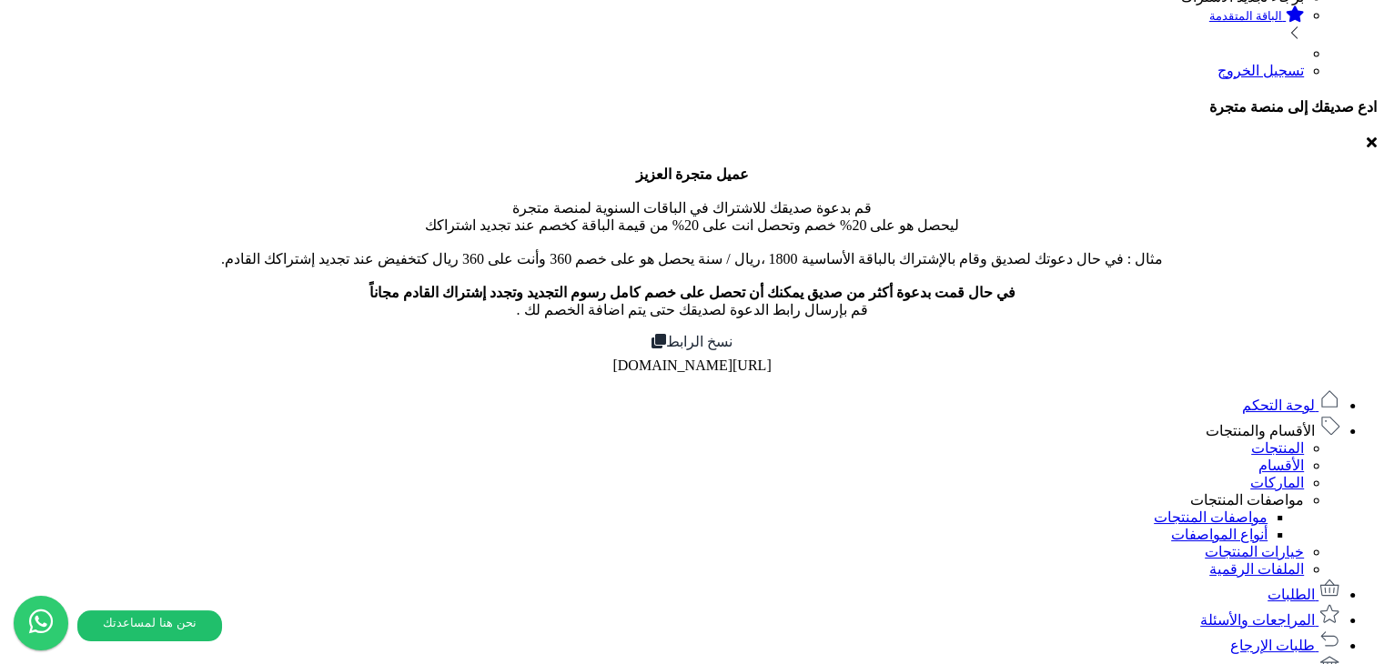
scroll to position [364, 0]
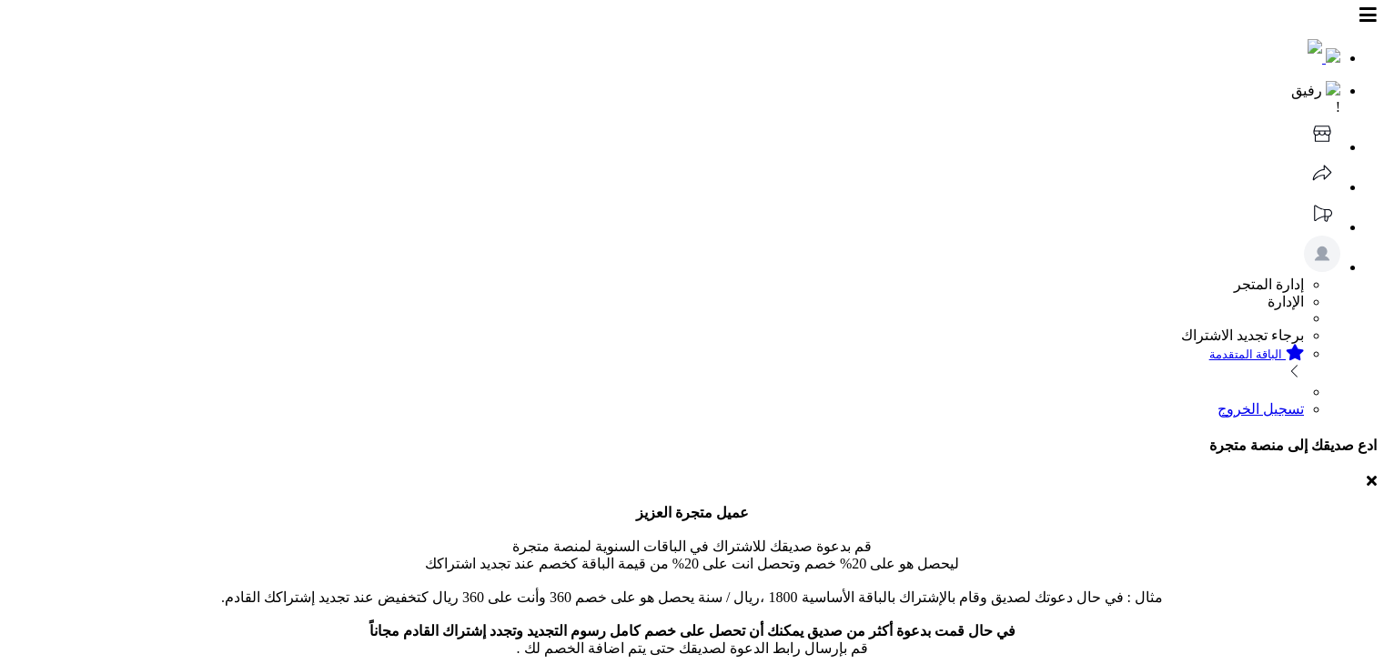
select select
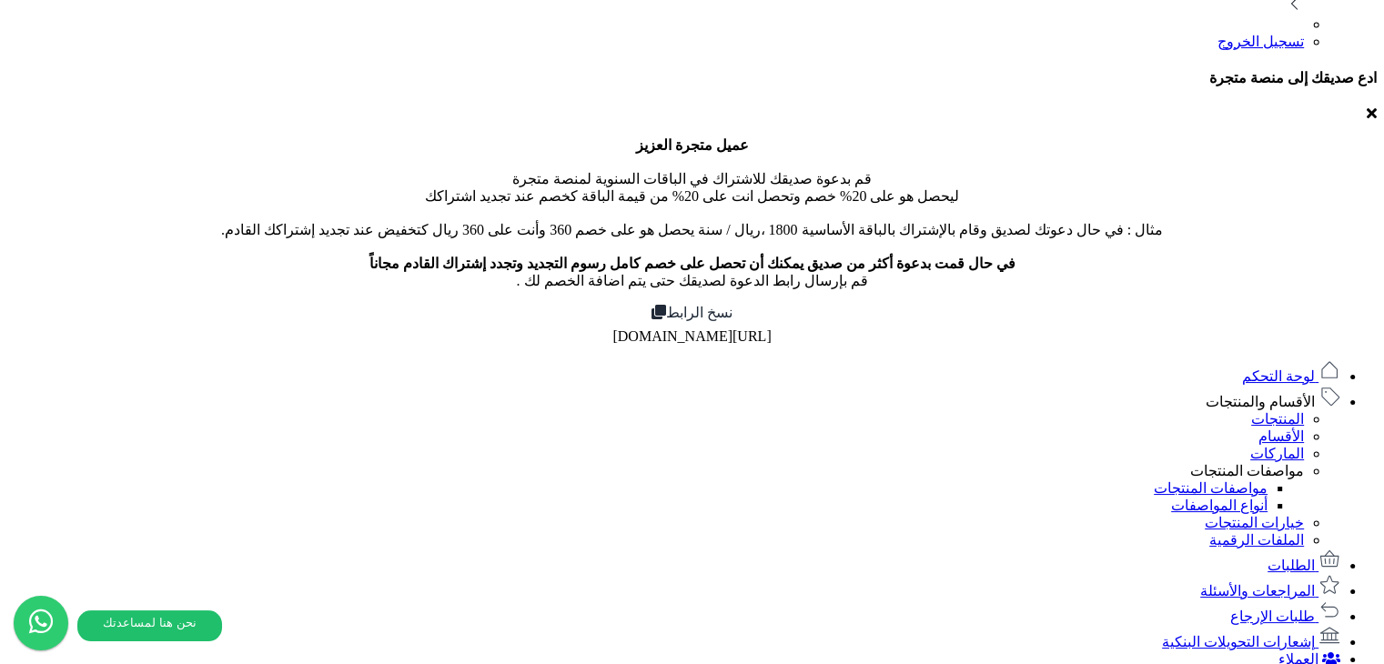
scroll to position [364, 0]
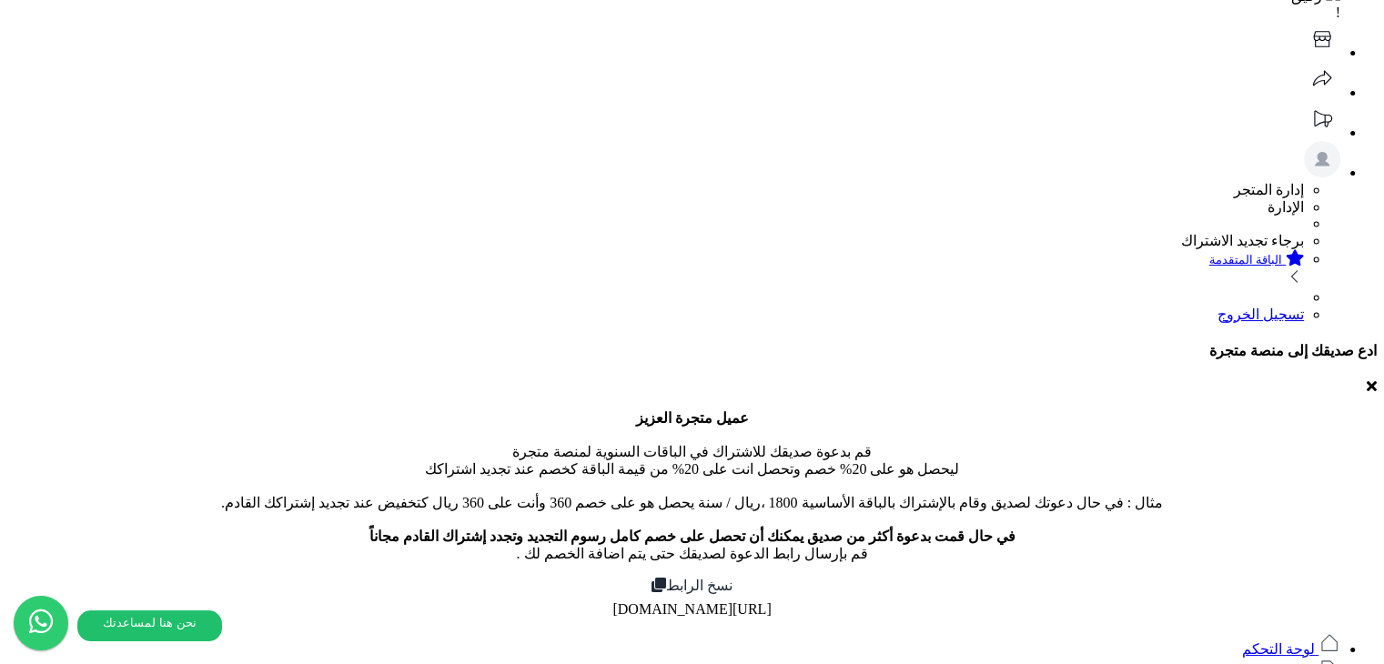
scroll to position [91, 0]
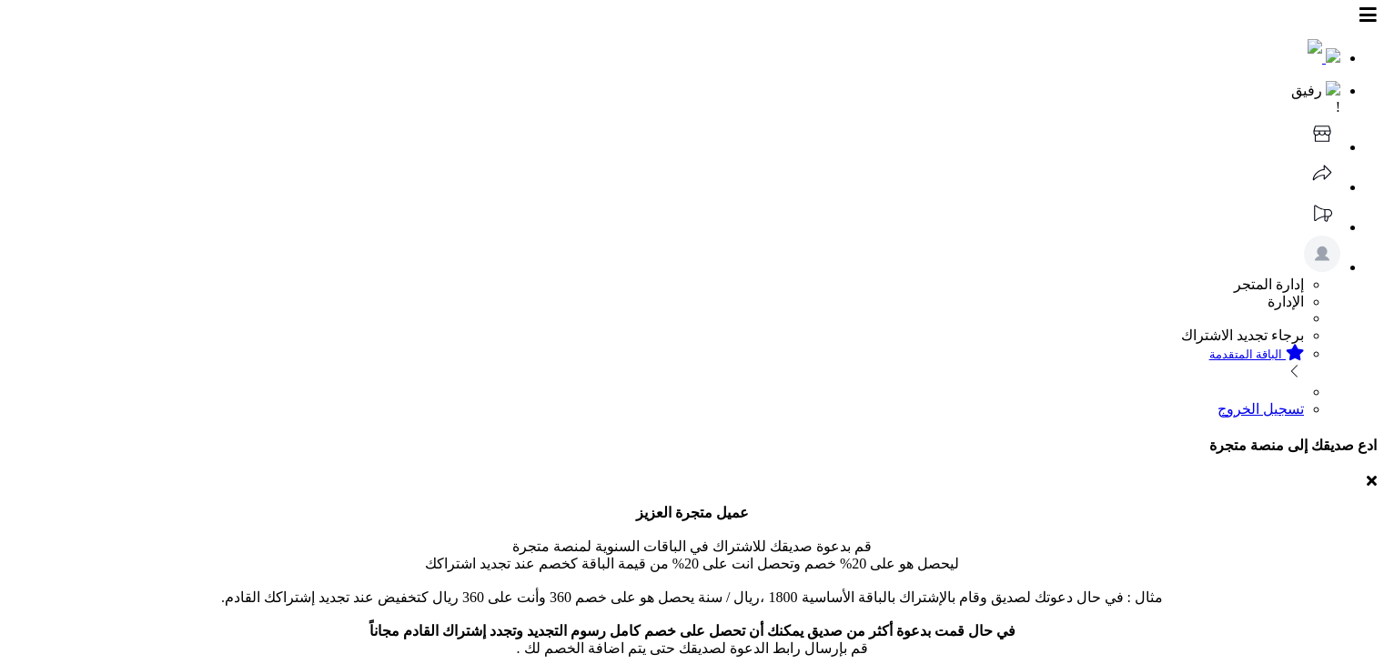
select select
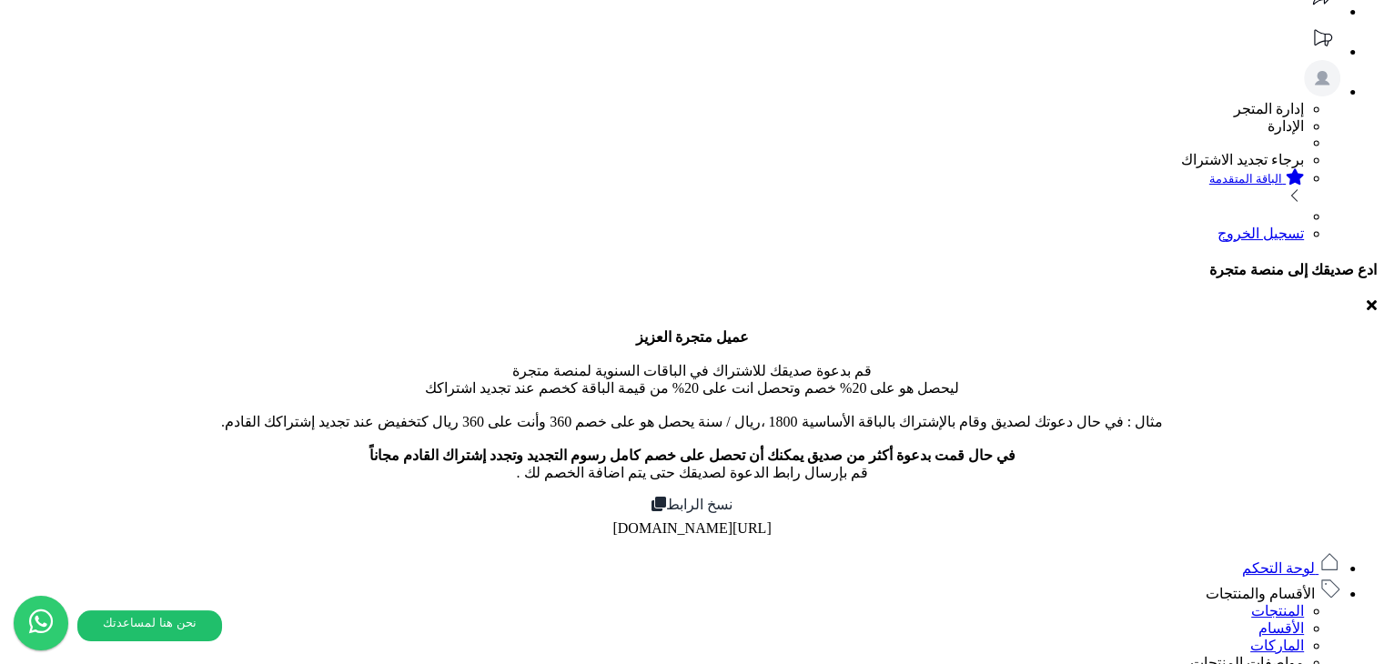
scroll to position [168, 0]
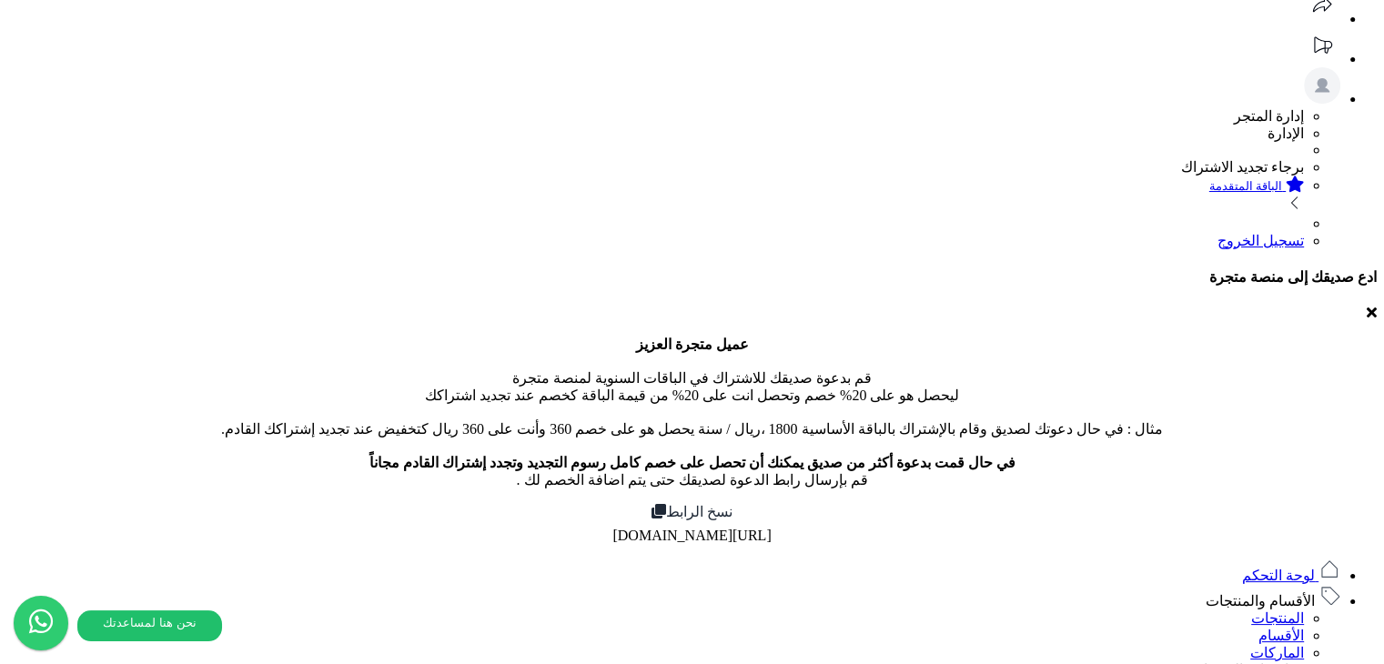
type input "*"
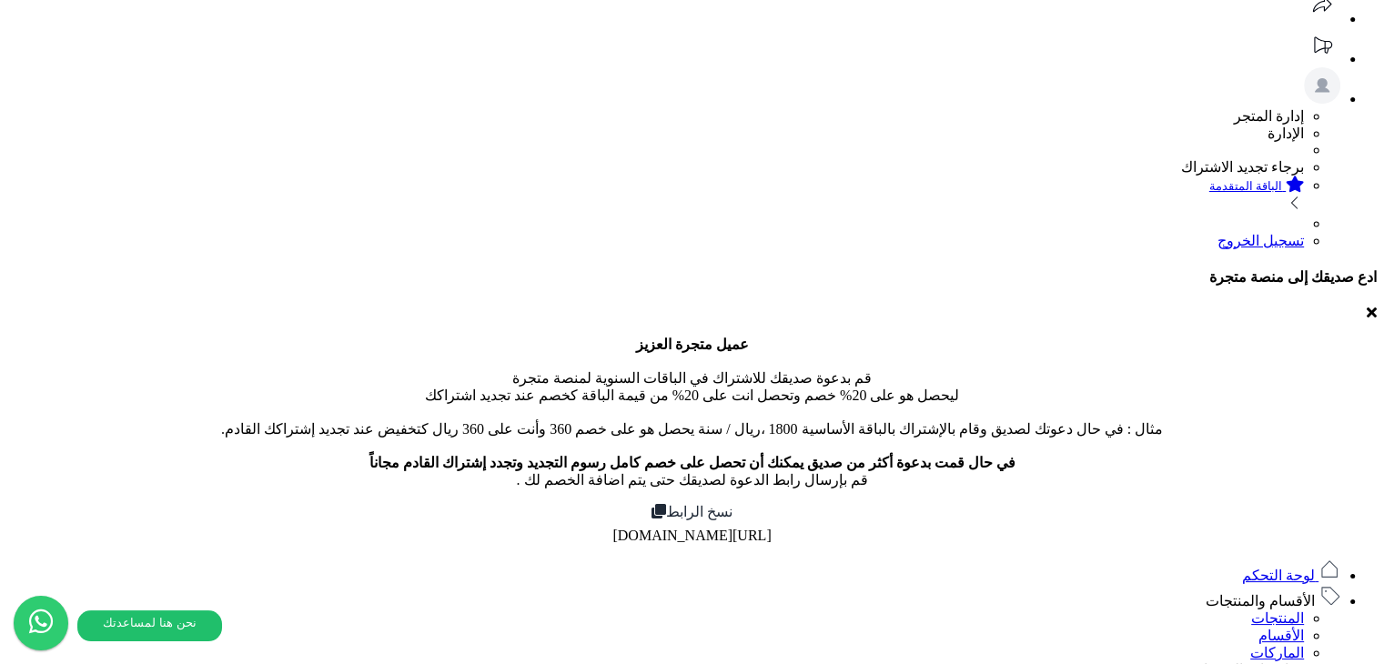
type input "****"
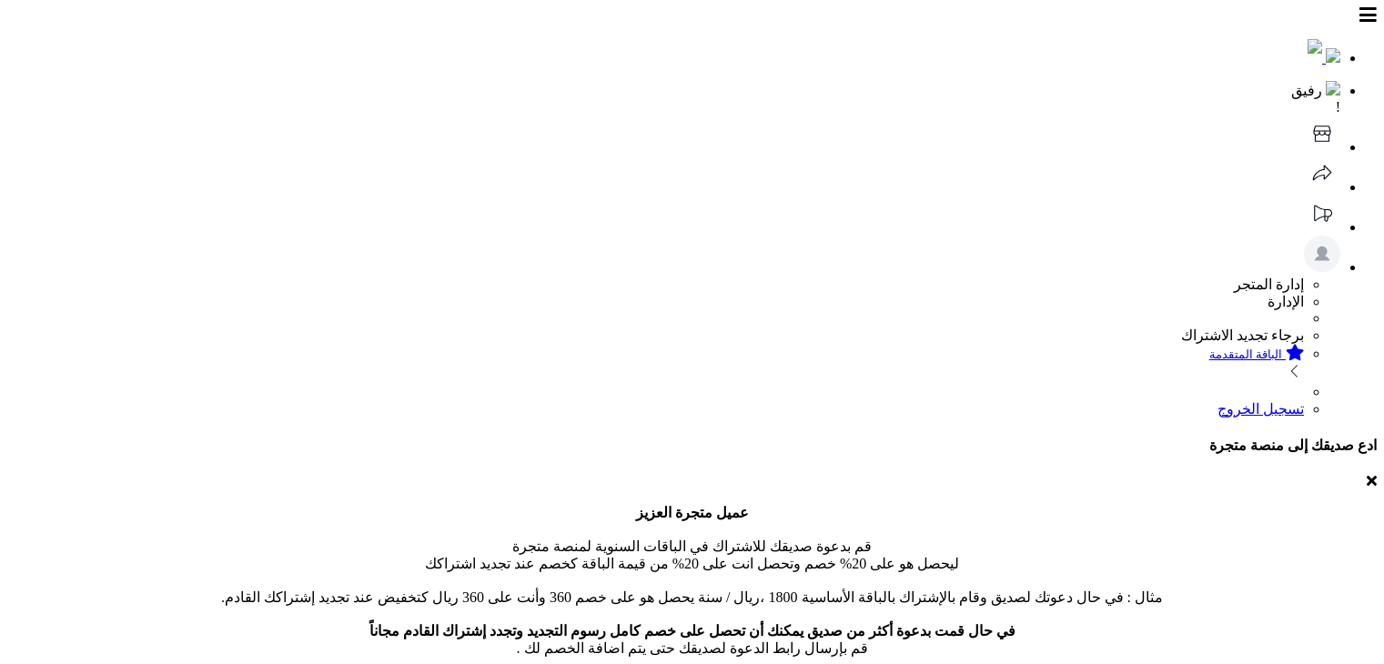
select select
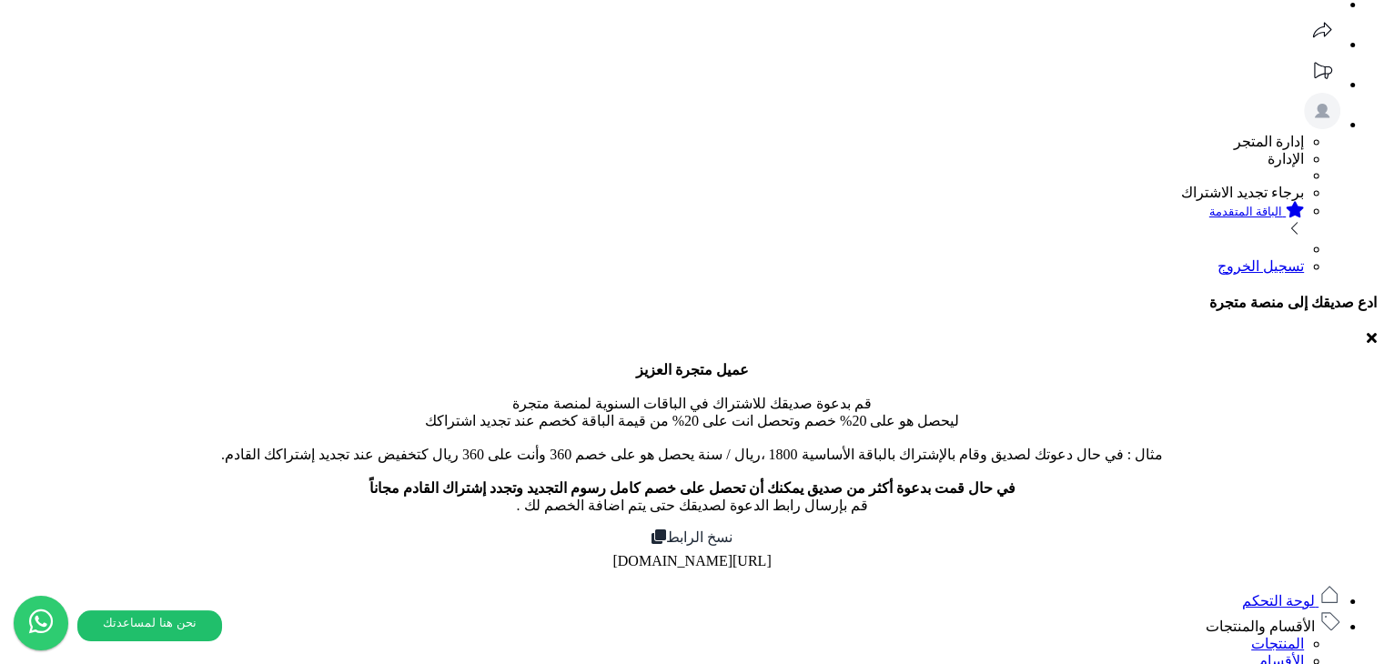
scroll to position [222, 0]
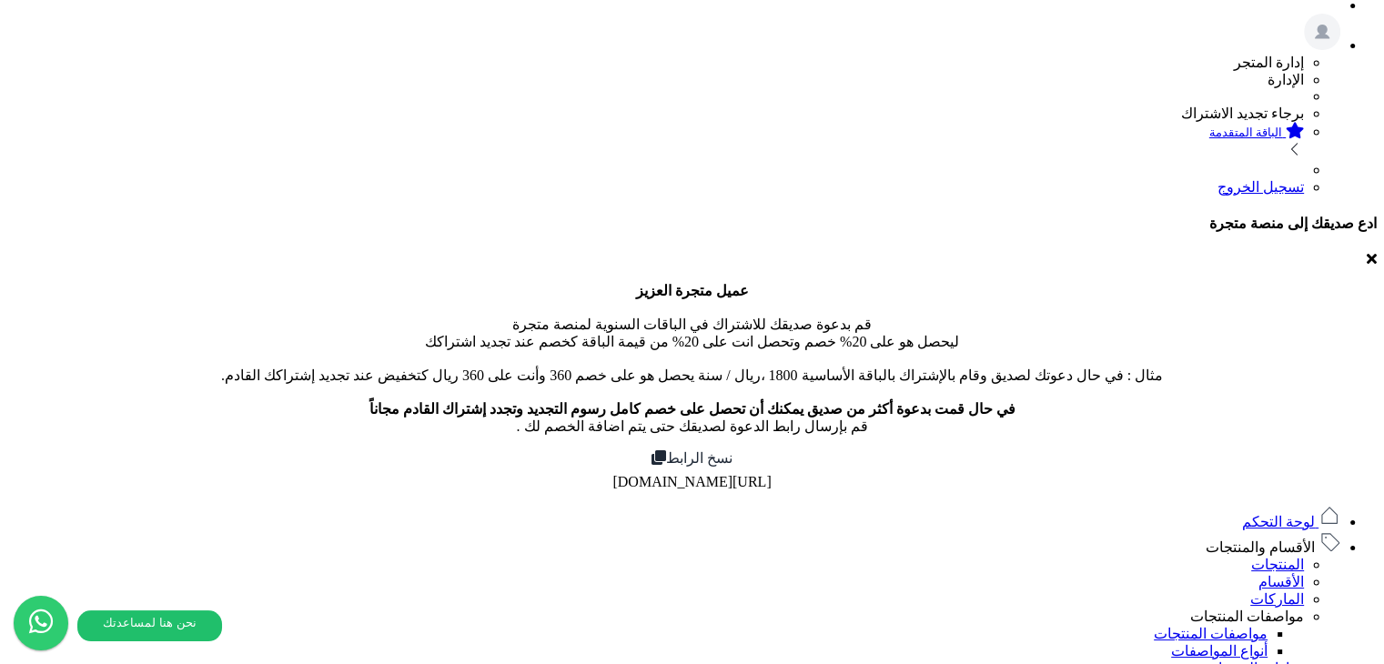
type input "*"
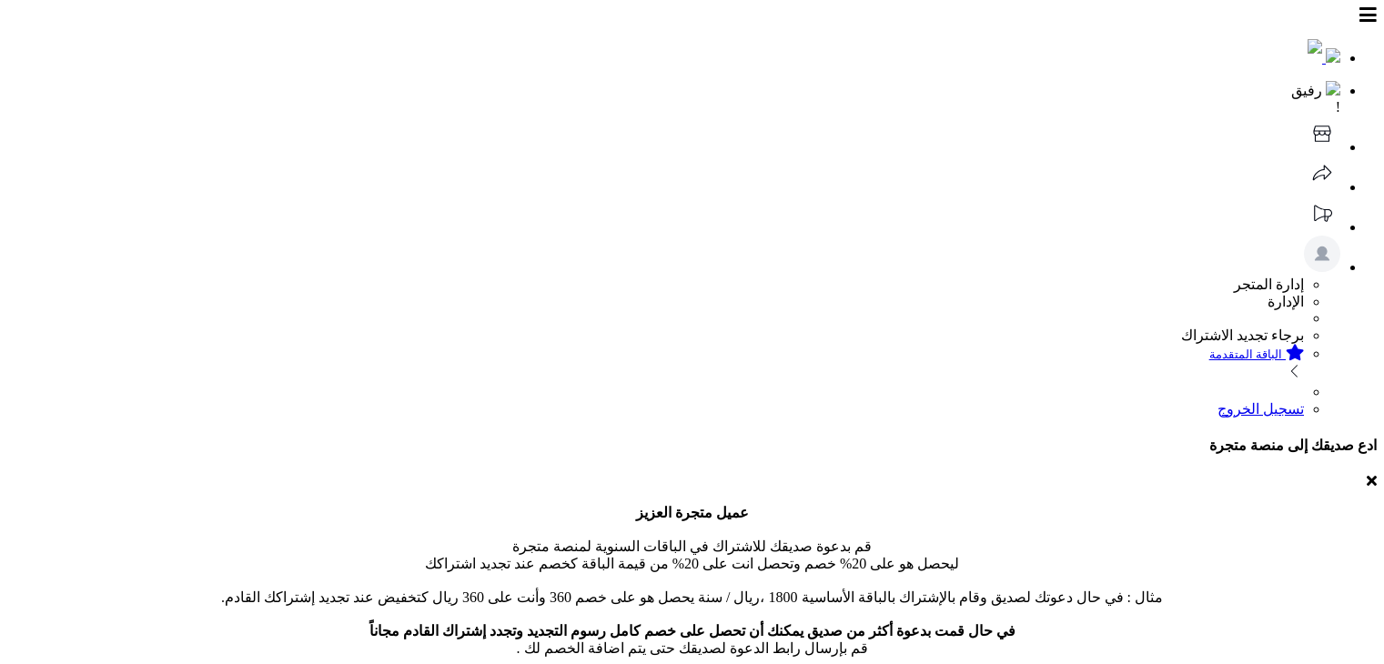
select select
type input "*"
select select
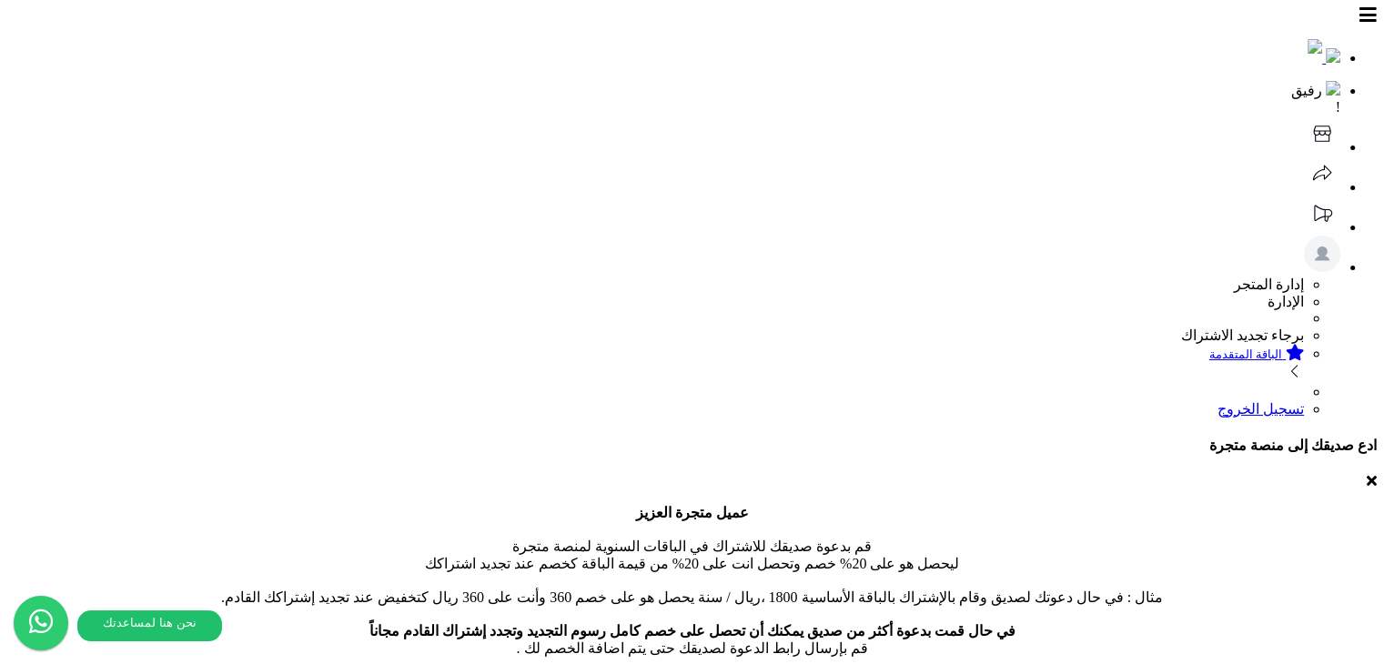
type input "****"
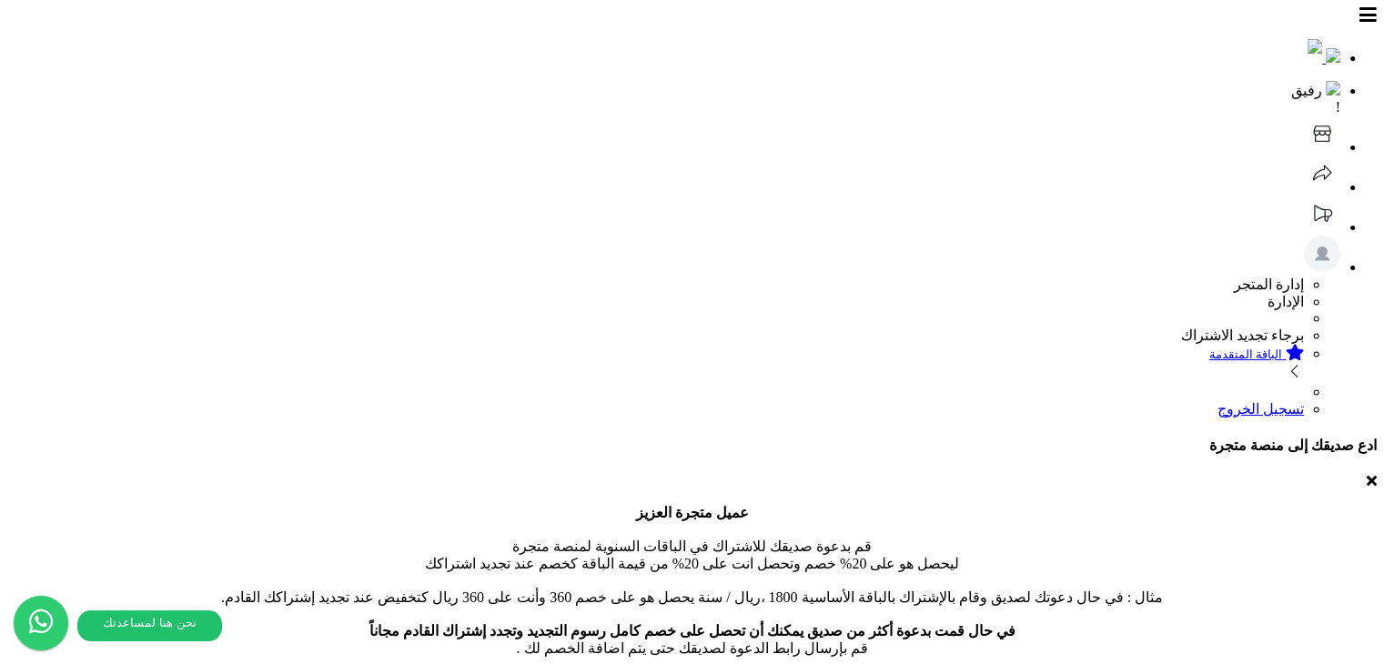
select select
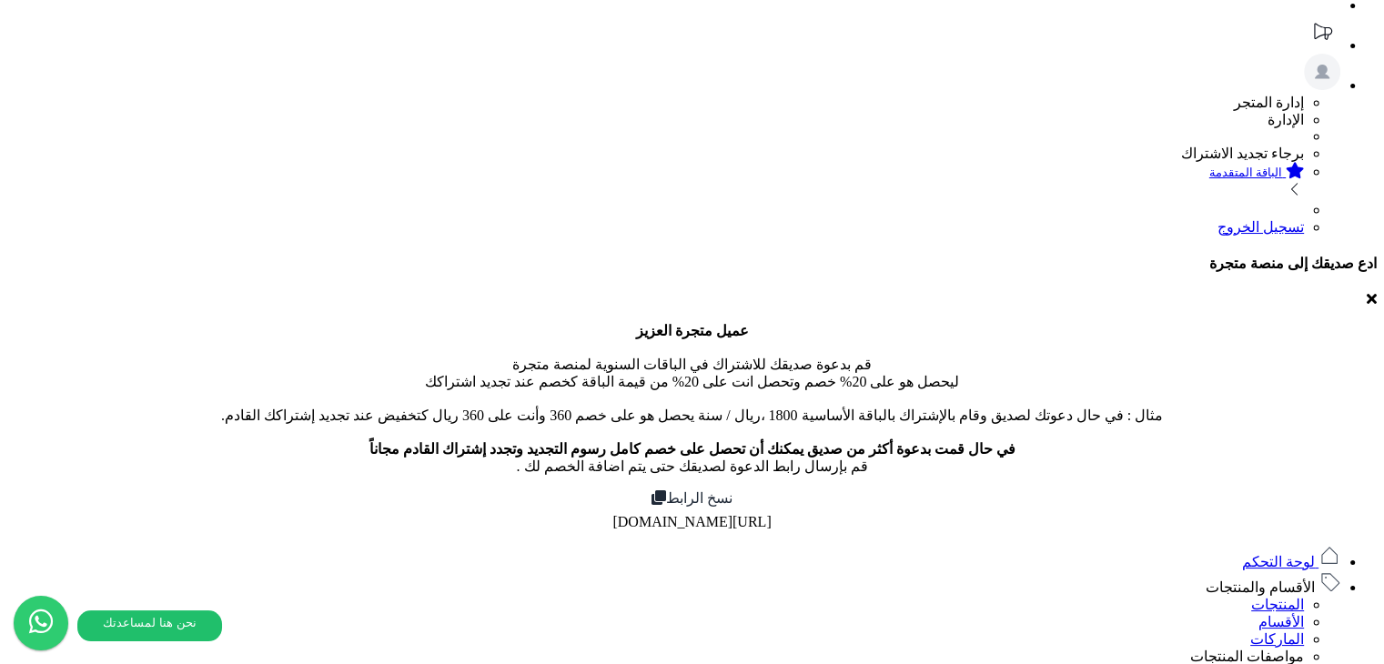
scroll to position [182, 0]
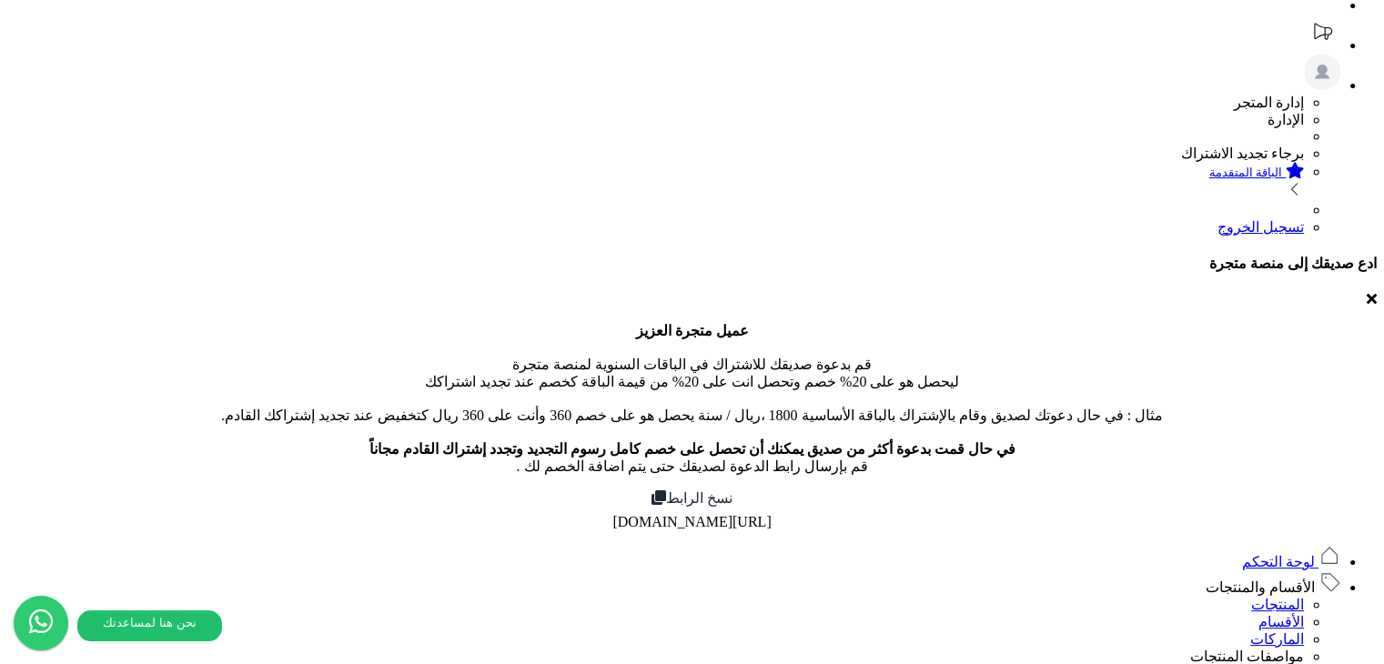
type input "*"
type input "***"
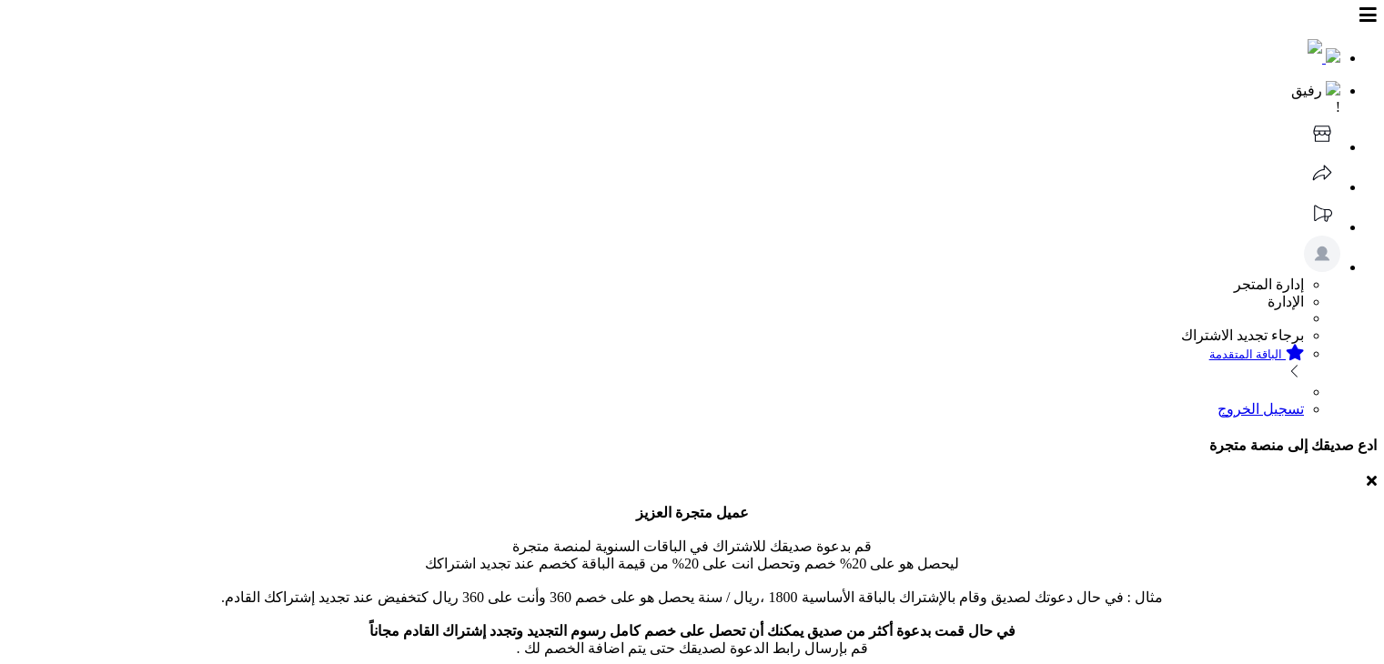
select select
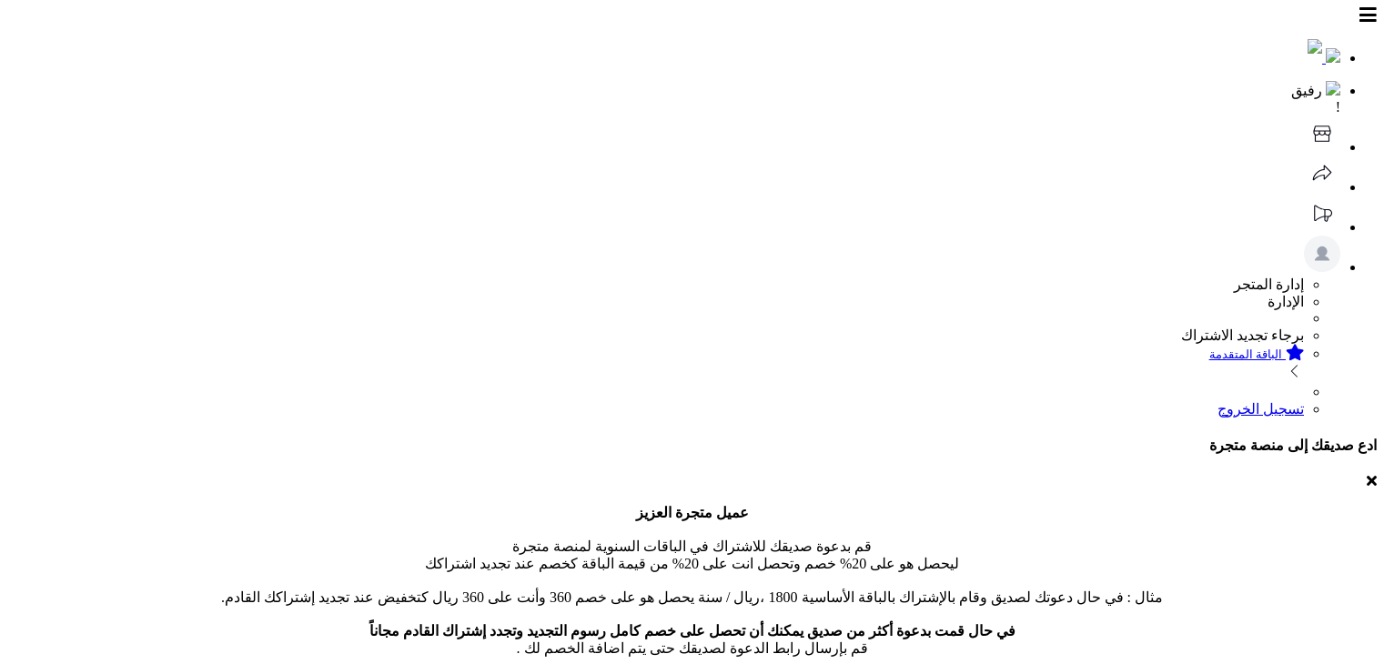
select select
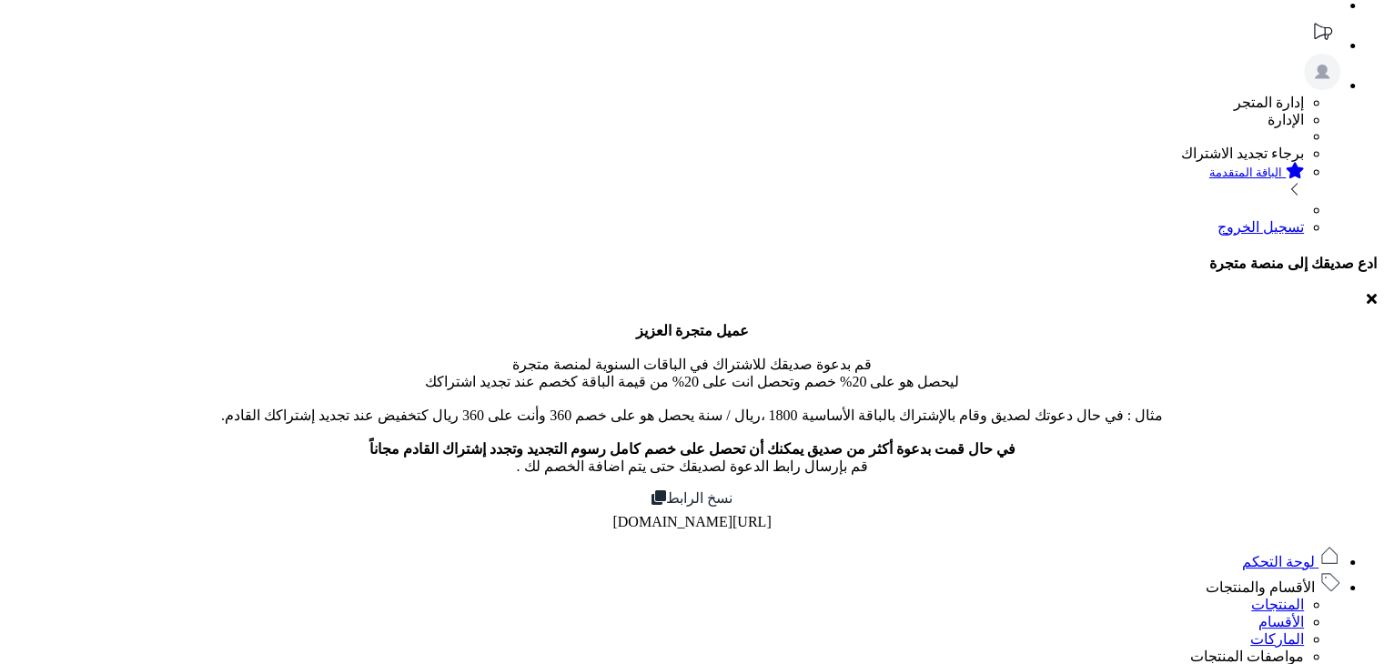
type input "*"
type input "****"
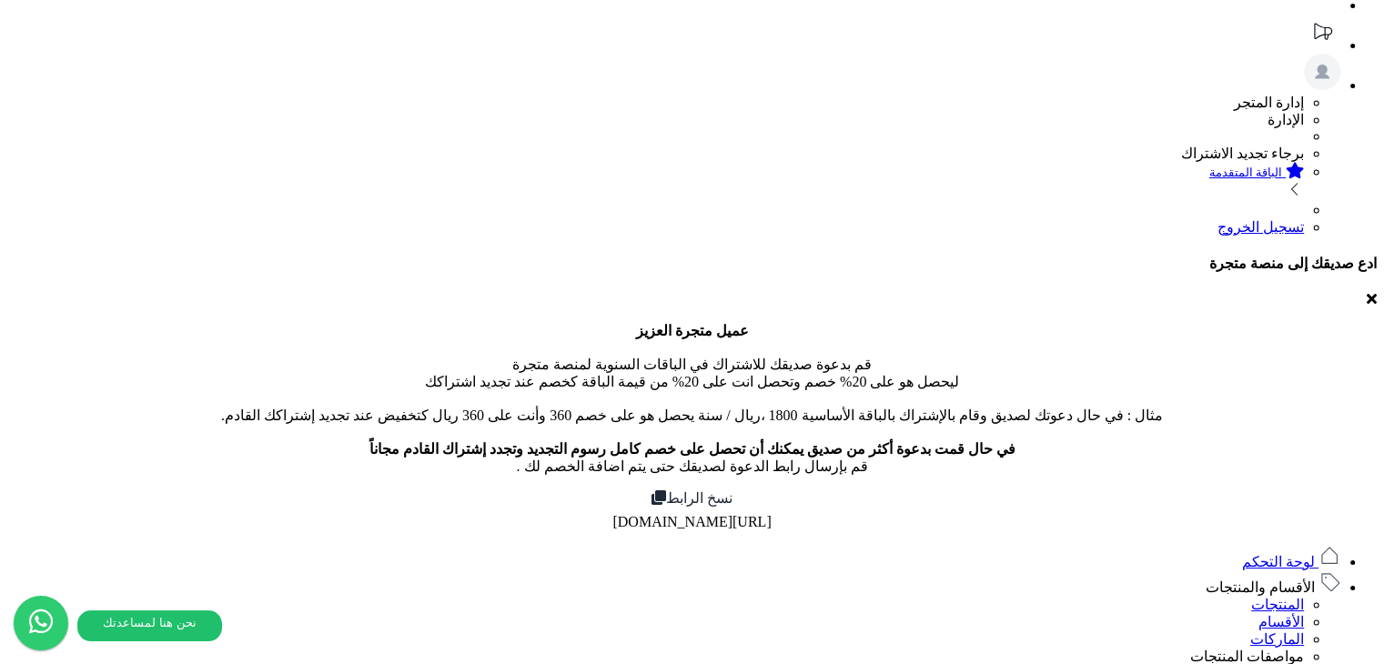
type input "*"
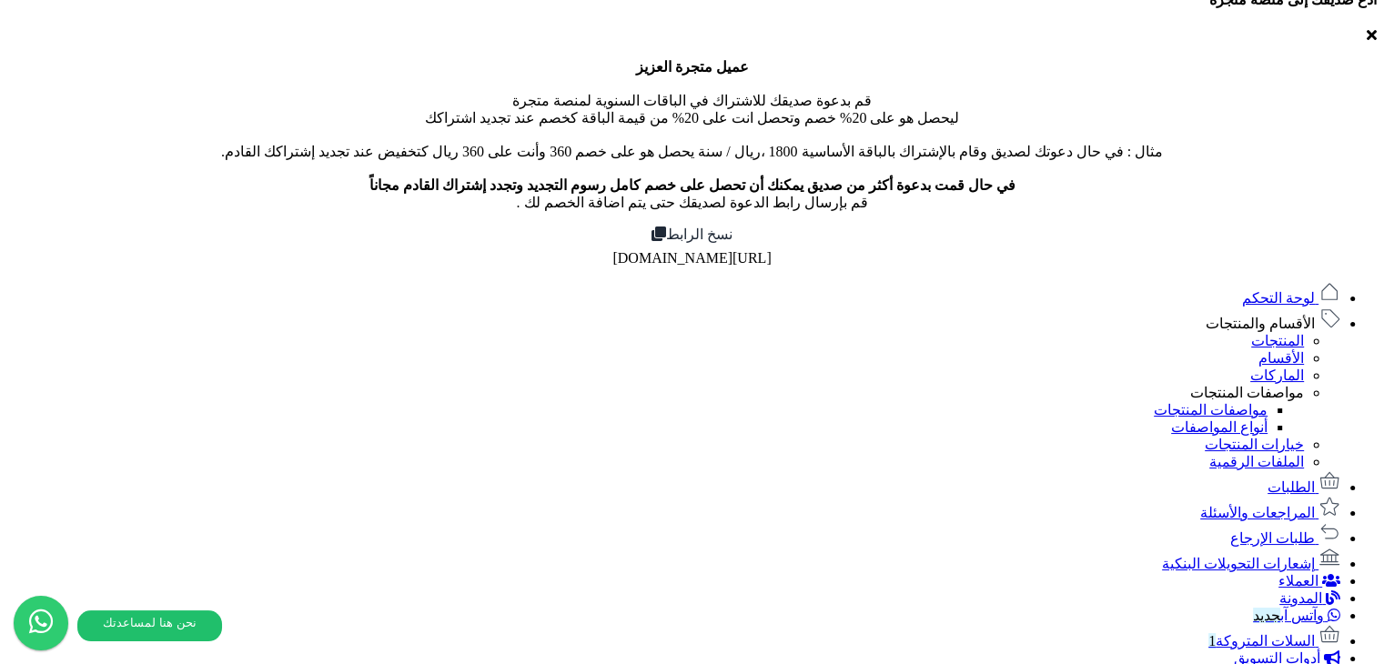
scroll to position [455, 0]
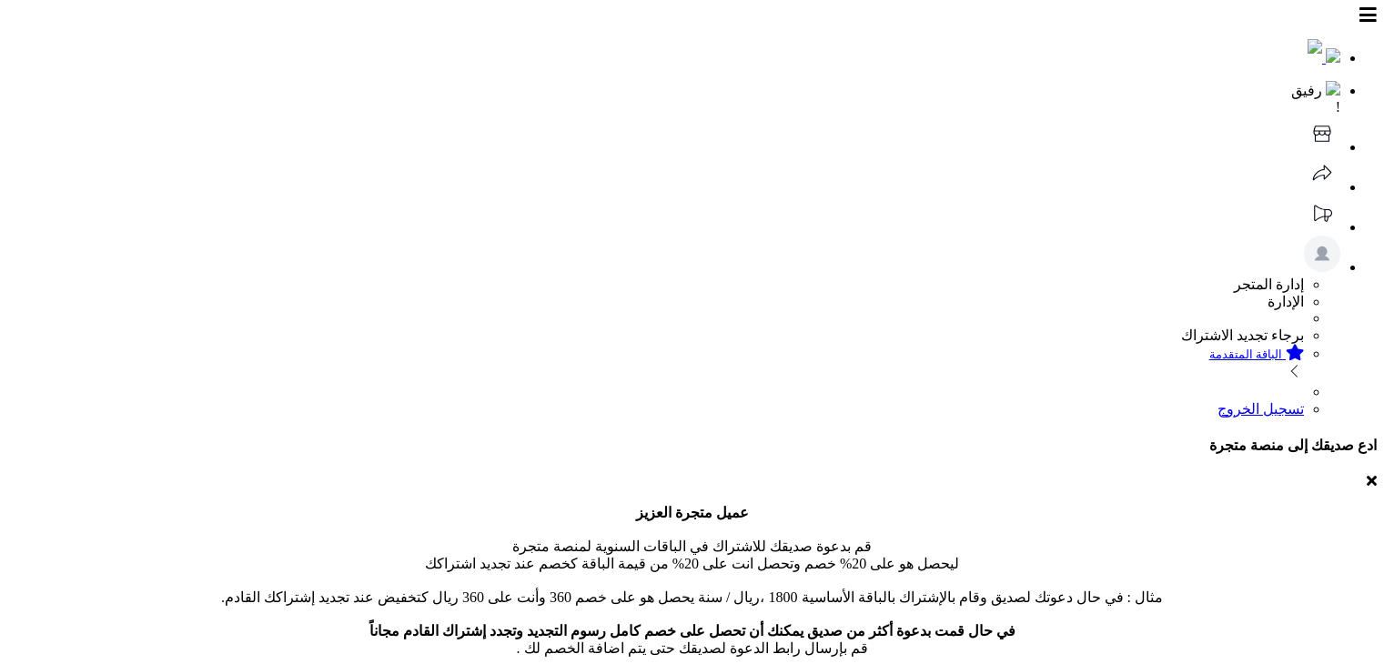
select select
drag, startPoint x: 838, startPoint y: 540, endPoint x: 815, endPoint y: 563, distance: 32.8
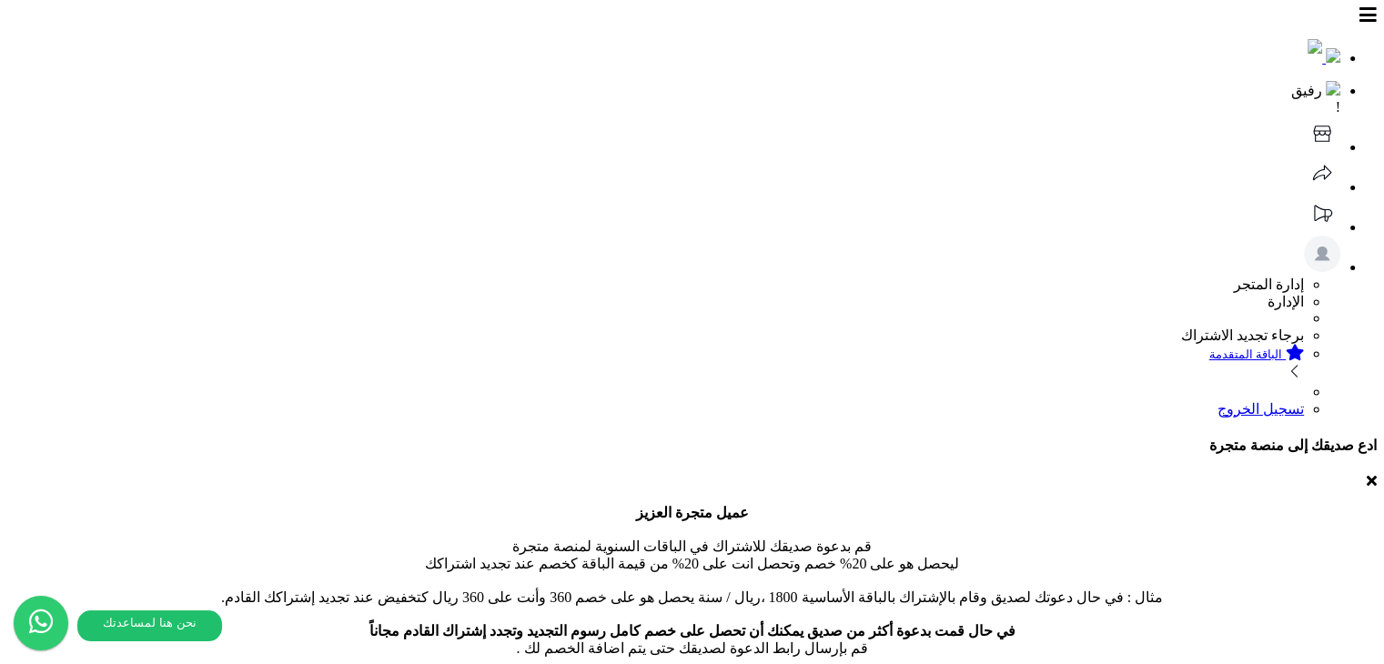
type input "***"
select select
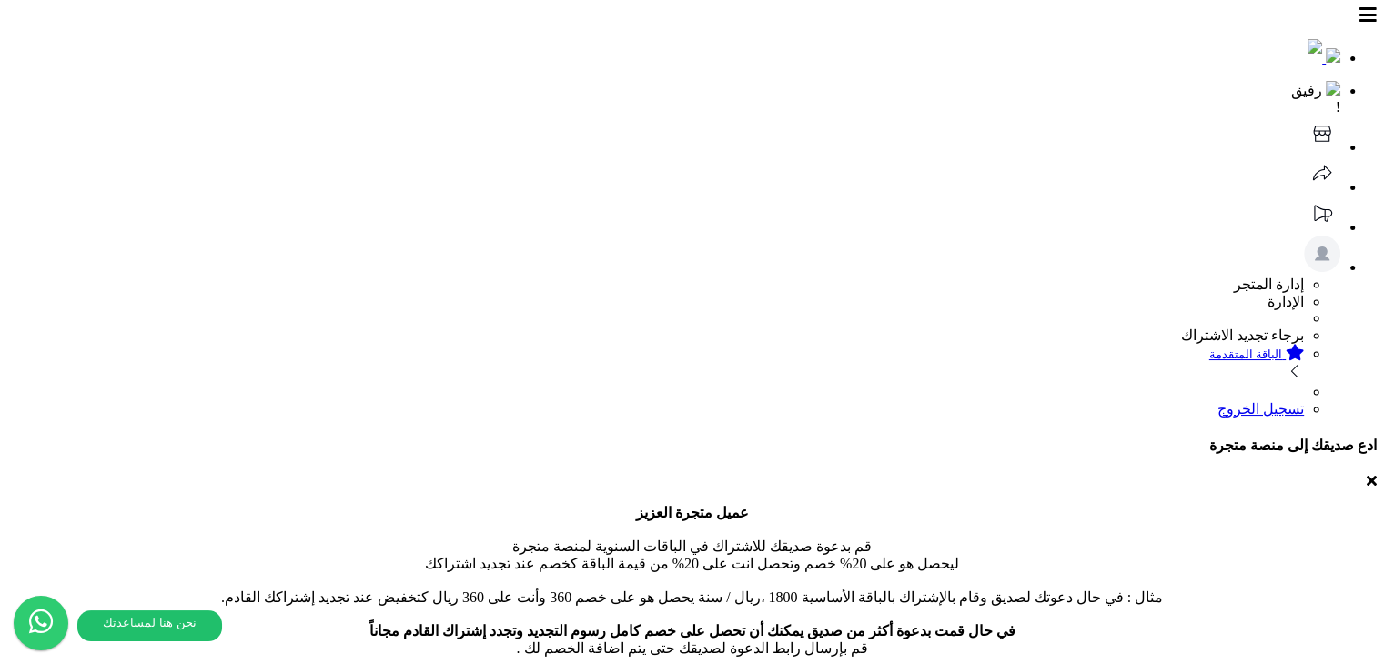
select select
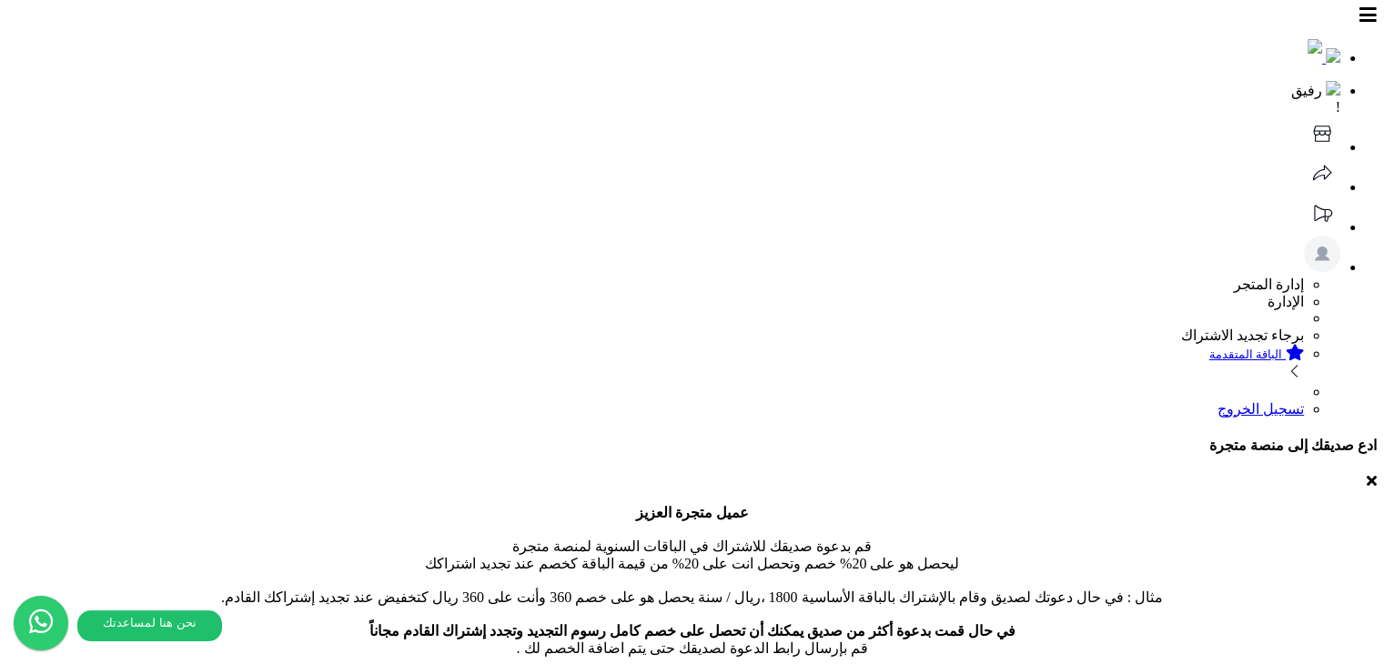
drag, startPoint x: 750, startPoint y: 484, endPoint x: 714, endPoint y: 519, distance: 50.2
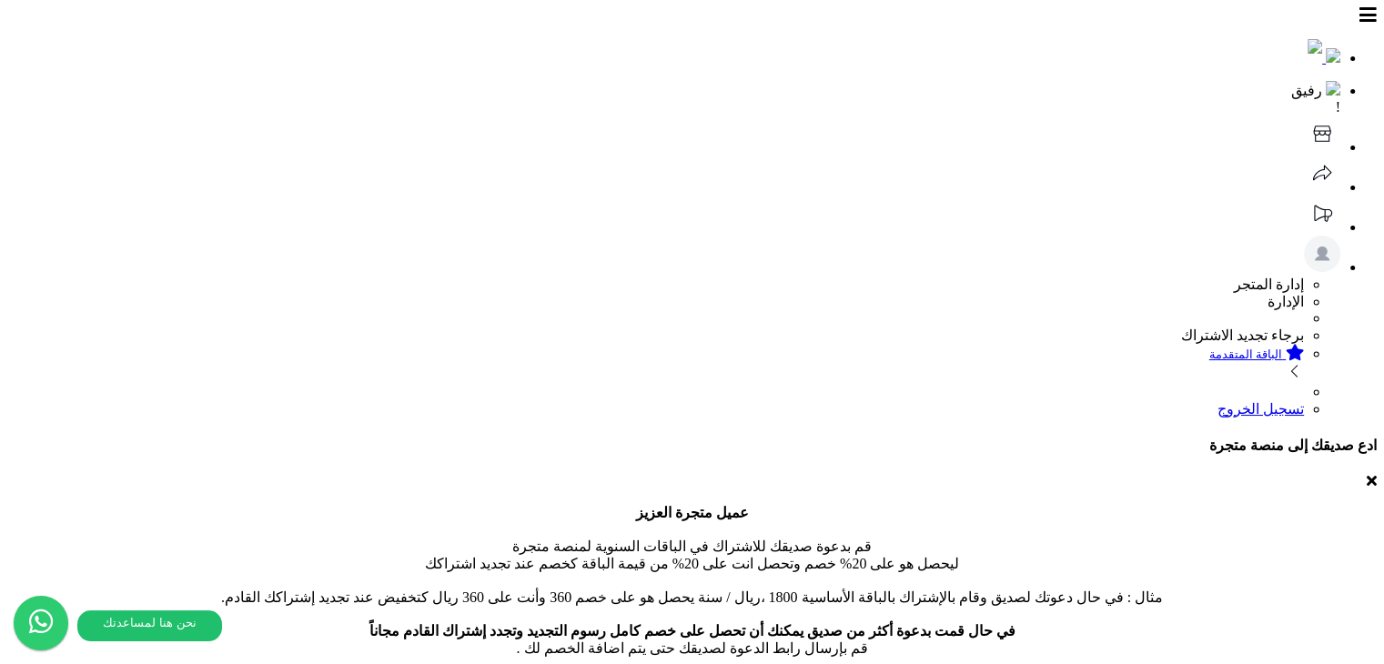
type input "***"
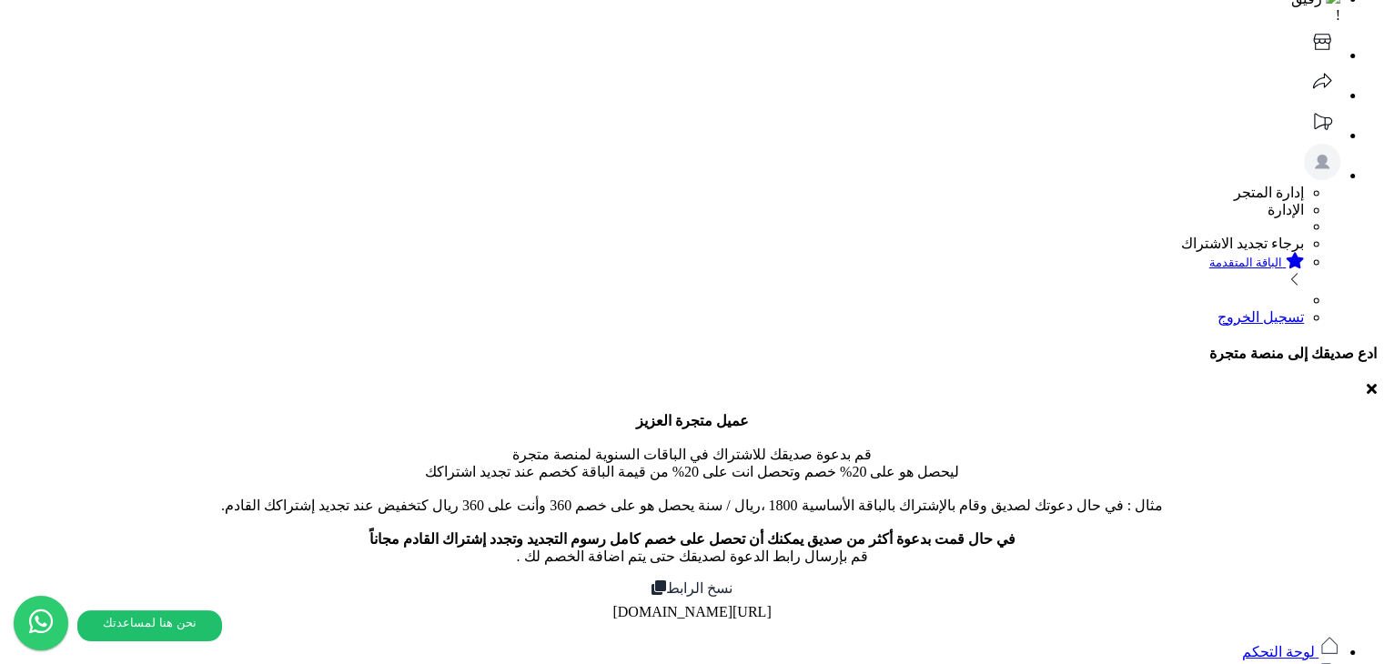
scroll to position [91, 0]
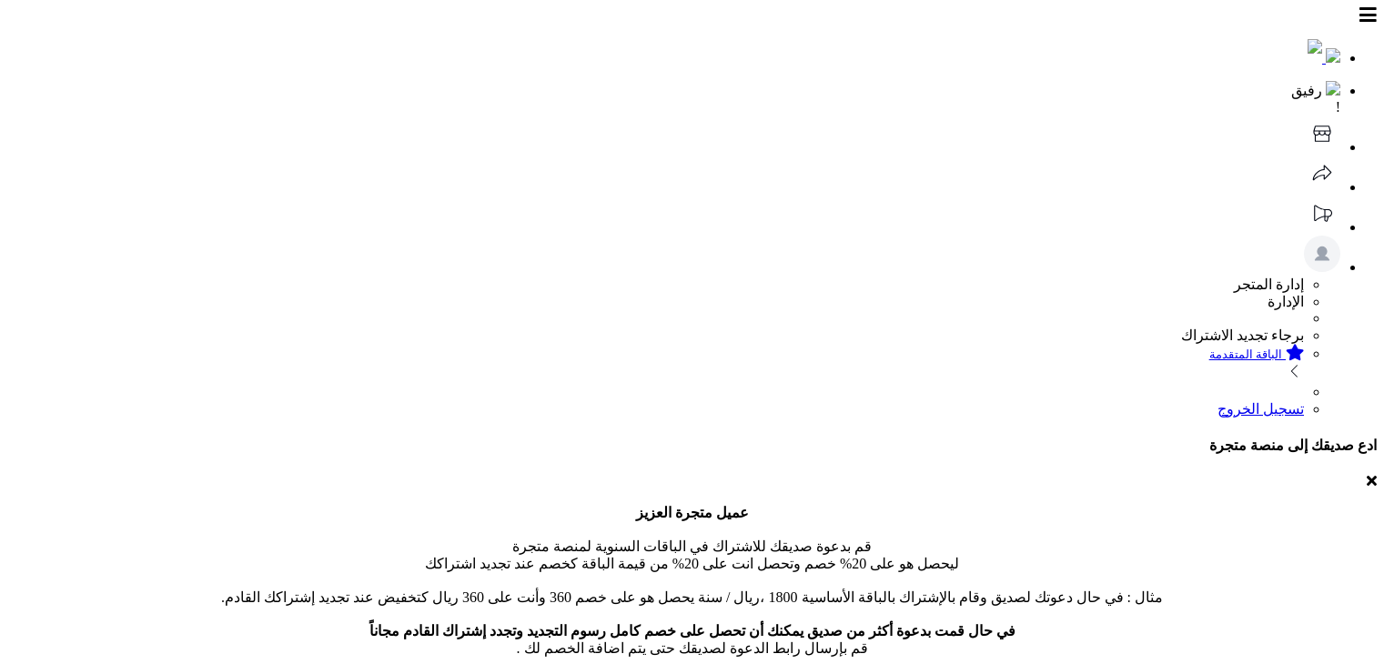
select select
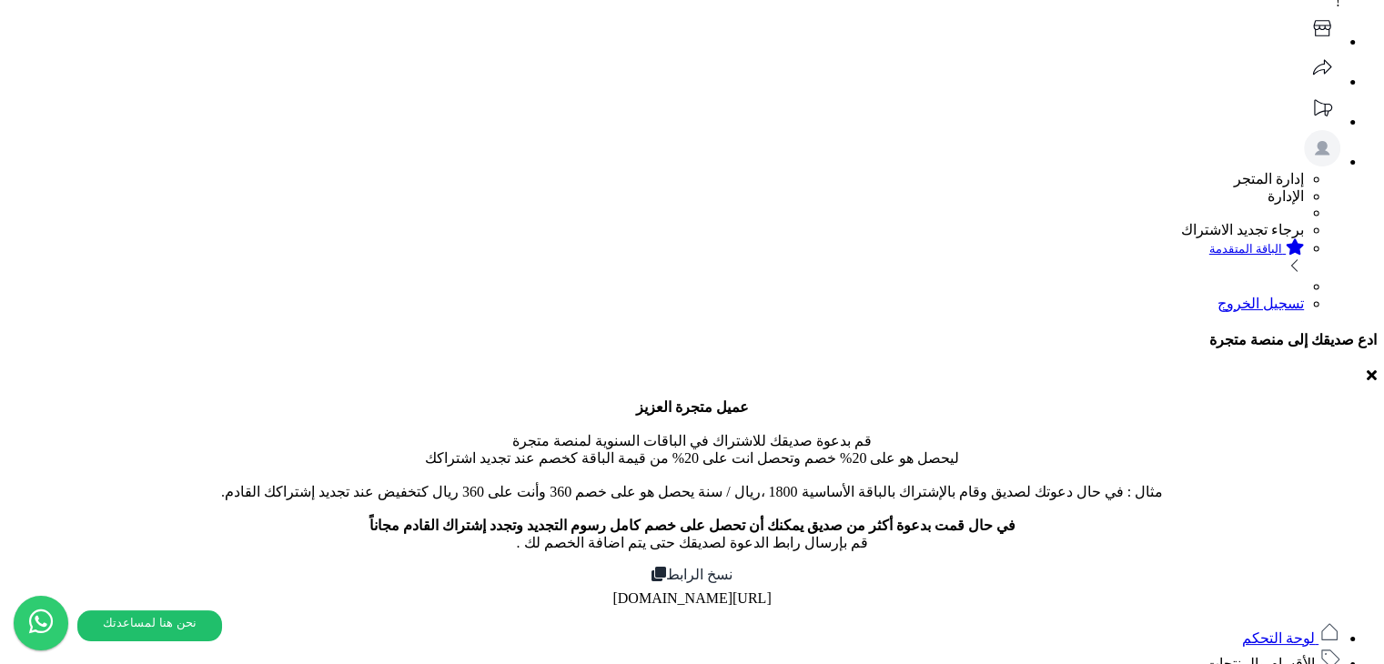
scroll to position [91, 0]
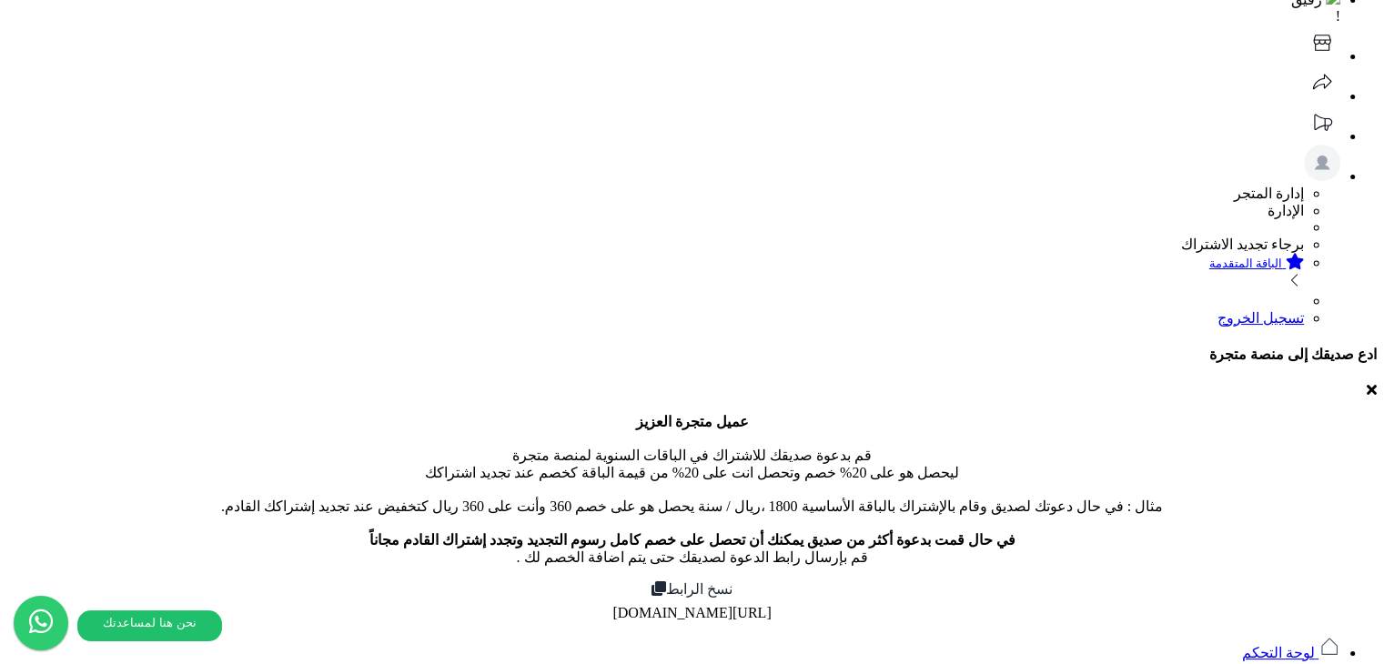
type input "****"
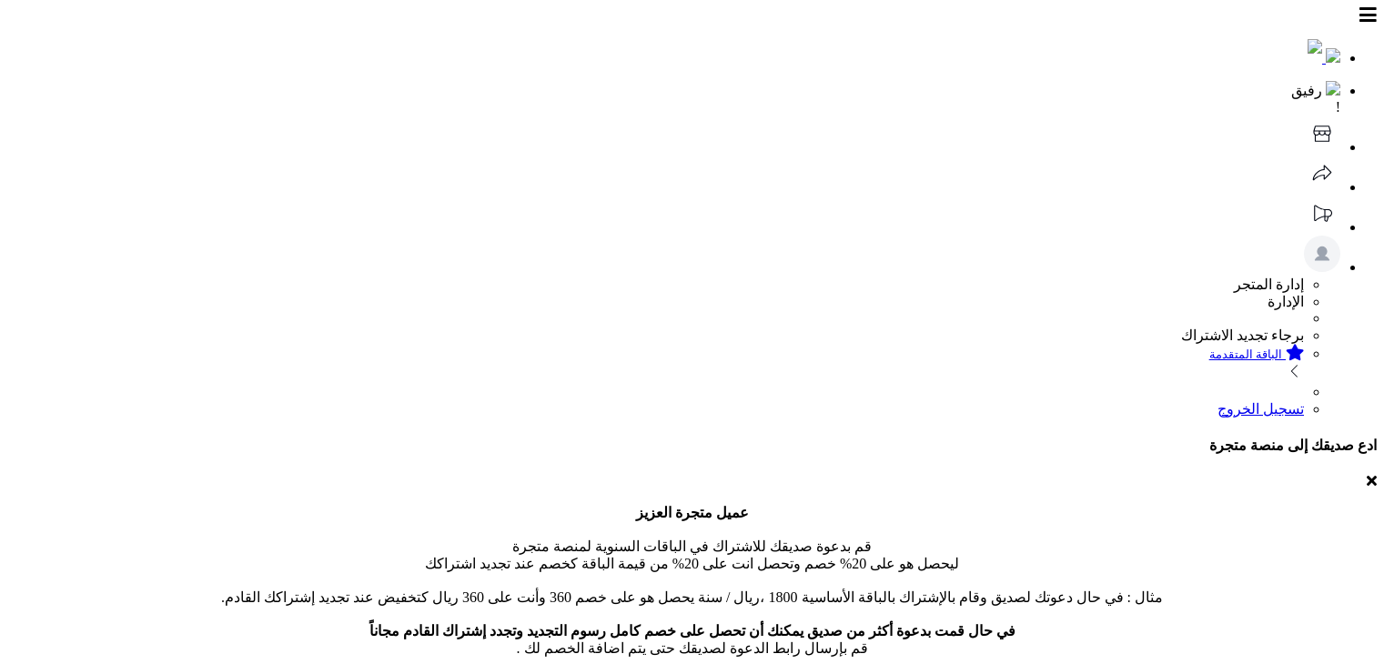
select select
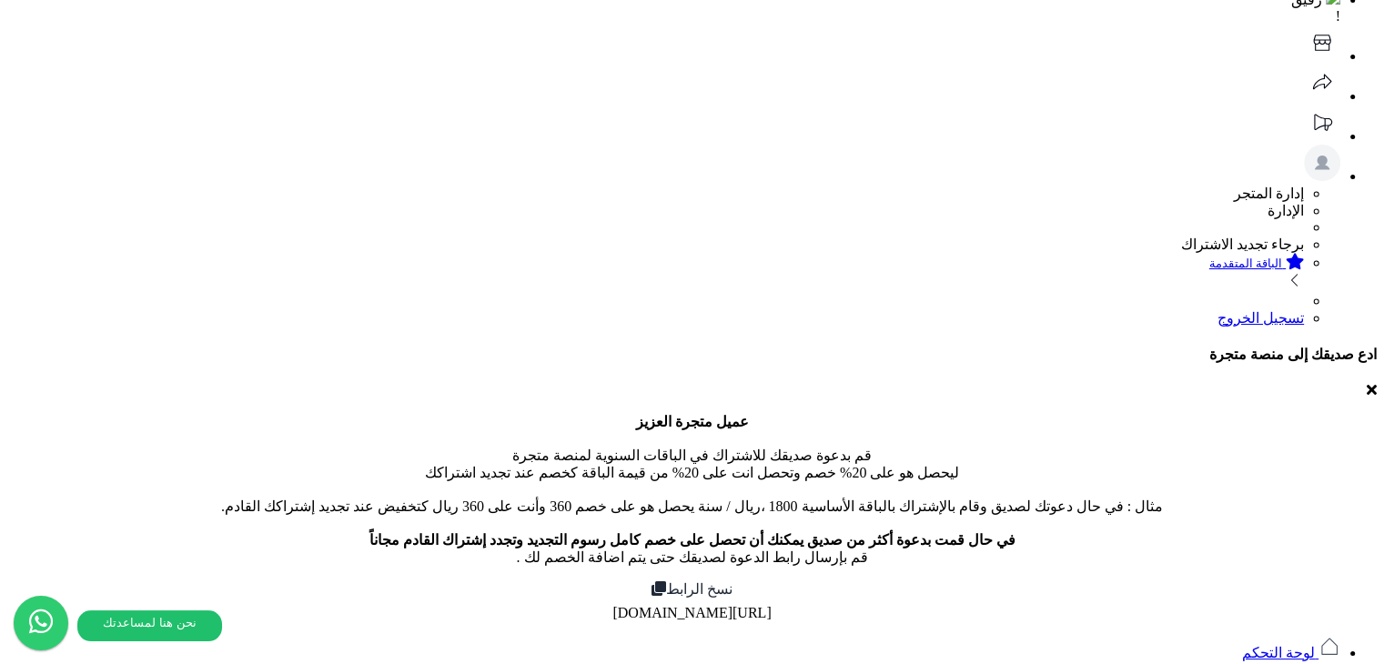
type input "*"
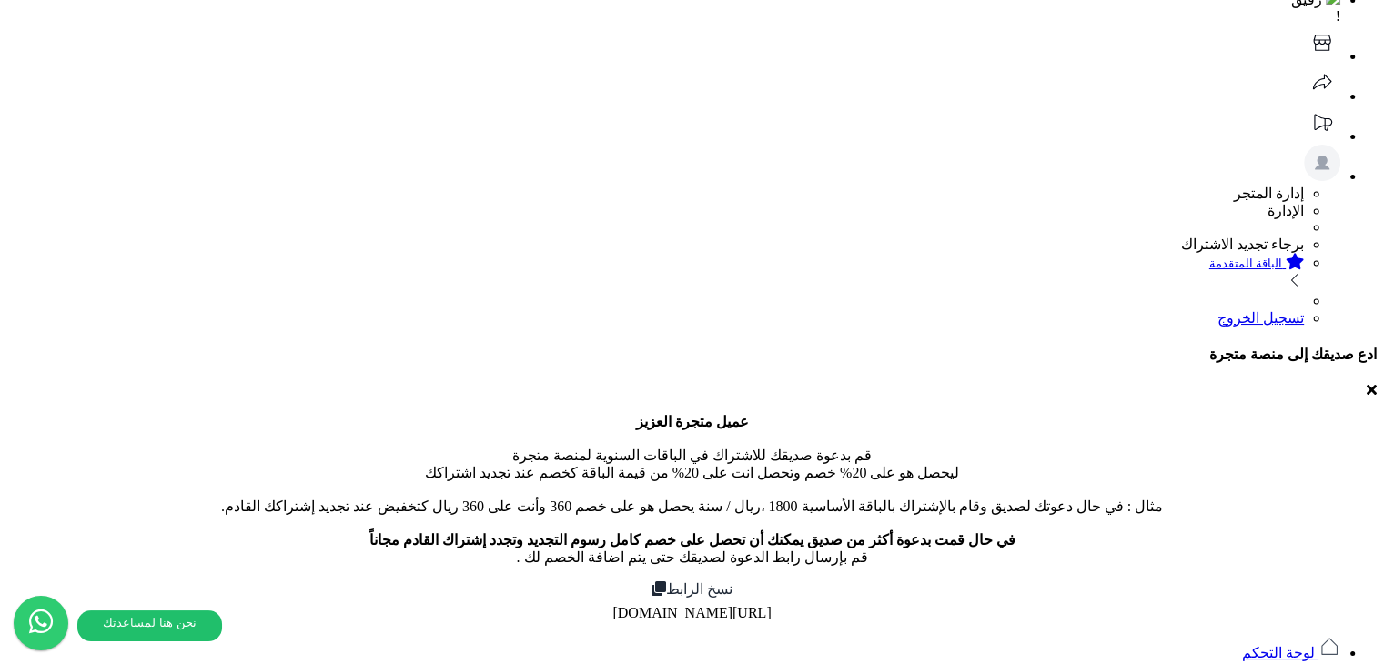
click at [691, 404] on div at bounding box center [691, 404] width 0 height 0
type input "****"
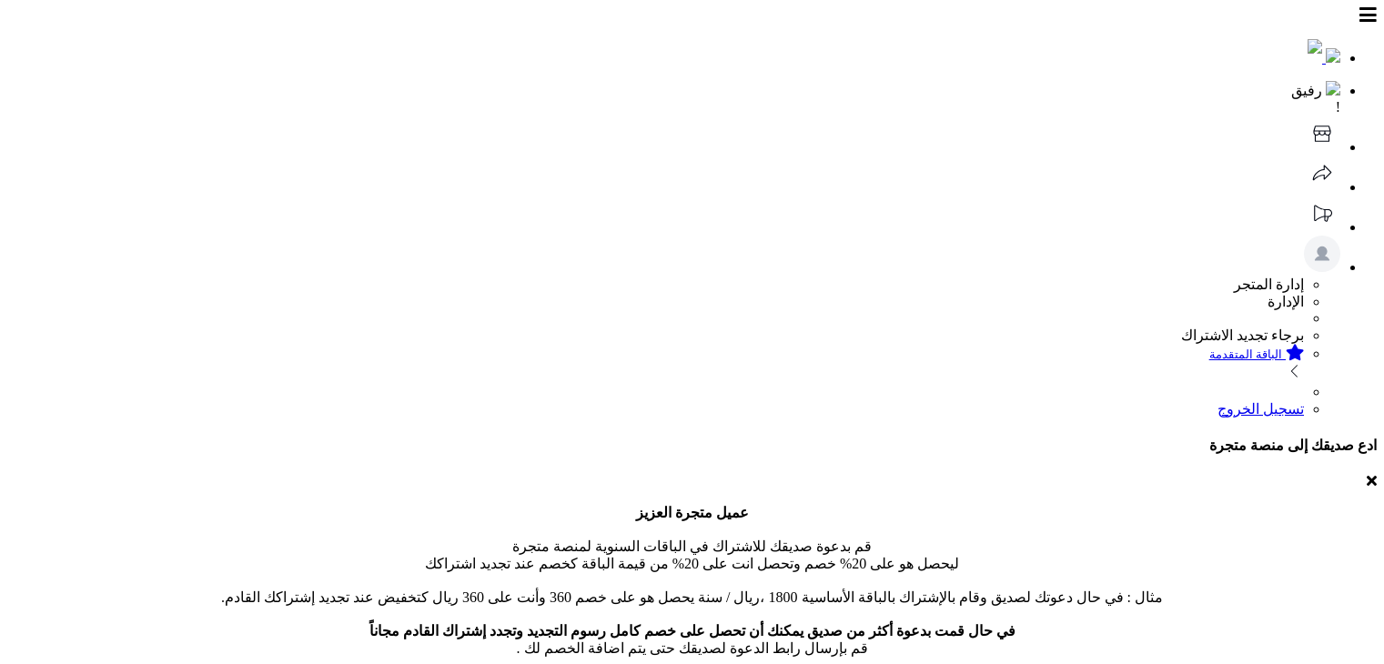
select select
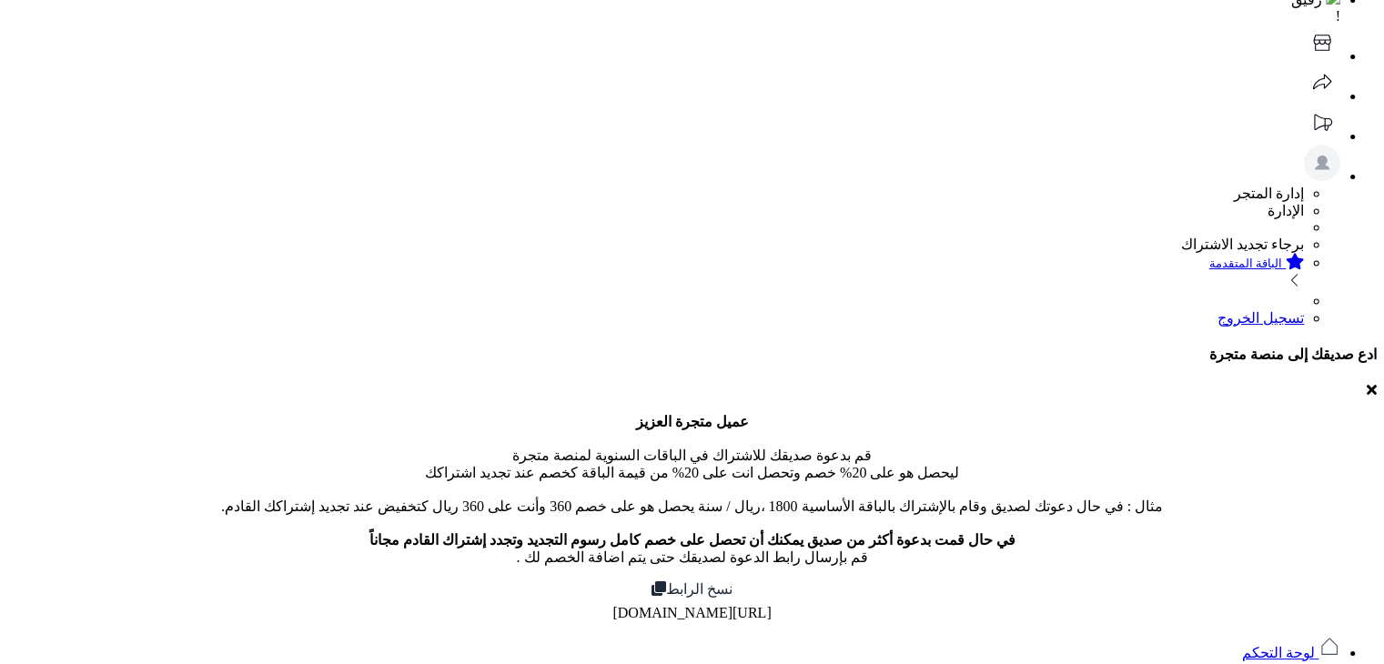
type input "*"
type input "****"
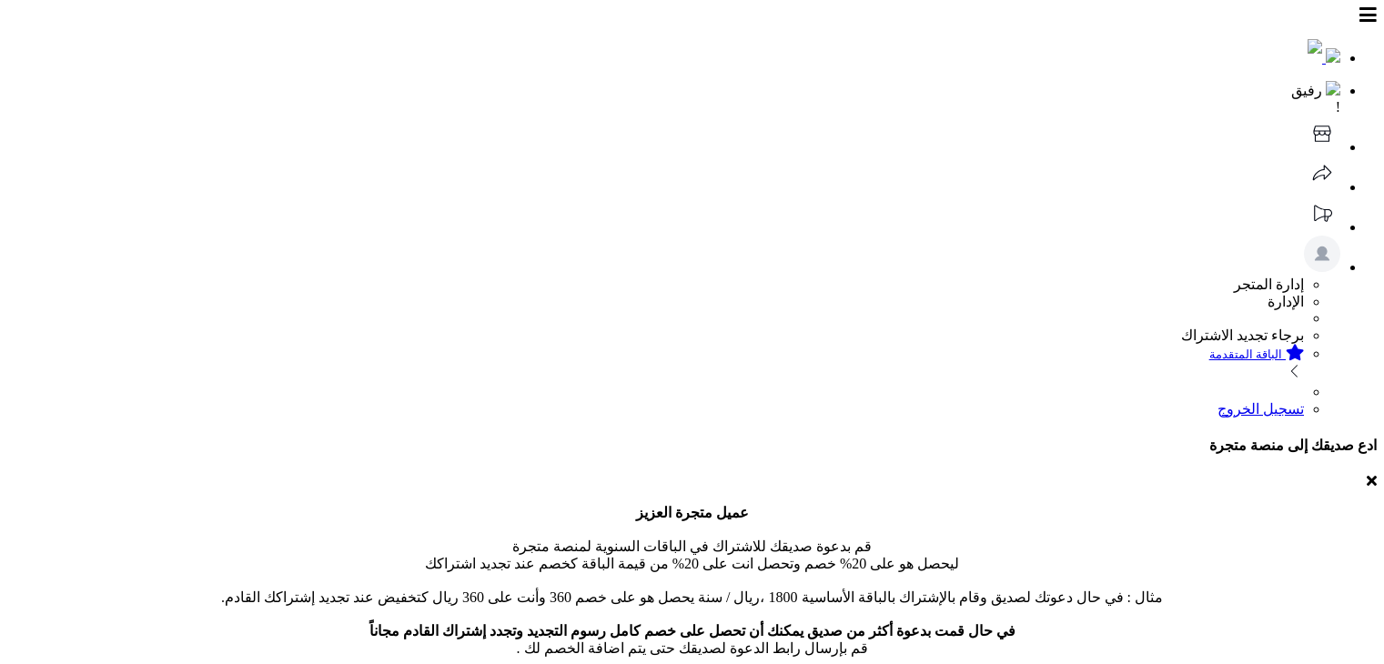
select select
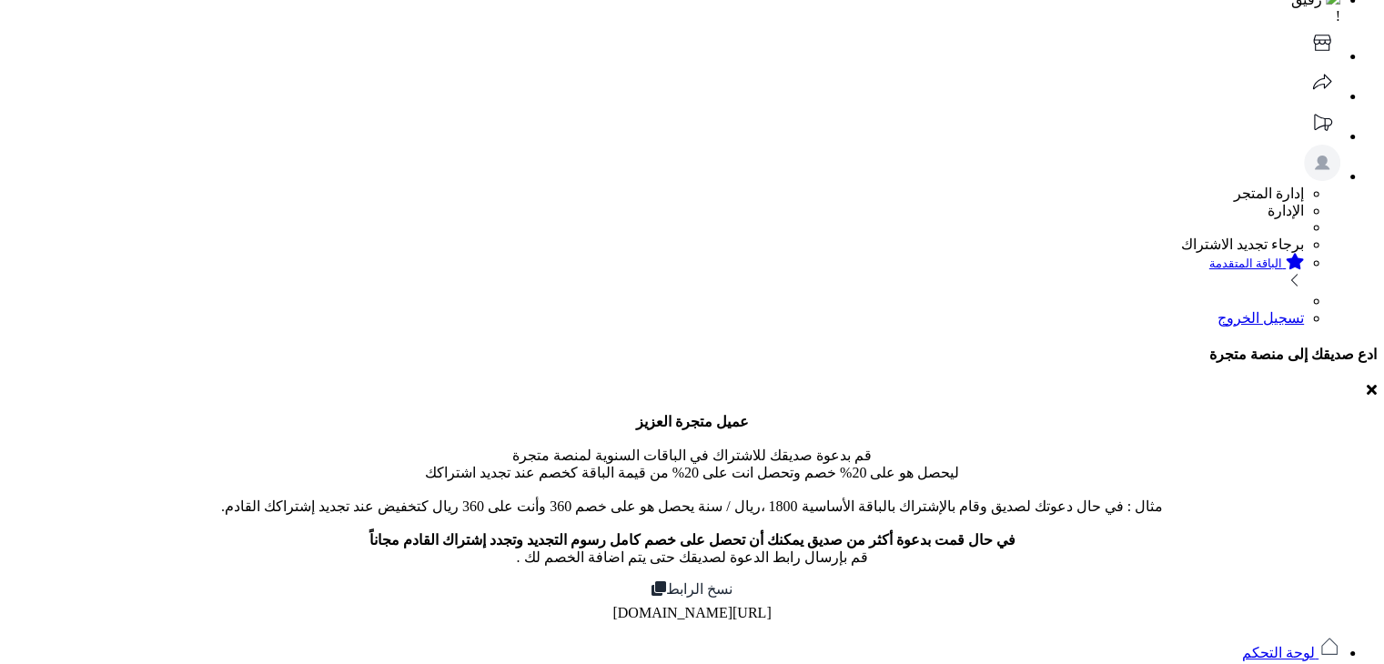
scroll to position [91, 0]
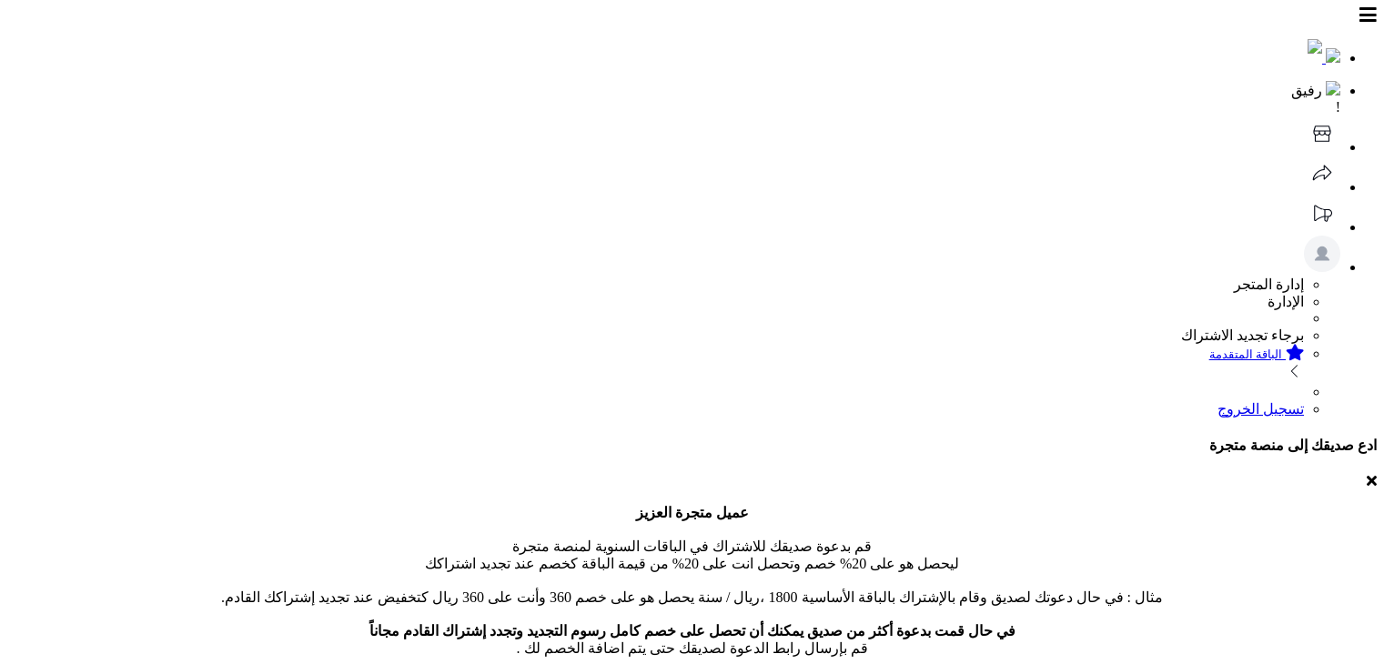
select select
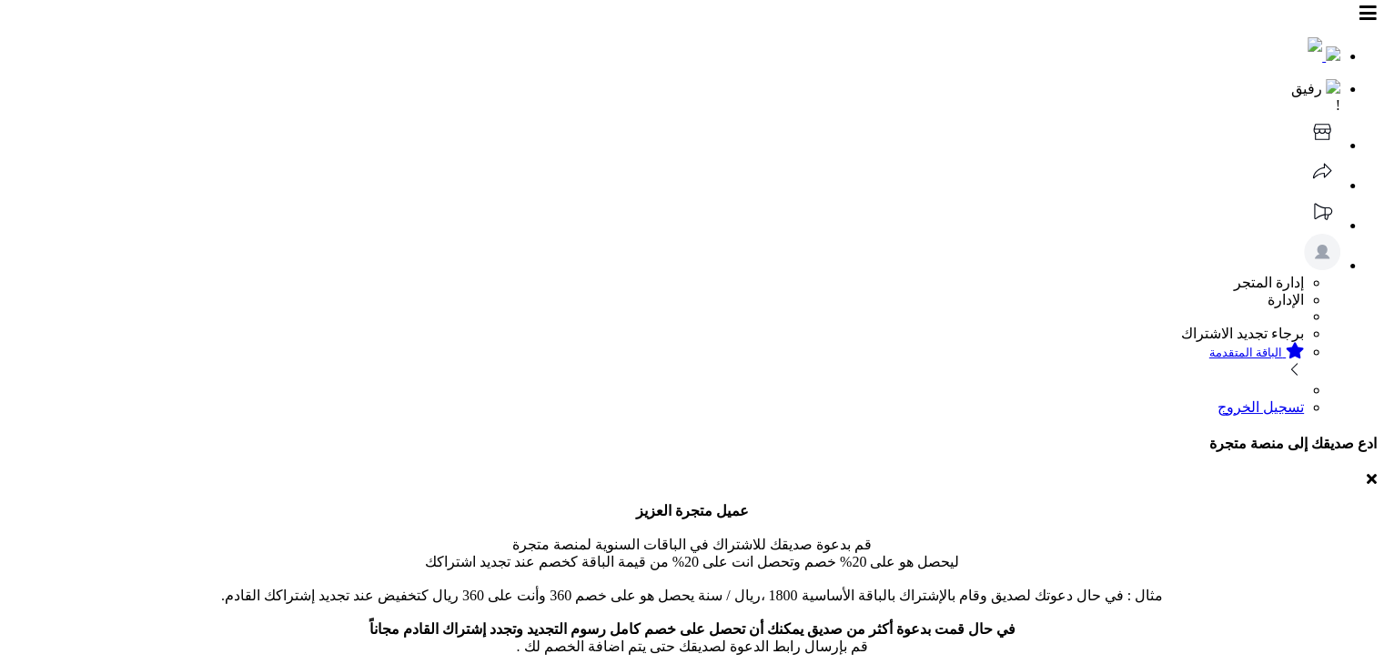
scroll to position [0, 0]
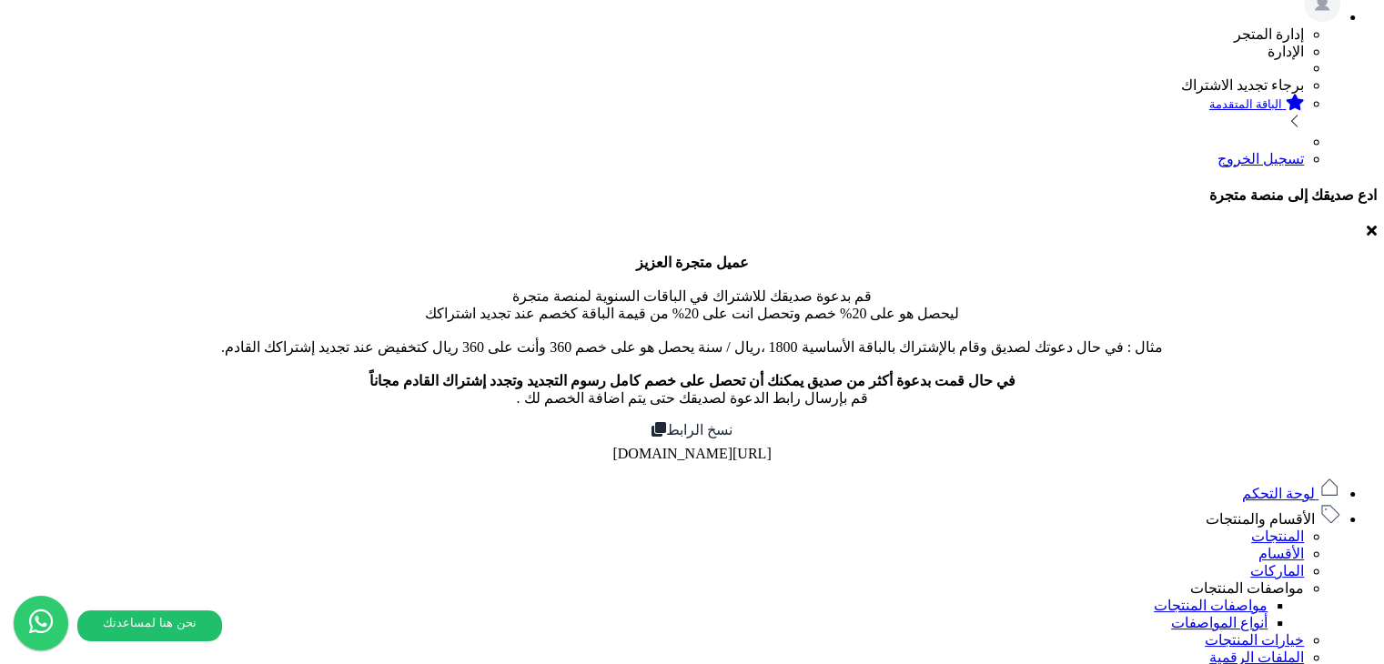
scroll to position [273, 0]
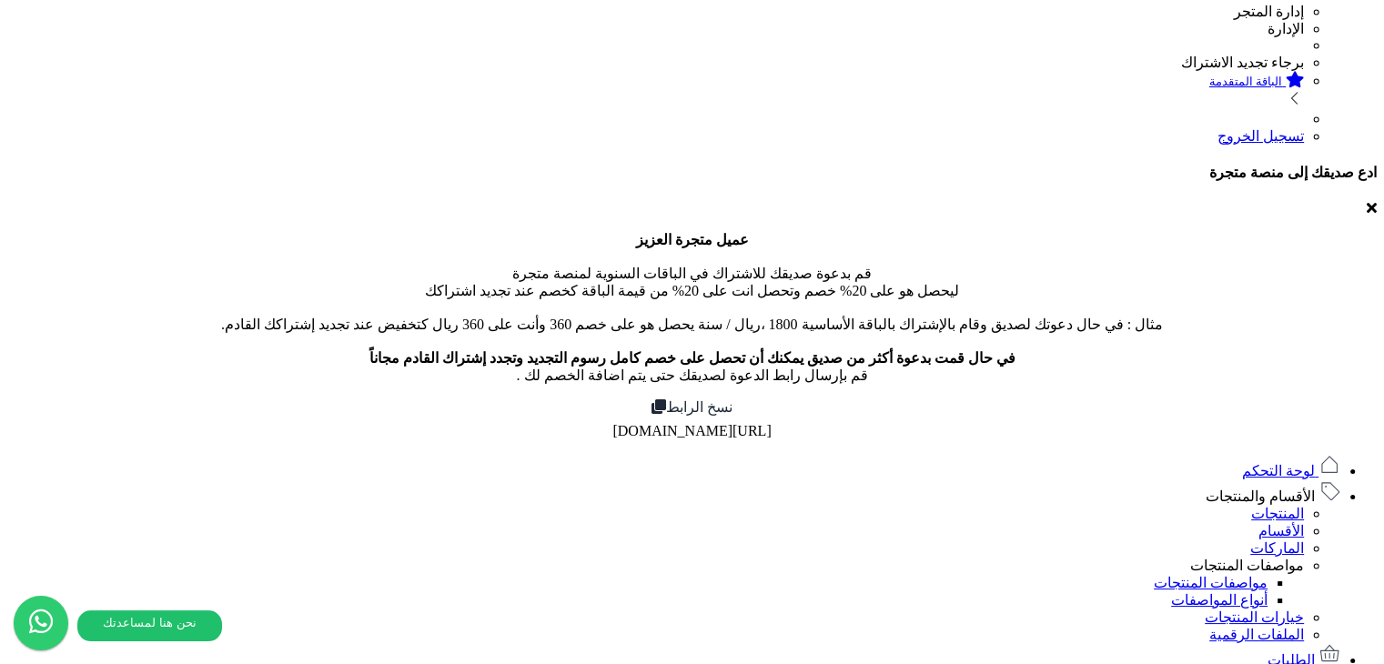
type input "*"
type input "****"
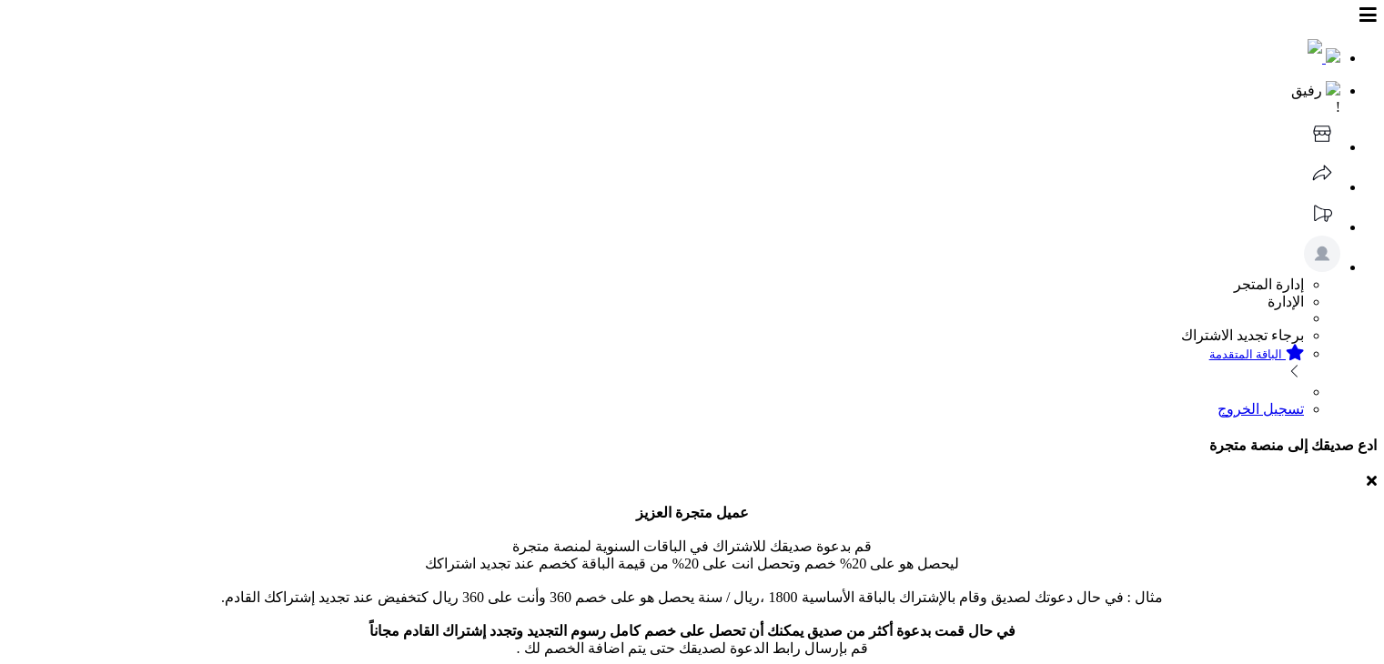
select select
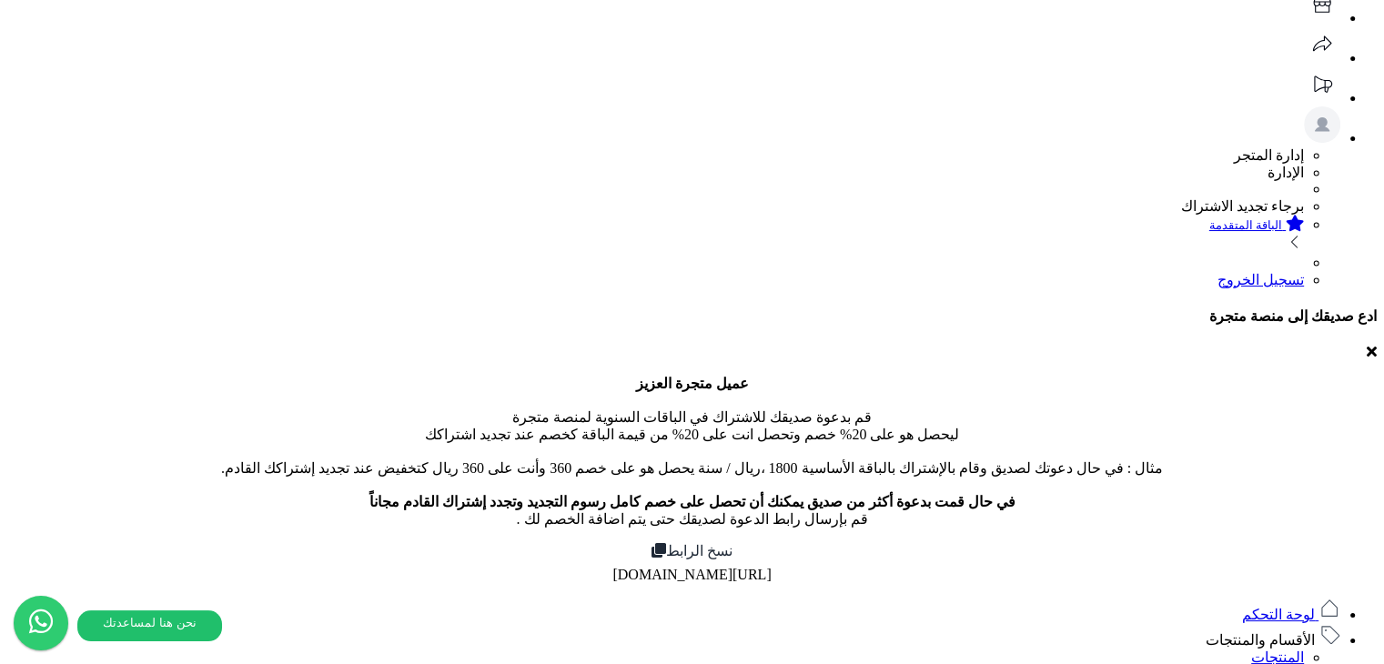
scroll to position [91, 0]
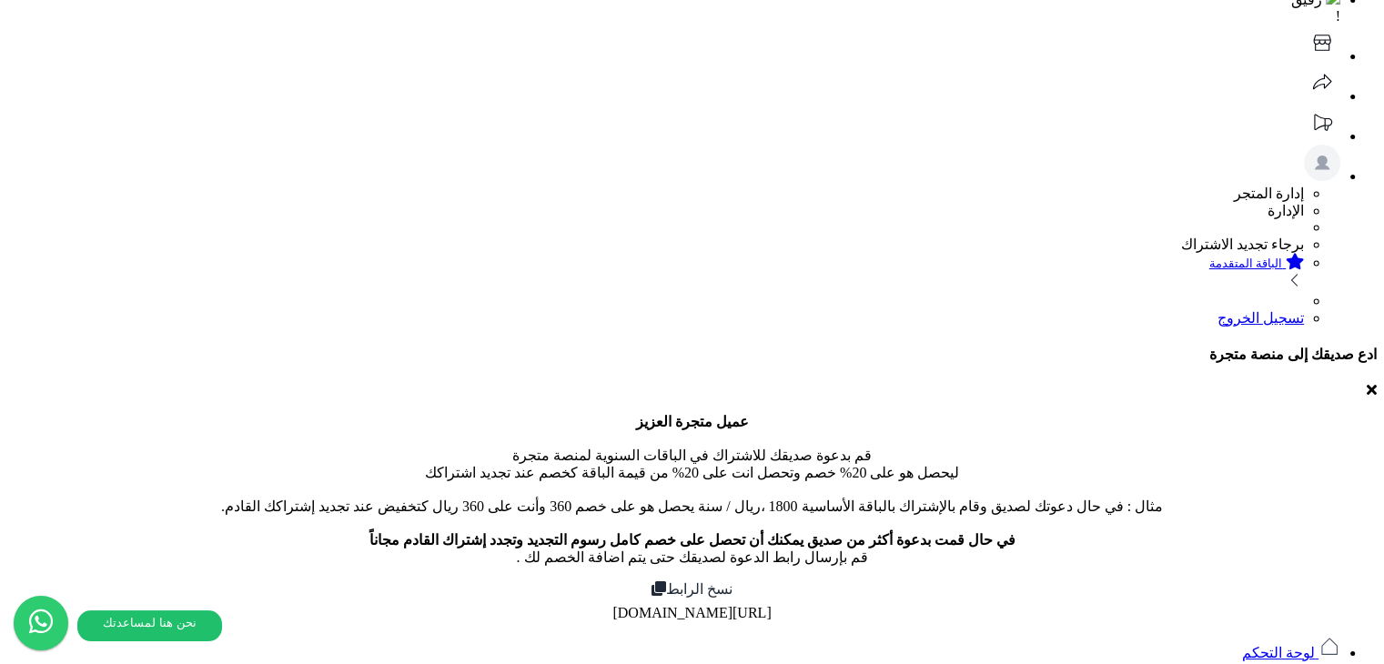
type input "*"
type input "****"
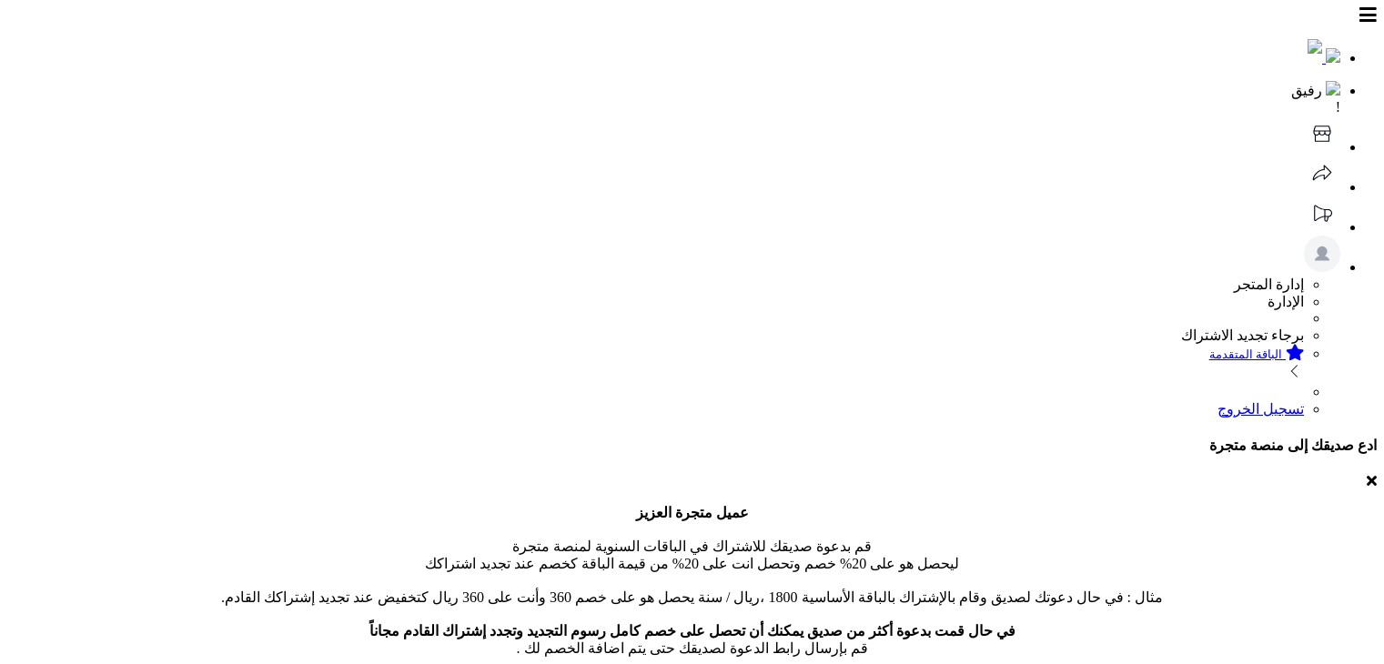
select select
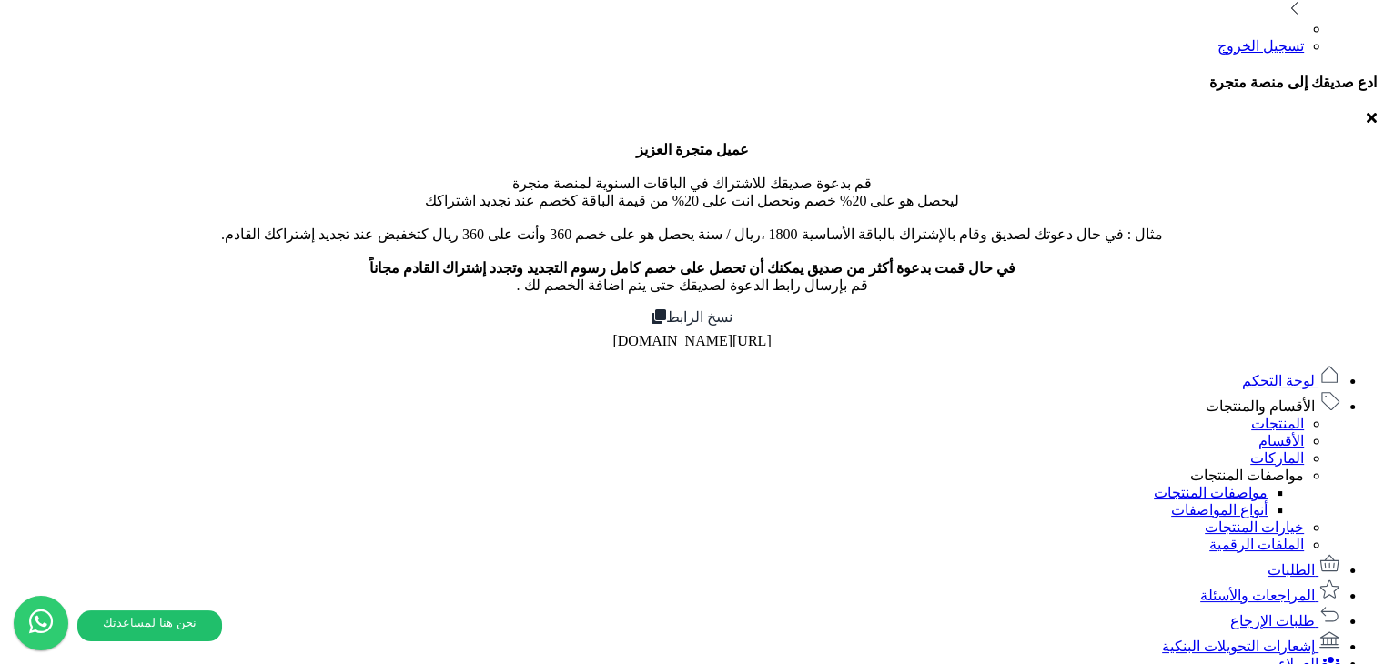
scroll to position [364, 0]
type input "*"
type input "***"
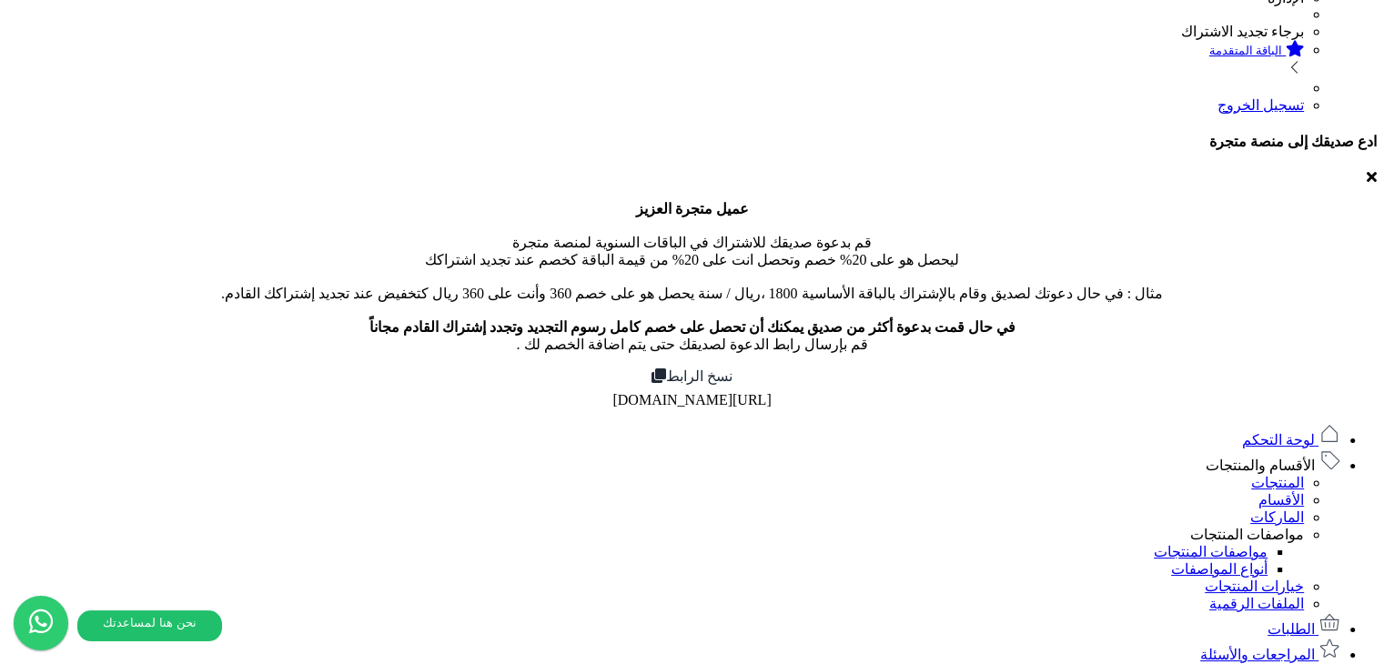
scroll to position [273, 0]
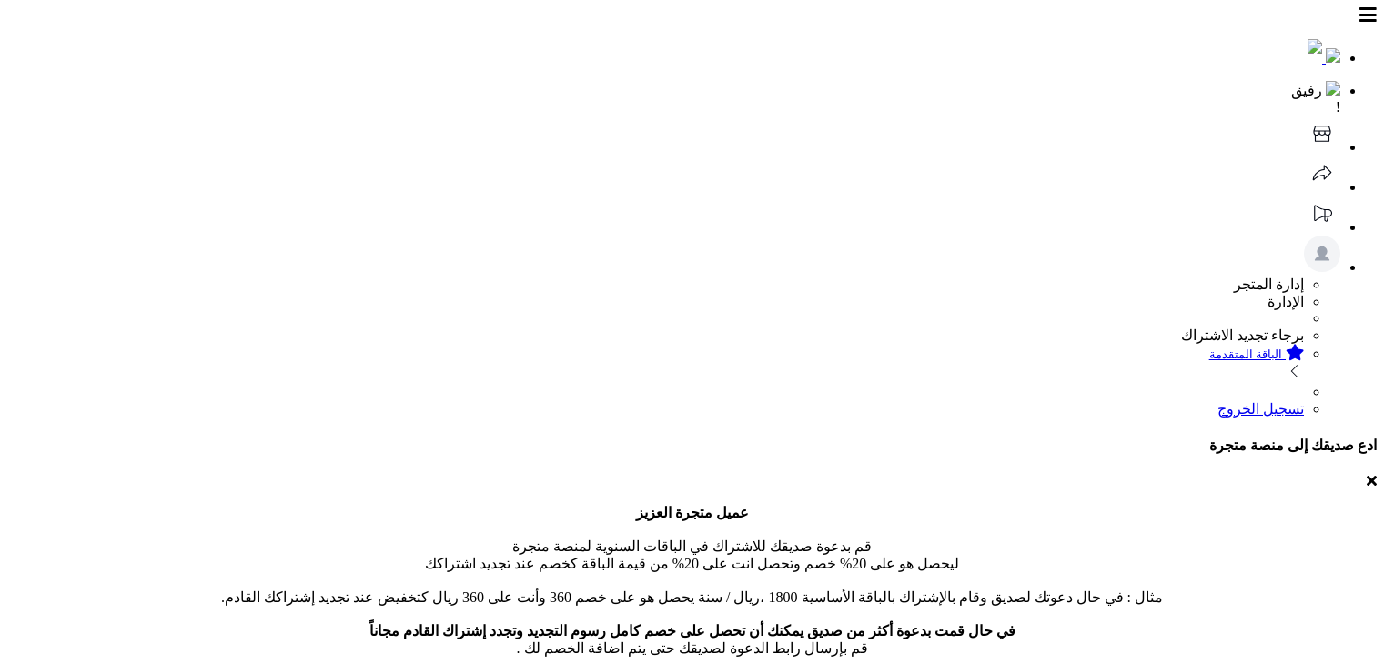
select select
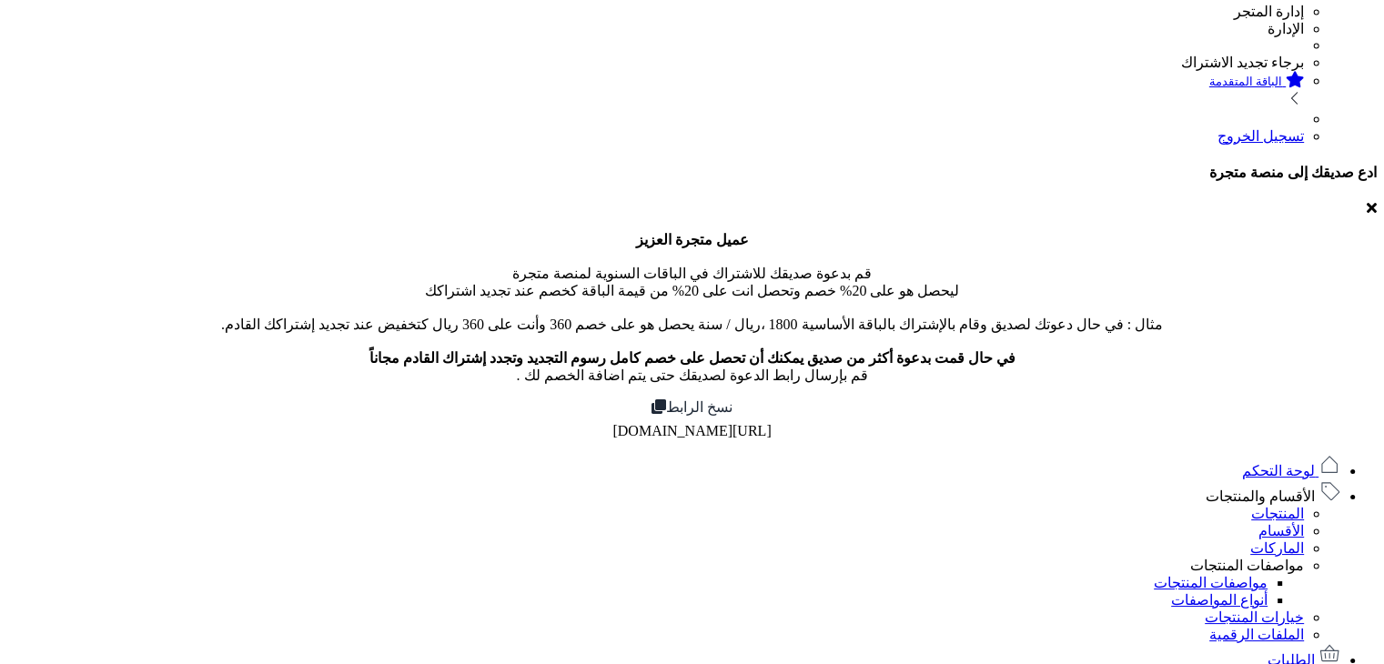
drag, startPoint x: 677, startPoint y: 257, endPoint x: 720, endPoint y: 285, distance: 51.2
type input "*"
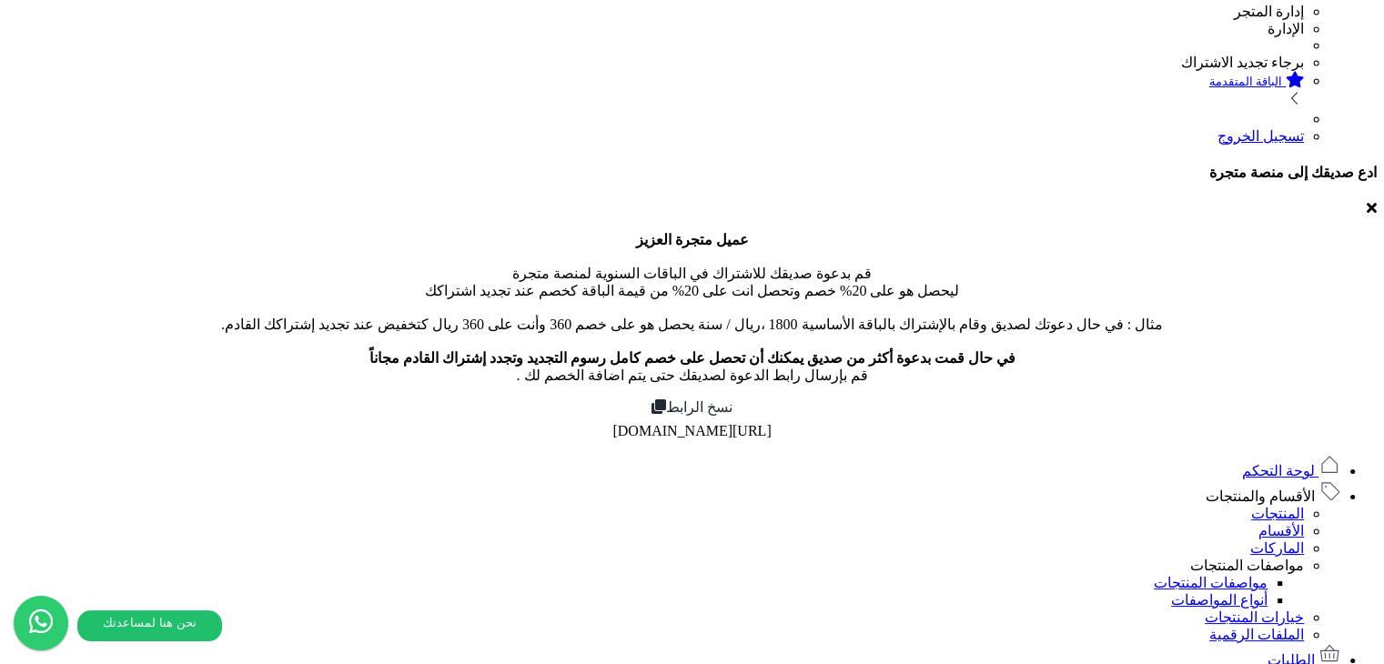
type input "*"
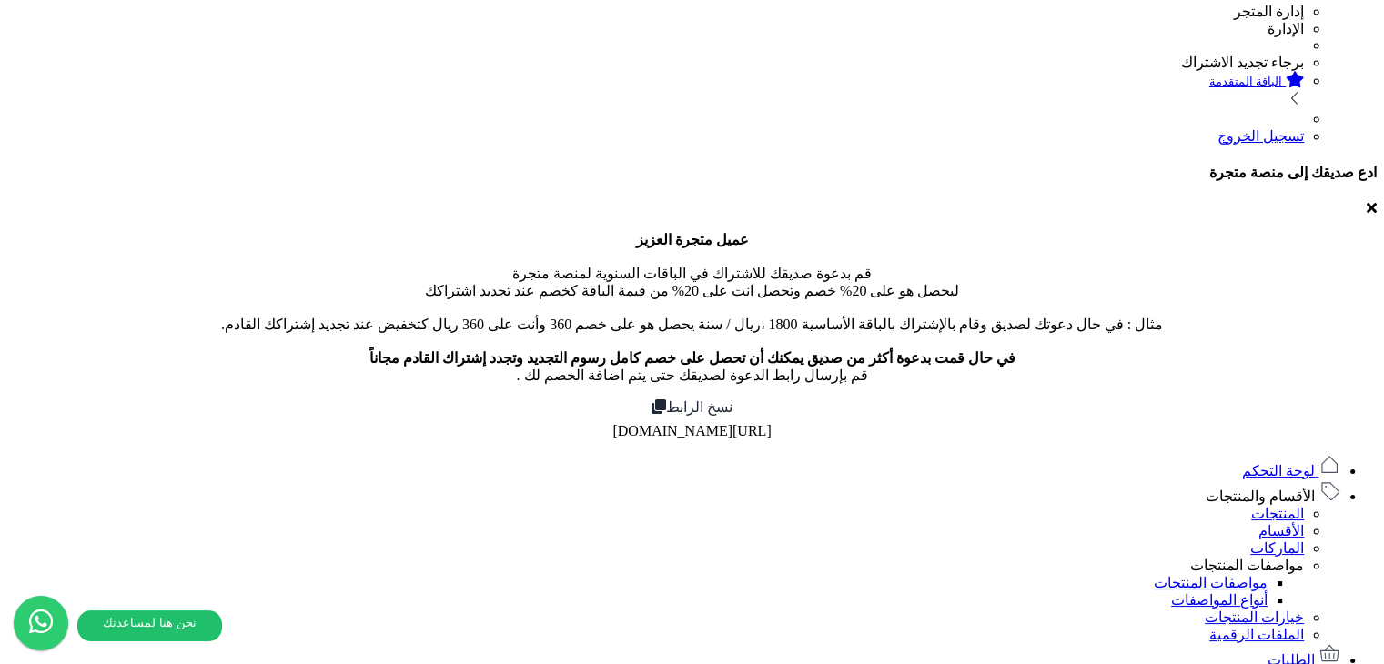
click at [1256, 489] on link "الأقسام والمنتجات" at bounding box center [1273, 496] width 135 height 15
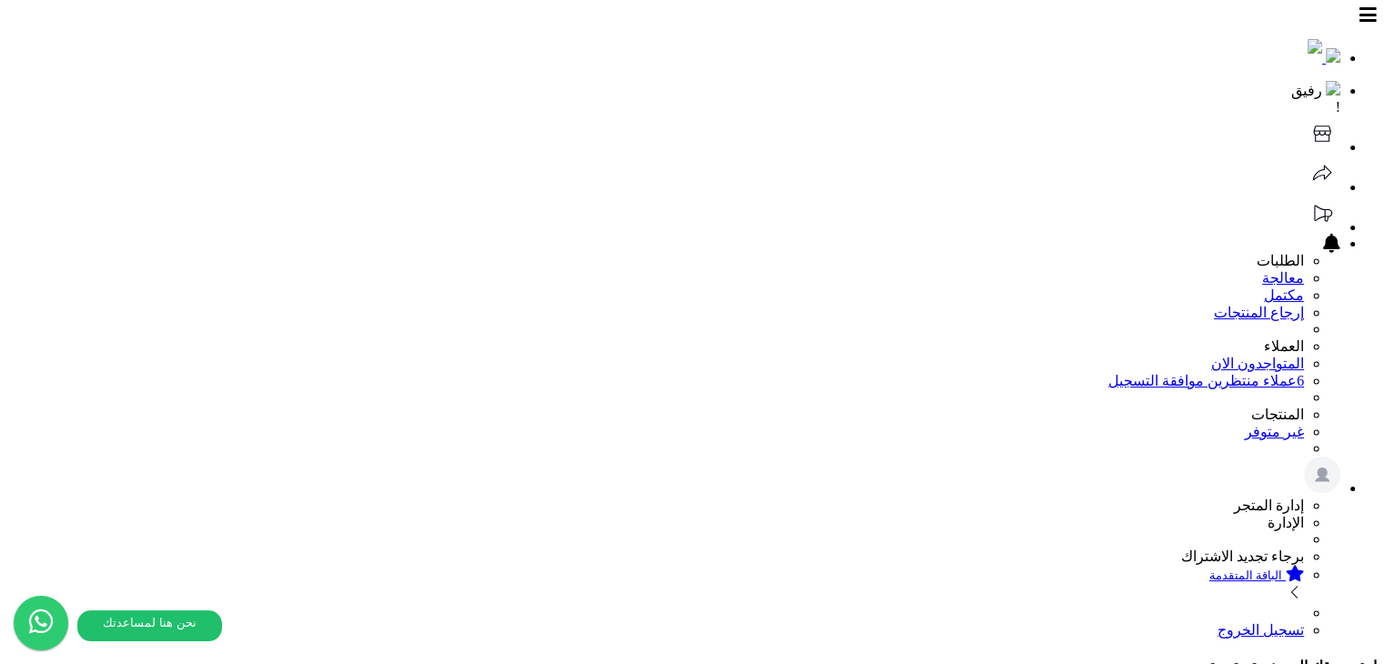
scroll to position [0, -28]
type input "*"
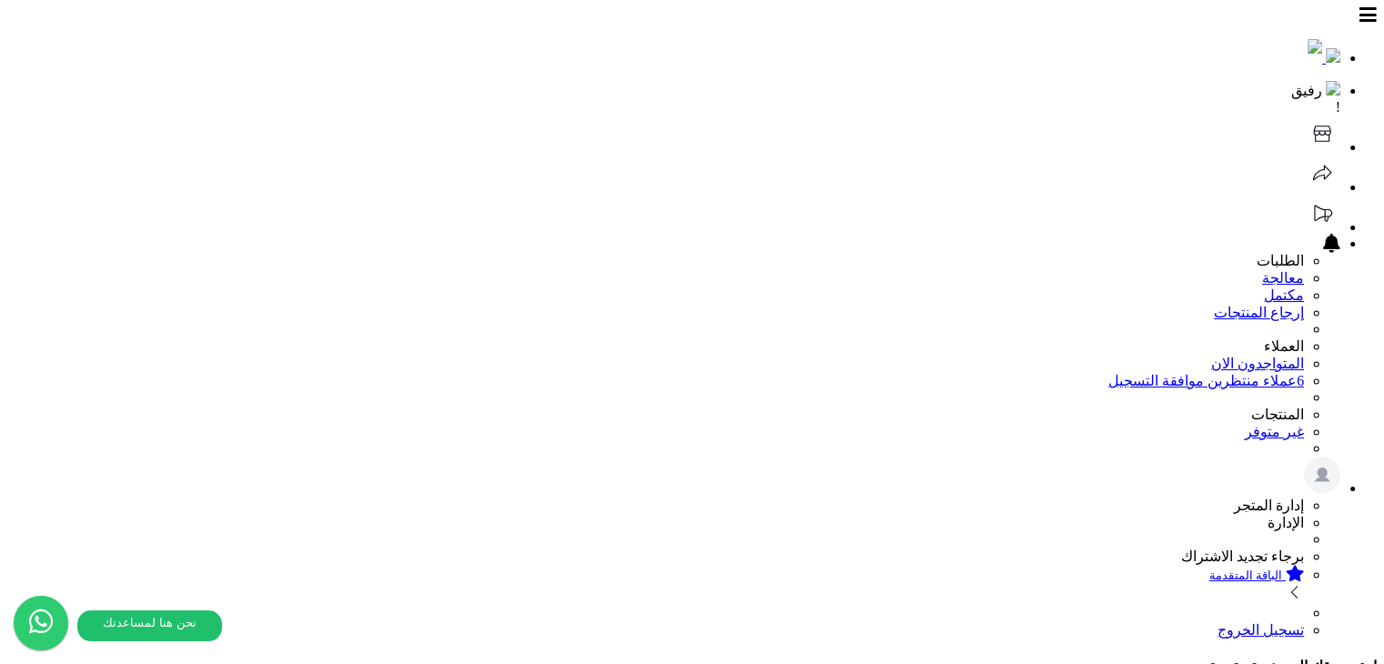
type input "****"
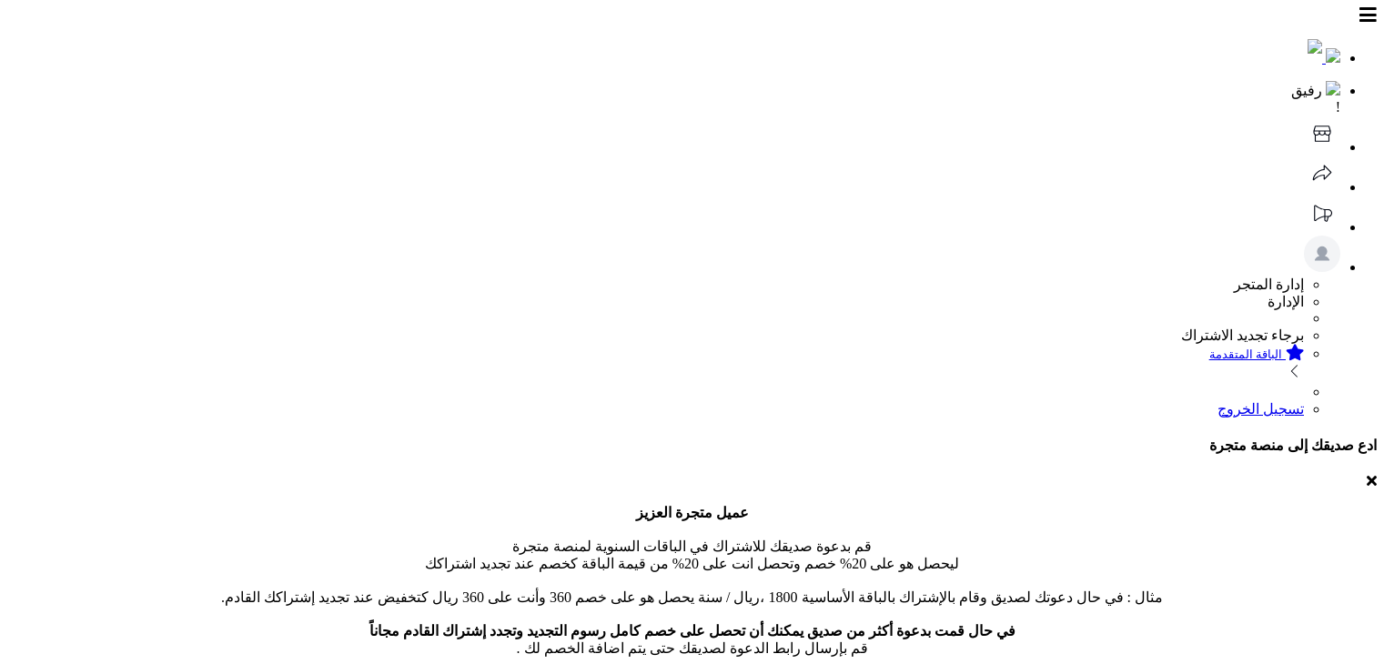
select select
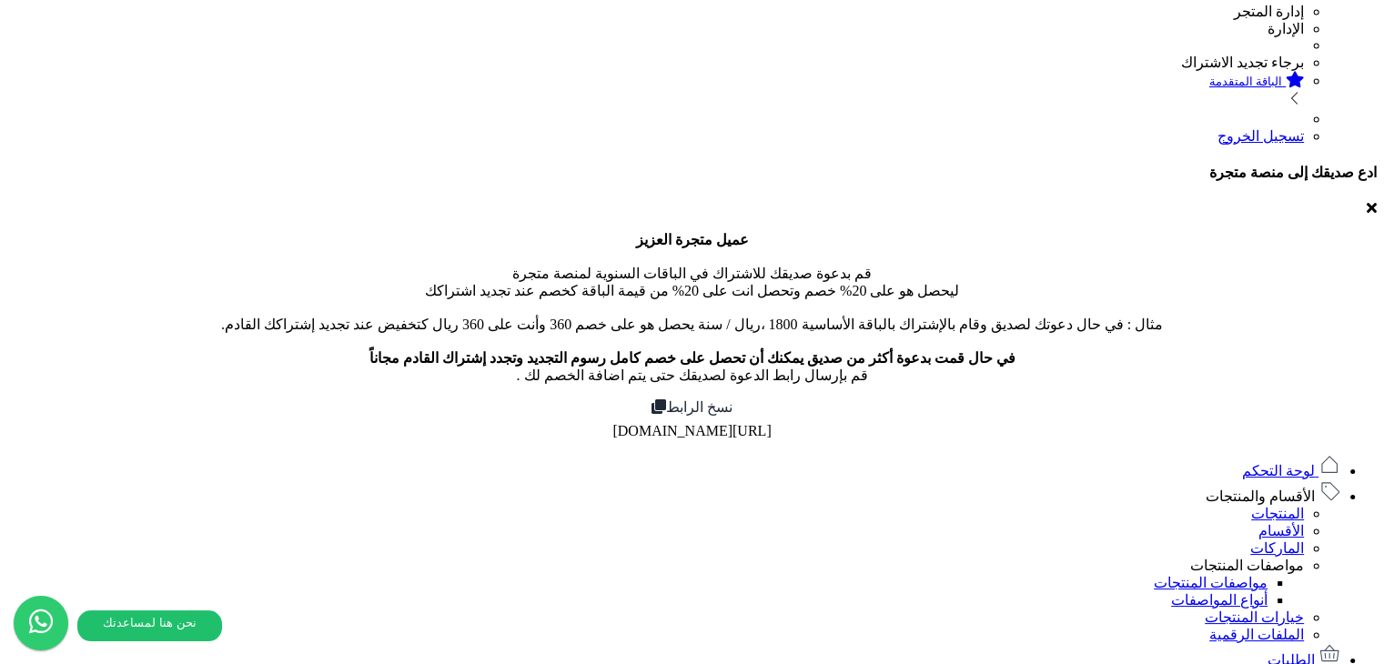
drag, startPoint x: 701, startPoint y: 229, endPoint x: 696, endPoint y: 240, distance: 11.8
type input "*"
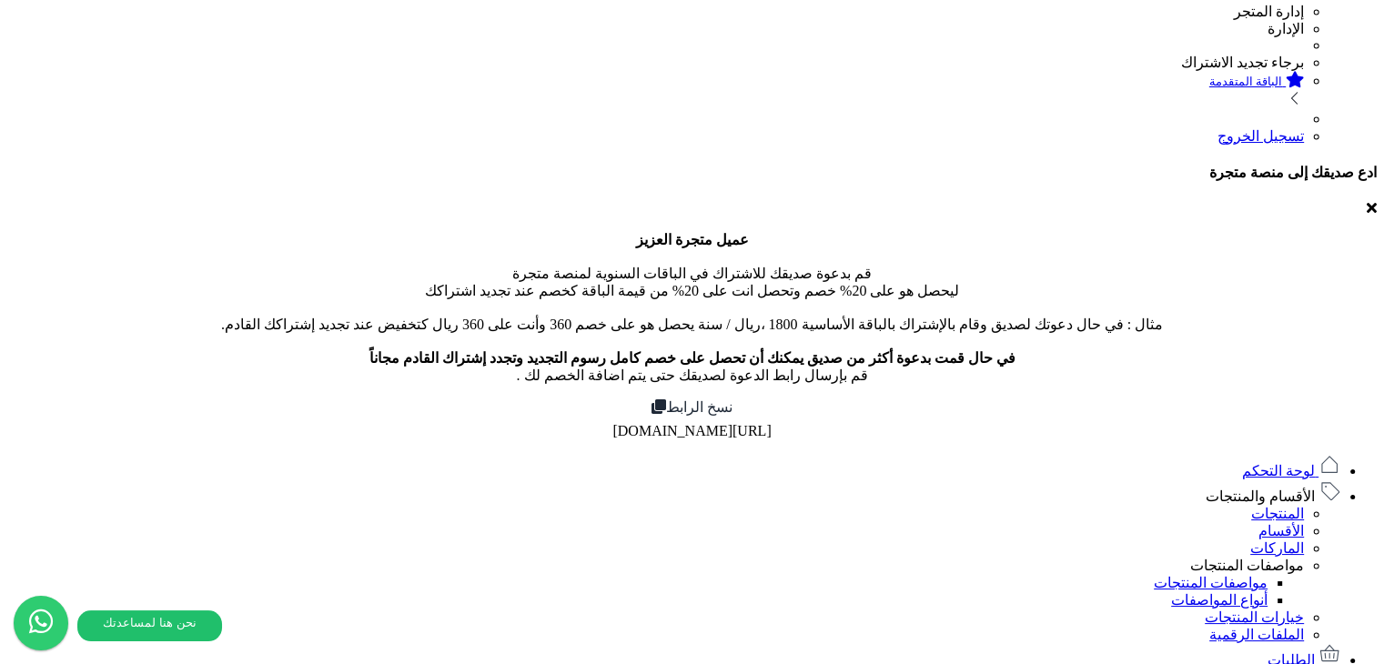
type input "****"
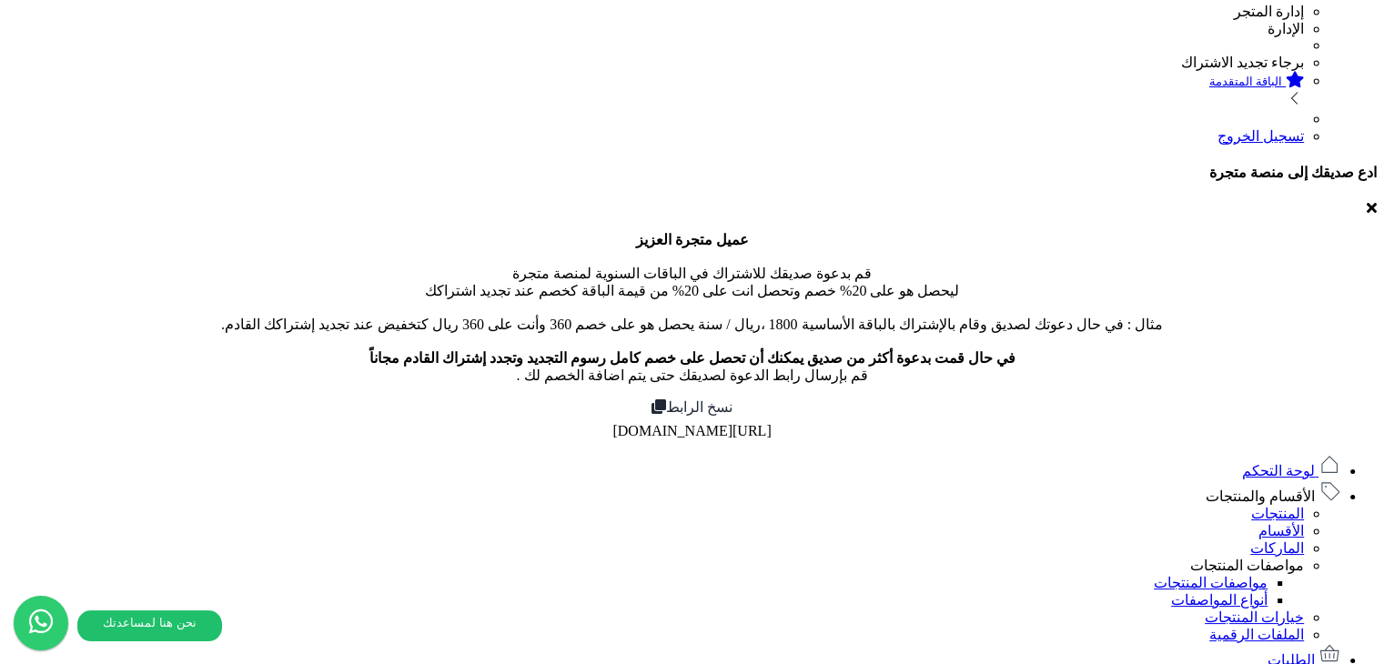
type input "****"
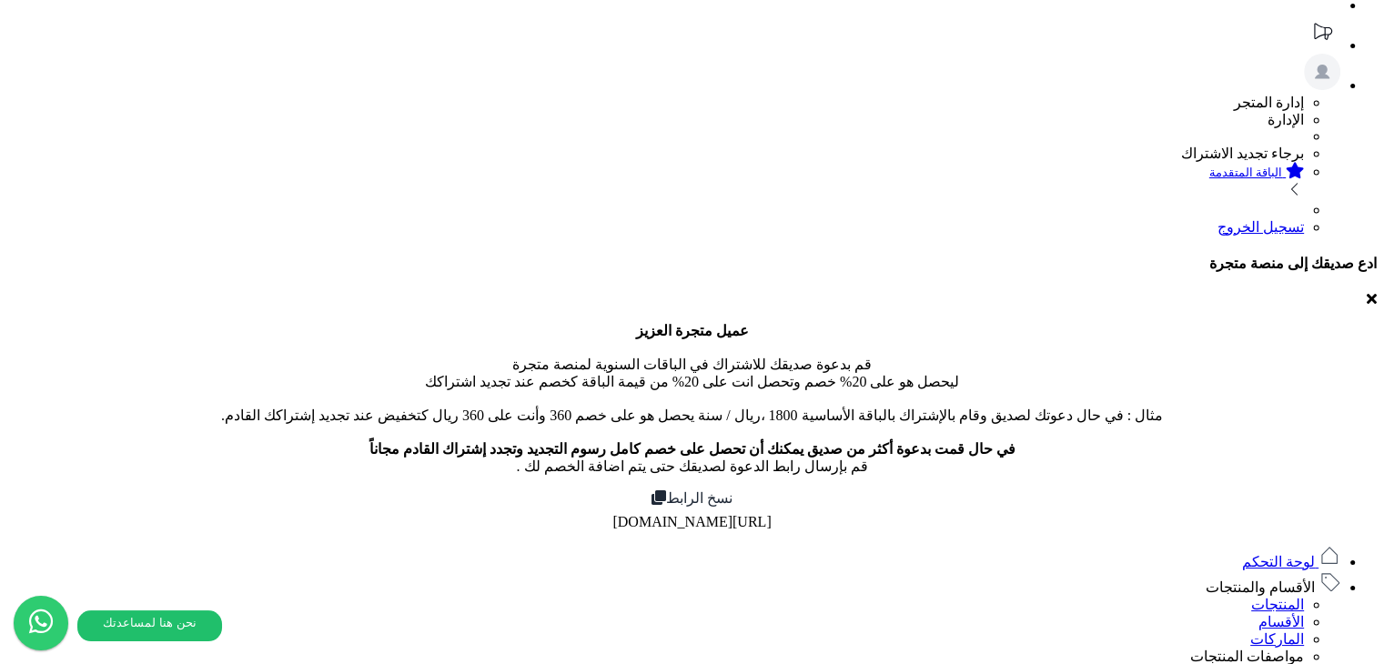
scroll to position [0, 0]
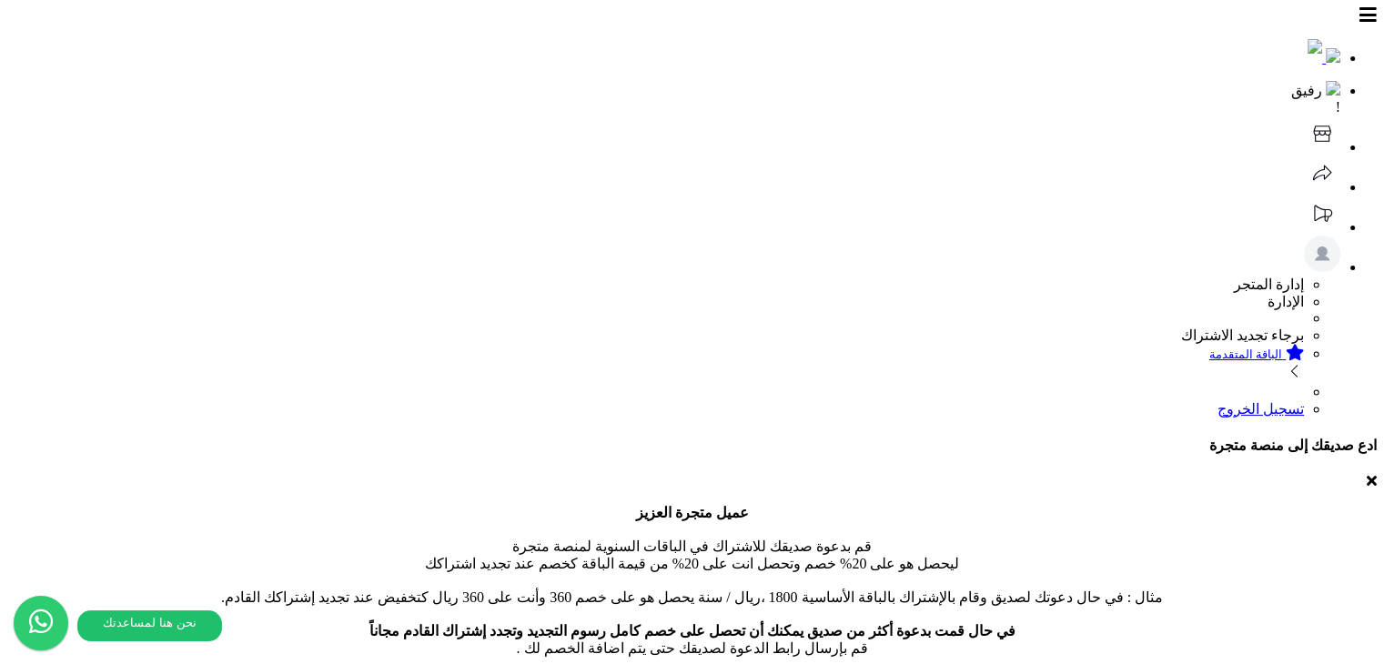
select select
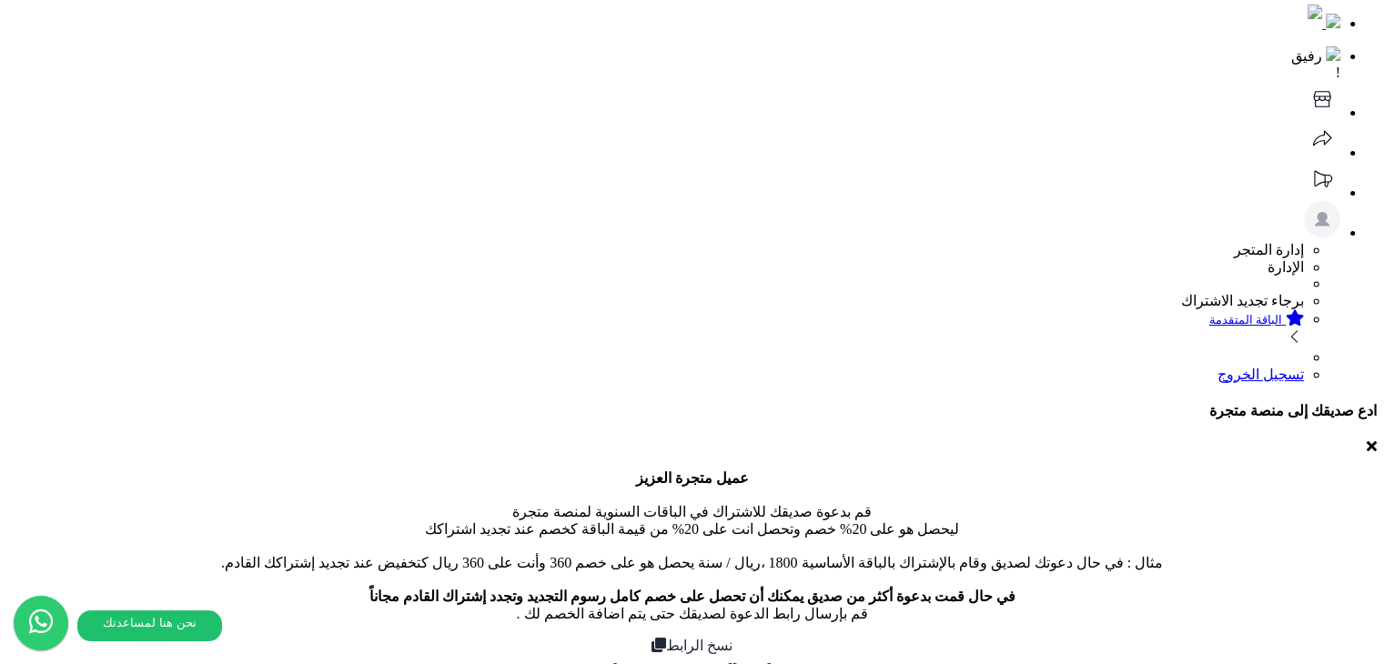
scroll to position [18, 0]
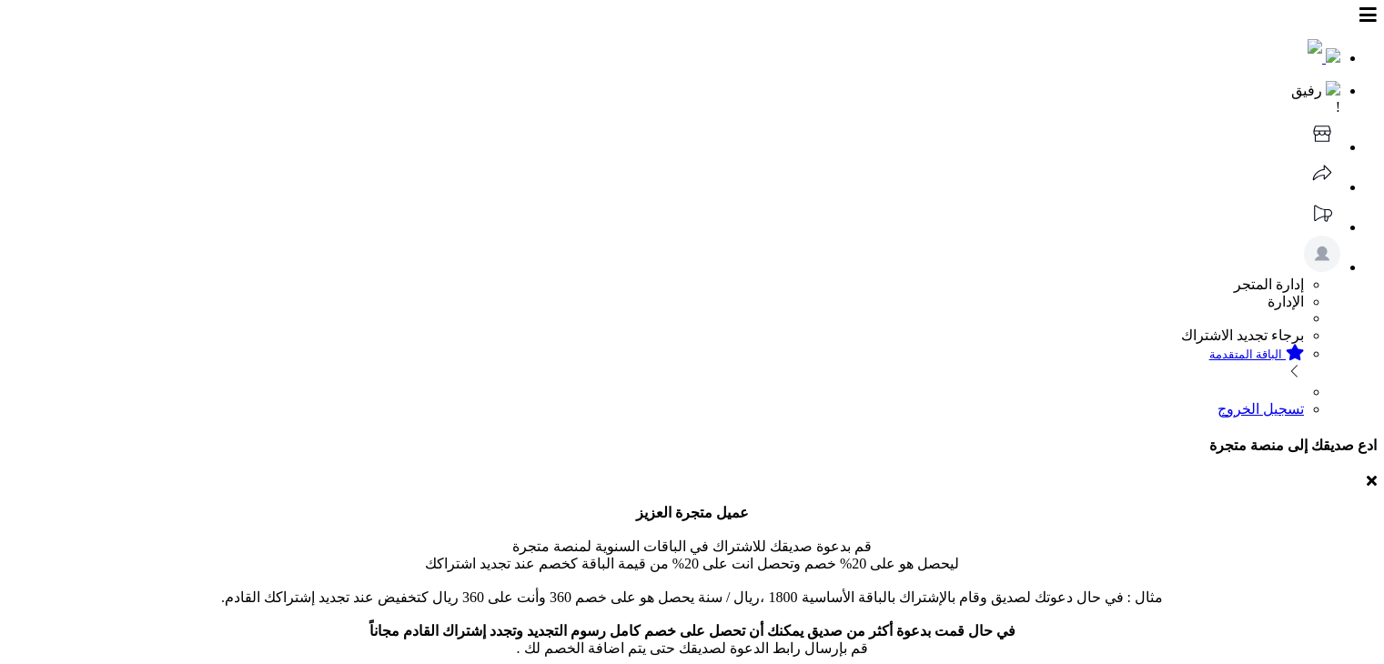
select select
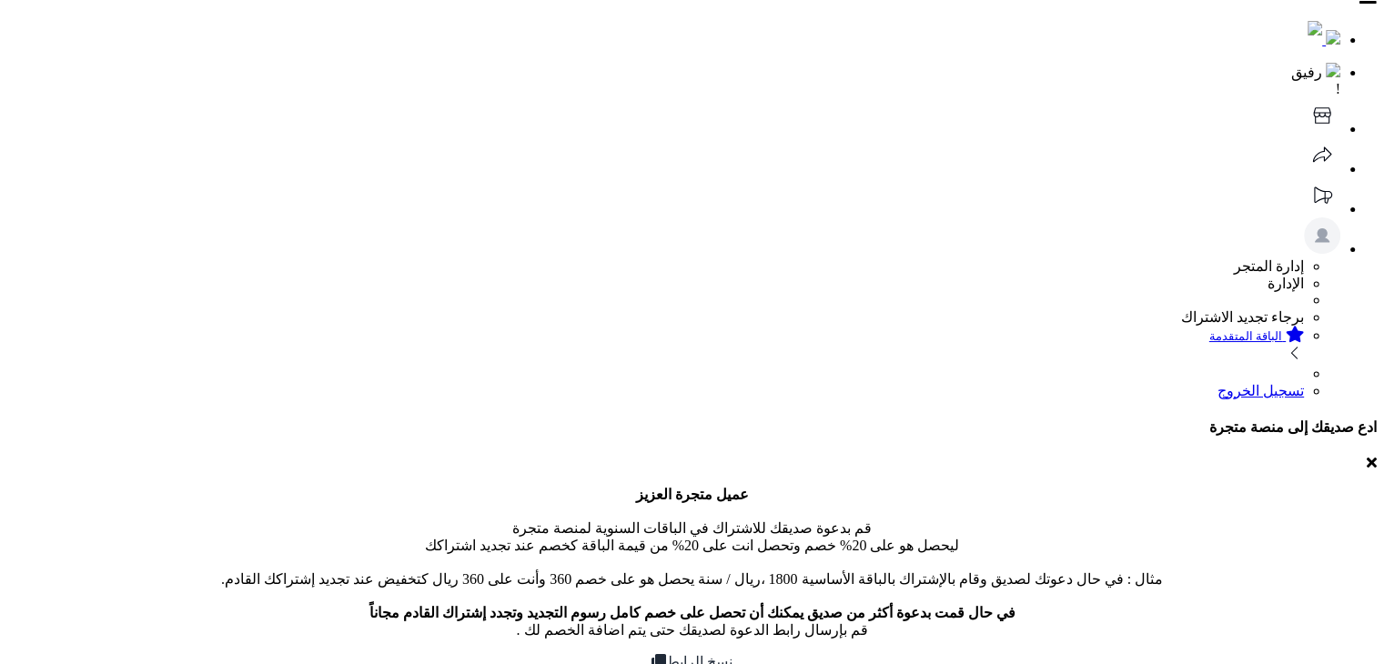
scroll to position [18, 0]
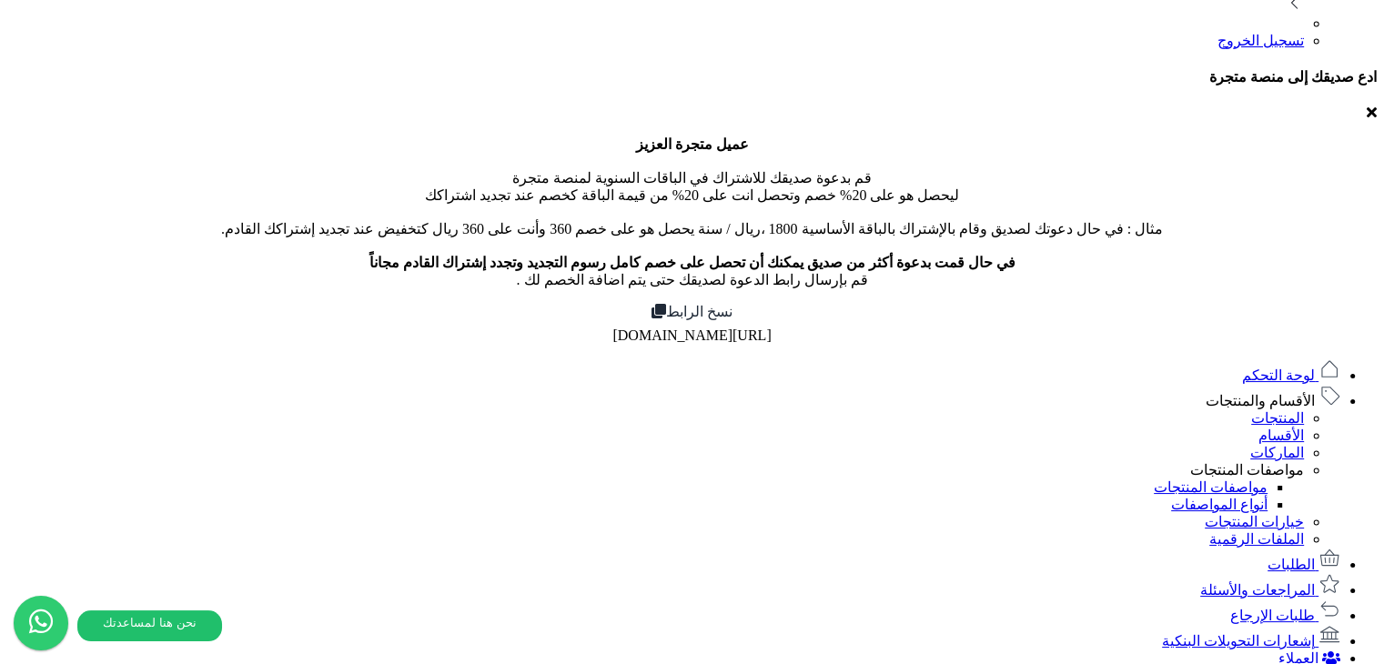
scroll to position [200, 0]
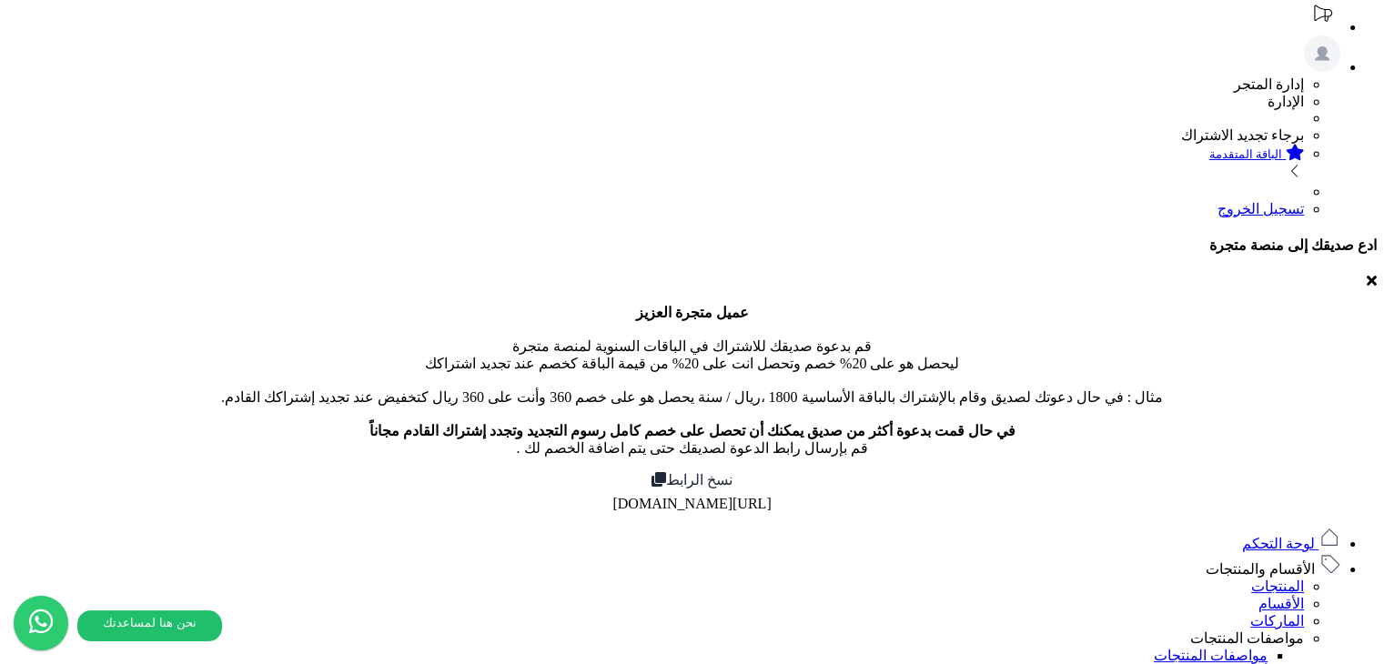
type input "****"
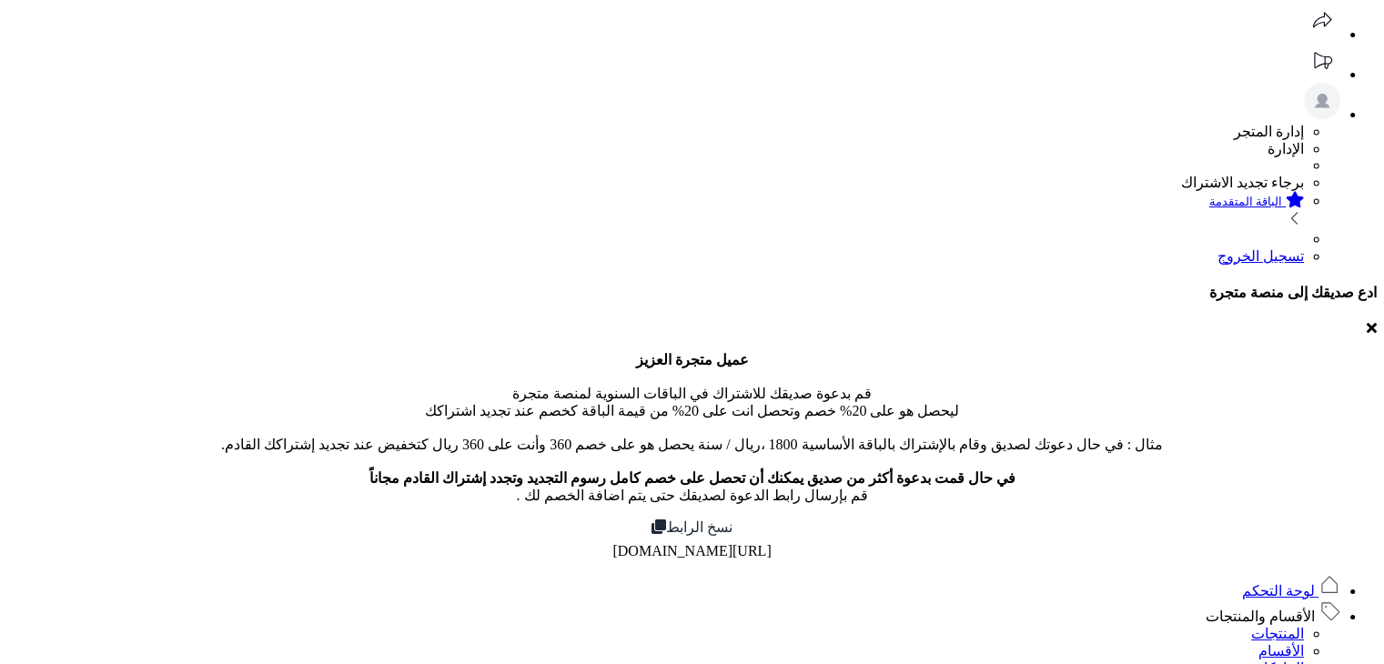
scroll to position [153, 0]
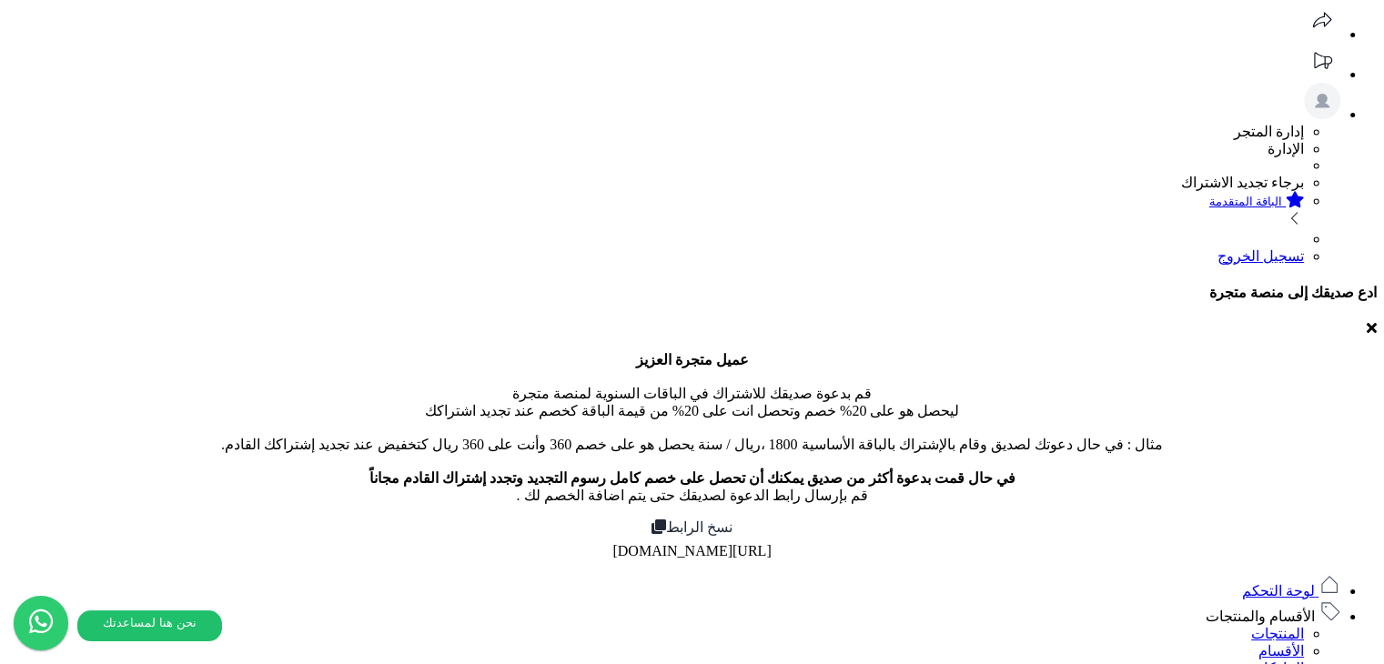
type input "****"
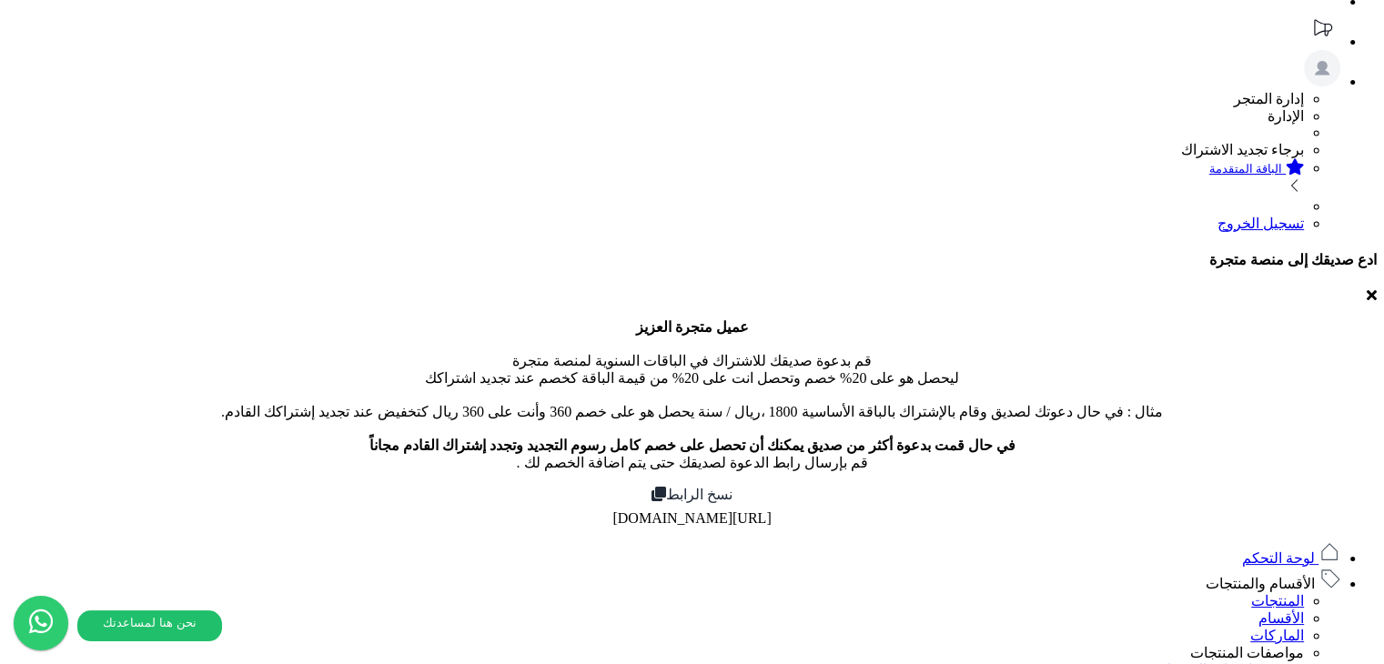
scroll to position [0, 0]
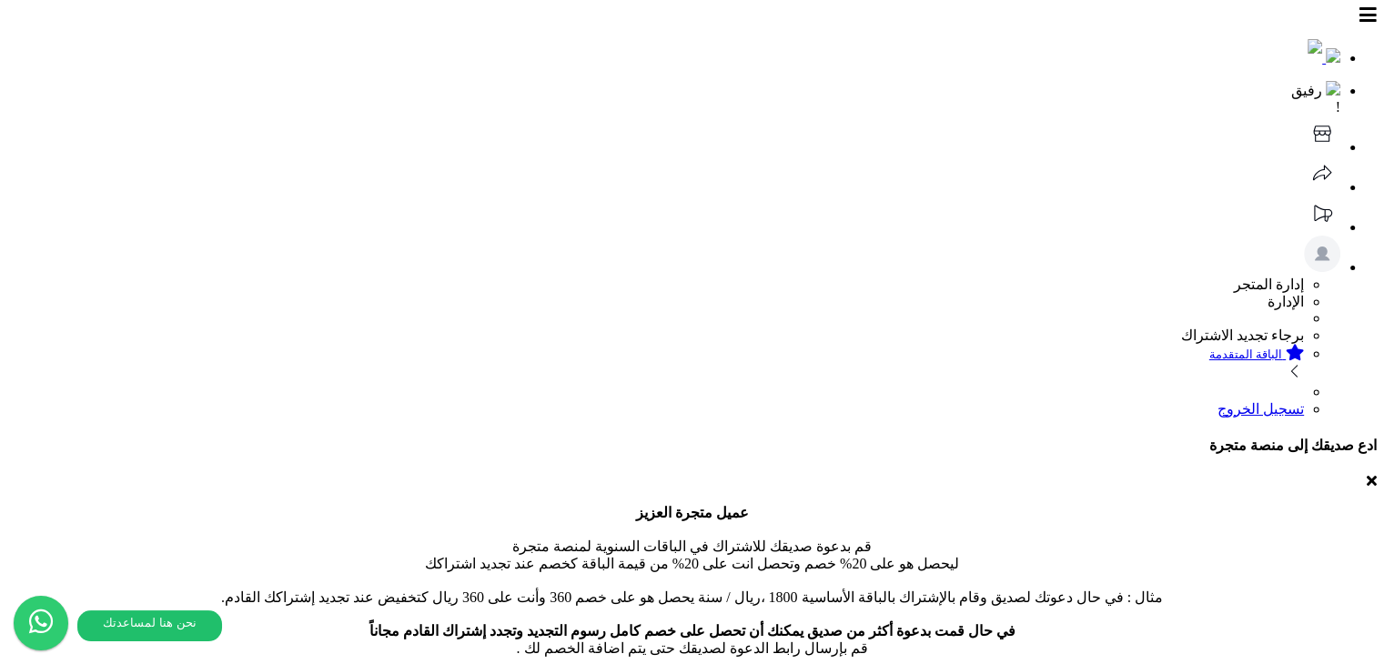
type input "**********"
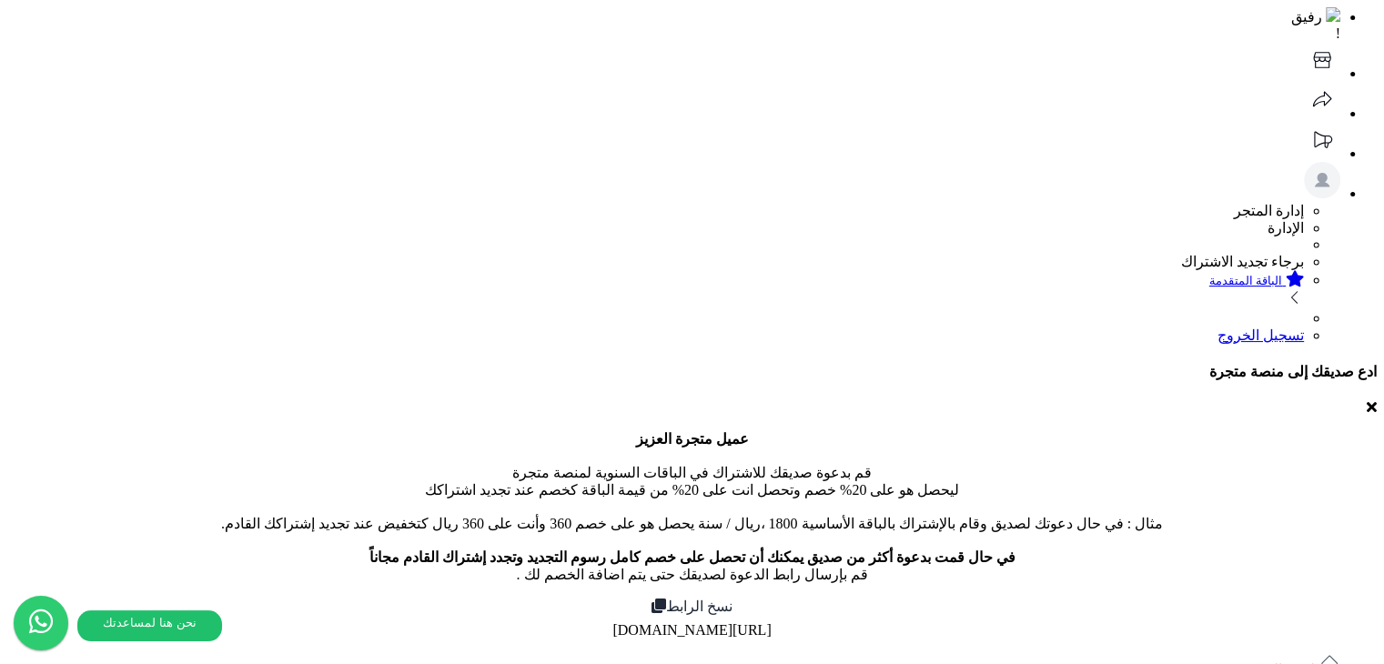
scroll to position [273, 0]
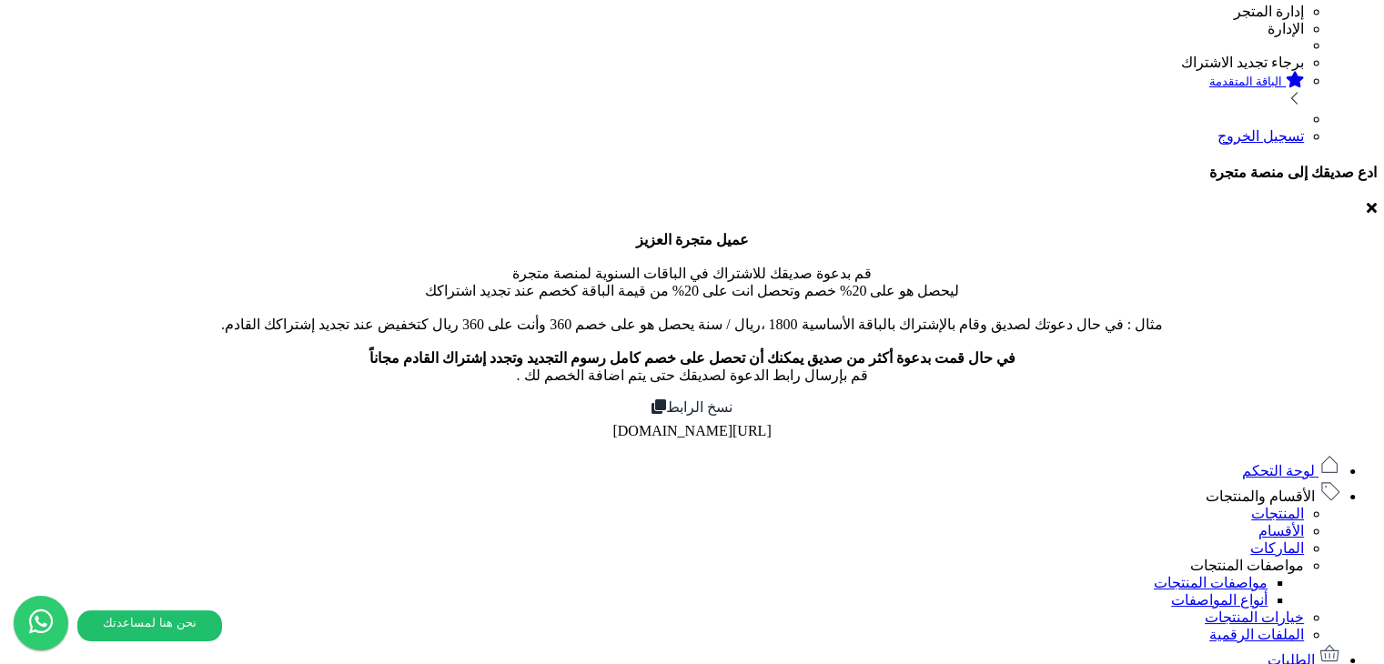
type input "****"
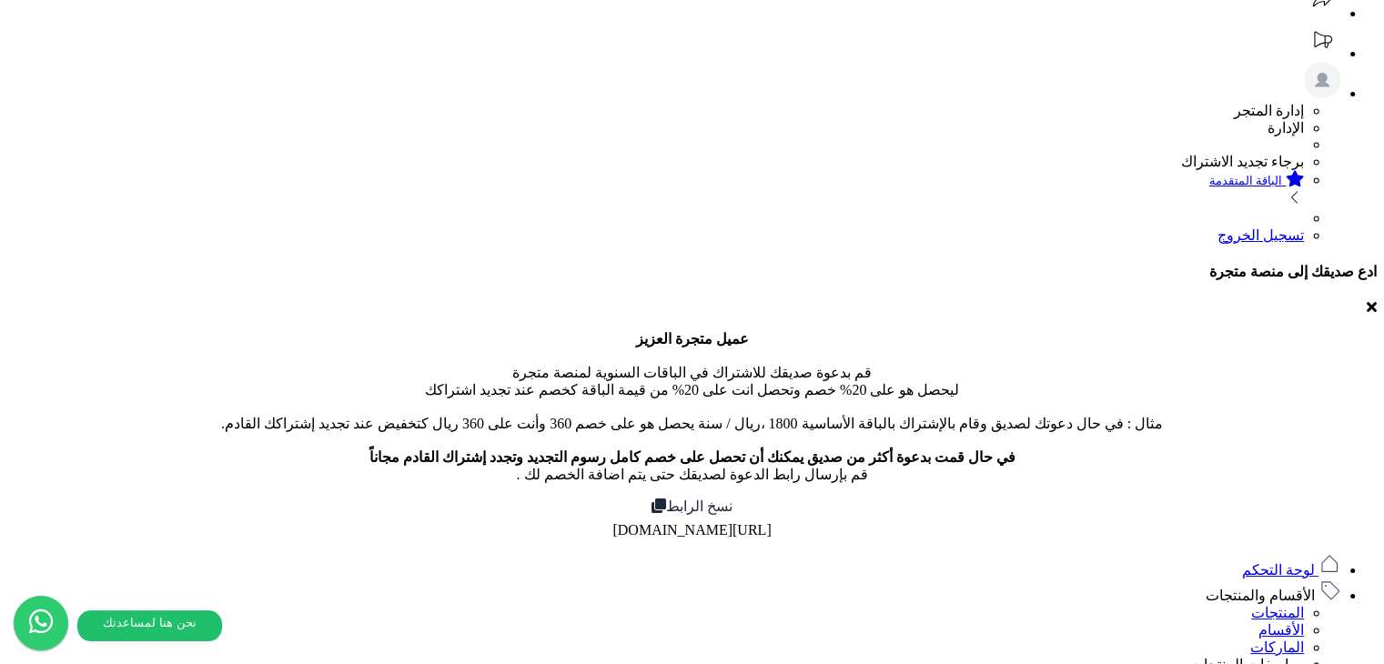
scroll to position [0, 0]
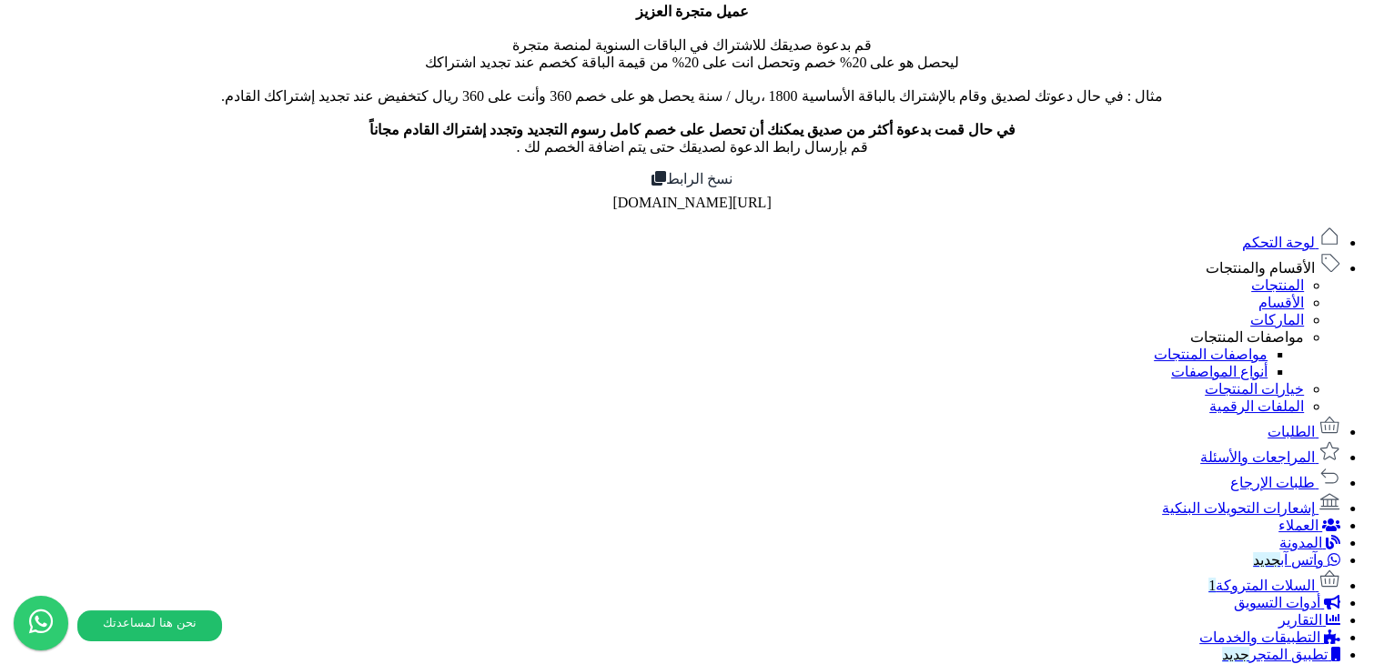
scroll to position [273, 0]
